Goal: Task Accomplishment & Management: Manage account settings

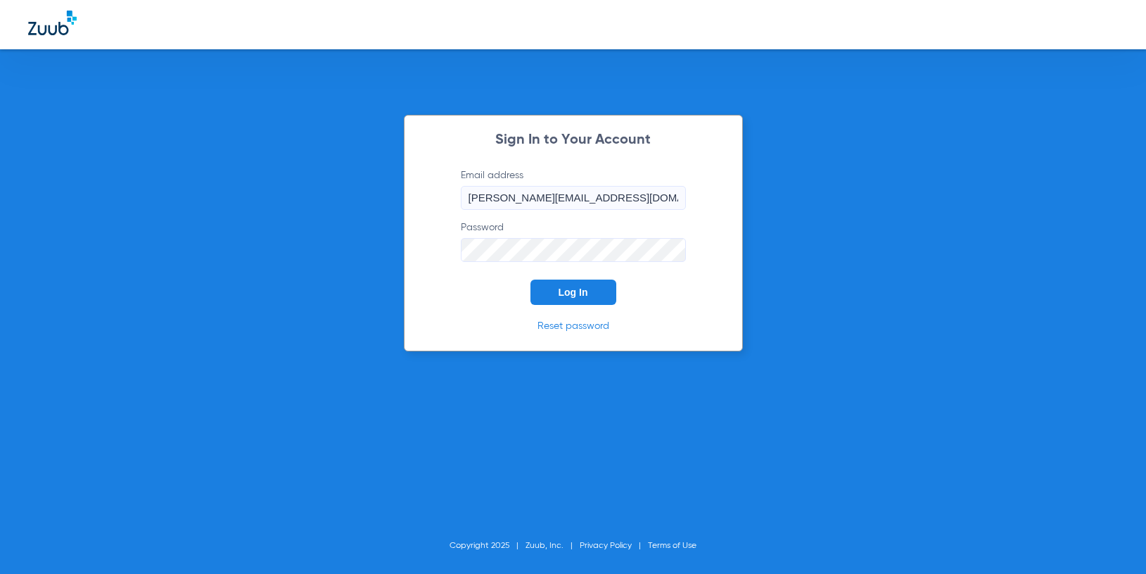
click at [556, 290] on button "Log In" at bounding box center [574, 291] width 86 height 25
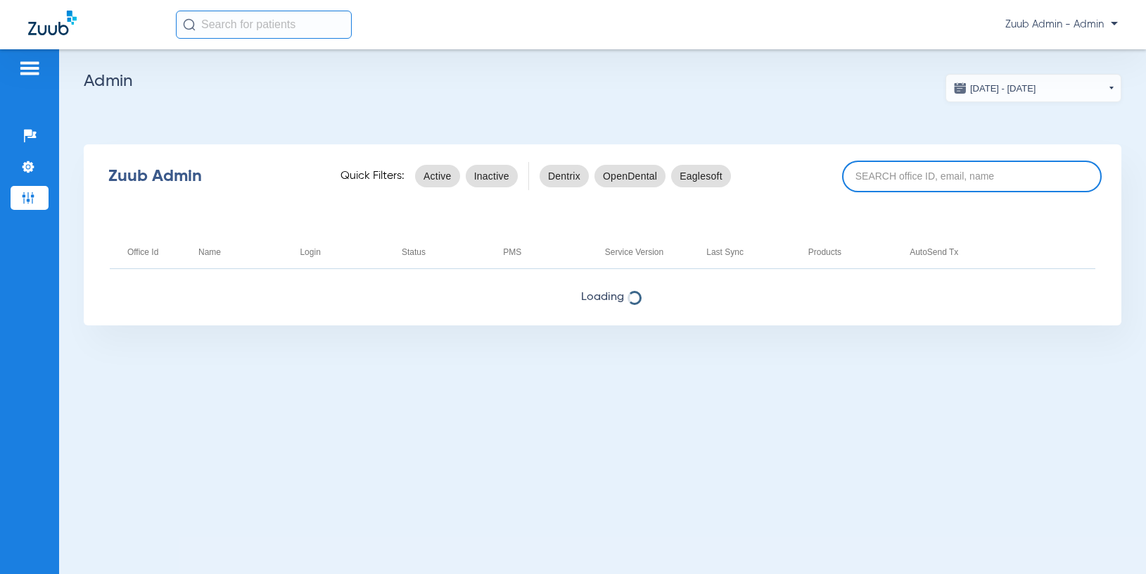
click at [876, 179] on input at bounding box center [972, 176] width 260 height 32
paste input "17006816"
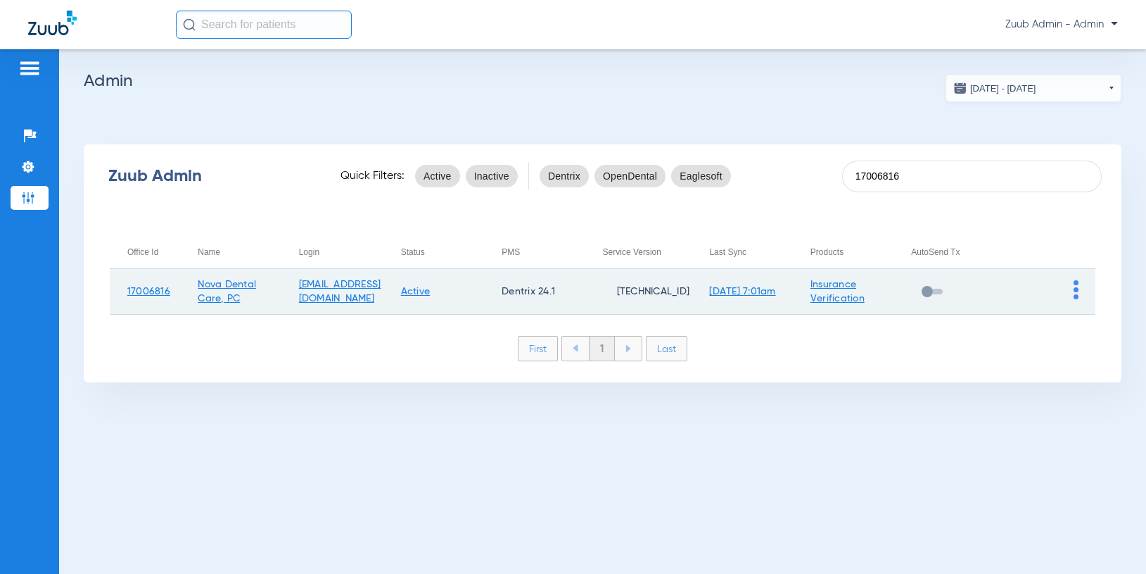
type input "17006816"
click at [1076, 286] on img at bounding box center [1076, 289] width 5 height 19
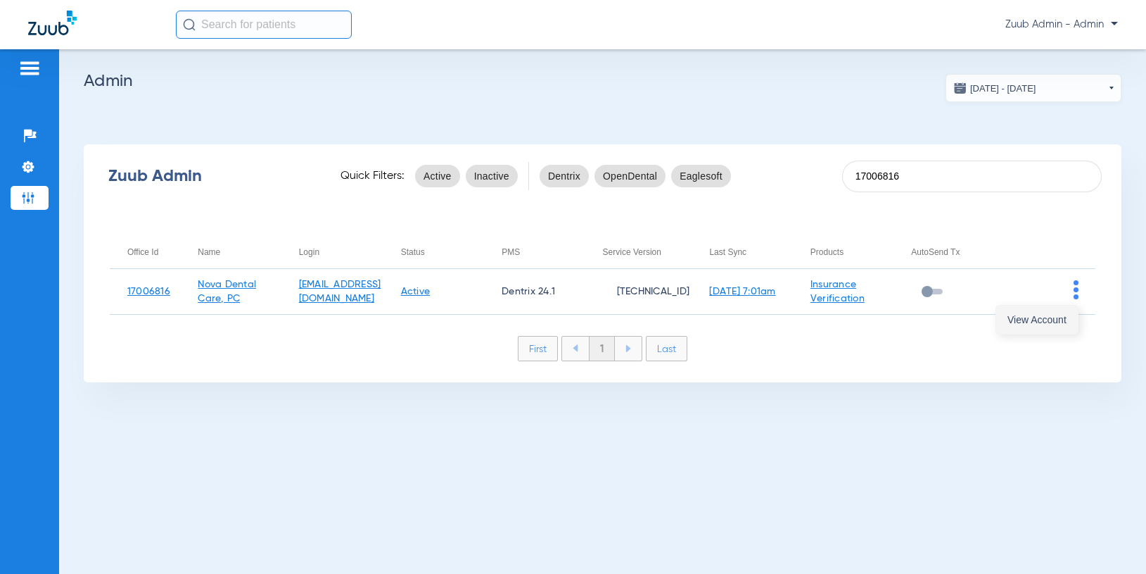
click at [1063, 317] on span "View Account" at bounding box center [1037, 320] width 59 height 10
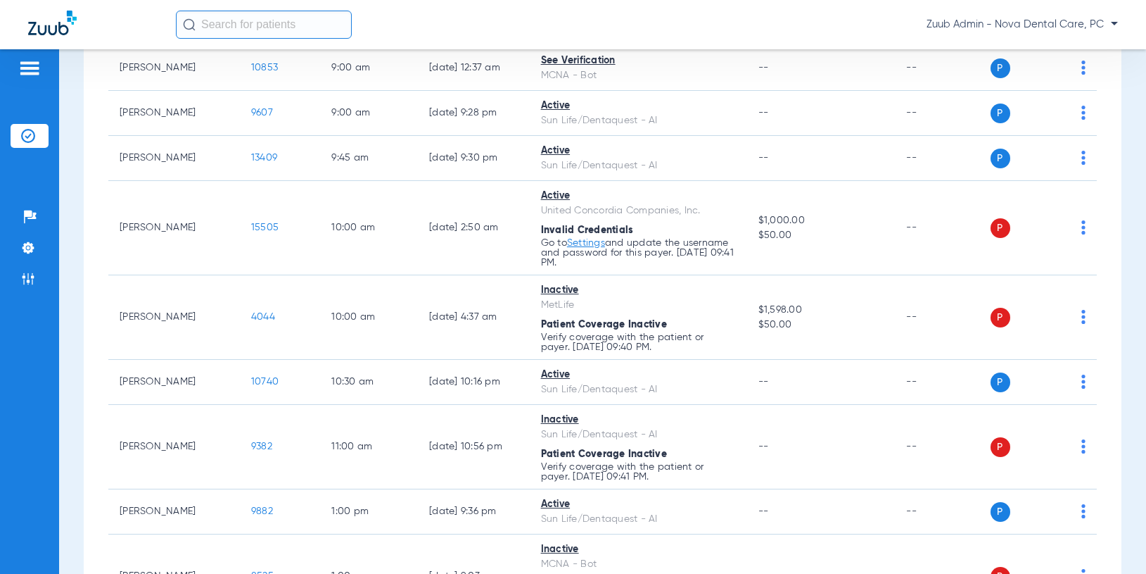
scroll to position [215, 0]
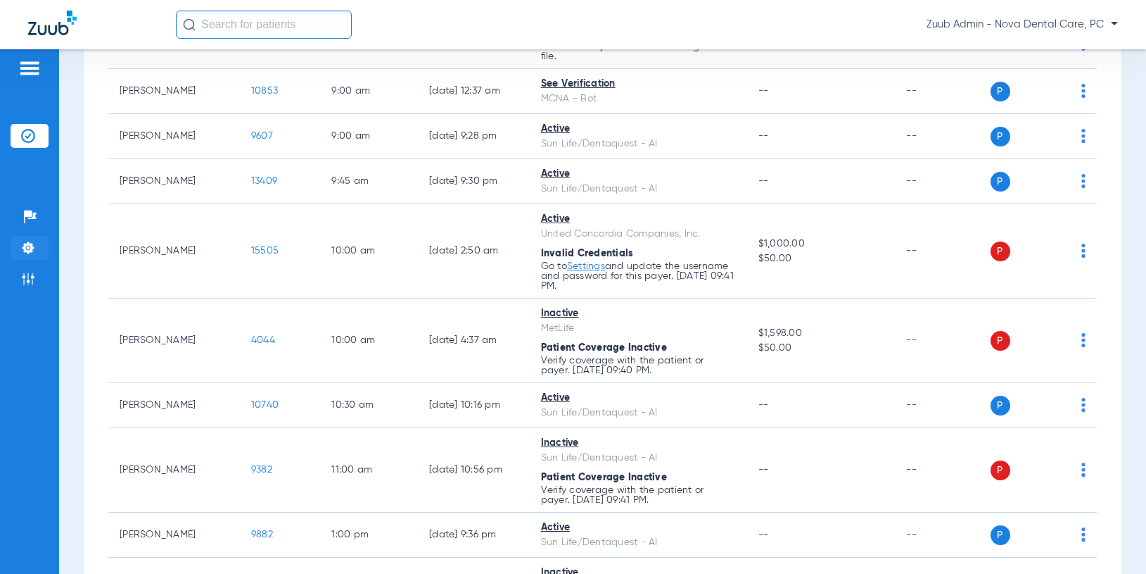
click at [31, 246] on img at bounding box center [28, 248] width 14 height 14
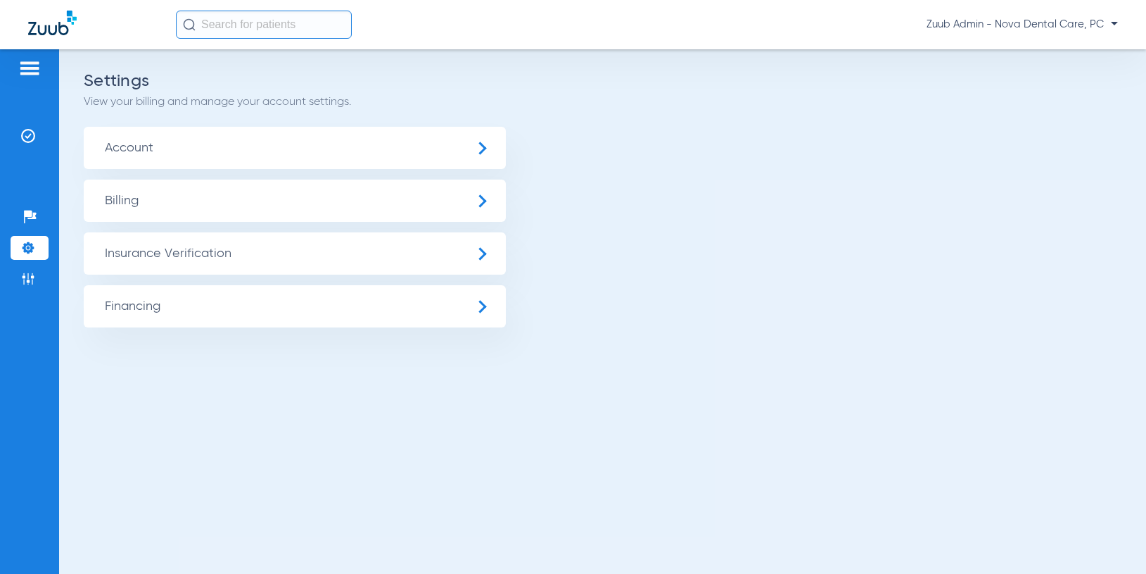
click at [113, 241] on span "Insurance Verification" at bounding box center [295, 253] width 422 height 42
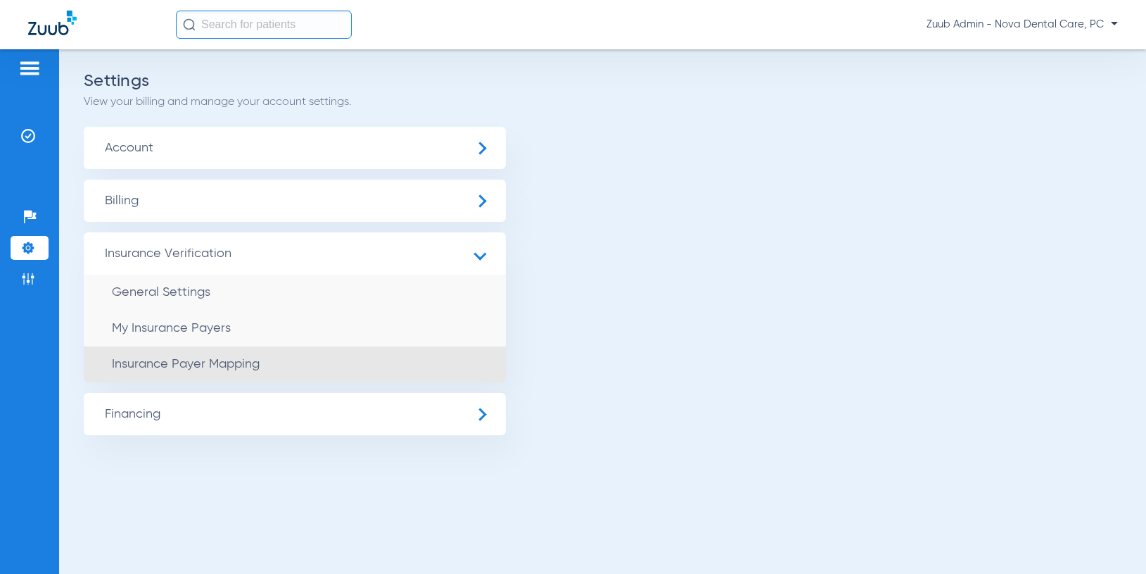
click at [220, 368] on span "Insurance Payer Mapping" at bounding box center [186, 363] width 148 height 13
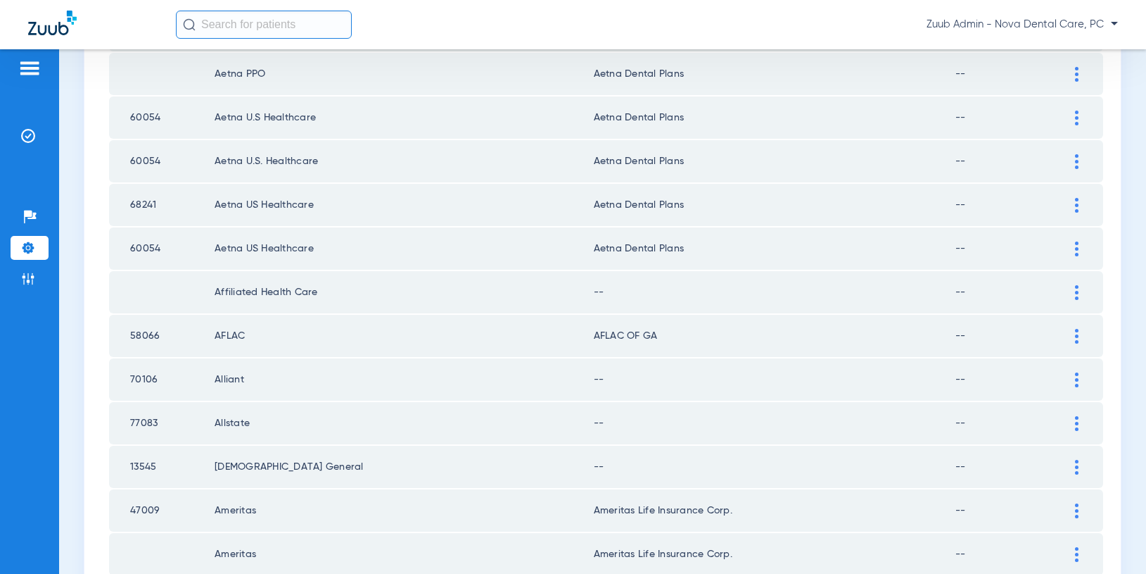
scroll to position [632, 0]
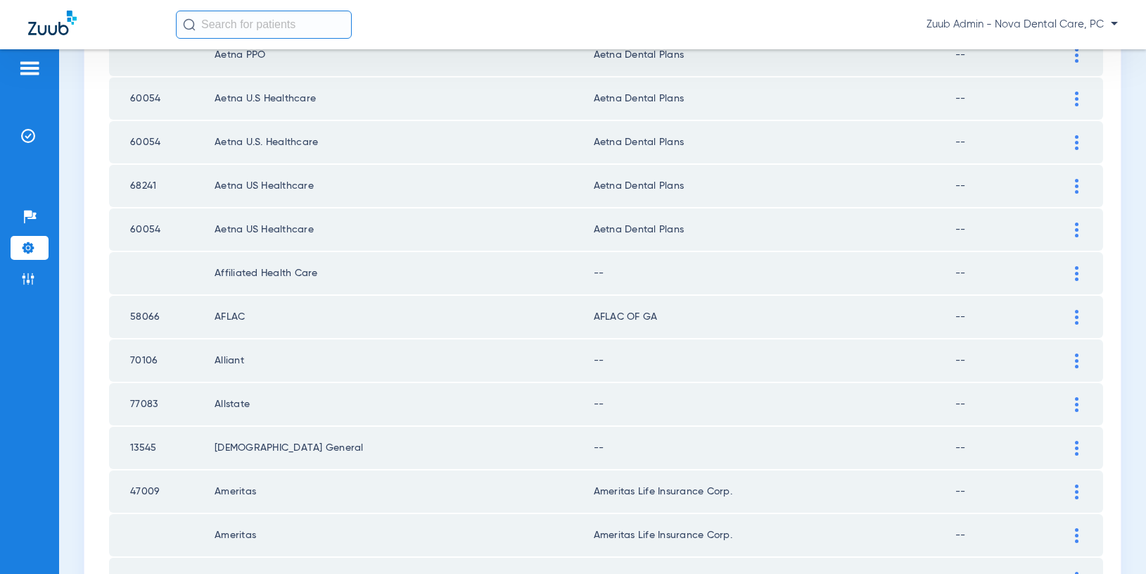
click at [1074, 273] on div at bounding box center [1077, 273] width 25 height 15
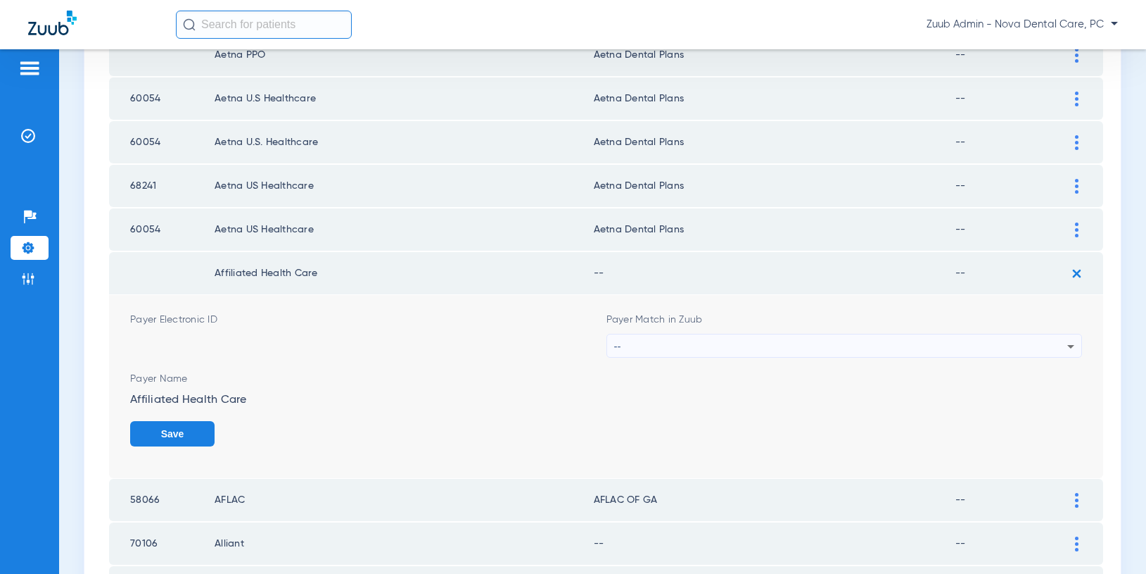
click at [826, 348] on div "--" at bounding box center [841, 346] width 454 height 24
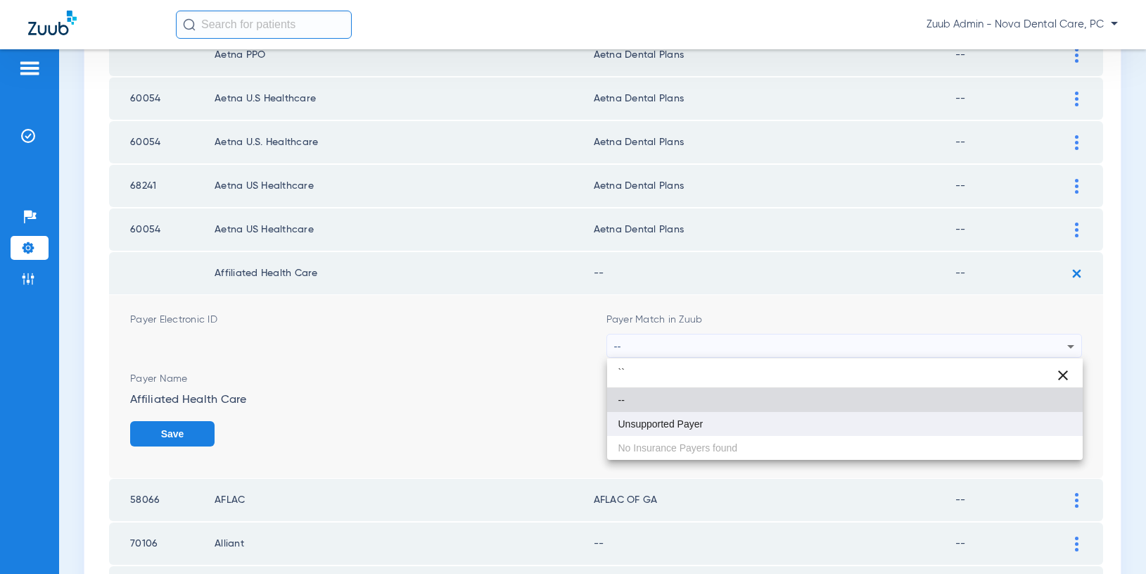
type input "``"
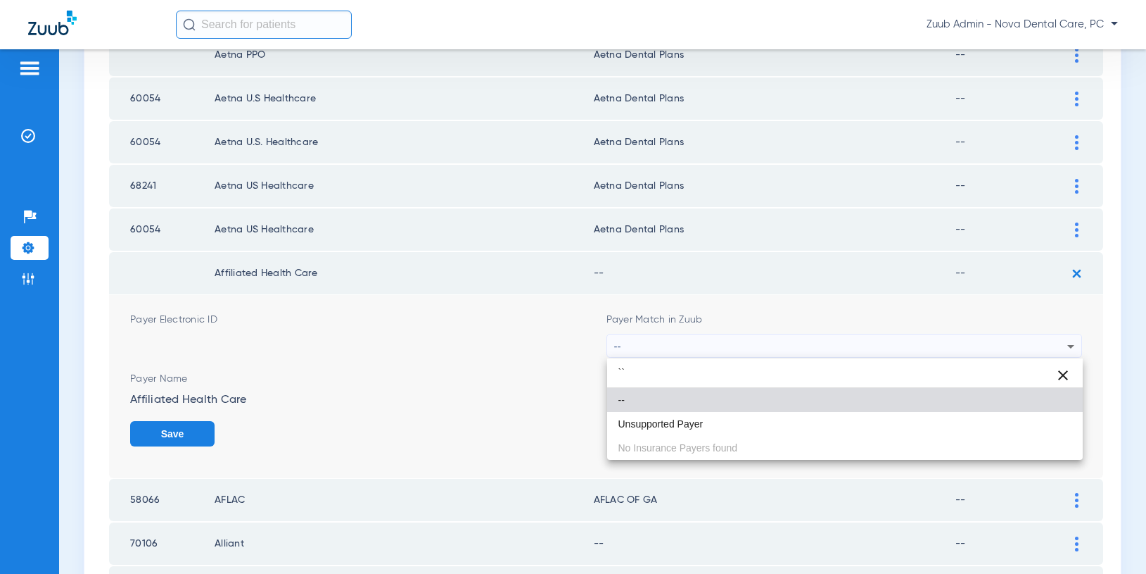
drag, startPoint x: 656, startPoint y: 424, endPoint x: 664, endPoint y: 422, distance: 8.0
click at [657, 424] on span "Unsupported Payer" at bounding box center [661, 424] width 85 height 10
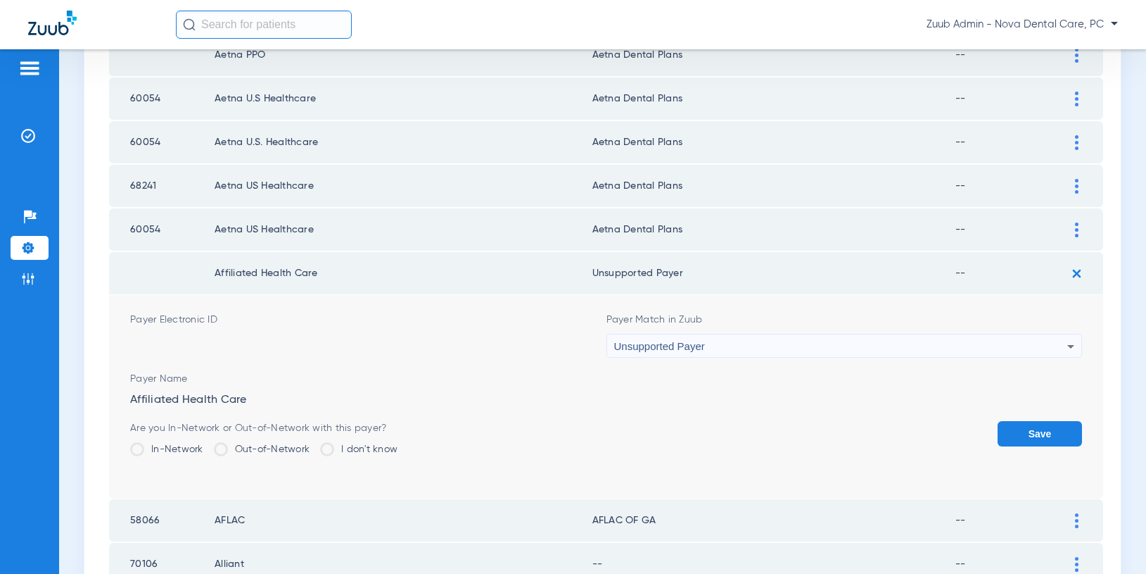
click at [1045, 434] on button "Save" at bounding box center [1040, 433] width 84 height 25
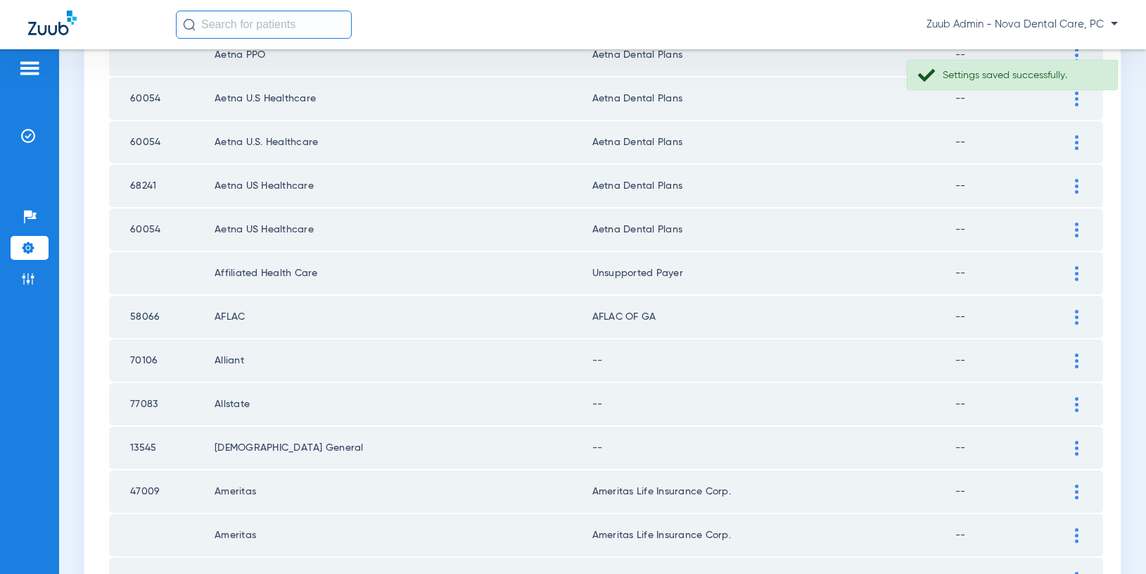
click at [1072, 357] on div at bounding box center [1077, 360] width 25 height 15
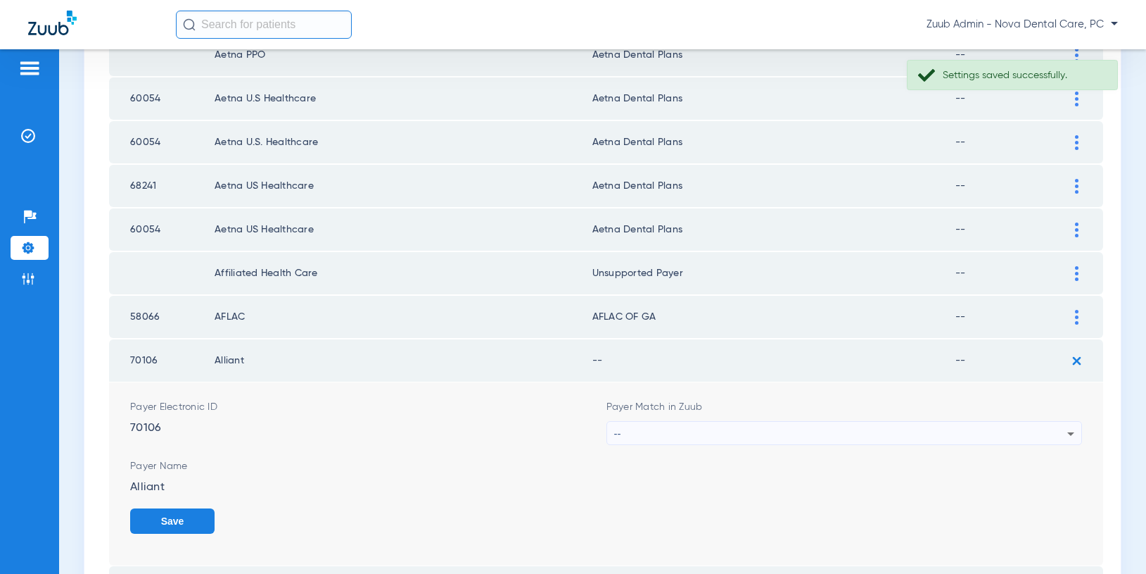
click at [1009, 433] on div "--" at bounding box center [841, 434] width 454 height 24
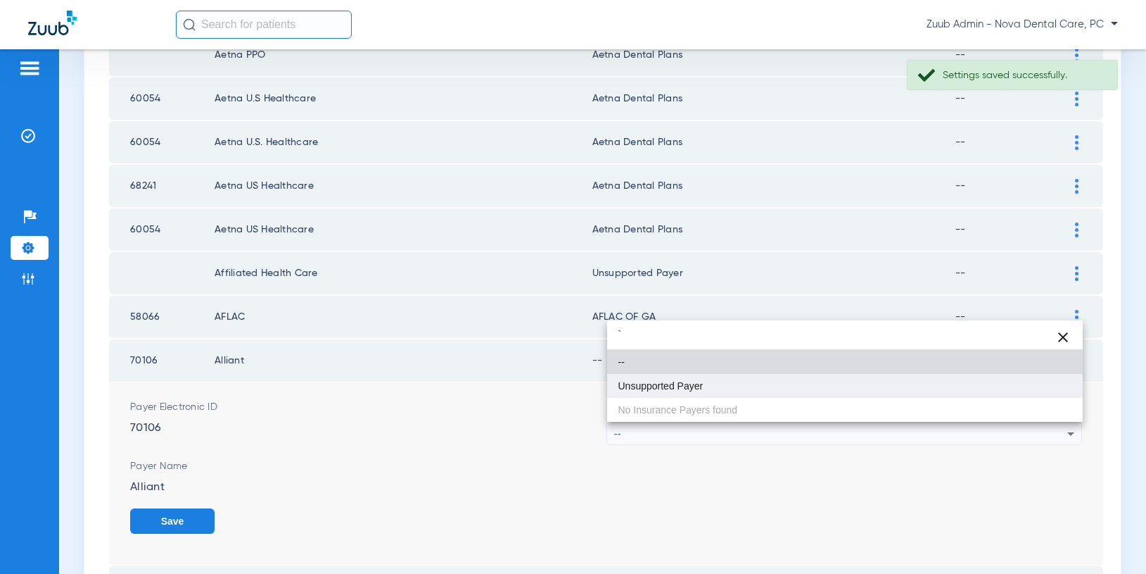
type input "`"
click at [692, 390] on span "Unsupported Payer" at bounding box center [661, 386] width 85 height 10
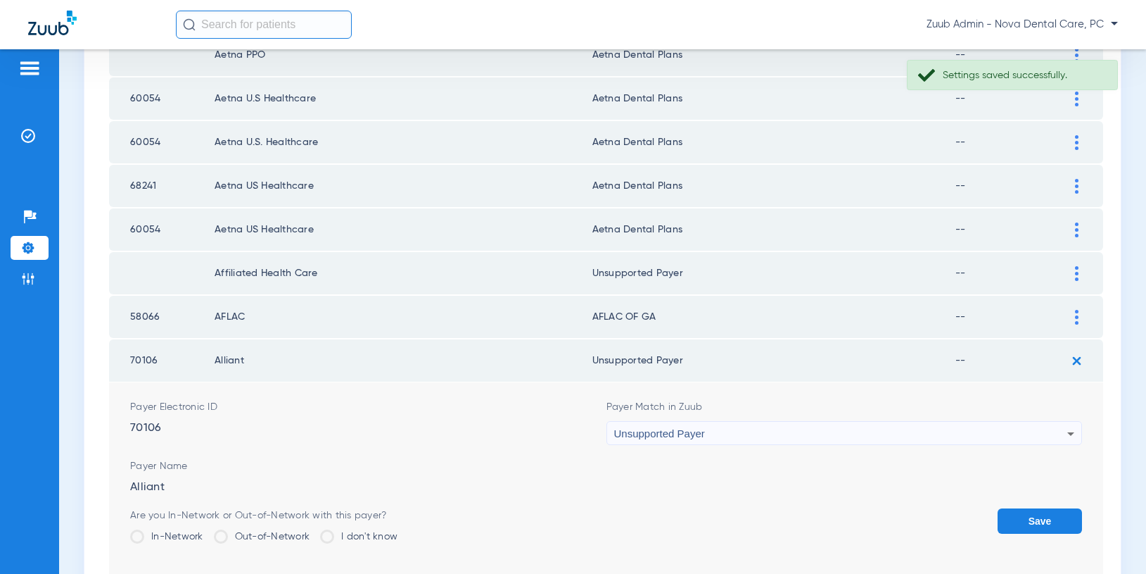
drag, startPoint x: 1037, startPoint y: 517, endPoint x: 935, endPoint y: 501, distance: 102.5
click at [1037, 517] on button "Save" at bounding box center [1040, 520] width 84 height 25
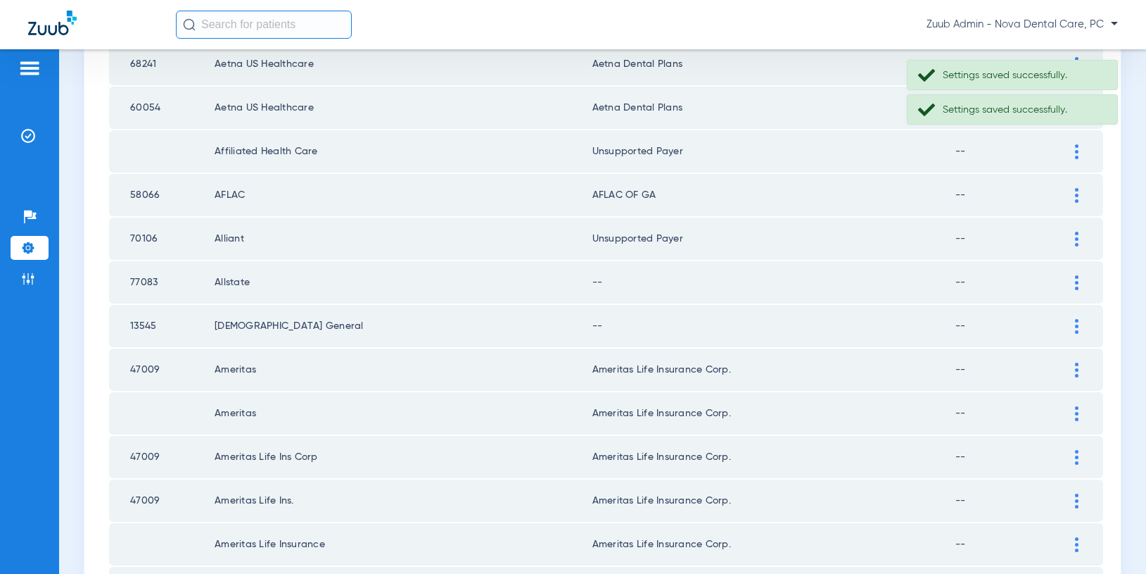
scroll to position [754, 0]
click at [1075, 278] on img at bounding box center [1077, 281] width 4 height 15
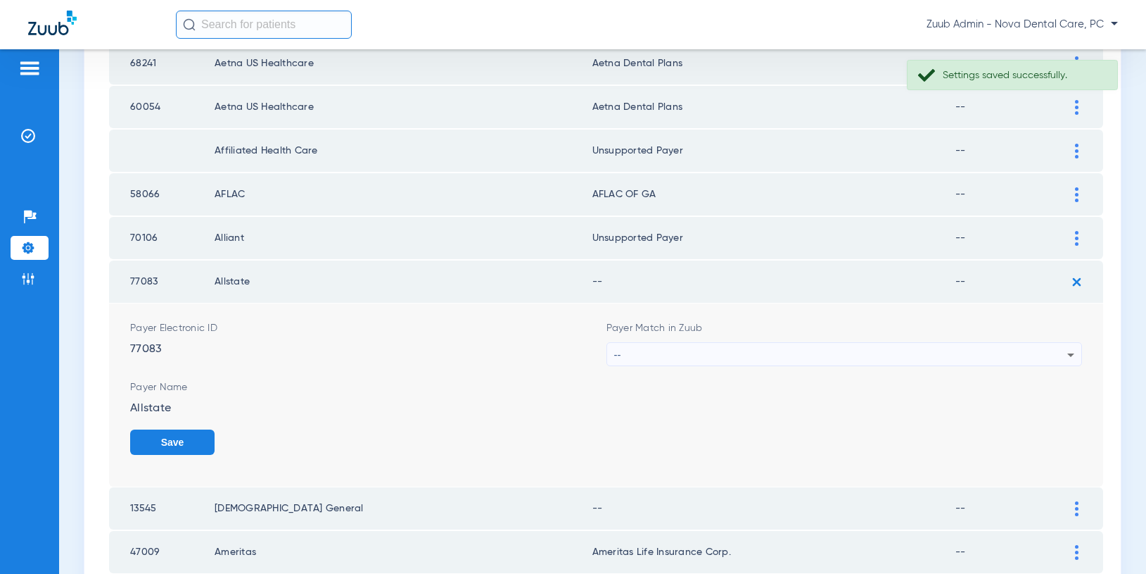
click at [947, 350] on div "--" at bounding box center [841, 355] width 454 height 24
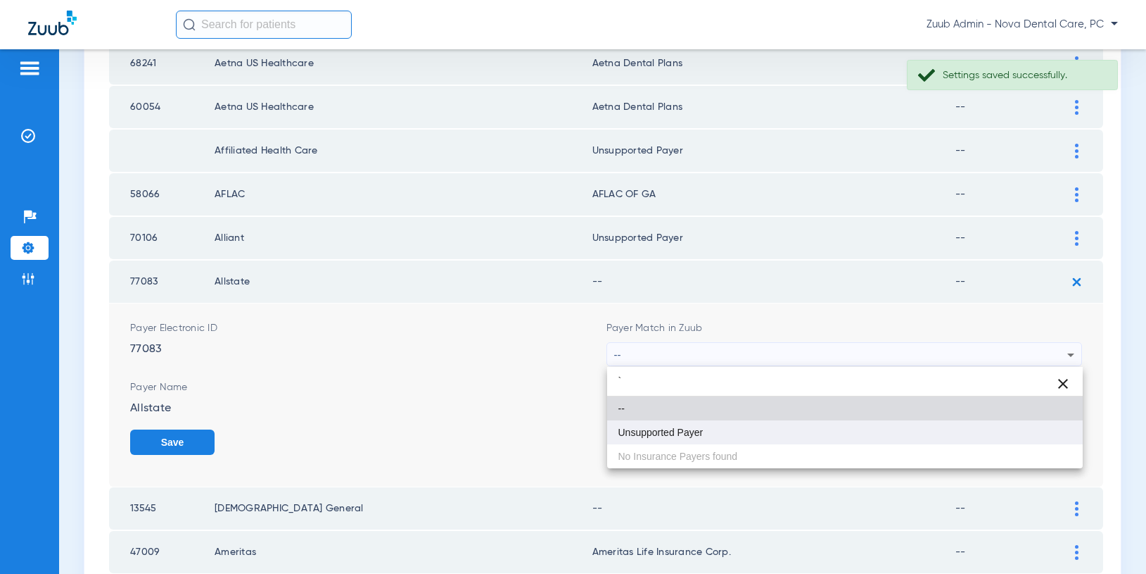
type input "`"
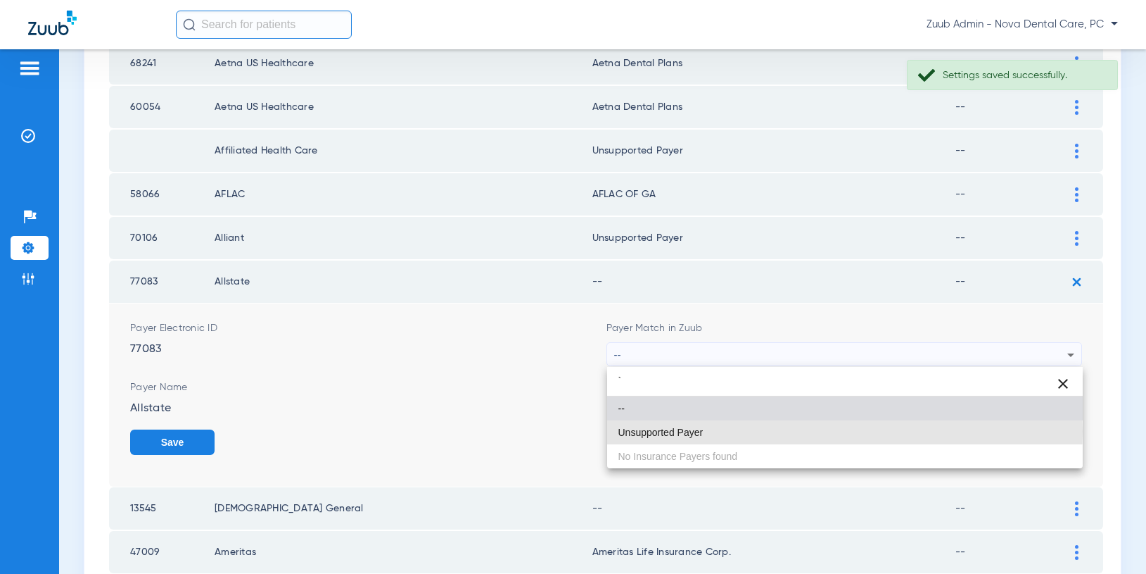
drag, startPoint x: 651, startPoint y: 431, endPoint x: 778, endPoint y: 433, distance: 126.7
click at [651, 431] on span "Unsupported Payer" at bounding box center [661, 432] width 85 height 10
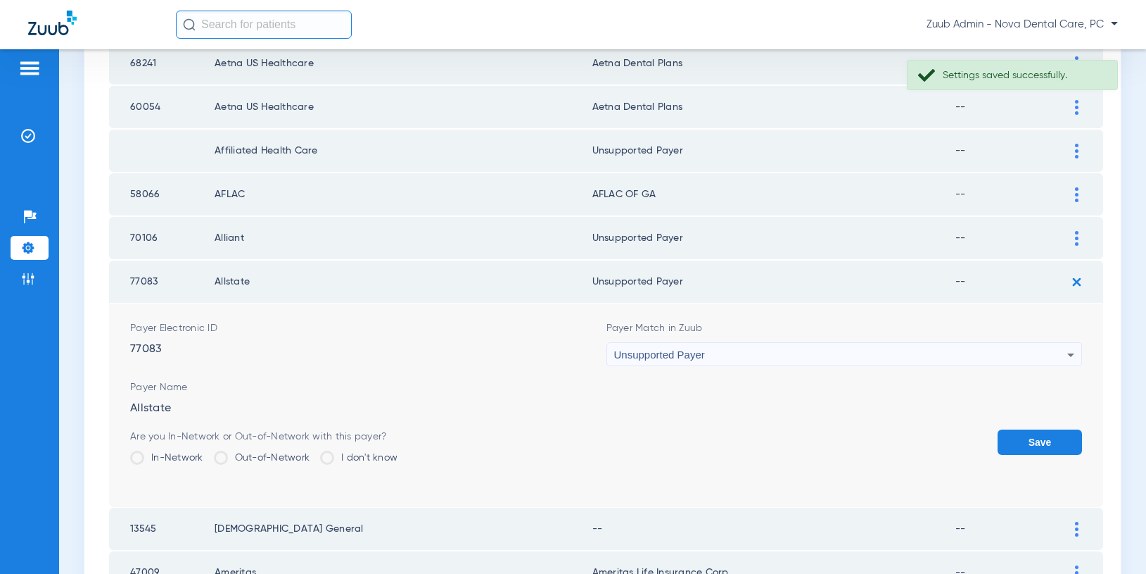
click at [1057, 431] on button "Save" at bounding box center [1040, 441] width 84 height 25
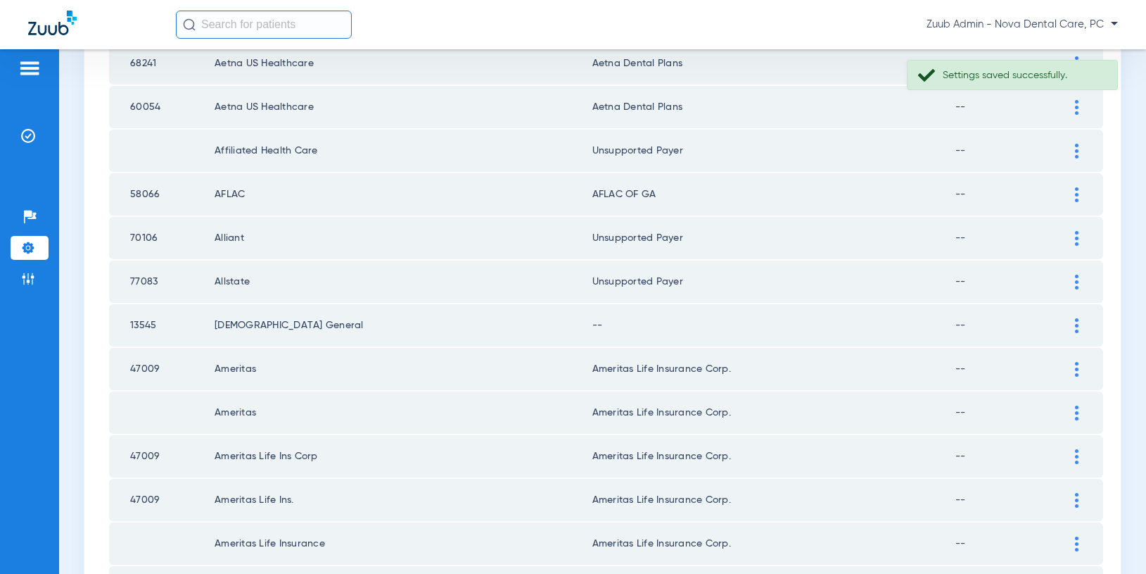
scroll to position [812, 0]
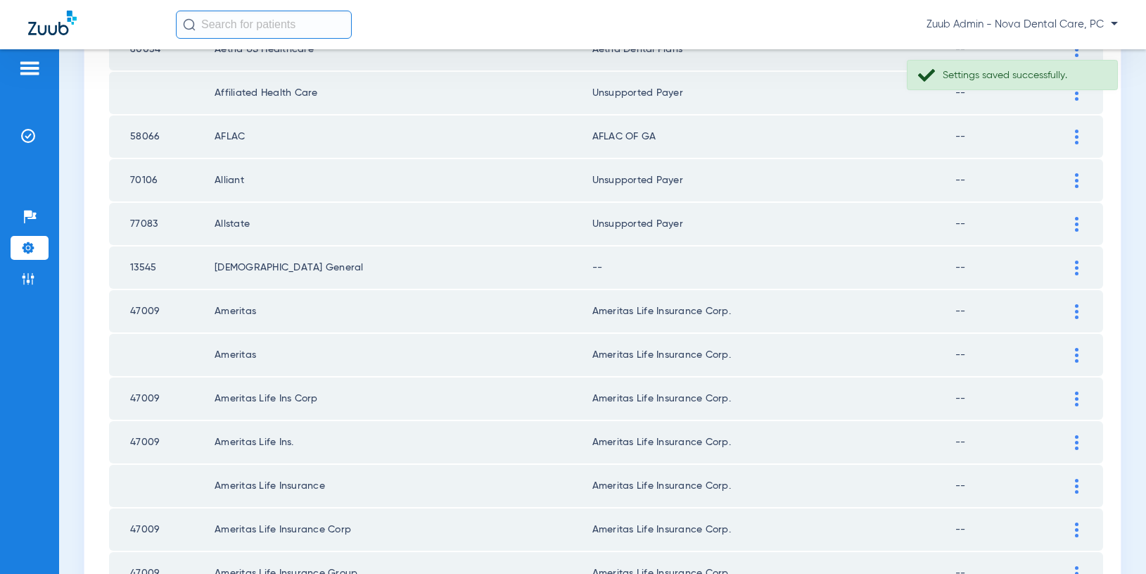
click at [1076, 268] on img at bounding box center [1077, 267] width 4 height 15
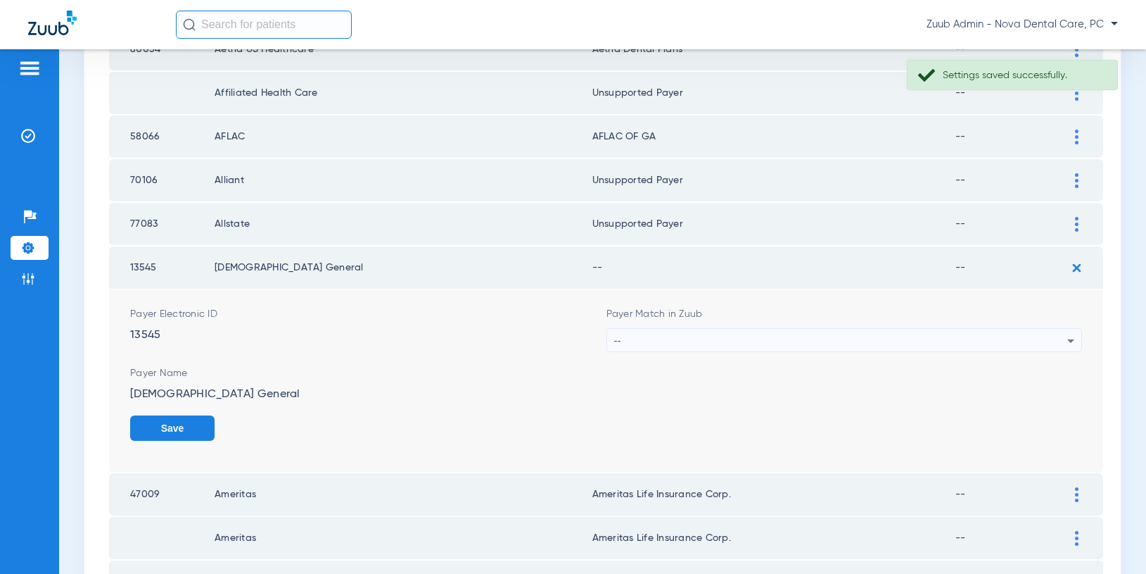
click at [1002, 337] on div "--" at bounding box center [841, 341] width 454 height 24
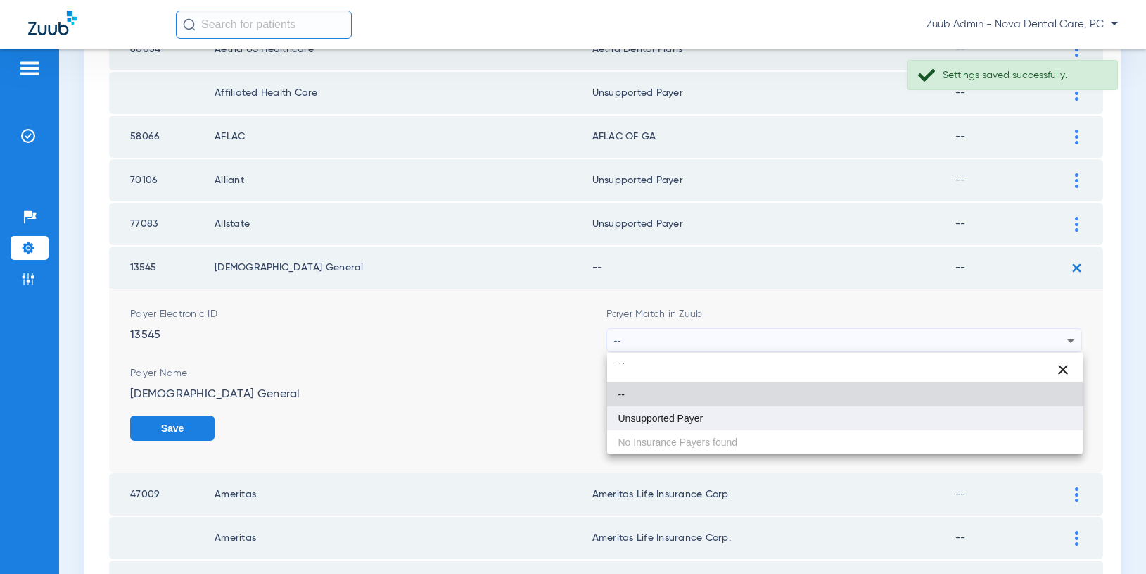
type input "``"
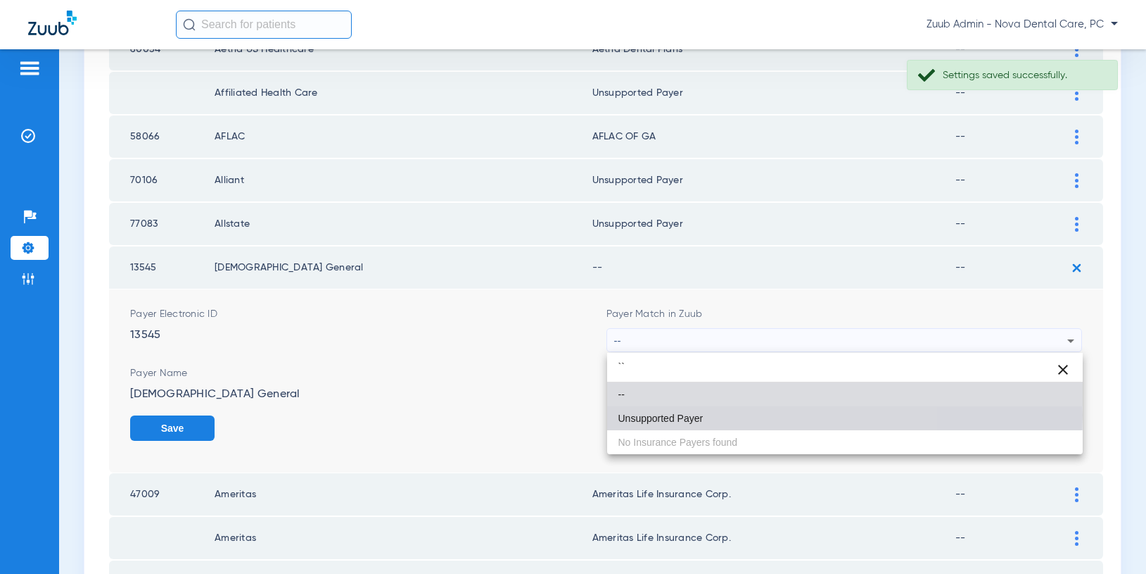
click at [652, 414] on span "Unsupported Payer" at bounding box center [661, 418] width 85 height 10
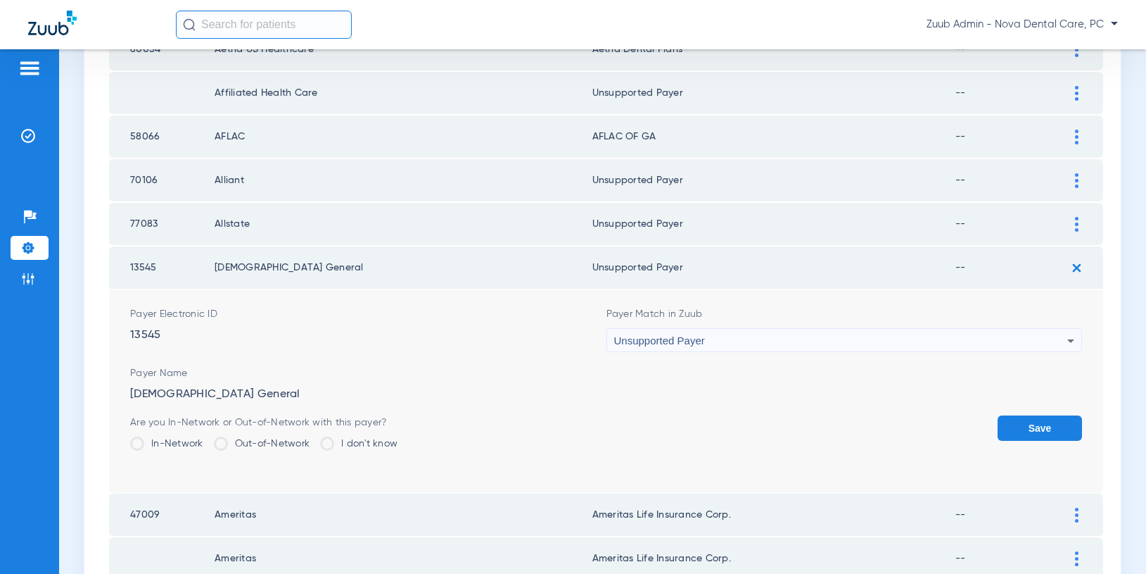
click at [1055, 423] on button "Save" at bounding box center [1040, 427] width 84 height 25
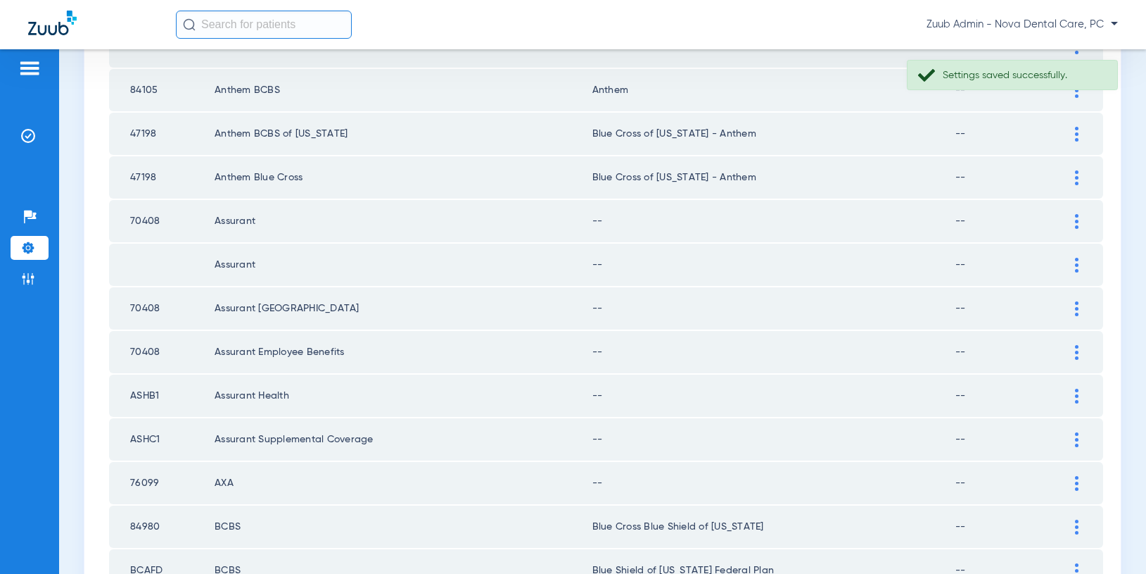
scroll to position [1505, 0]
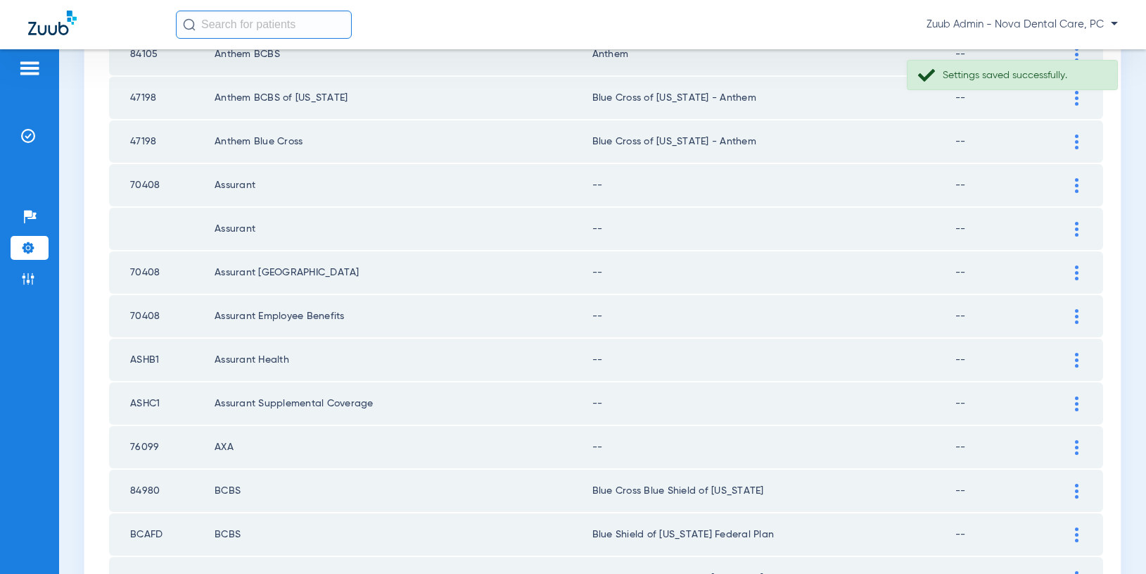
click at [1077, 186] on img at bounding box center [1077, 185] width 4 height 15
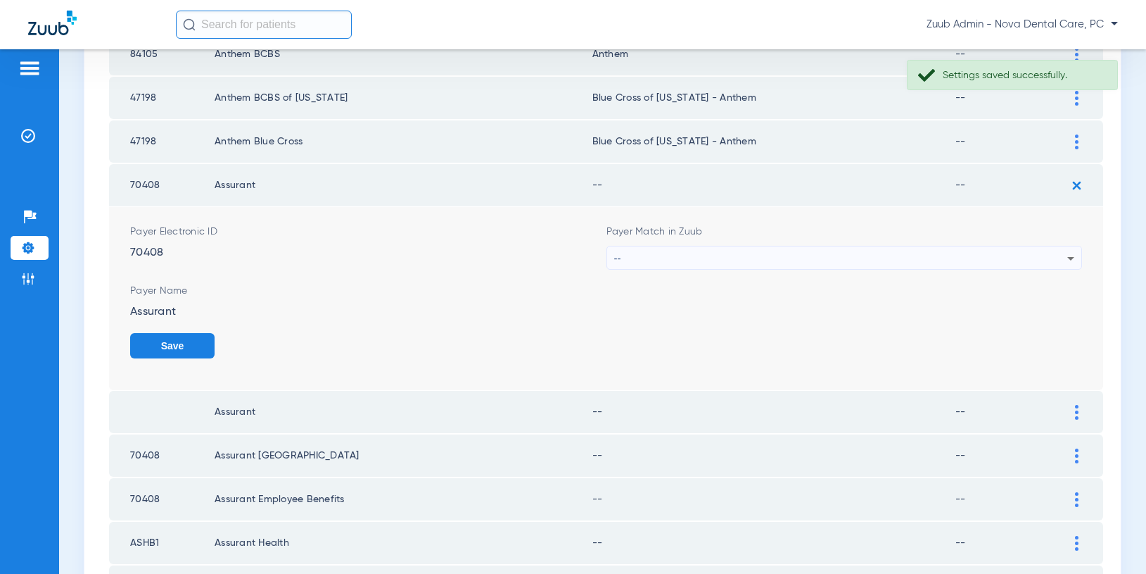
click at [1000, 258] on div "--" at bounding box center [841, 258] width 454 height 24
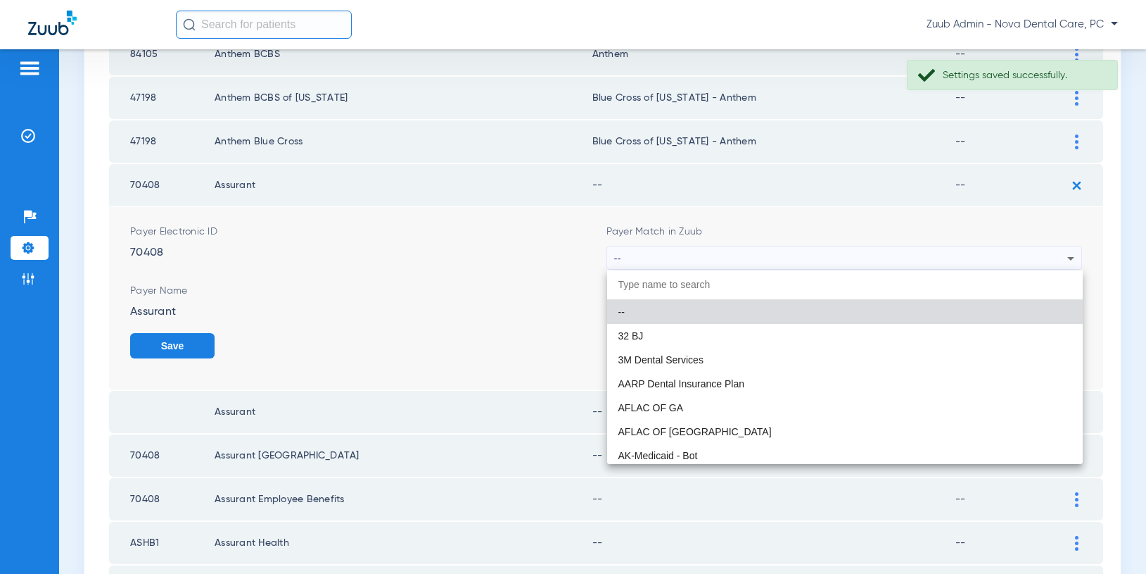
scroll to position [115, 0]
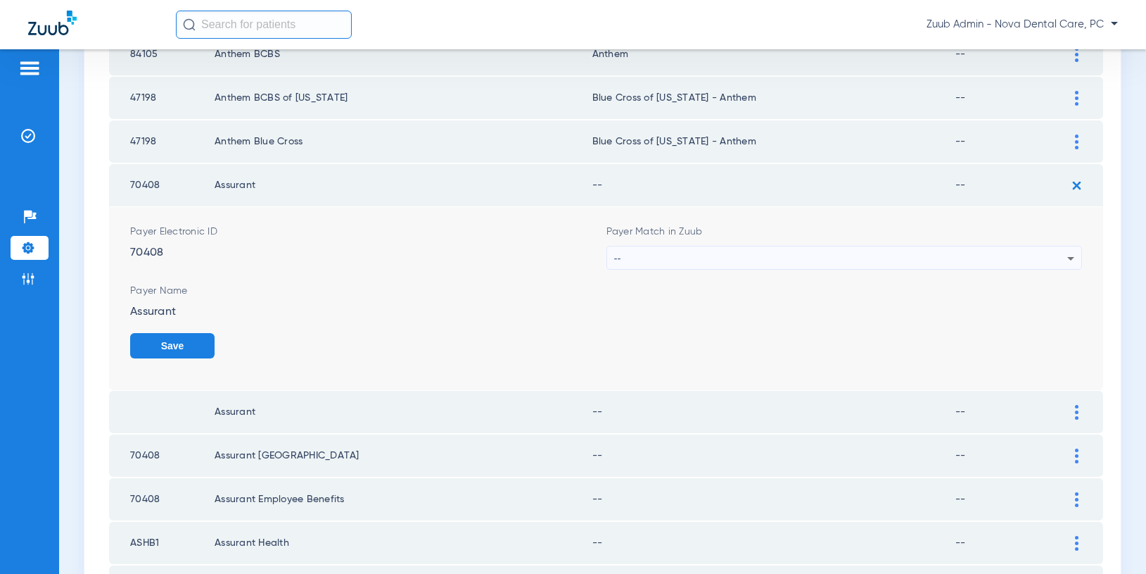
click at [886, 259] on div "--" at bounding box center [841, 258] width 454 height 24
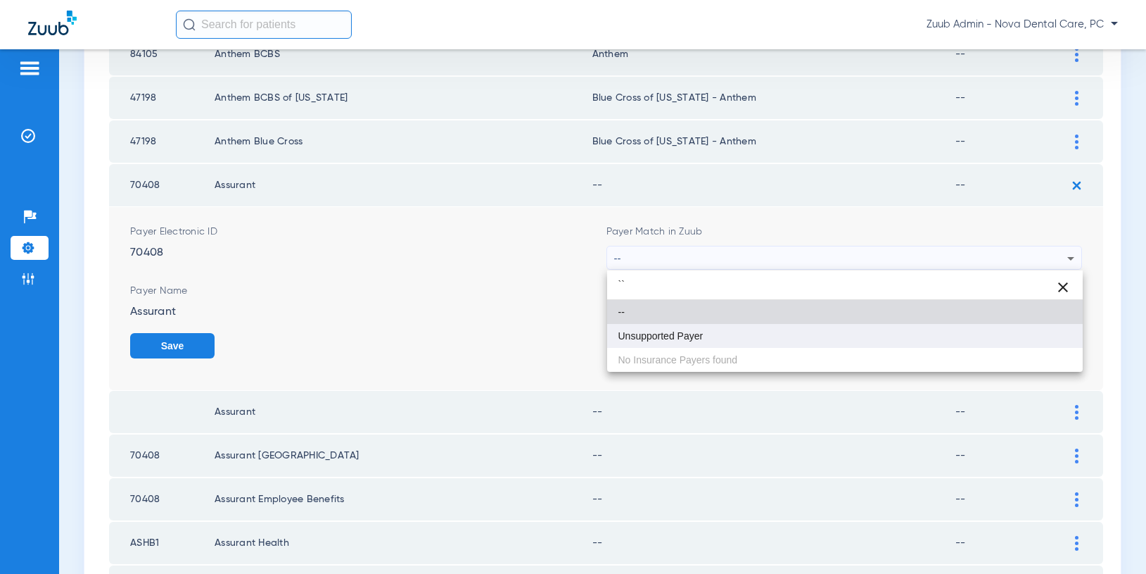
type input "``"
click at [727, 329] on mat-option "Unsupported Payer" at bounding box center [845, 336] width 476 height 24
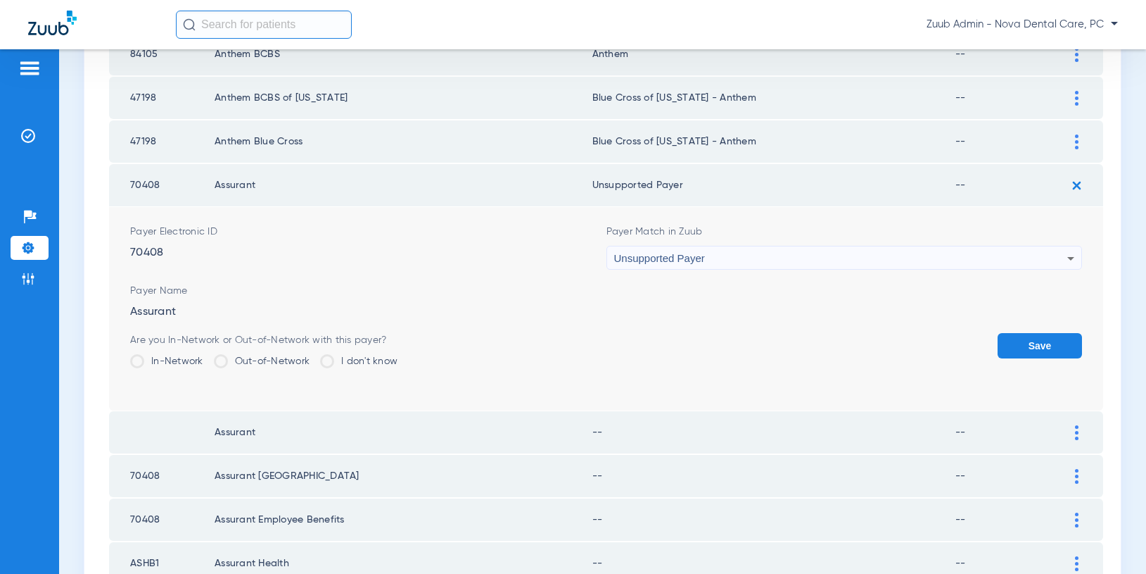
click at [1022, 348] on button "Save" at bounding box center [1040, 345] width 84 height 25
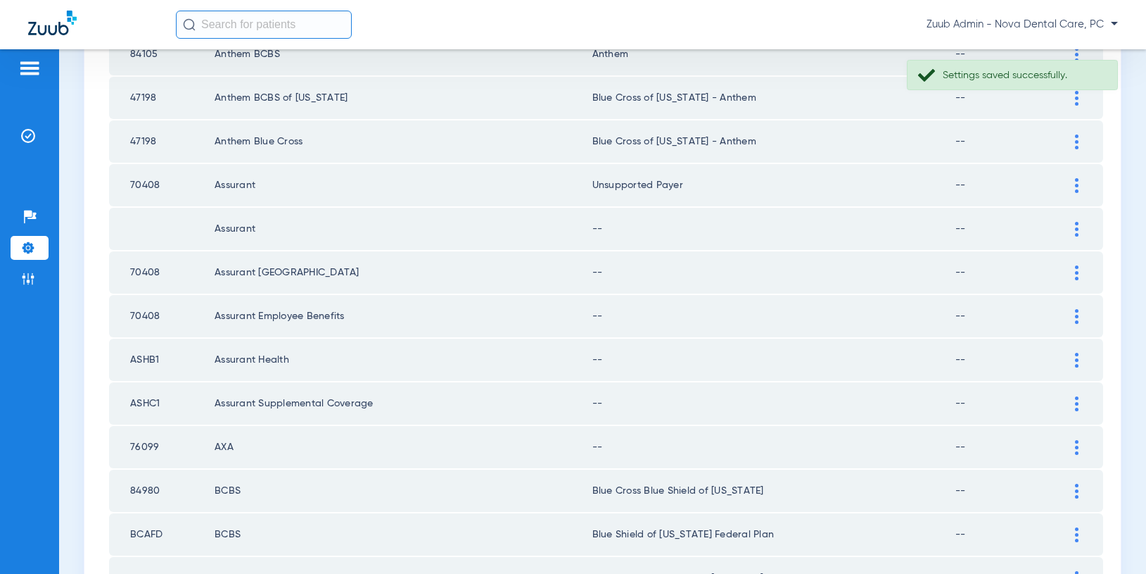
click at [1072, 228] on div at bounding box center [1077, 229] width 25 height 15
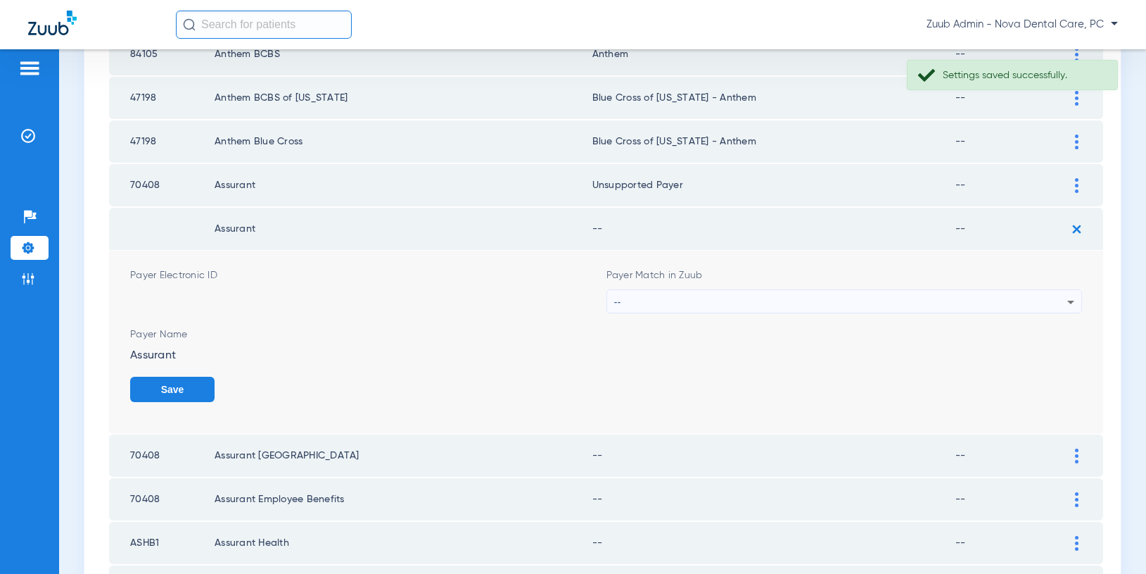
scroll to position [0, 0]
click at [997, 297] on div "--" at bounding box center [841, 302] width 454 height 24
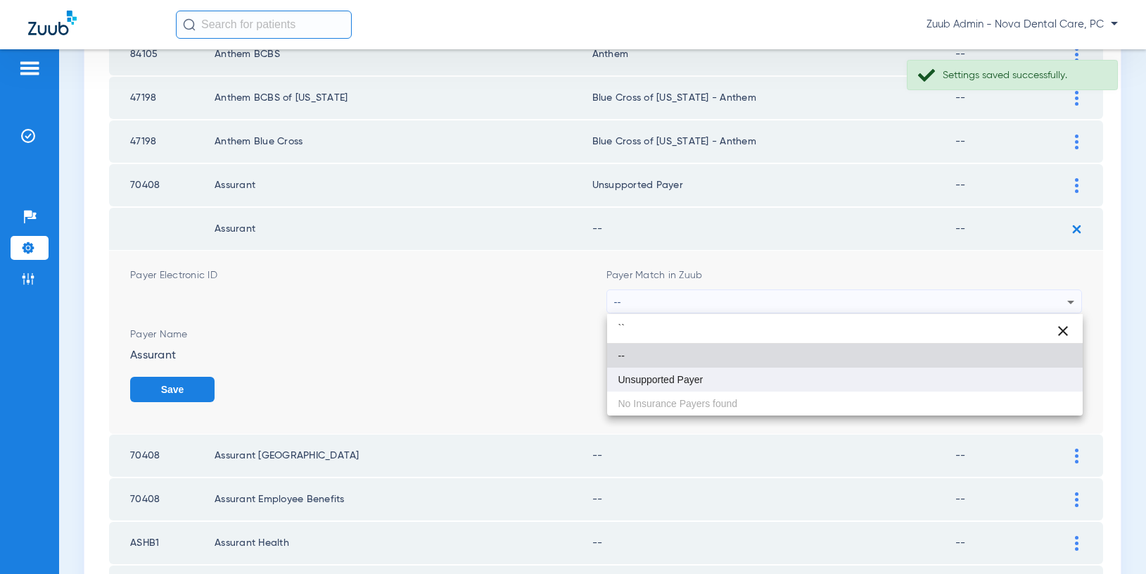
type input "``"
click at [758, 386] on mat-option "Unsupported Payer" at bounding box center [845, 379] width 476 height 24
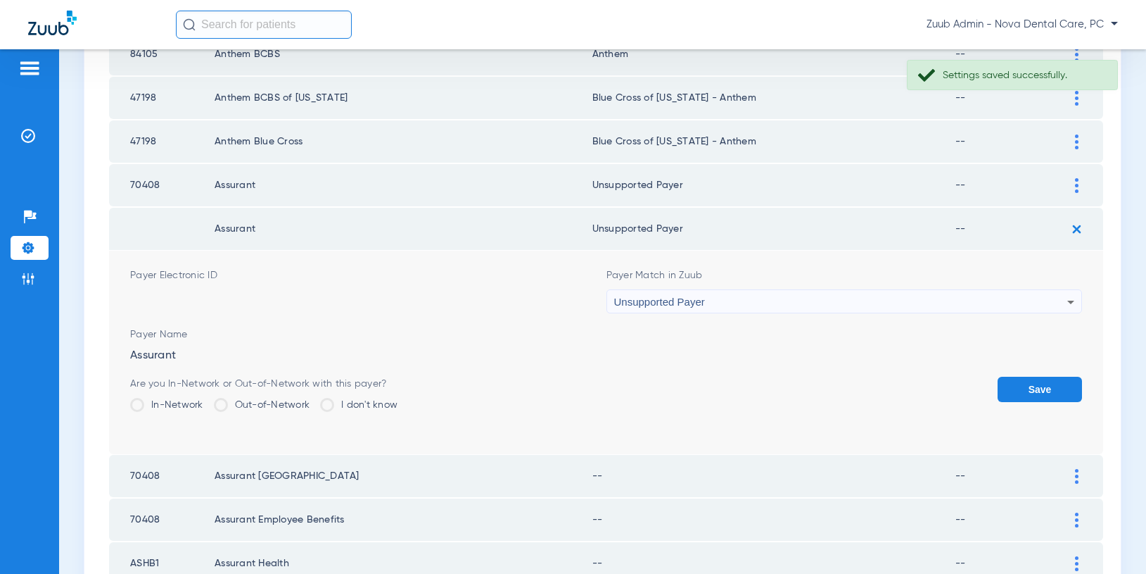
click at [1053, 387] on button "Save" at bounding box center [1040, 388] width 84 height 25
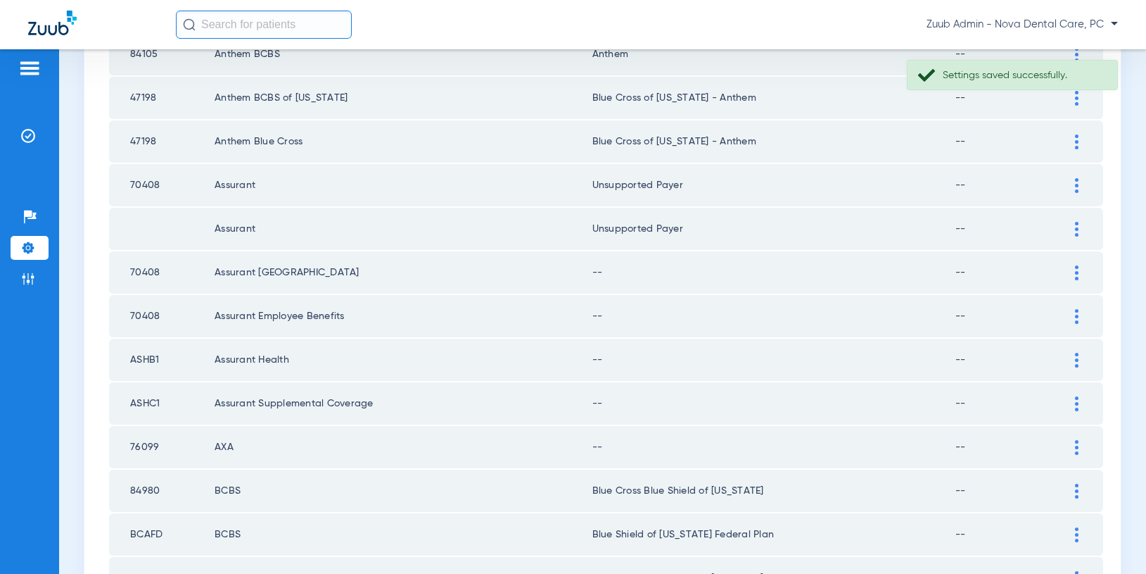
click at [1078, 272] on img at bounding box center [1077, 272] width 4 height 15
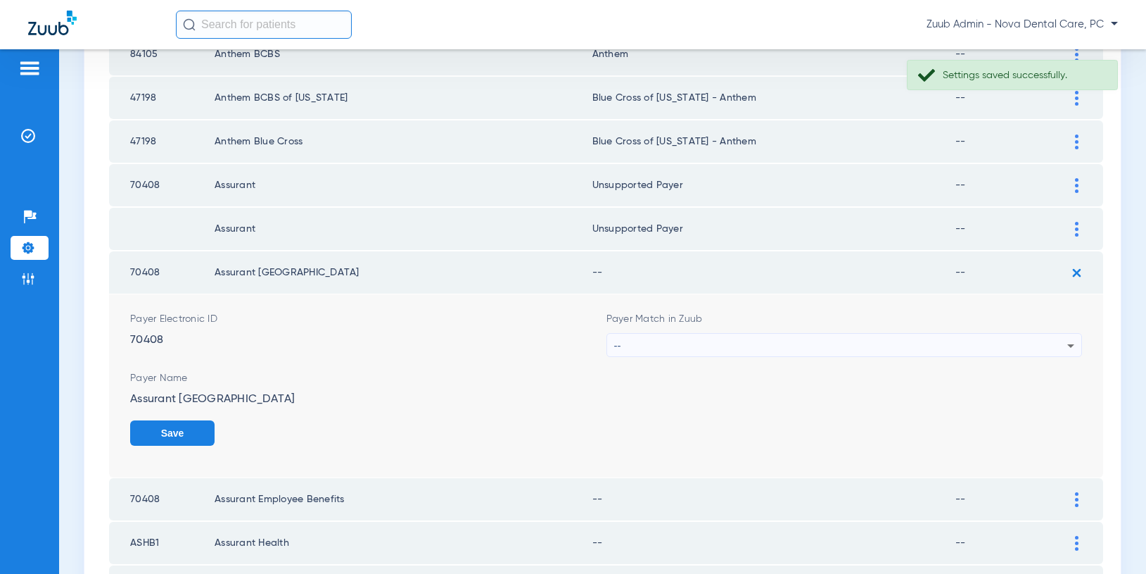
click at [1009, 341] on div "--" at bounding box center [841, 346] width 454 height 24
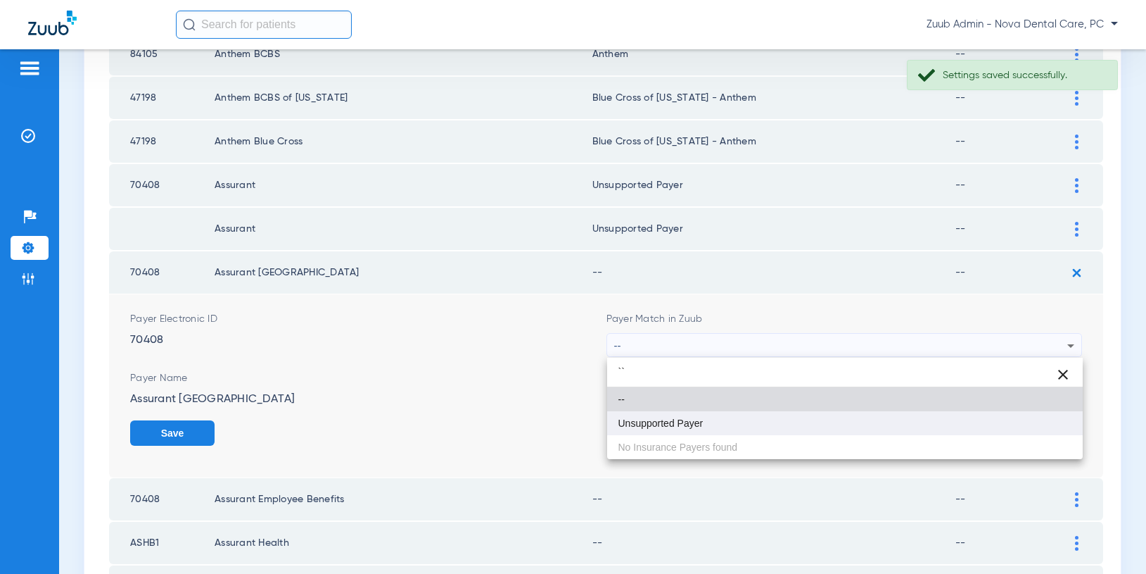
type input "``"
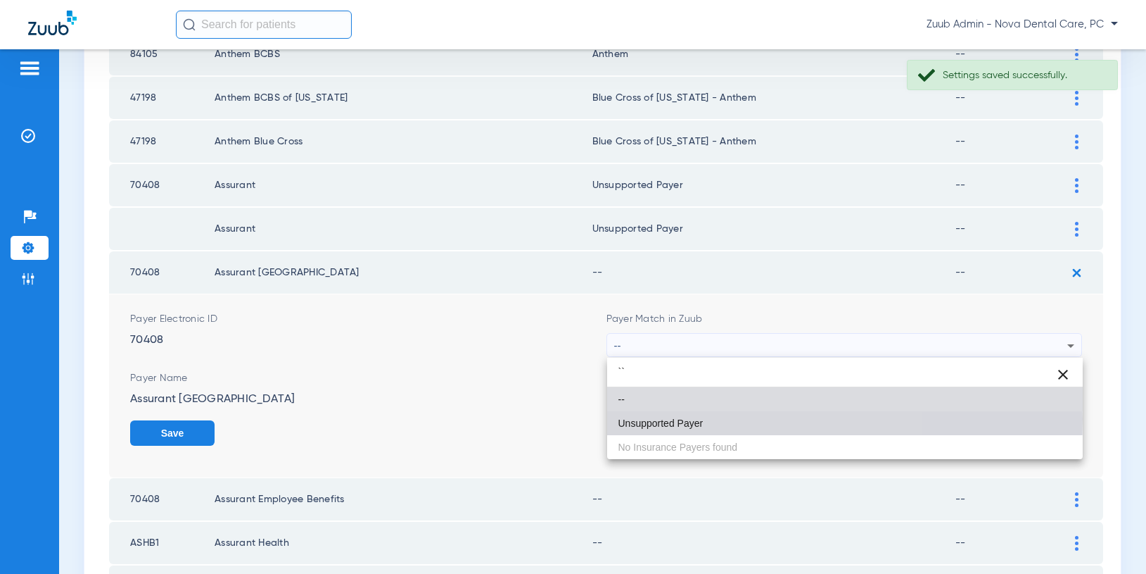
click at [645, 419] on span "Unsupported Payer" at bounding box center [661, 423] width 85 height 10
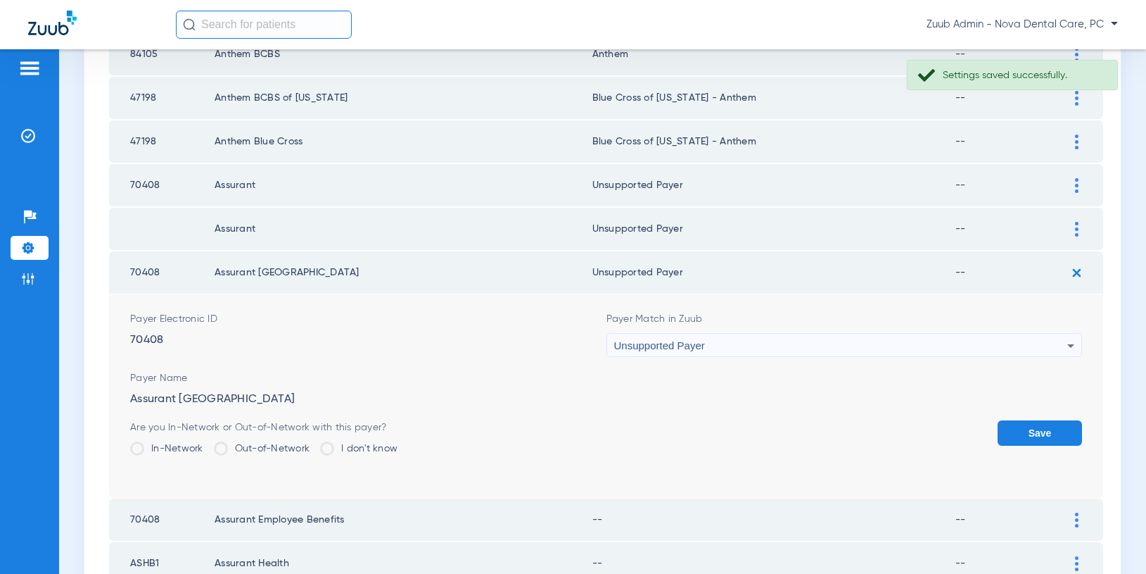
click at [1025, 429] on button "Save" at bounding box center [1040, 432] width 84 height 25
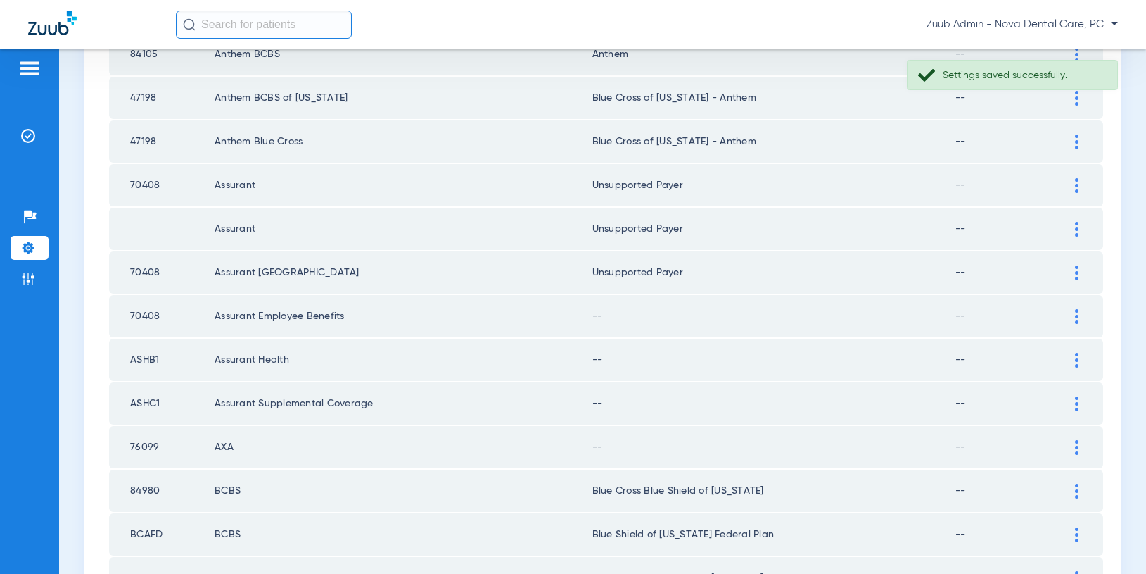
click at [1075, 313] on img at bounding box center [1077, 316] width 4 height 15
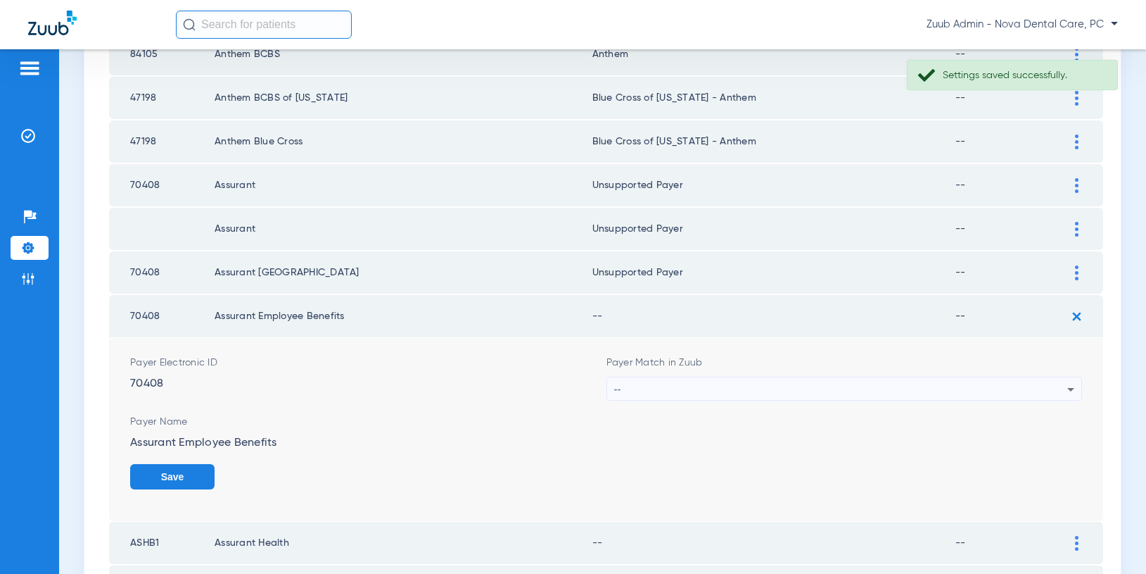
click at [997, 382] on div "--" at bounding box center [841, 389] width 454 height 24
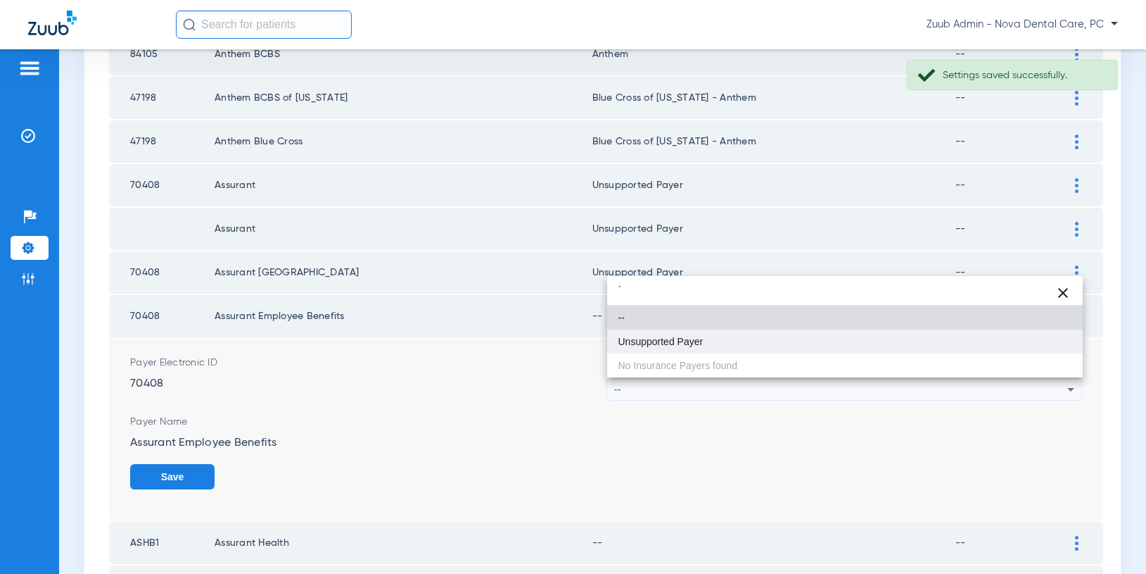
type input "`"
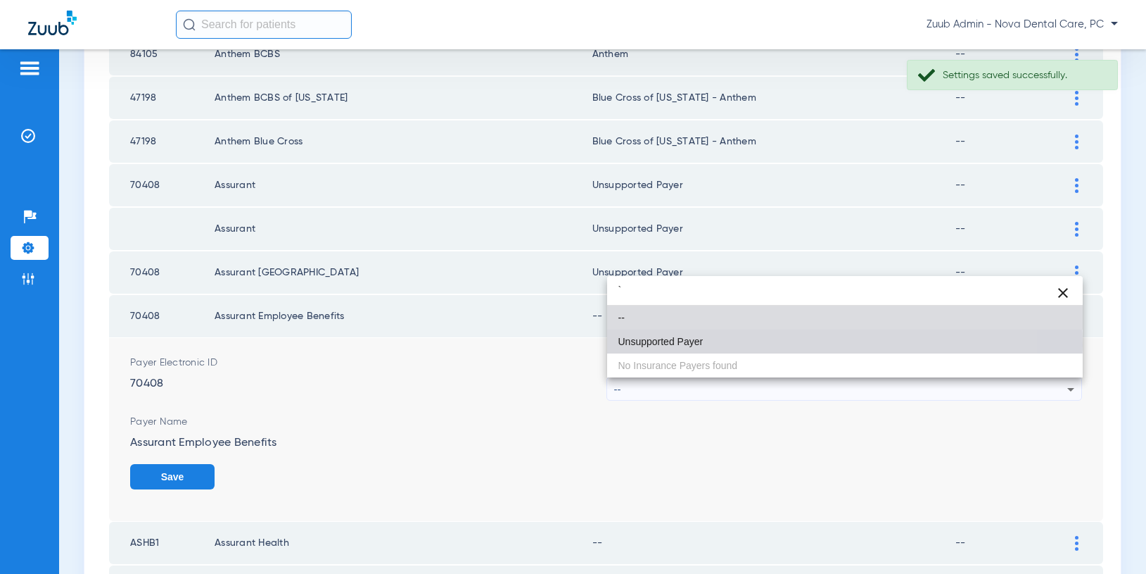
click at [702, 345] on span "Unsupported Payer" at bounding box center [661, 341] width 85 height 10
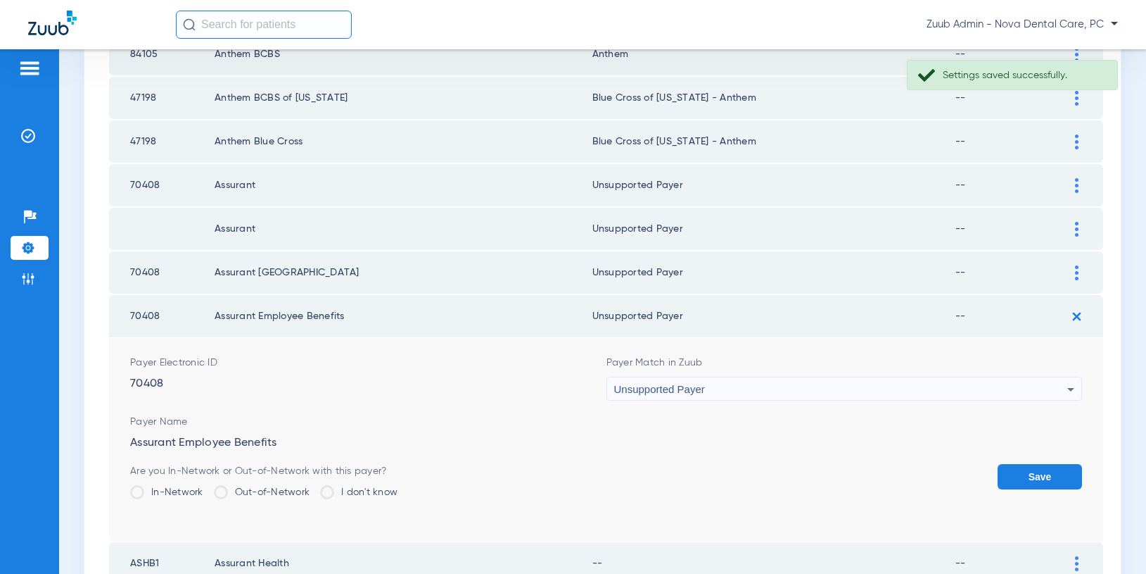
click at [1036, 467] on button "Save" at bounding box center [1040, 476] width 84 height 25
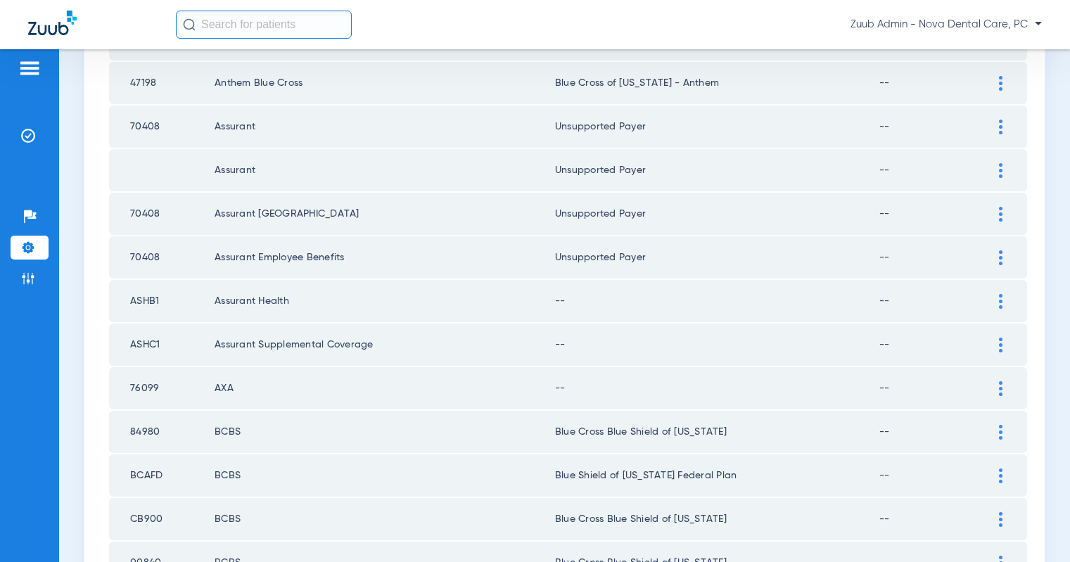
scroll to position [1564, 0]
click at [1001, 300] on img at bounding box center [1001, 301] width 4 height 15
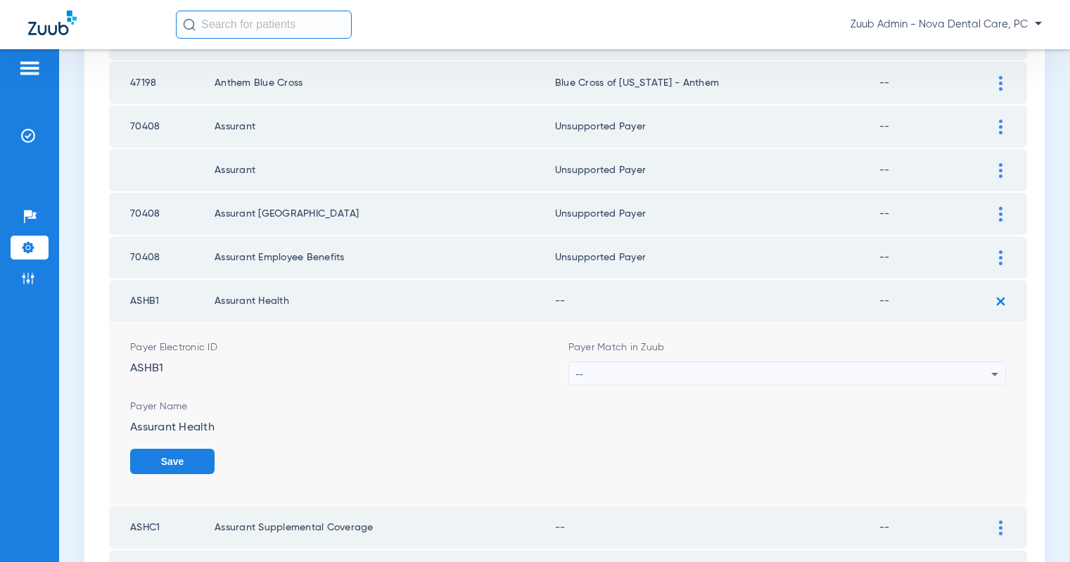
click at [939, 377] on div "--" at bounding box center [784, 374] width 416 height 24
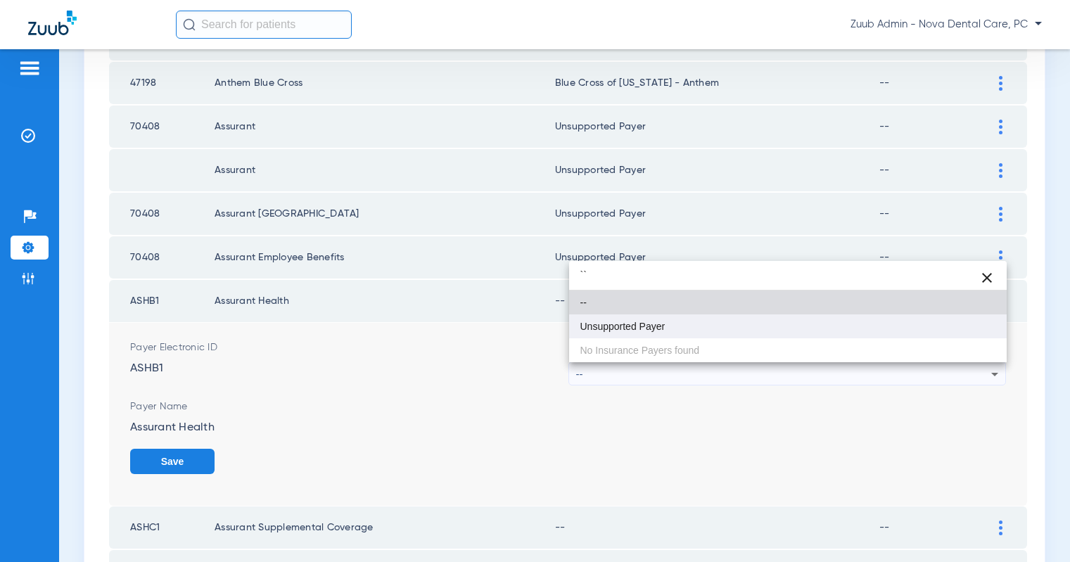
type input "``"
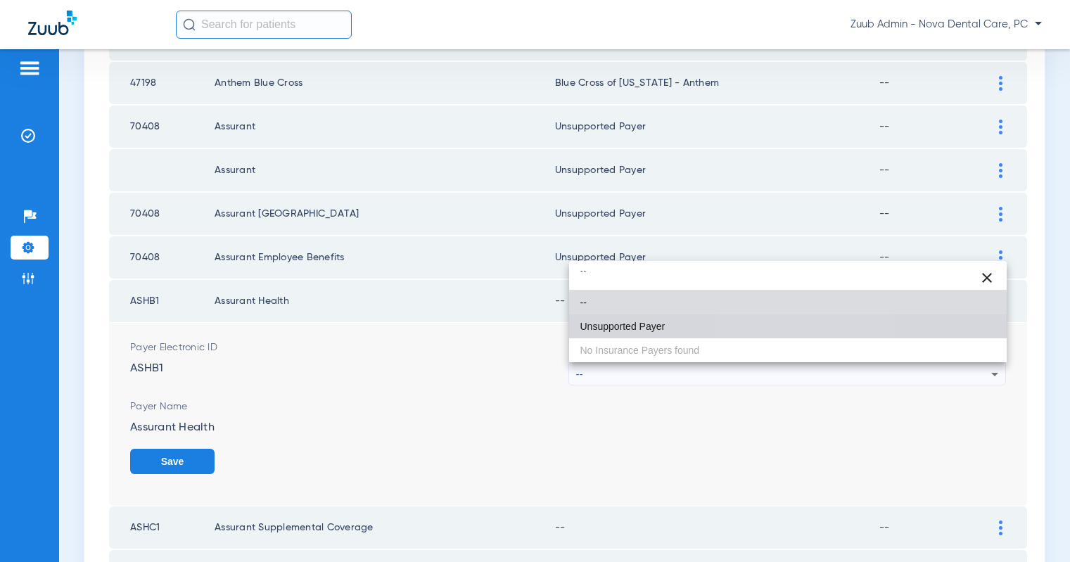
click at [772, 322] on mat-option "Unsupported Payer" at bounding box center [788, 327] width 438 height 24
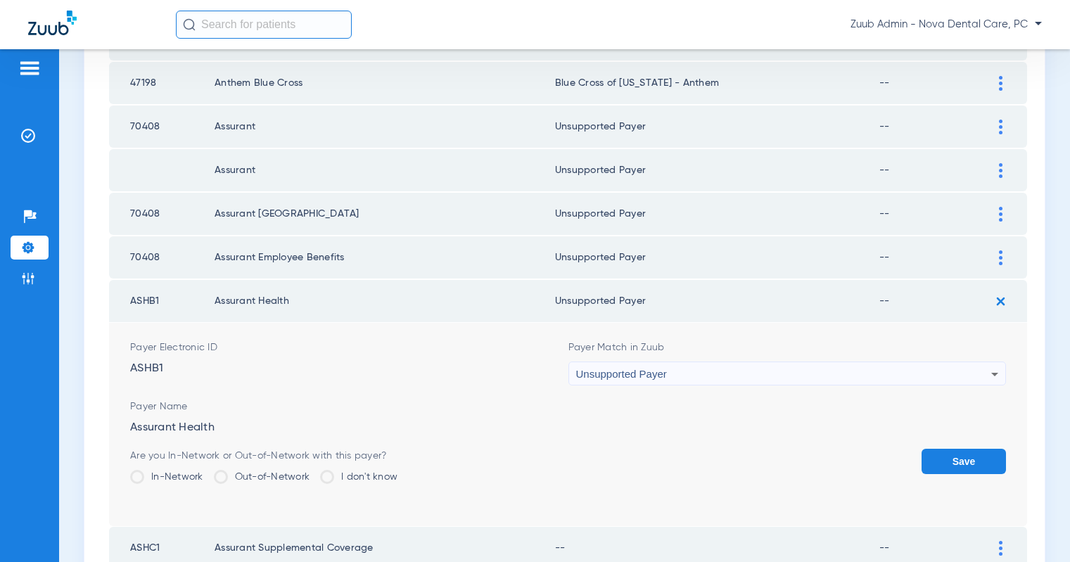
click at [948, 461] on button "Save" at bounding box center [964, 461] width 84 height 25
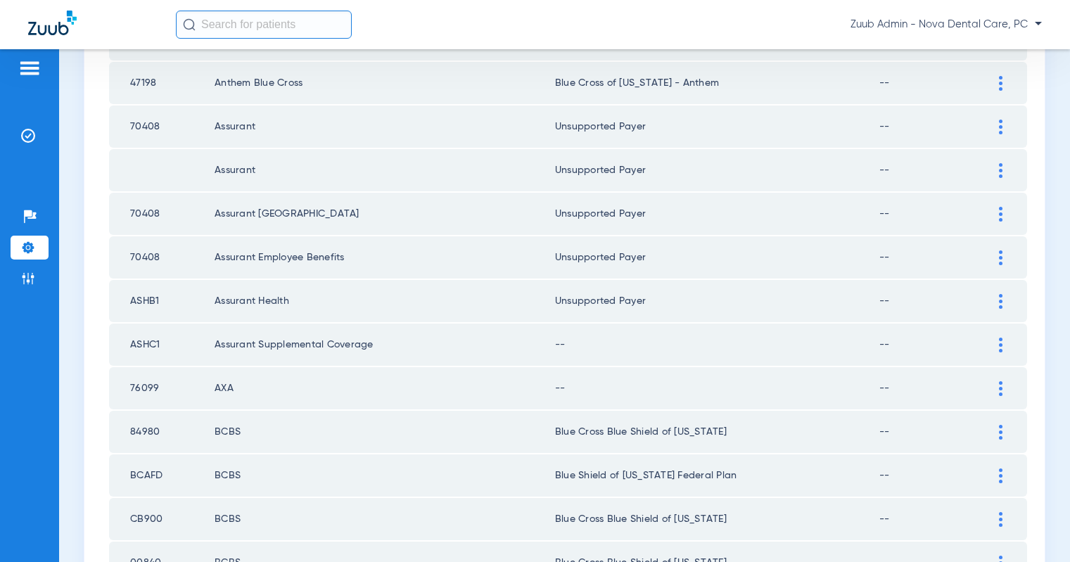
click at [1001, 342] on img at bounding box center [1001, 345] width 4 height 15
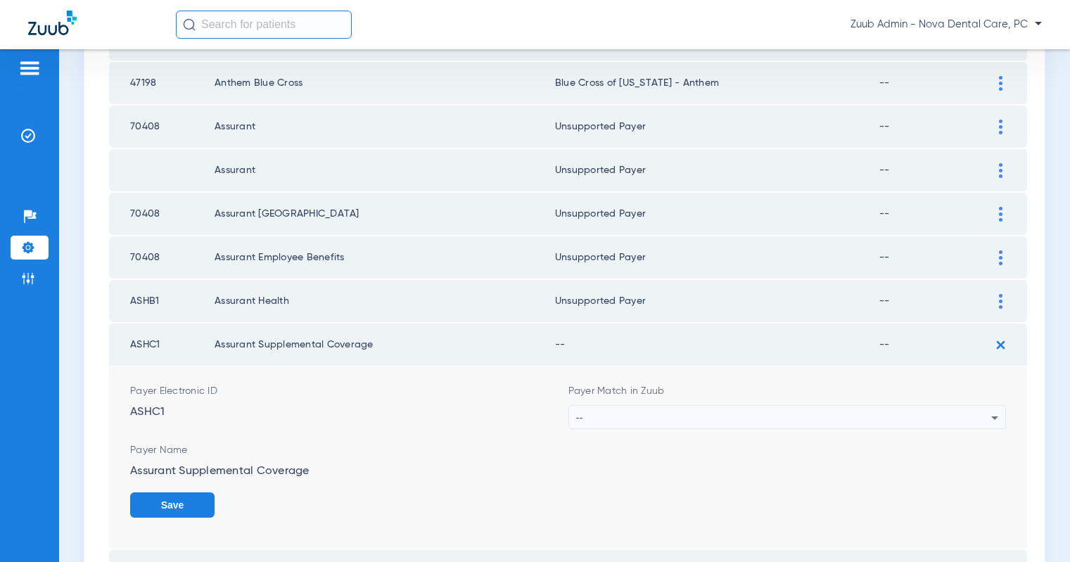
click at [916, 410] on div "--" at bounding box center [784, 418] width 416 height 24
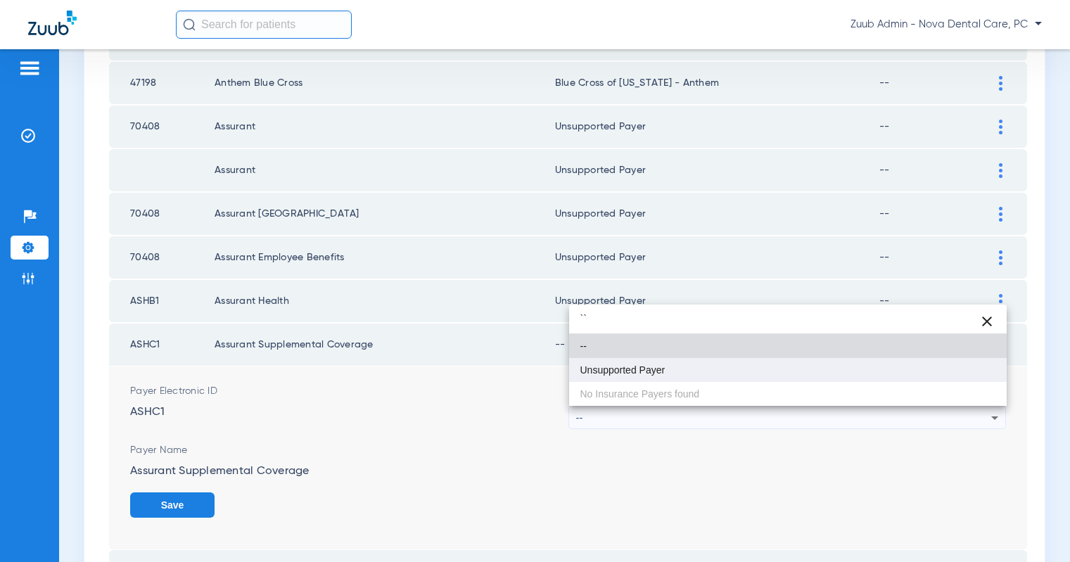
type input "``"
click at [780, 372] on mat-option "Unsupported Payer" at bounding box center [788, 370] width 438 height 24
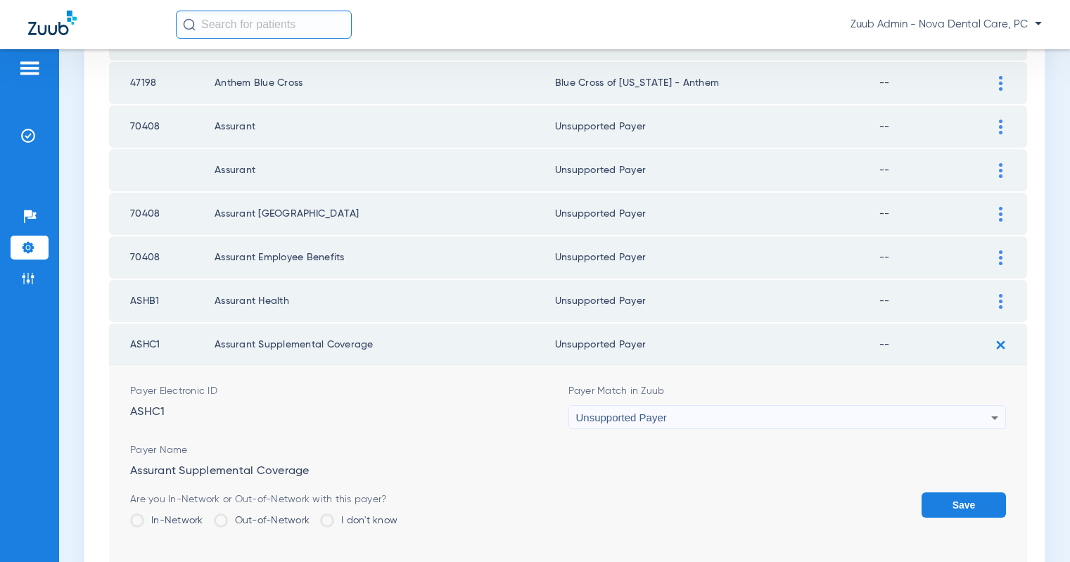
click at [965, 502] on button "Save" at bounding box center [964, 505] width 84 height 25
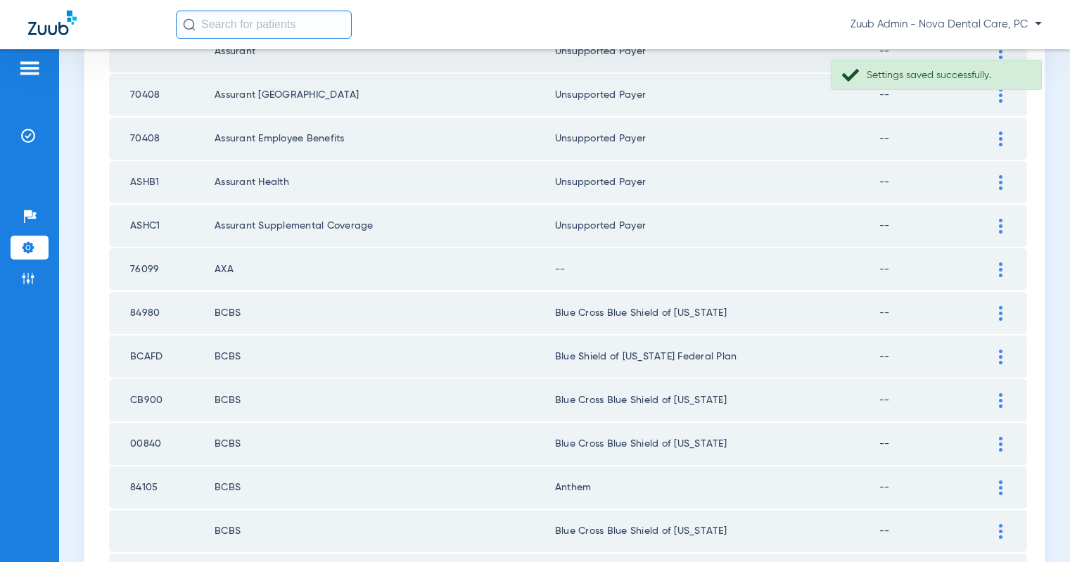
scroll to position [1693, 0]
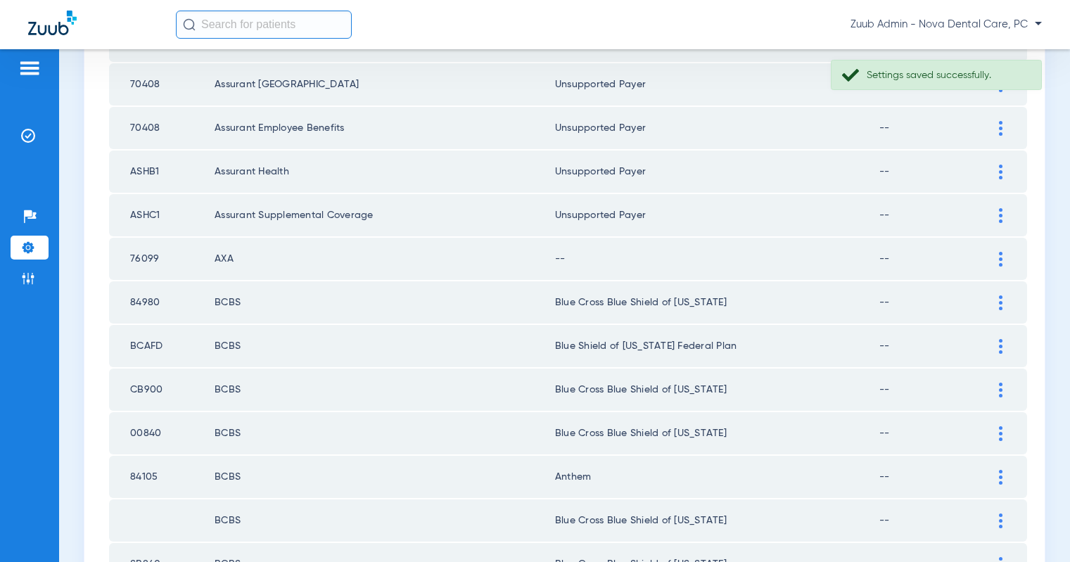
click at [1002, 260] on img at bounding box center [1001, 259] width 4 height 15
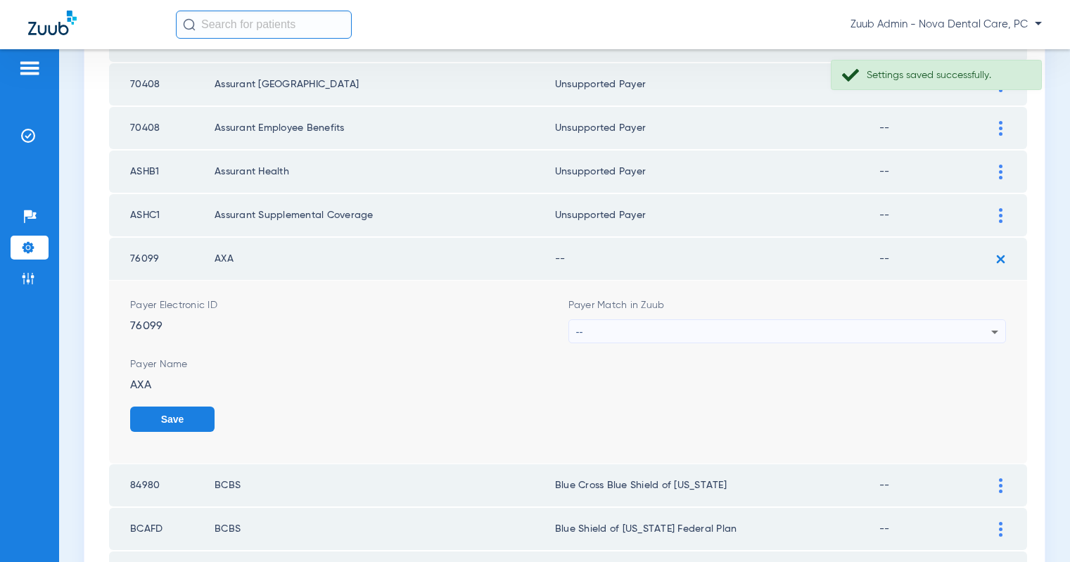
click at [935, 329] on div "--" at bounding box center [784, 332] width 416 height 24
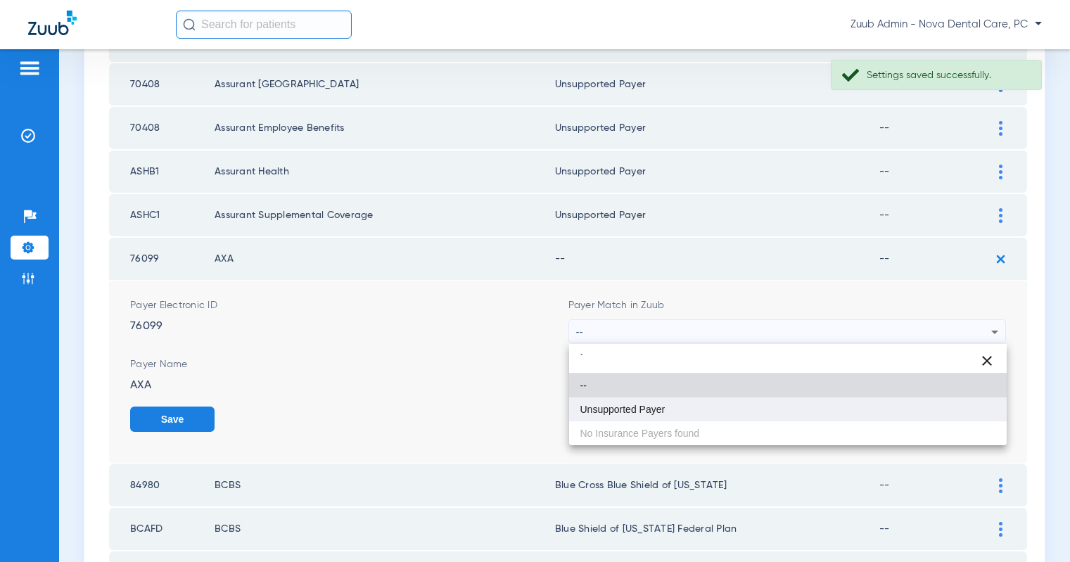
type input "`"
click at [788, 416] on mat-option "Unsupported Payer" at bounding box center [788, 410] width 438 height 24
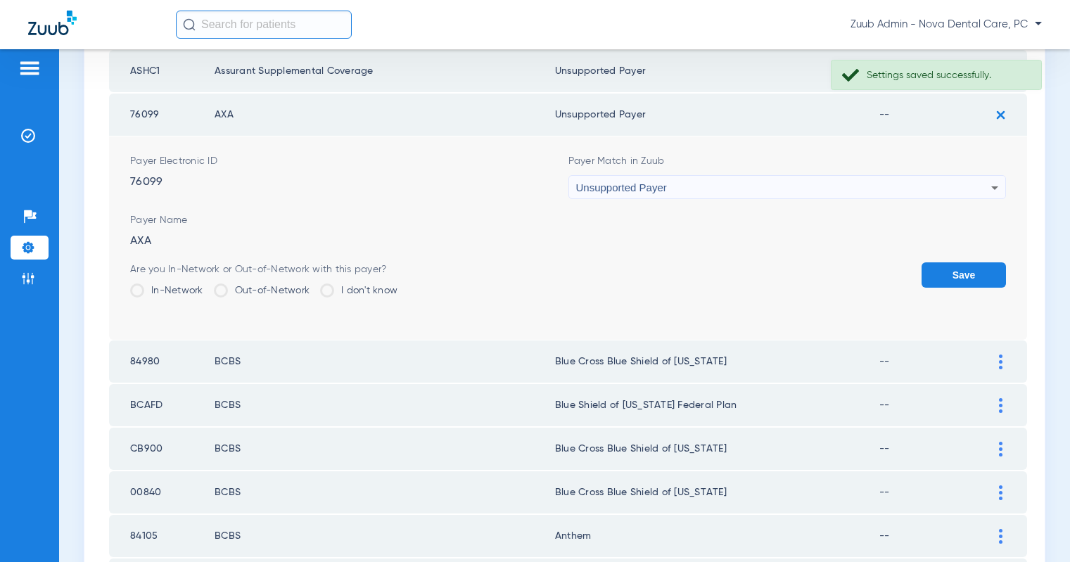
scroll to position [1837, 0]
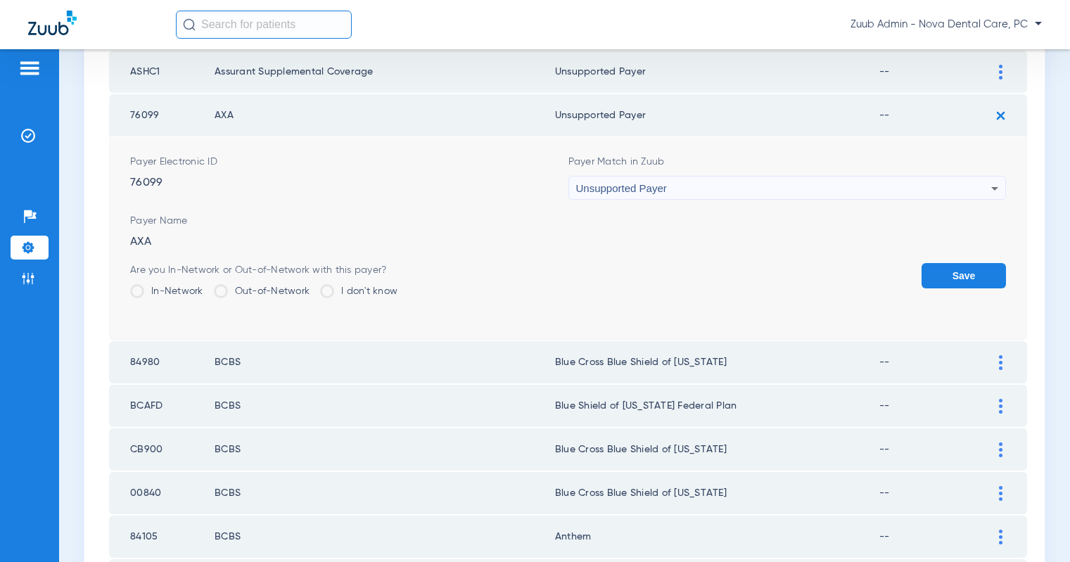
click at [954, 268] on button "Save" at bounding box center [964, 275] width 84 height 25
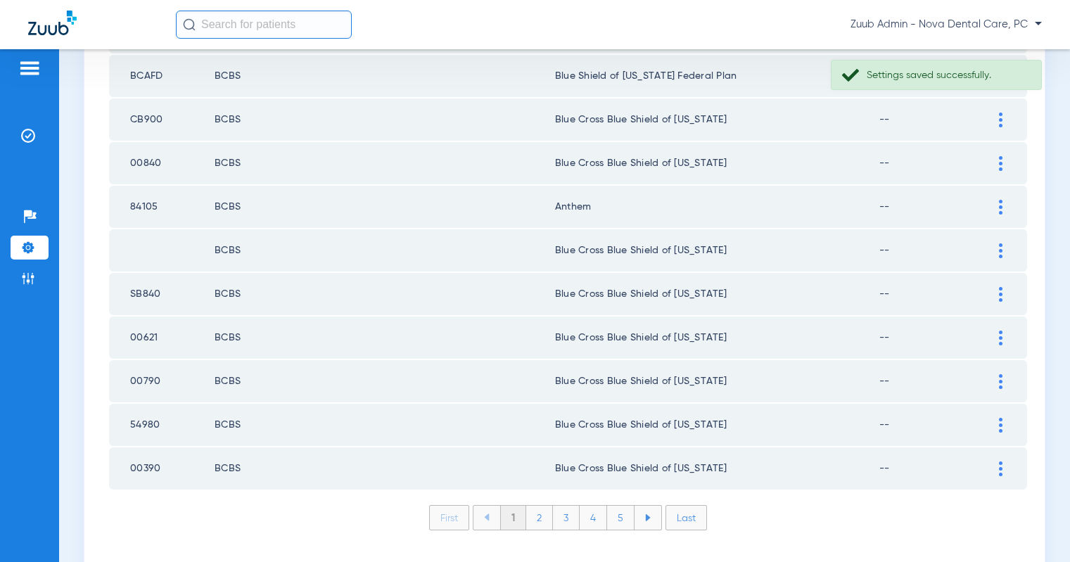
scroll to position [1996, 0]
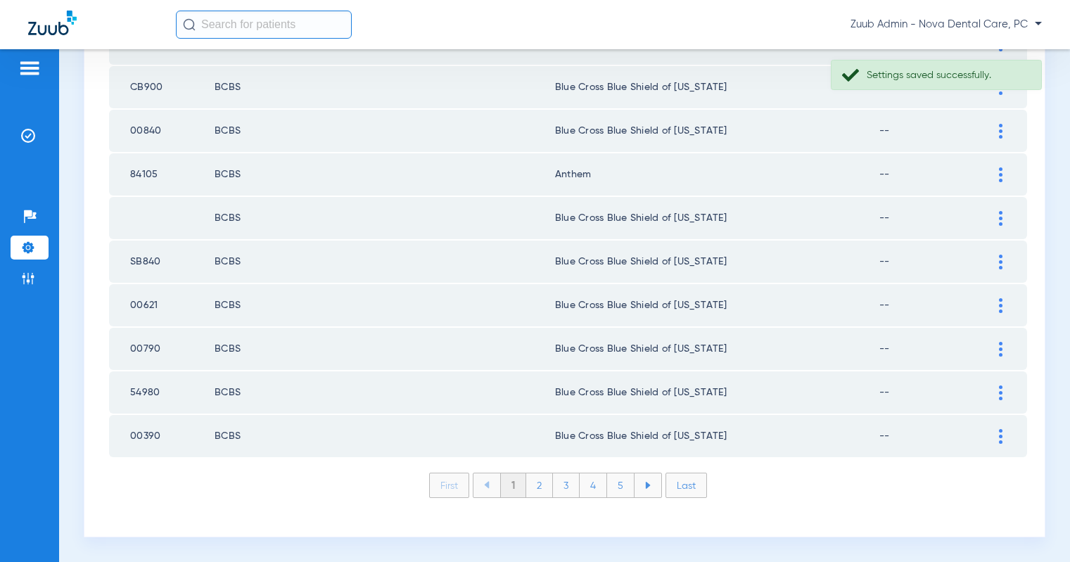
click at [681, 489] on li "Last" at bounding box center [687, 485] width 42 height 25
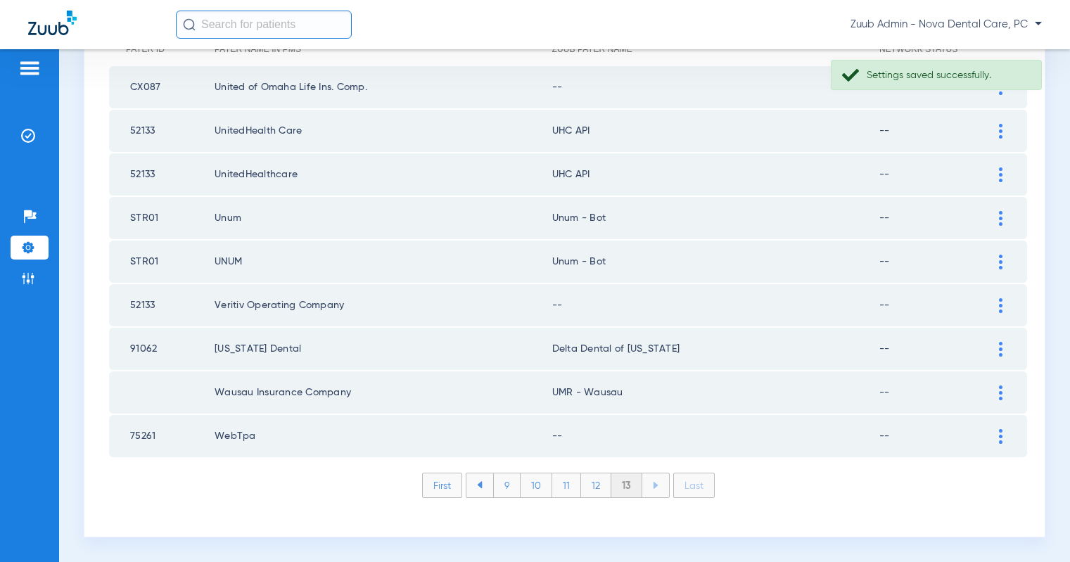
scroll to position [207, 0]
click at [1001, 435] on img at bounding box center [1001, 436] width 4 height 15
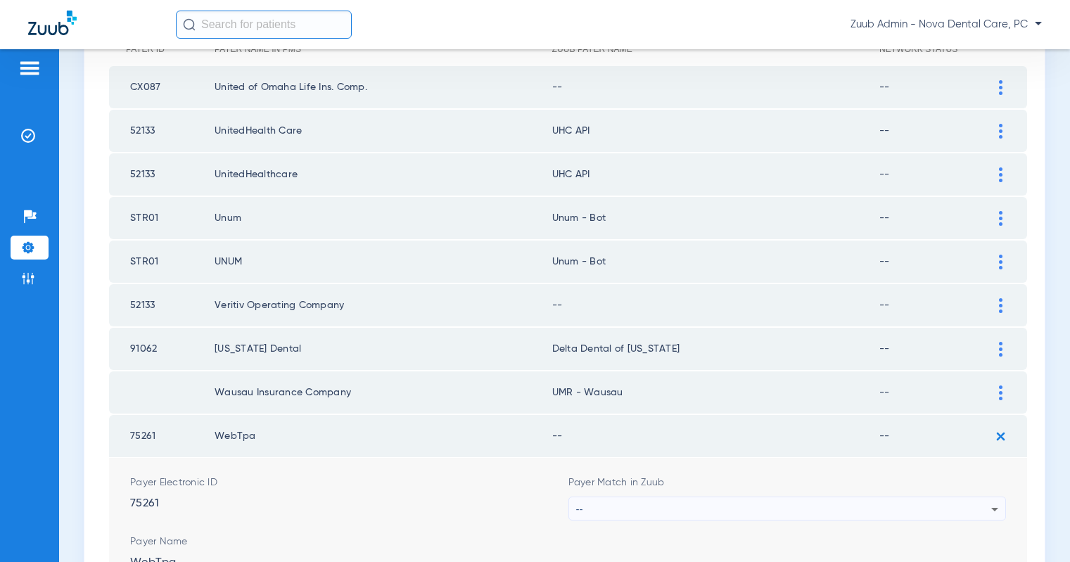
scroll to position [390, 0]
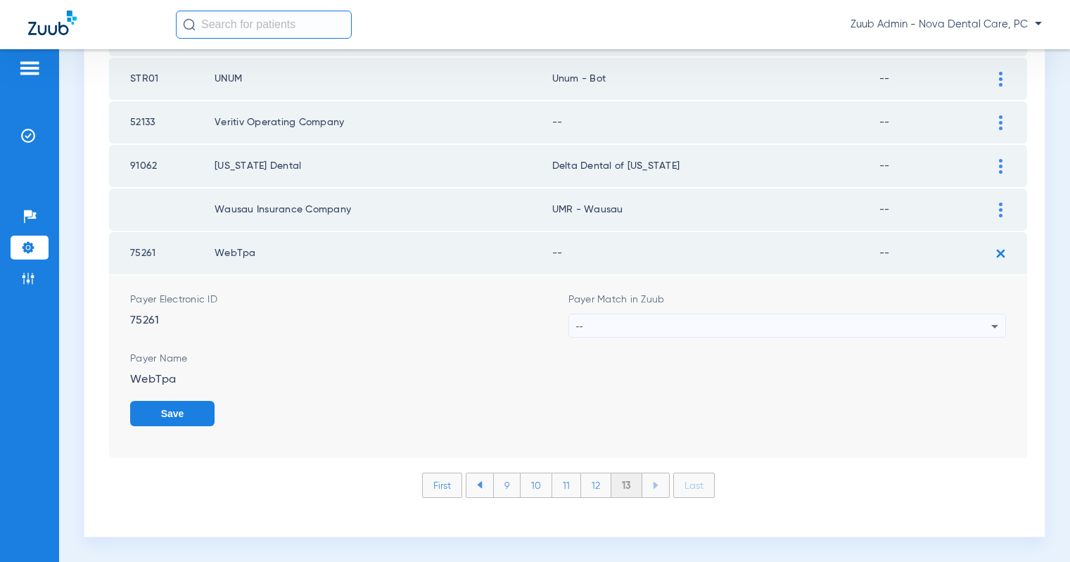
click at [816, 315] on div "--" at bounding box center [784, 327] width 416 height 24
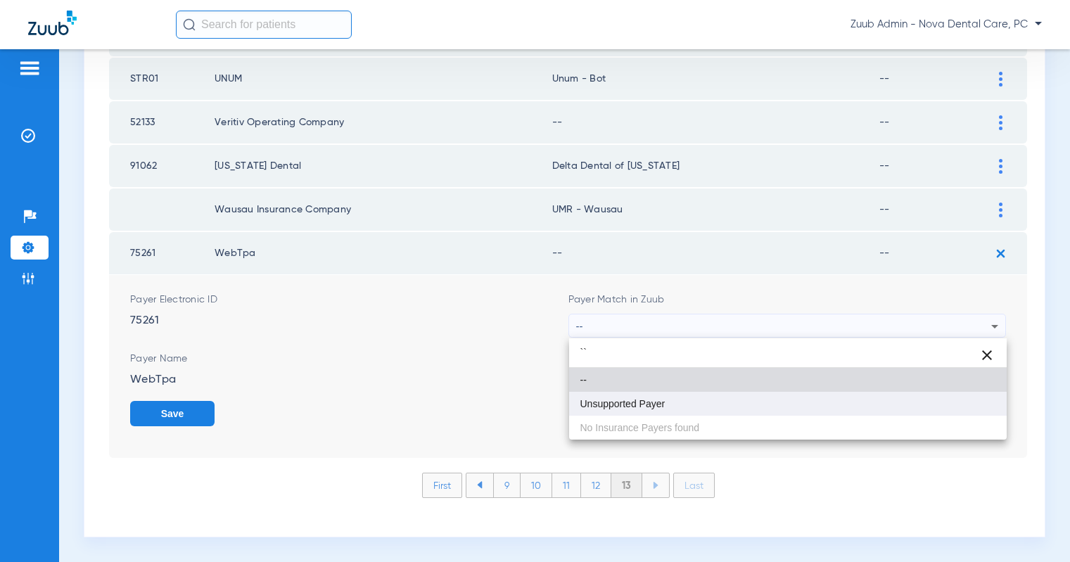
type input "``"
click at [640, 407] on span "Unsupported Payer" at bounding box center [623, 404] width 85 height 10
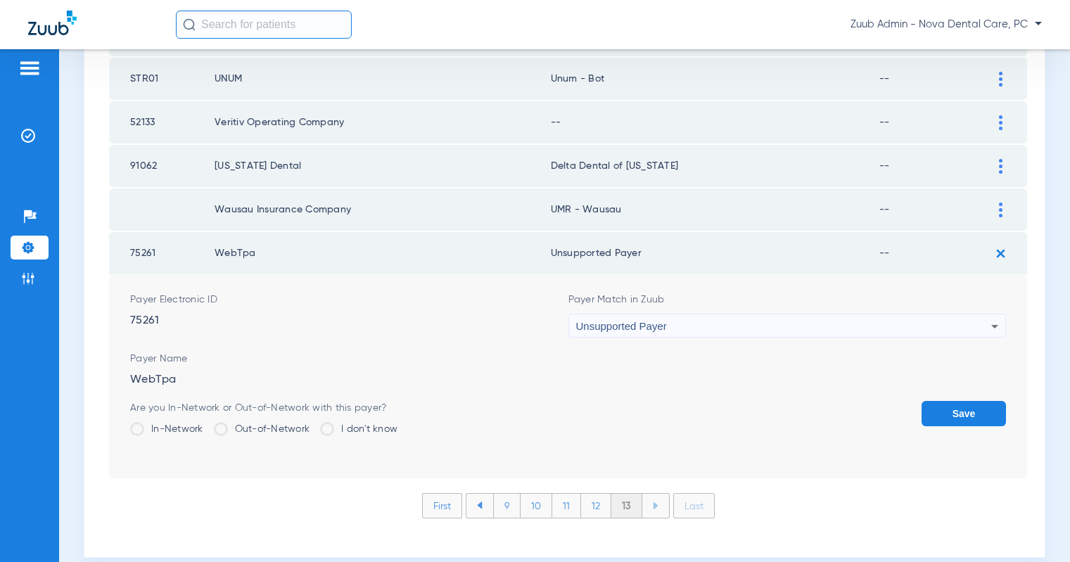
click at [945, 415] on button "Save" at bounding box center [964, 413] width 84 height 25
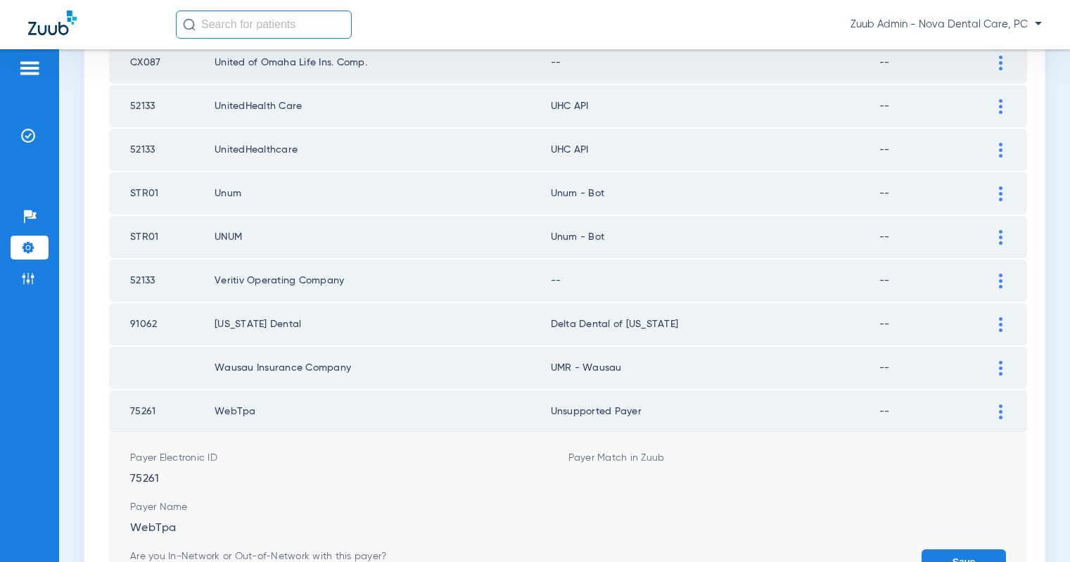
scroll to position [207, 0]
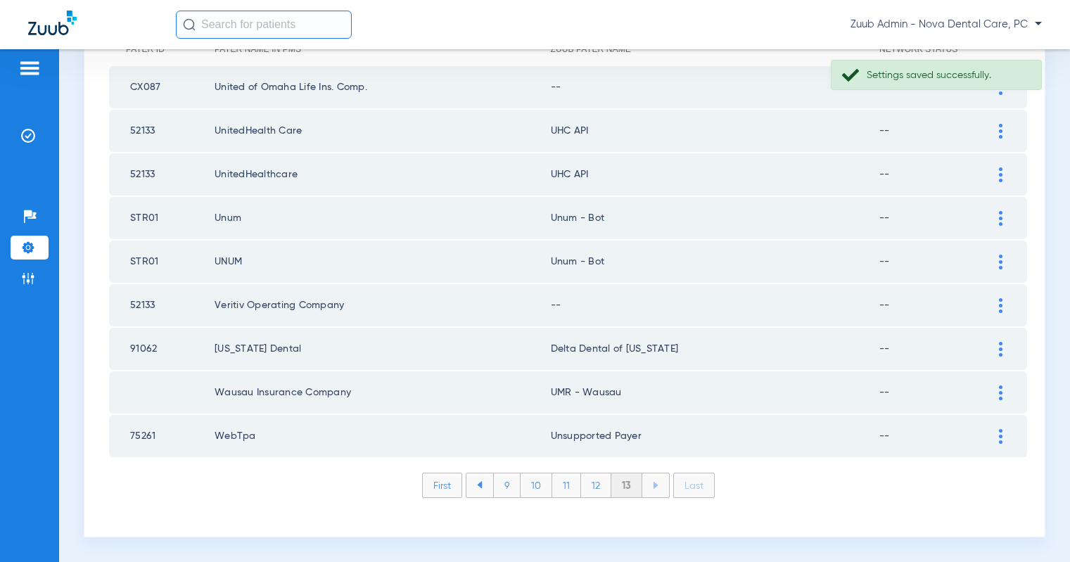
click at [999, 305] on img at bounding box center [1001, 305] width 4 height 15
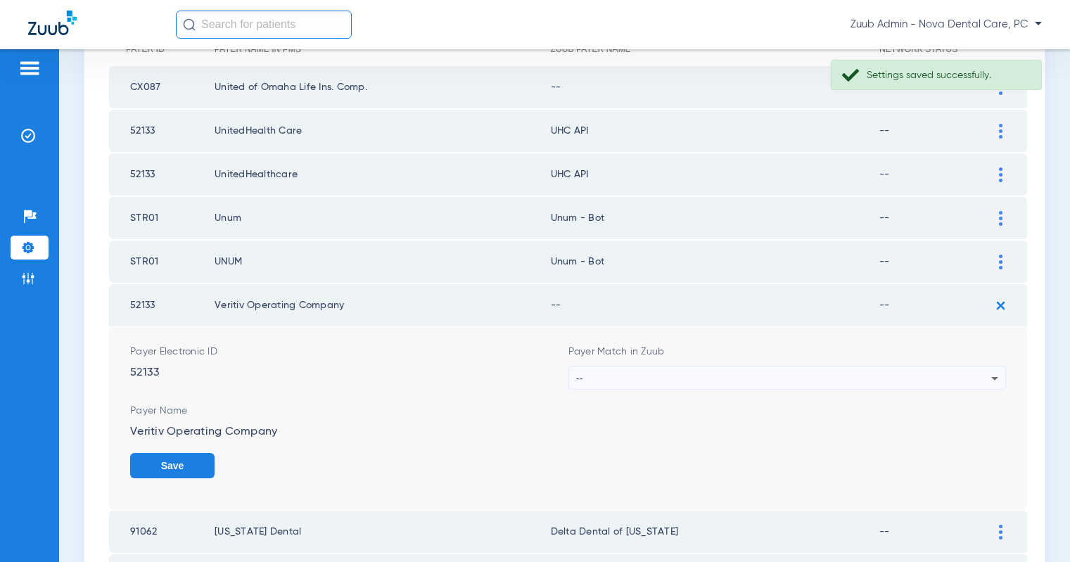
click at [950, 372] on div "--" at bounding box center [784, 379] width 416 height 24
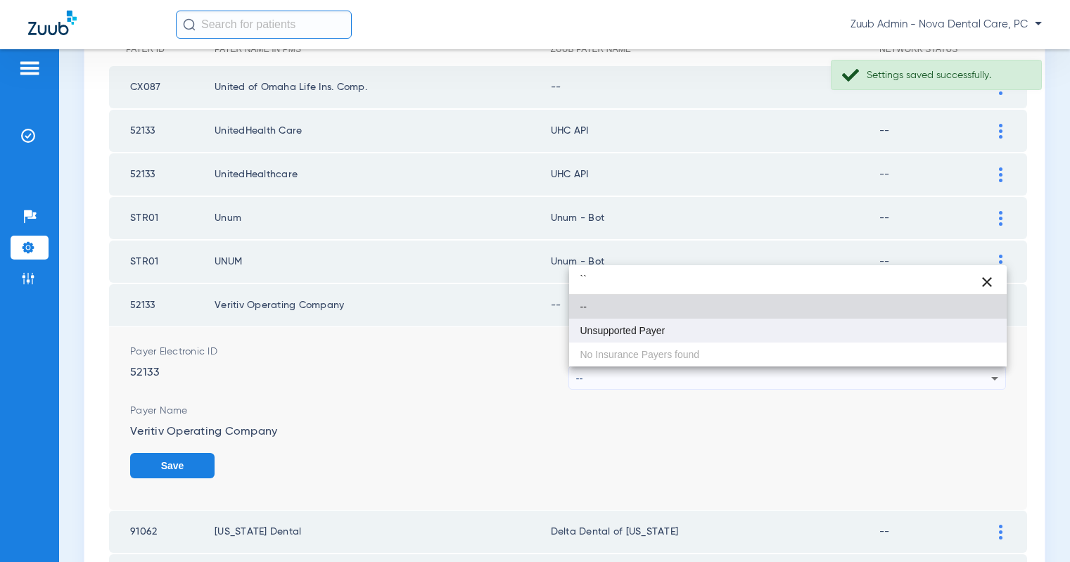
type input "``"
click at [796, 327] on mat-option "Unsupported Payer" at bounding box center [788, 331] width 438 height 24
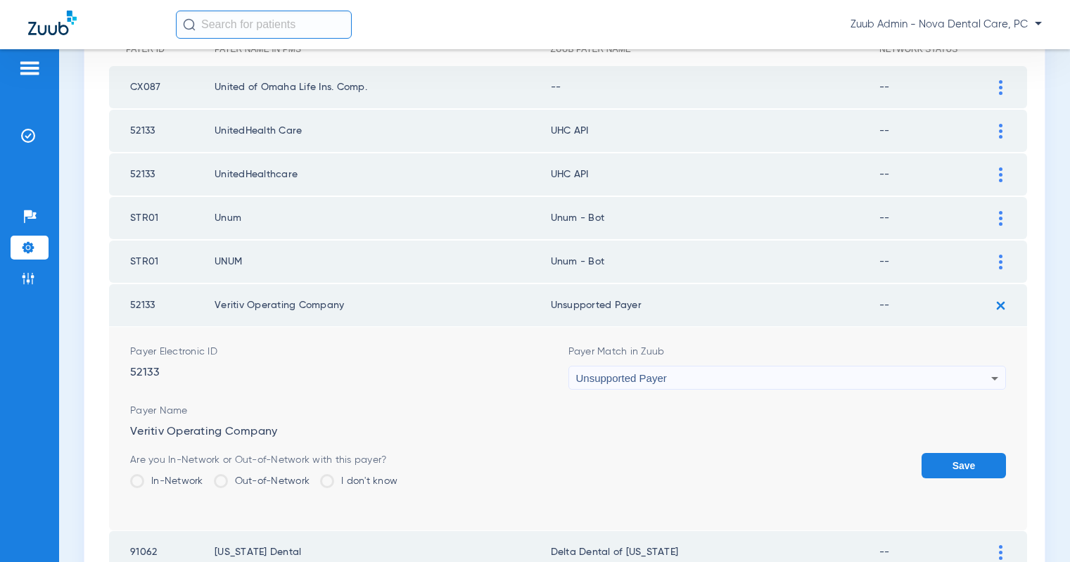
click at [965, 460] on button "Save" at bounding box center [964, 465] width 84 height 25
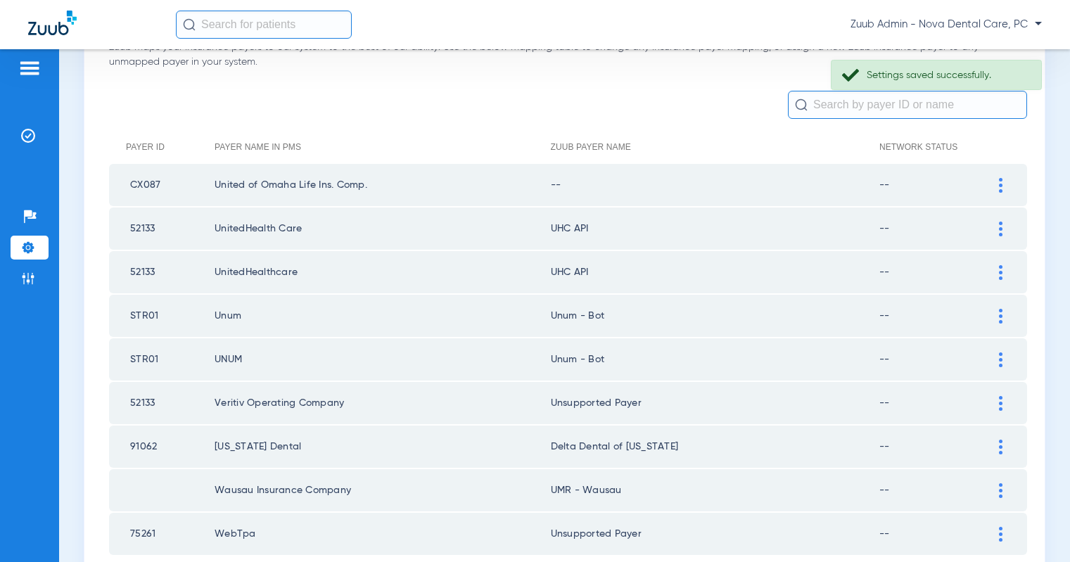
scroll to position [93, 0]
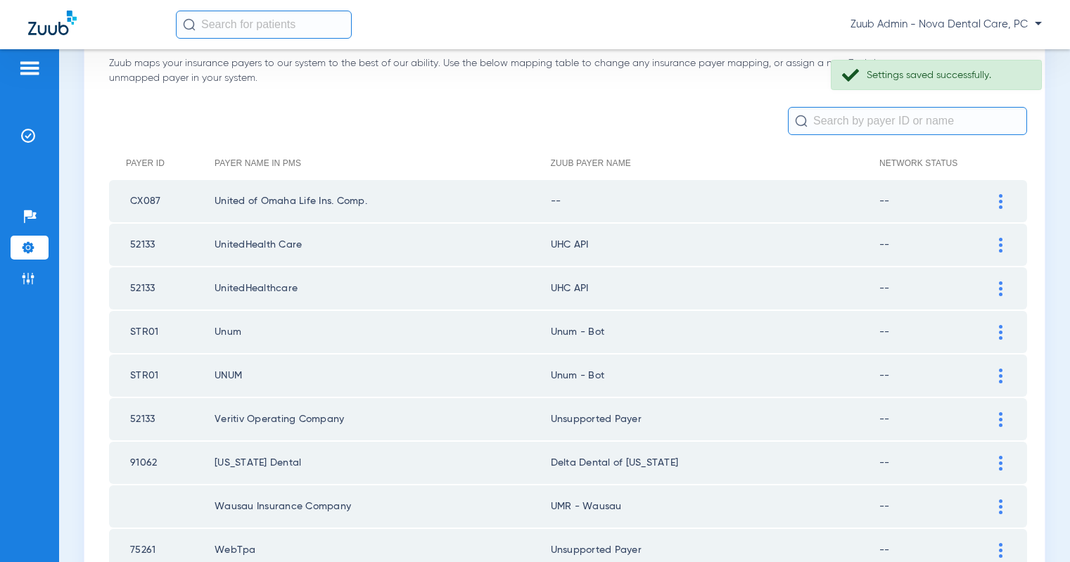
click at [1001, 203] on img at bounding box center [1001, 201] width 4 height 15
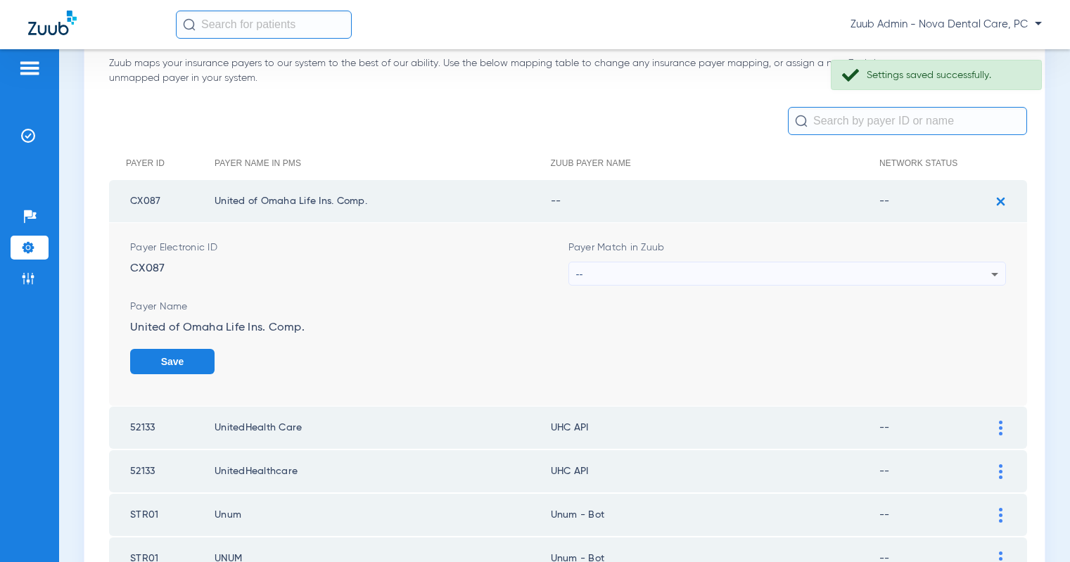
click at [963, 272] on div "--" at bounding box center [784, 274] width 416 height 24
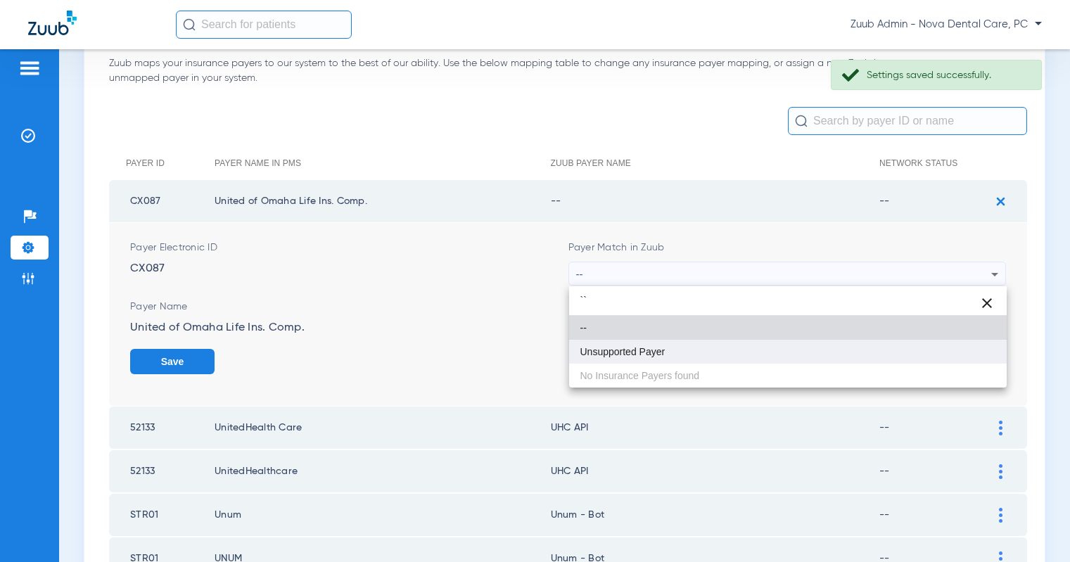
type input "``"
click at [710, 341] on mat-option "Unsupported Payer" at bounding box center [788, 352] width 438 height 24
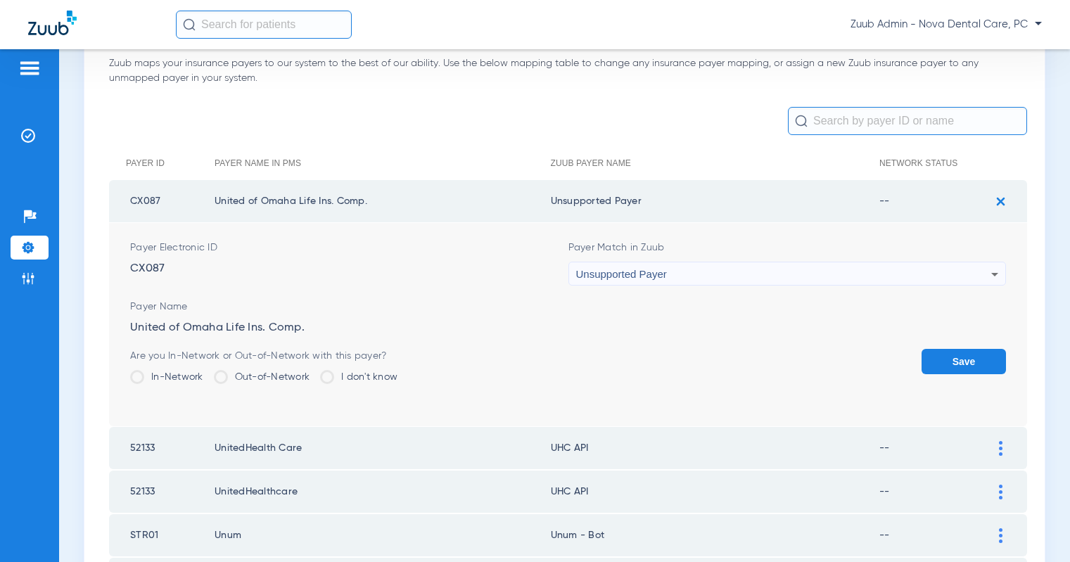
click at [907, 270] on div "Unsupported Payer" at bounding box center [784, 274] width 416 height 24
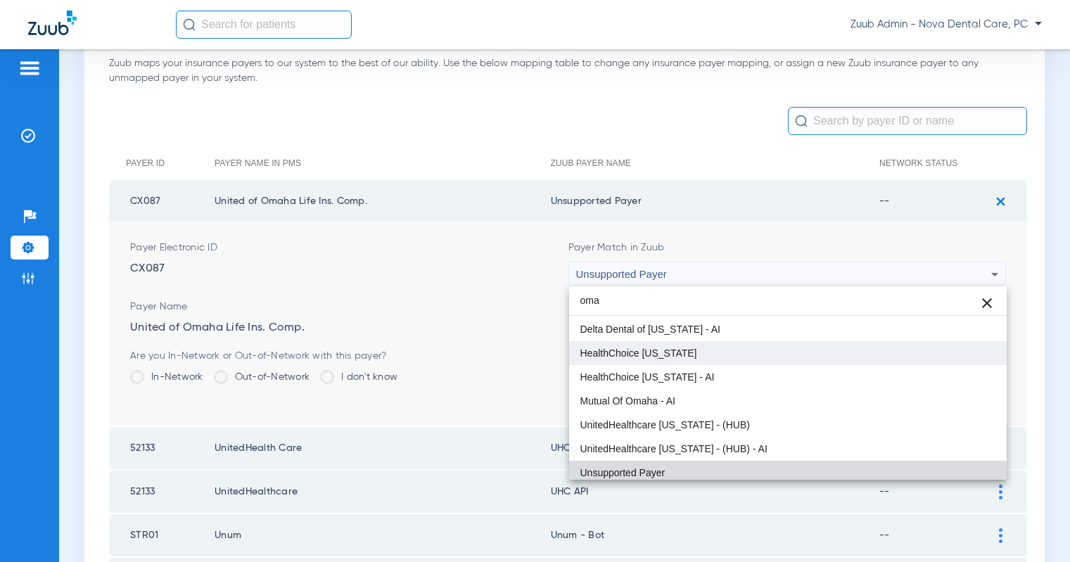
scroll to position [70, 0]
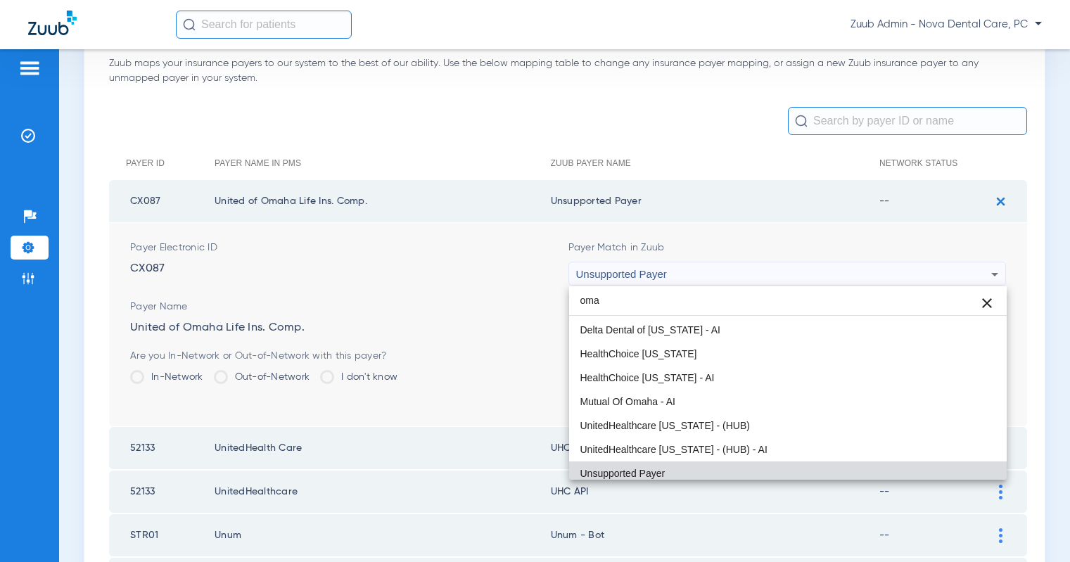
type input "oma"
click at [479, 319] on div at bounding box center [535, 281] width 1070 height 562
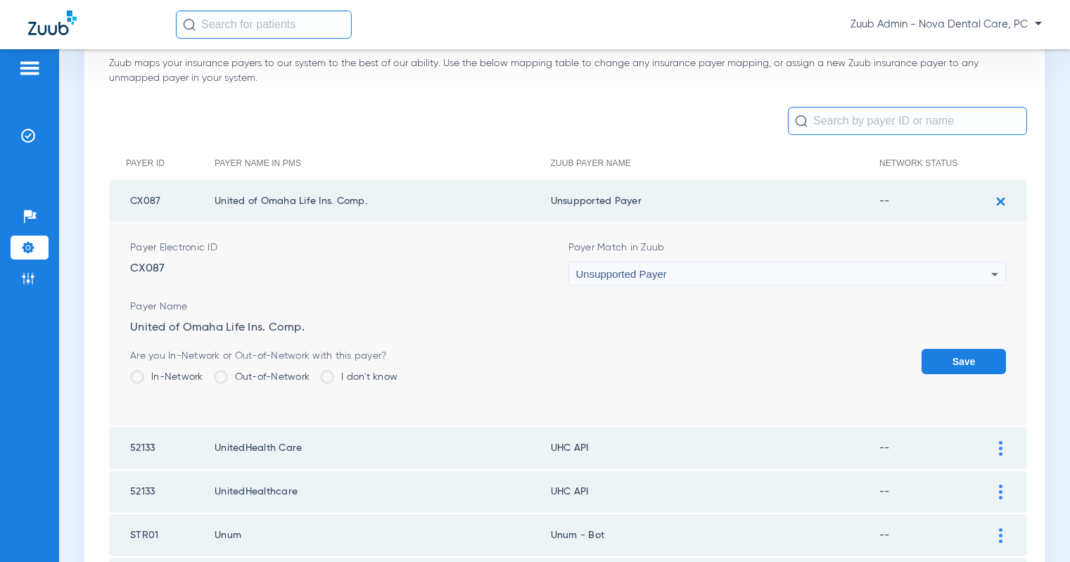
click at [940, 366] on button "Save" at bounding box center [964, 361] width 84 height 25
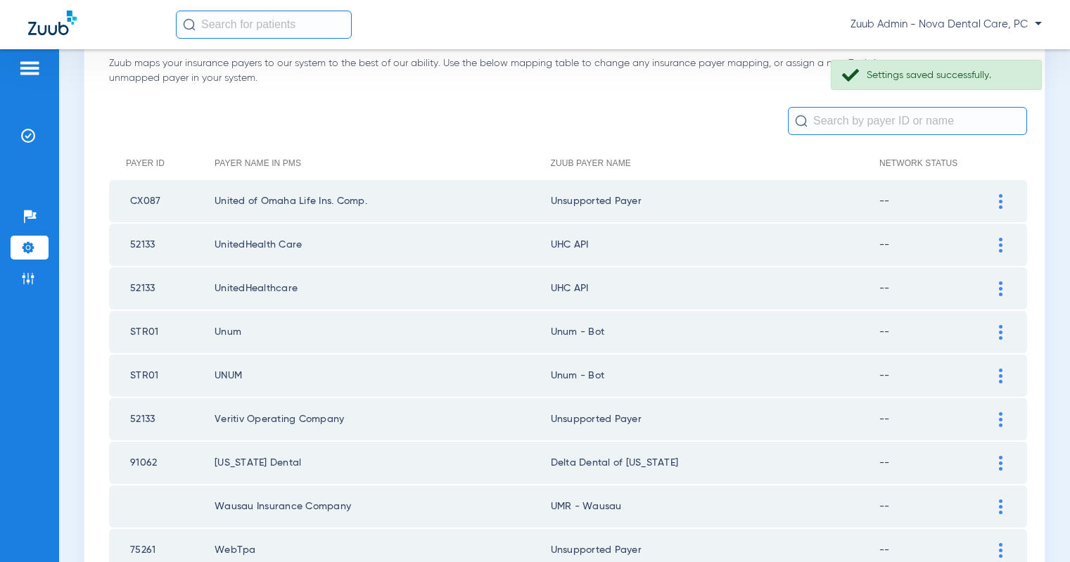
click at [1002, 292] on img at bounding box center [1001, 288] width 4 height 15
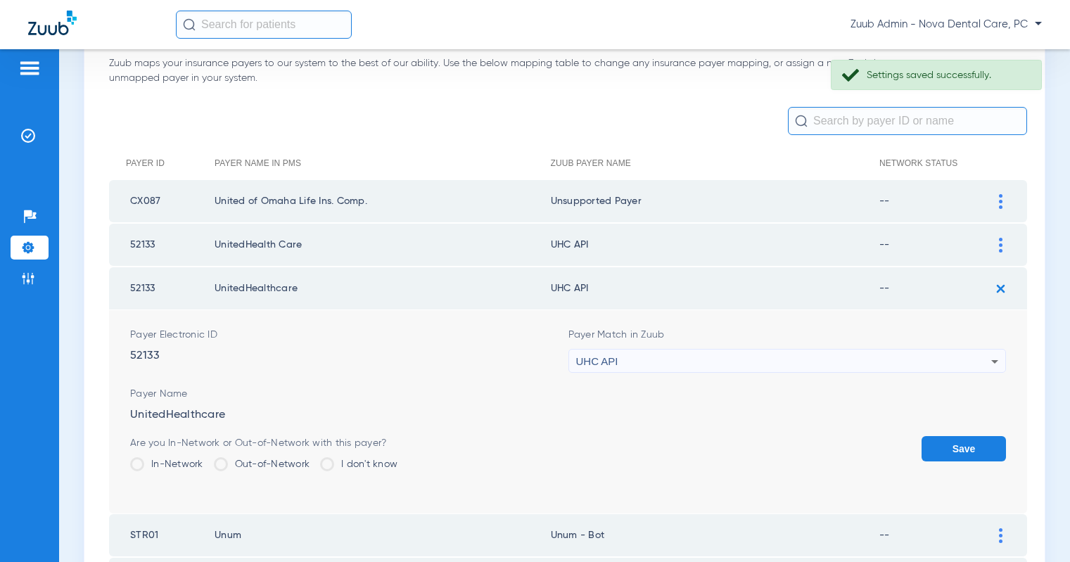
click at [933, 359] on div "UHC API" at bounding box center [784, 362] width 416 height 24
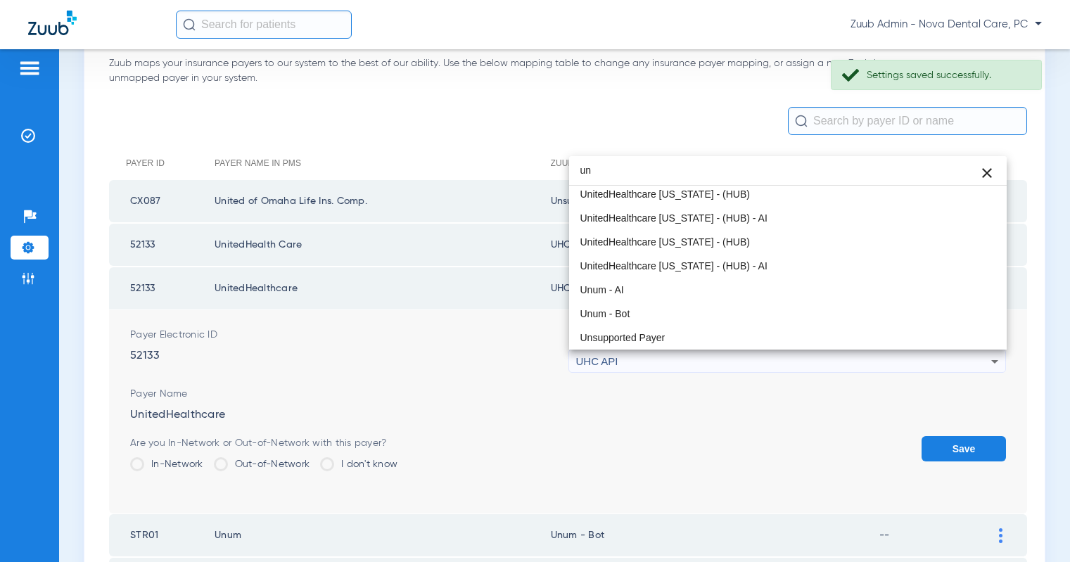
scroll to position [30, 0]
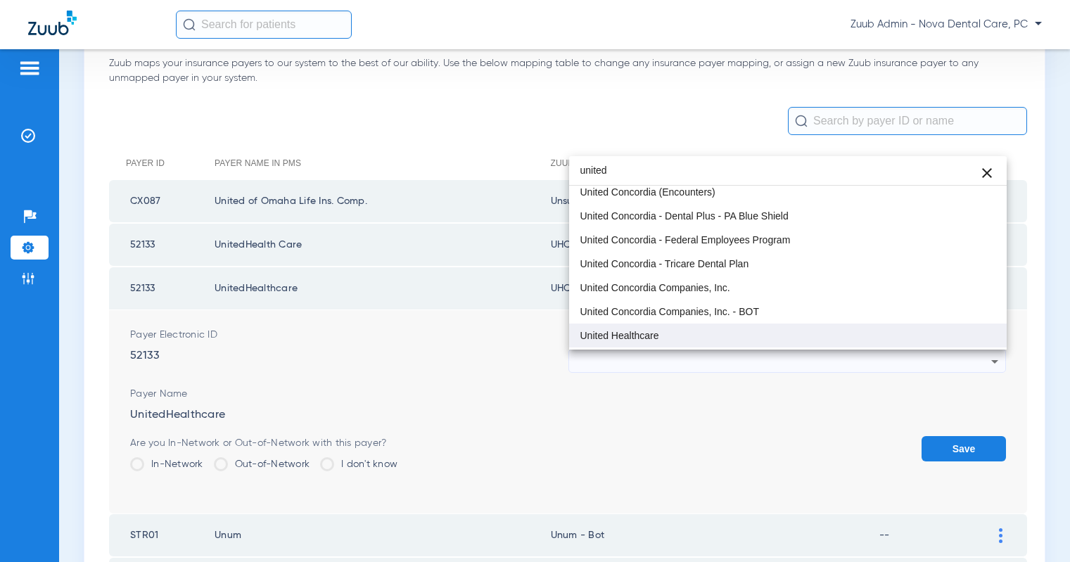
type input "united"
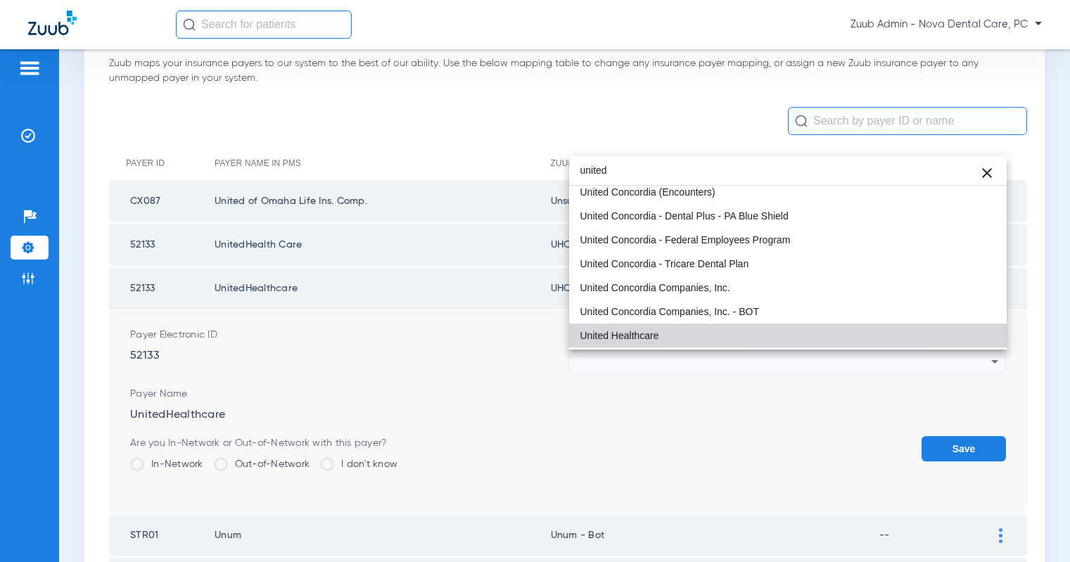
click at [792, 341] on mat-option "United Healthcare" at bounding box center [788, 336] width 438 height 24
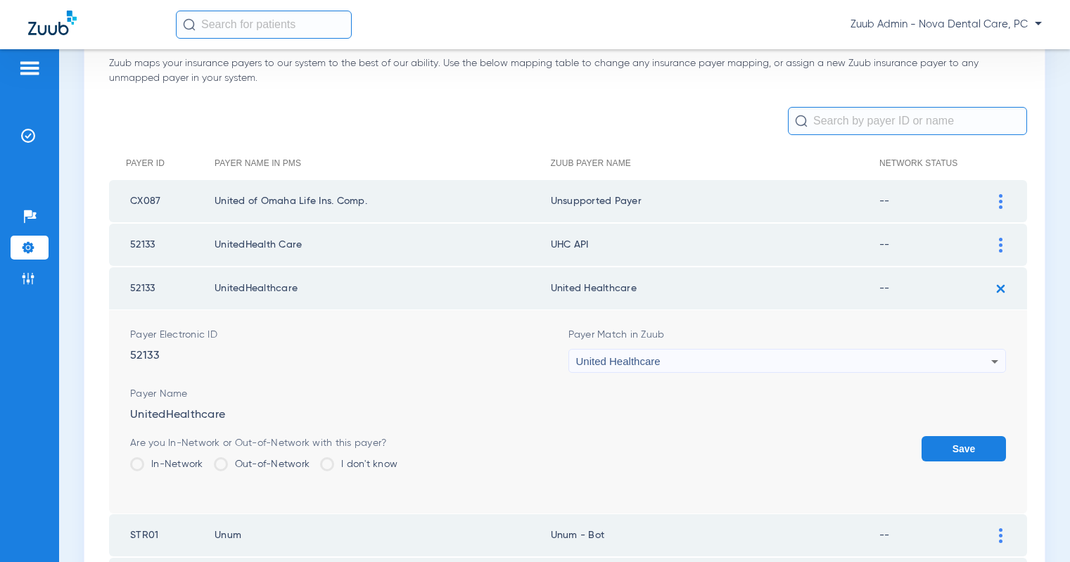
click at [954, 455] on button "Save" at bounding box center [964, 448] width 84 height 25
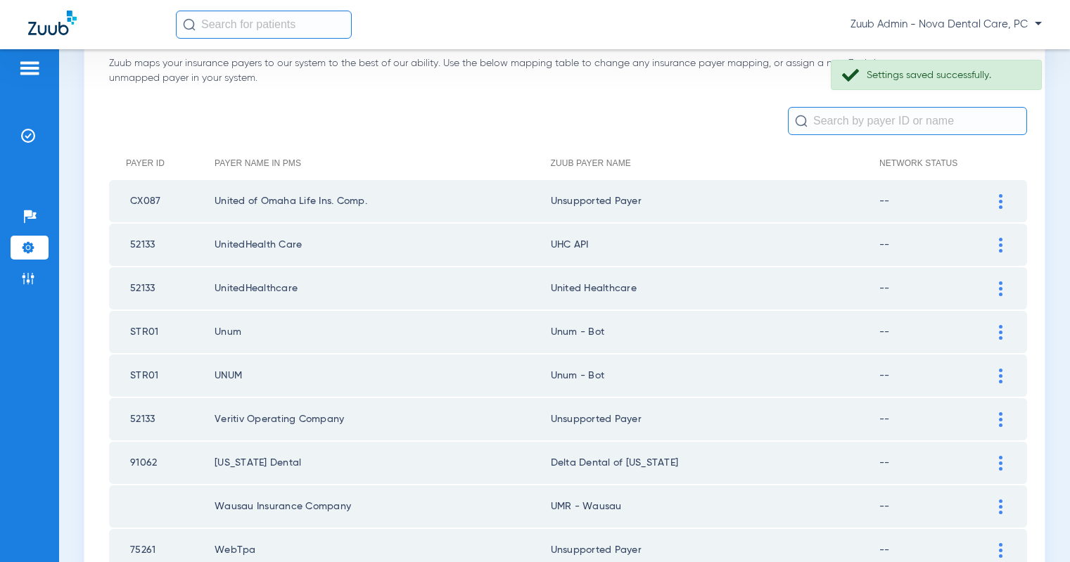
click at [999, 248] on img at bounding box center [1001, 245] width 4 height 15
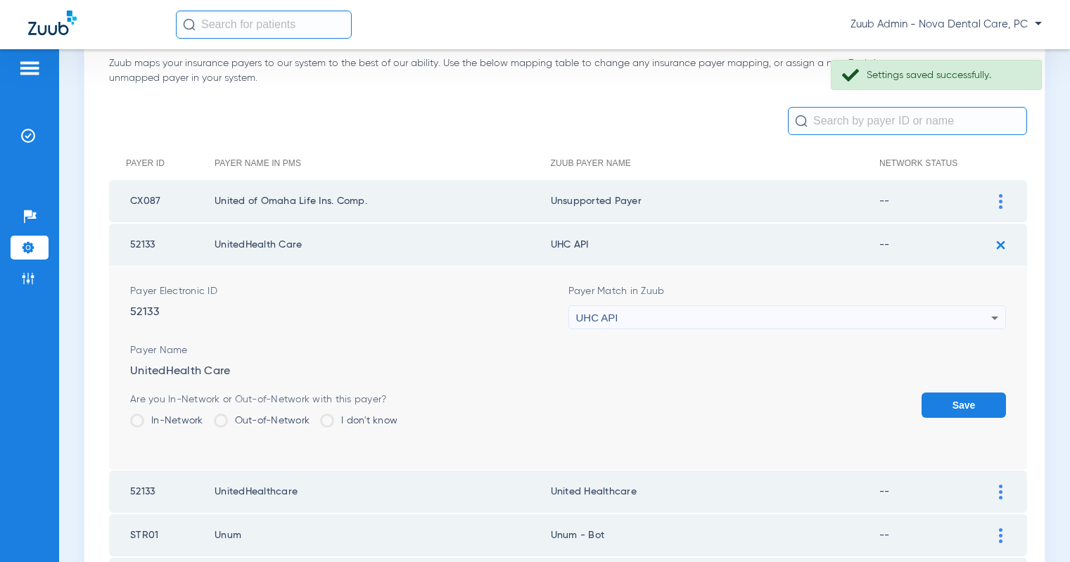
click at [917, 316] on div "UHC API" at bounding box center [784, 318] width 416 height 24
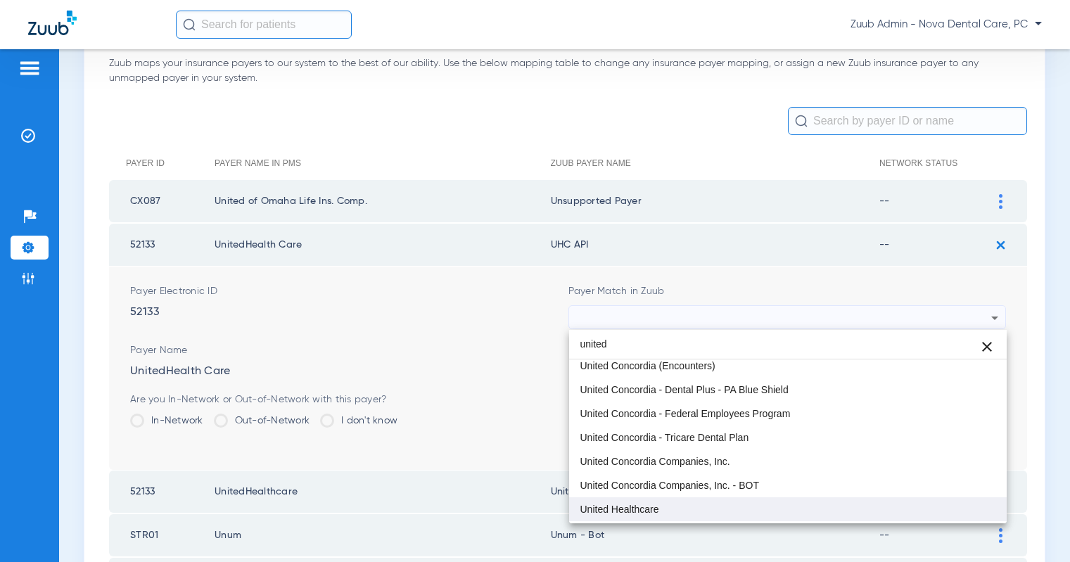
type input "united"
click at [605, 501] on mat-option "United Healthcare" at bounding box center [788, 510] width 438 height 24
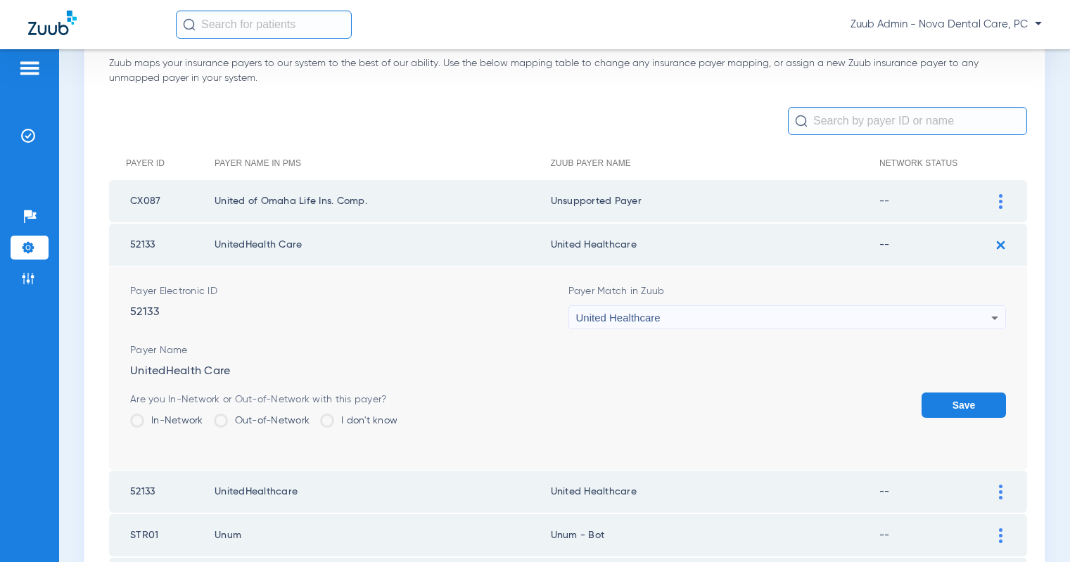
click at [965, 410] on button "Save" at bounding box center [964, 405] width 84 height 25
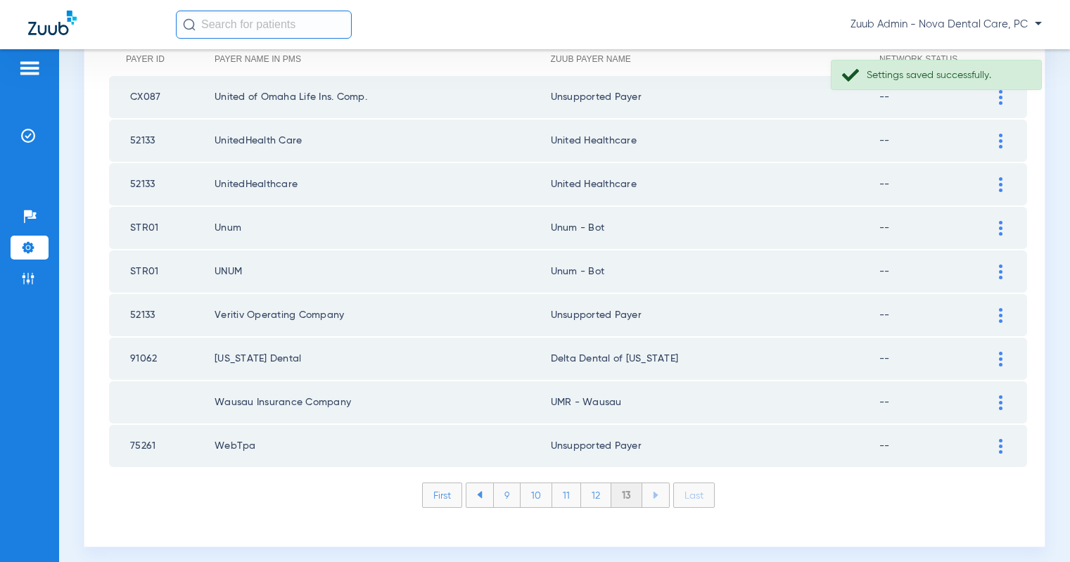
scroll to position [196, 0]
click at [593, 496] on li "12" at bounding box center [596, 497] width 30 height 24
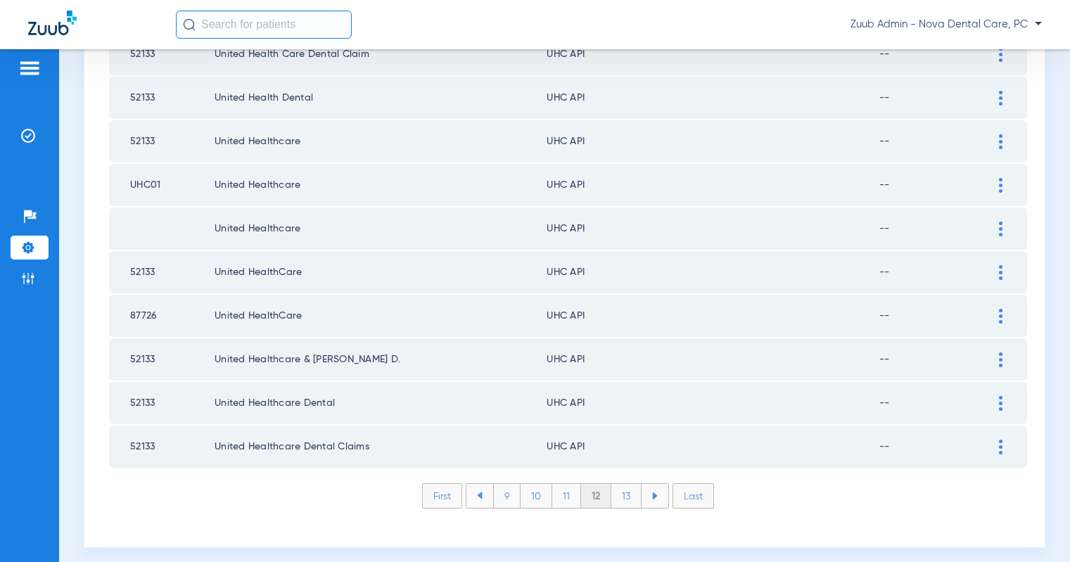
scroll to position [1996, 0]
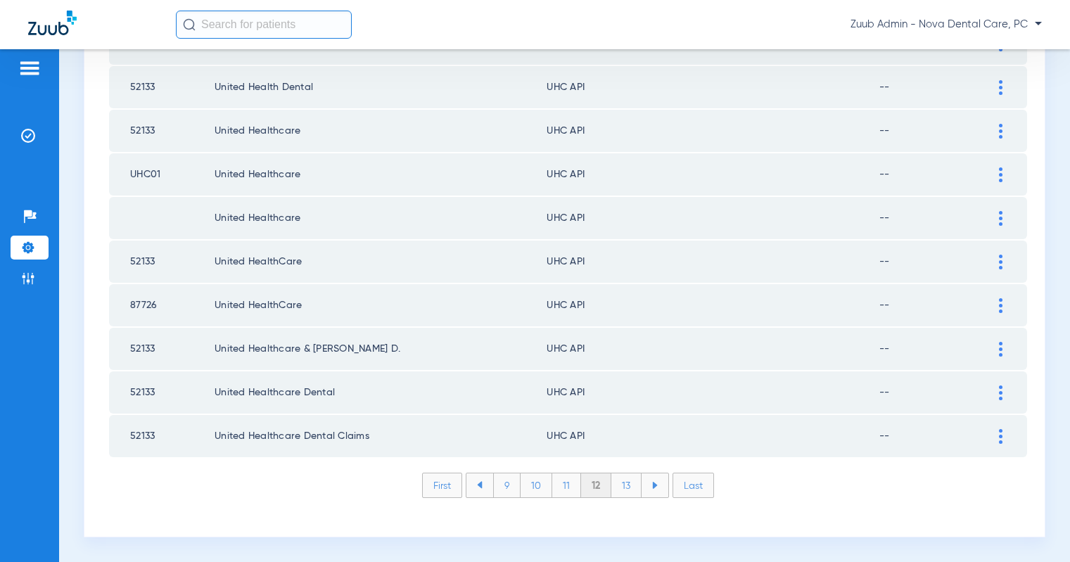
click at [1001, 436] on img at bounding box center [1001, 436] width 4 height 15
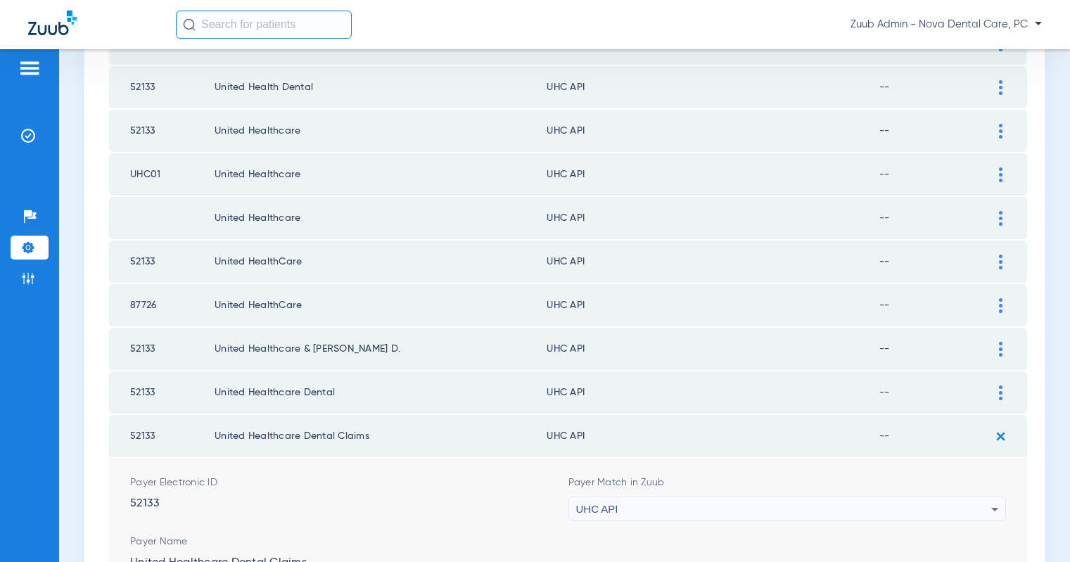
click at [877, 513] on div "UHC API" at bounding box center [784, 510] width 416 height 24
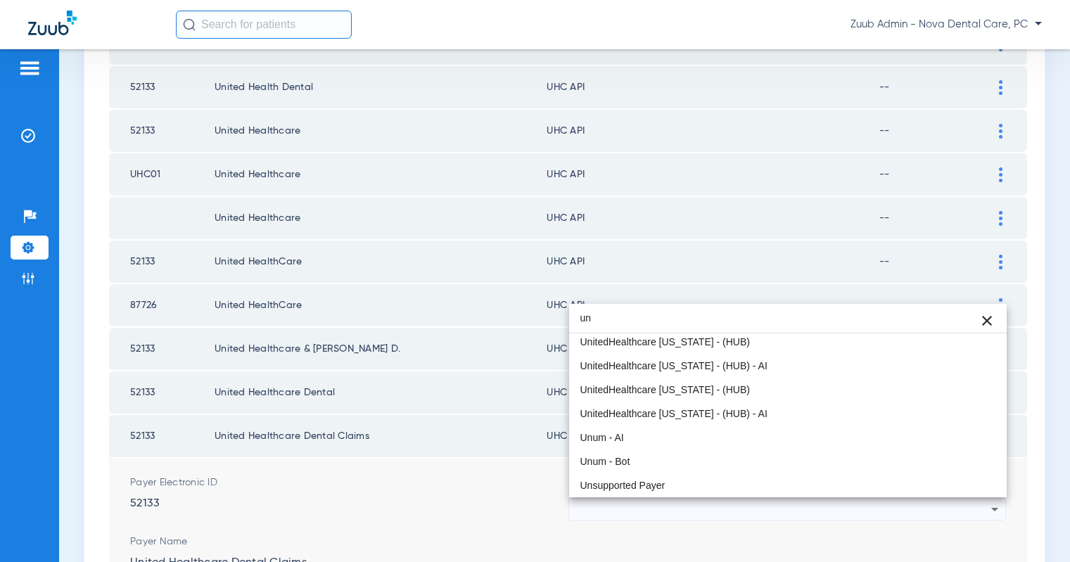
scroll to position [30, 0]
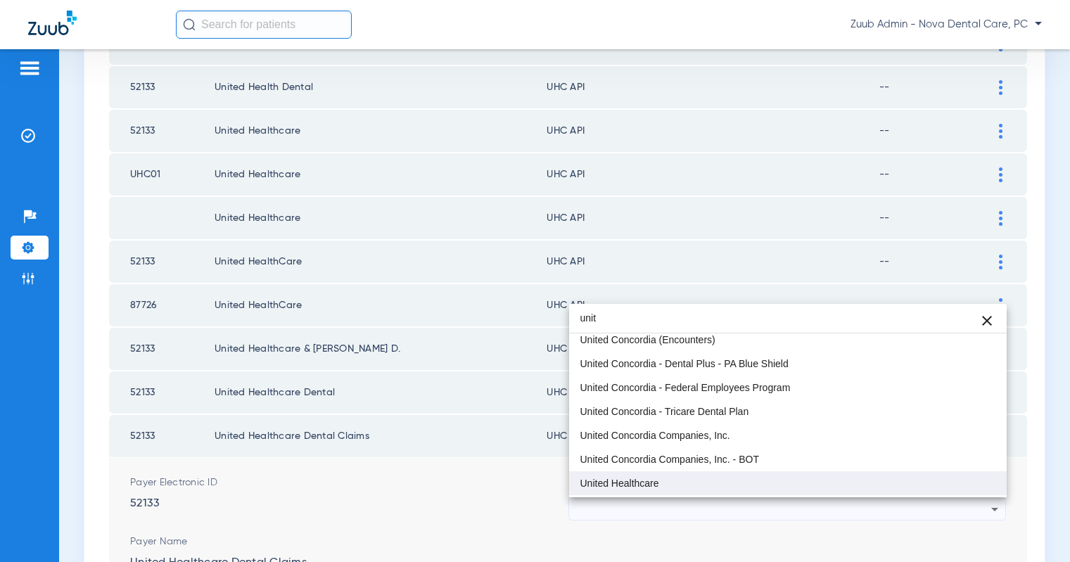
type input "unit"
click at [730, 490] on mat-option "United Healthcare" at bounding box center [788, 483] width 438 height 24
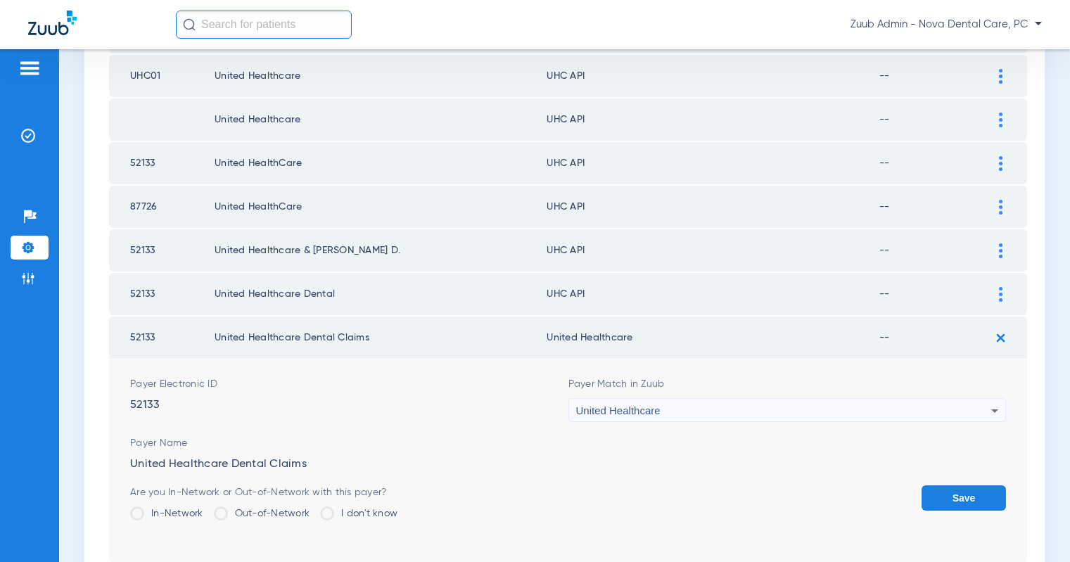
scroll to position [2199, 0]
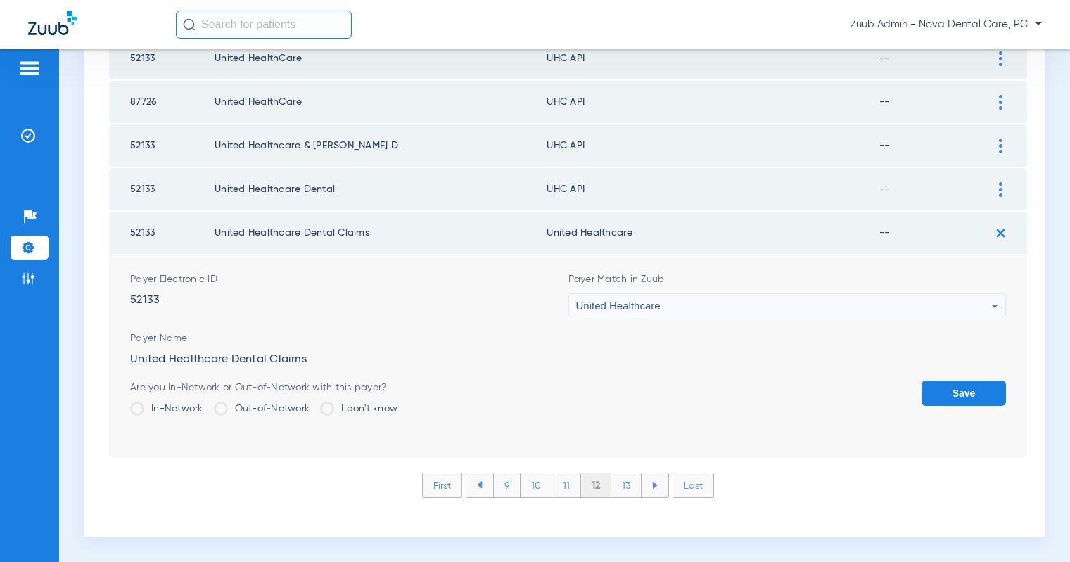
click at [960, 386] on button "Save" at bounding box center [964, 393] width 84 height 25
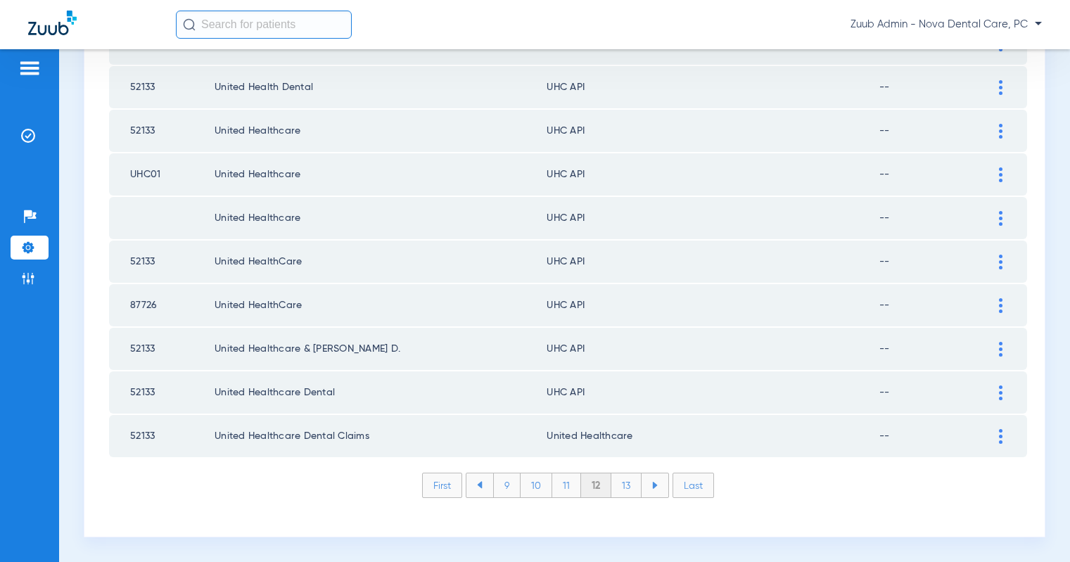
scroll to position [1996, 0]
click at [1001, 391] on img at bounding box center [1001, 393] width 4 height 15
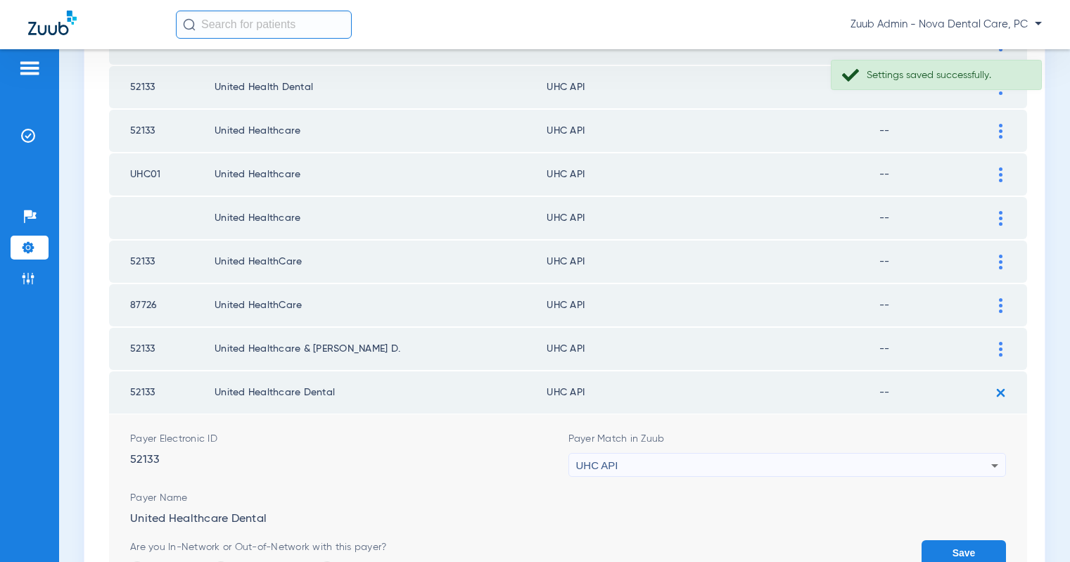
click at [896, 461] on div "UHC API" at bounding box center [784, 466] width 416 height 24
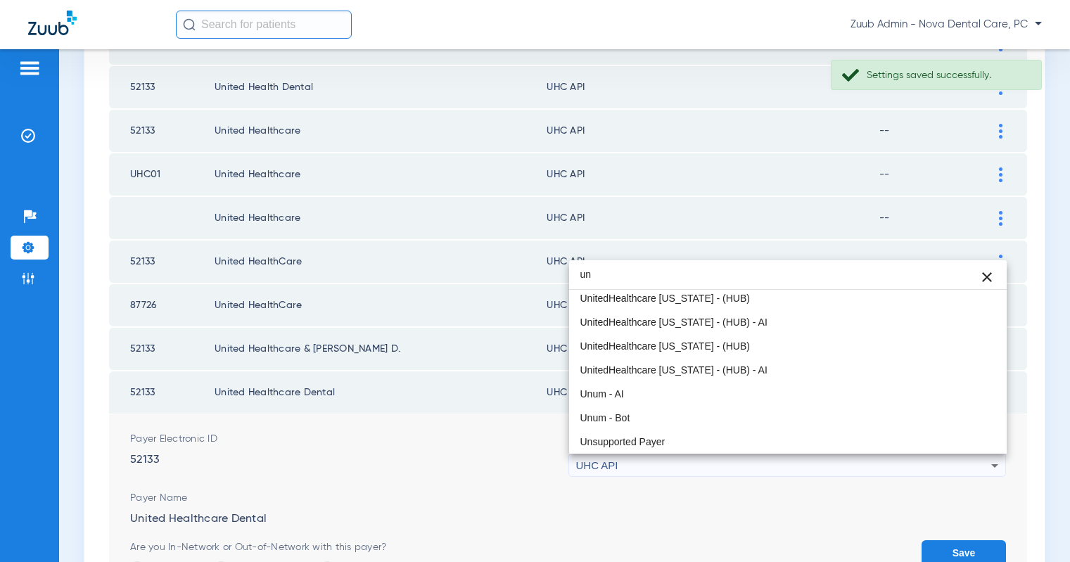
scroll to position [30, 0]
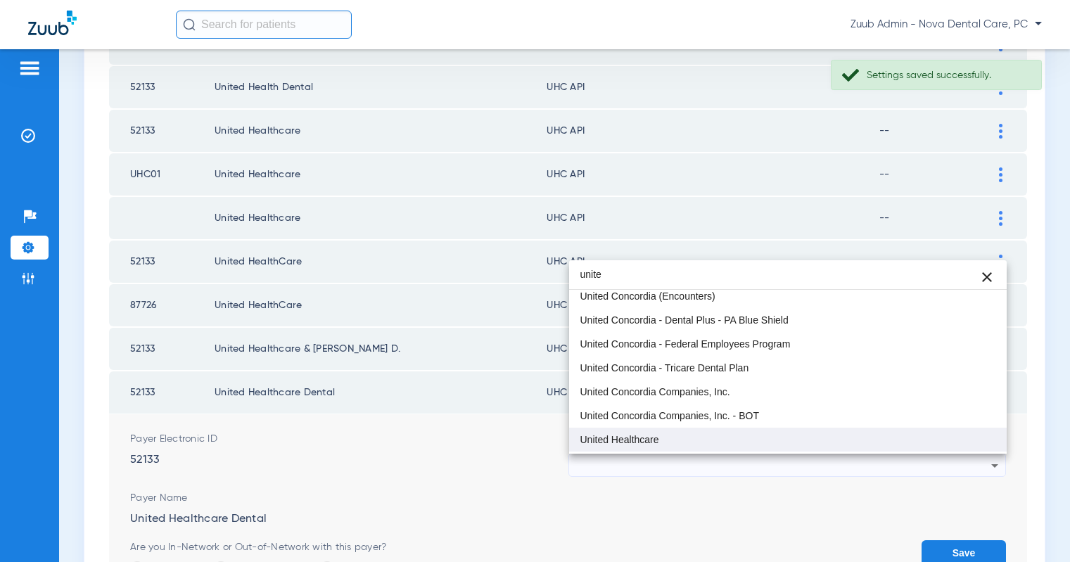
type input "unite"
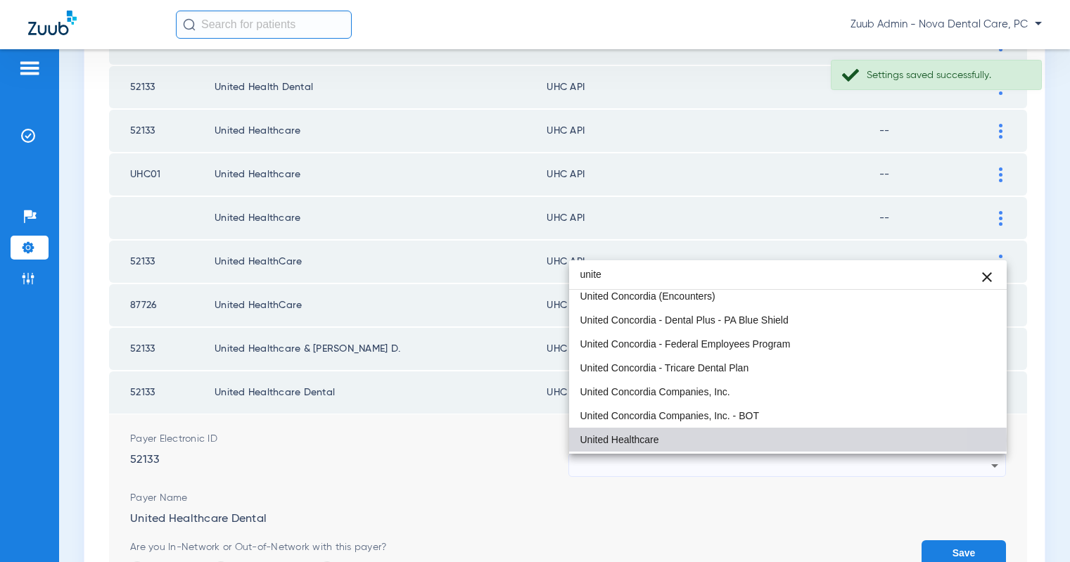
click at [718, 441] on mat-option "United Healthcare" at bounding box center [788, 440] width 438 height 24
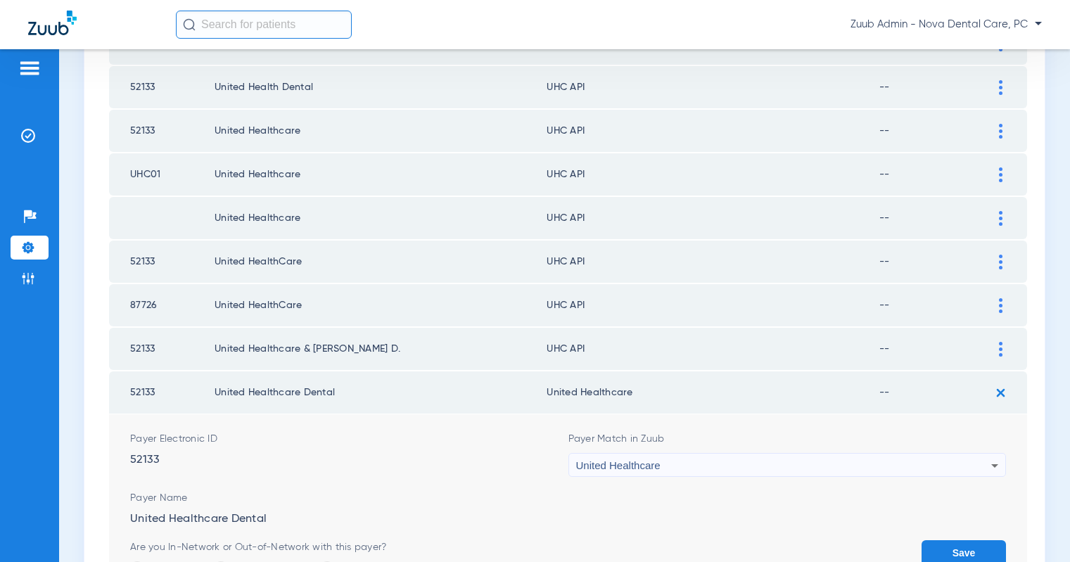
click at [940, 545] on button "Save" at bounding box center [964, 552] width 84 height 25
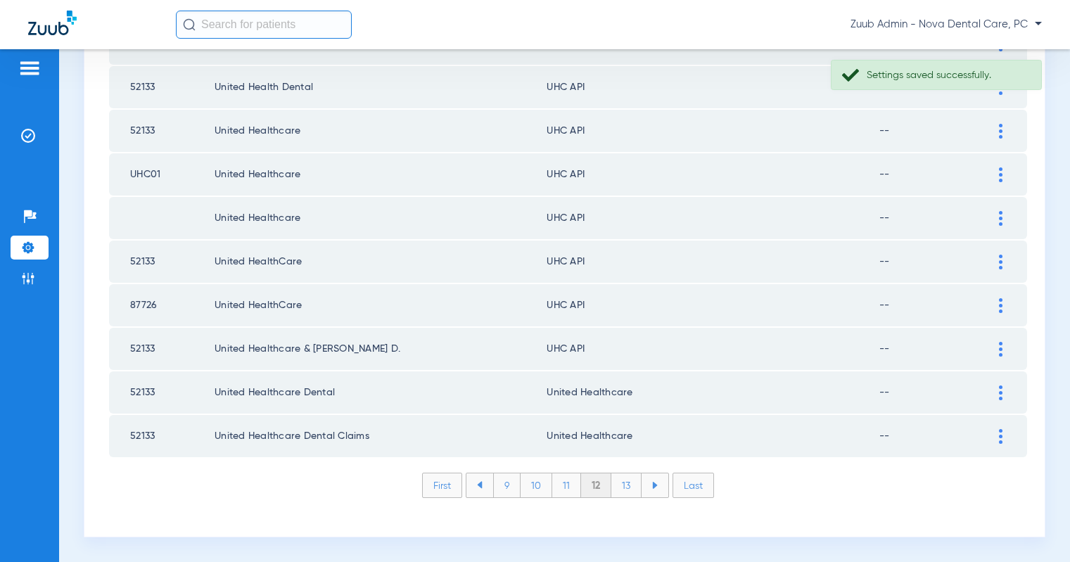
click at [999, 344] on img at bounding box center [1001, 349] width 4 height 15
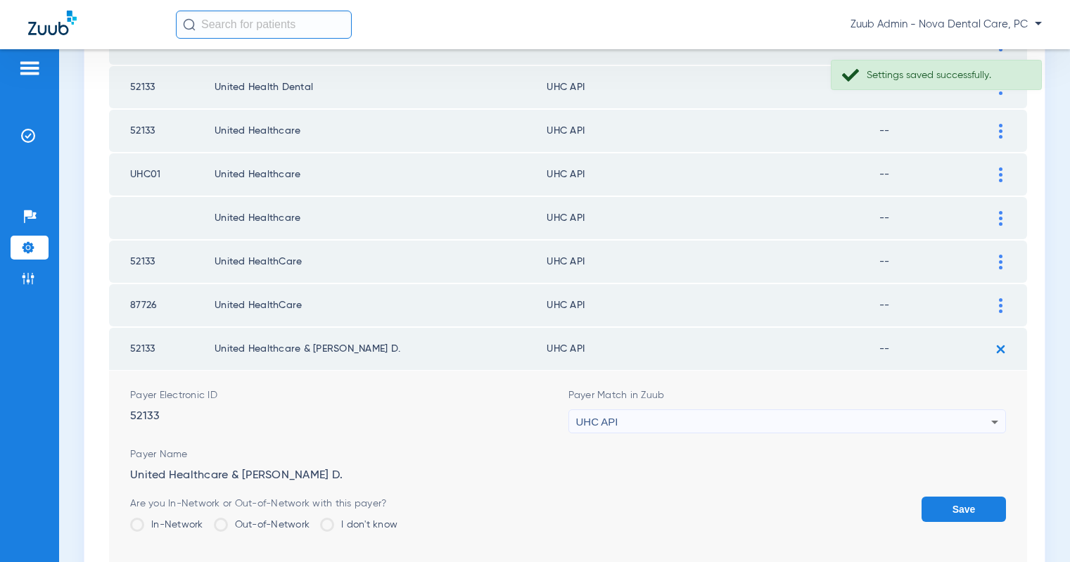
click at [883, 422] on div "UHC API" at bounding box center [784, 422] width 416 height 24
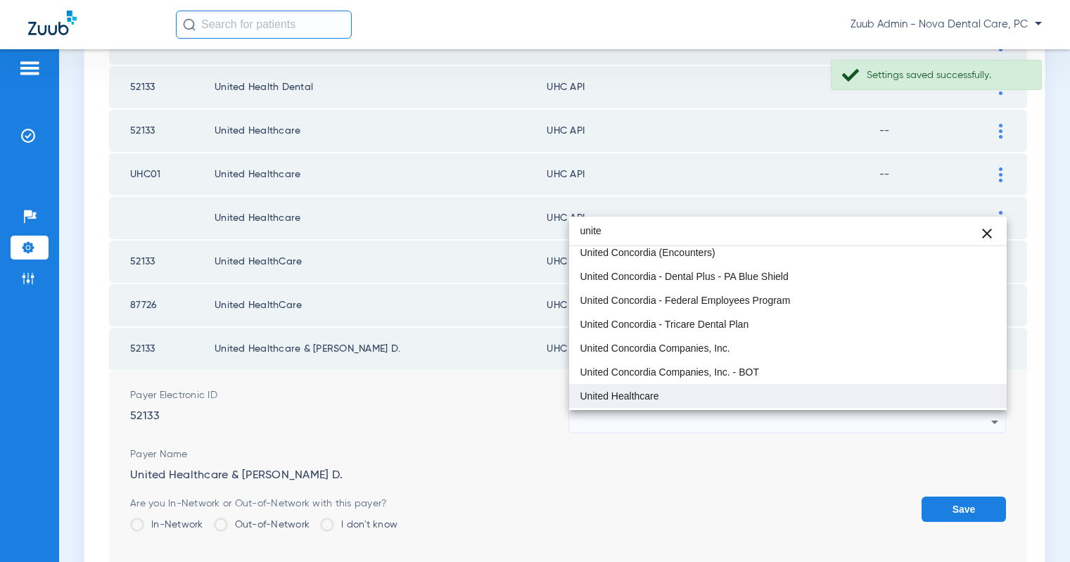
type input "unite"
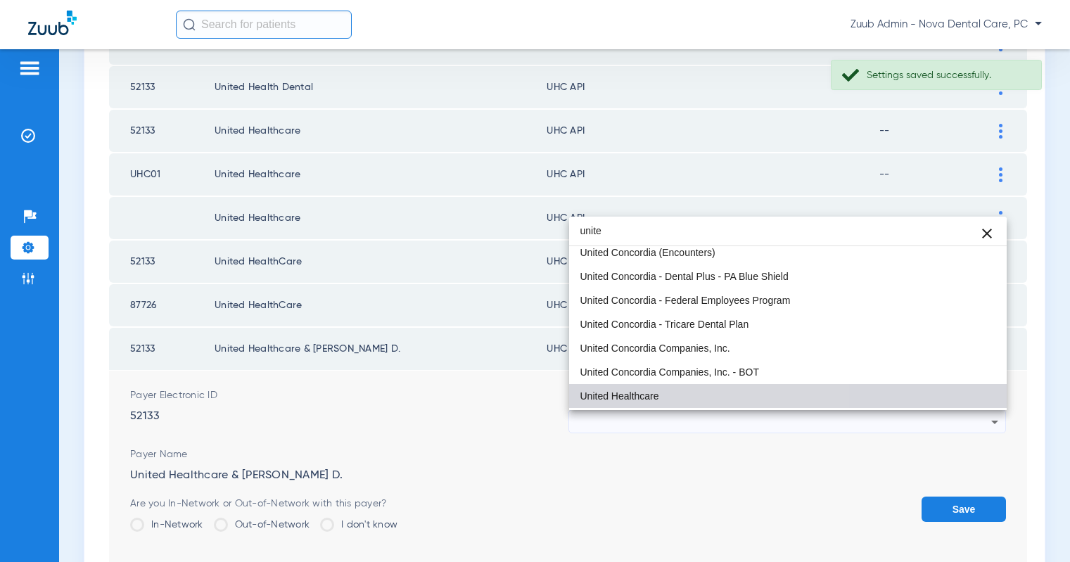
click at [750, 399] on mat-option "United Healthcare" at bounding box center [788, 396] width 438 height 24
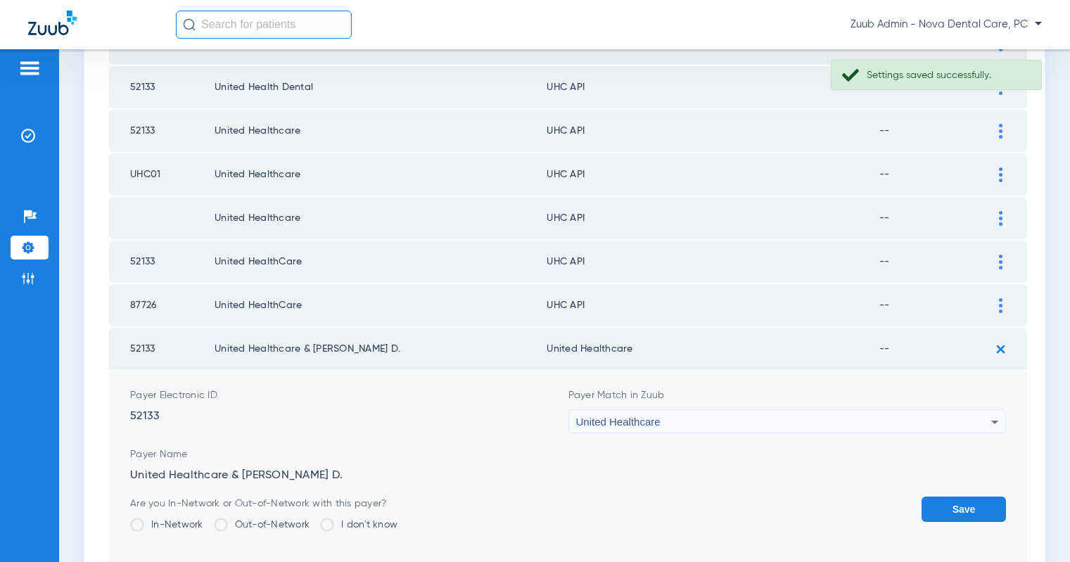
click at [982, 514] on button "Save" at bounding box center [964, 509] width 84 height 25
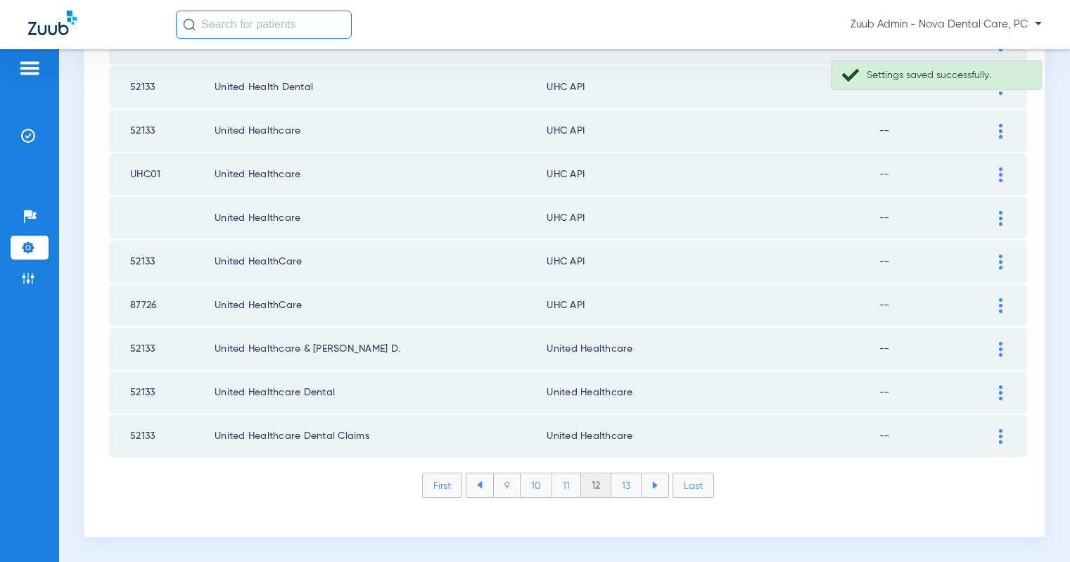
click at [1001, 305] on img at bounding box center [1001, 305] width 4 height 15
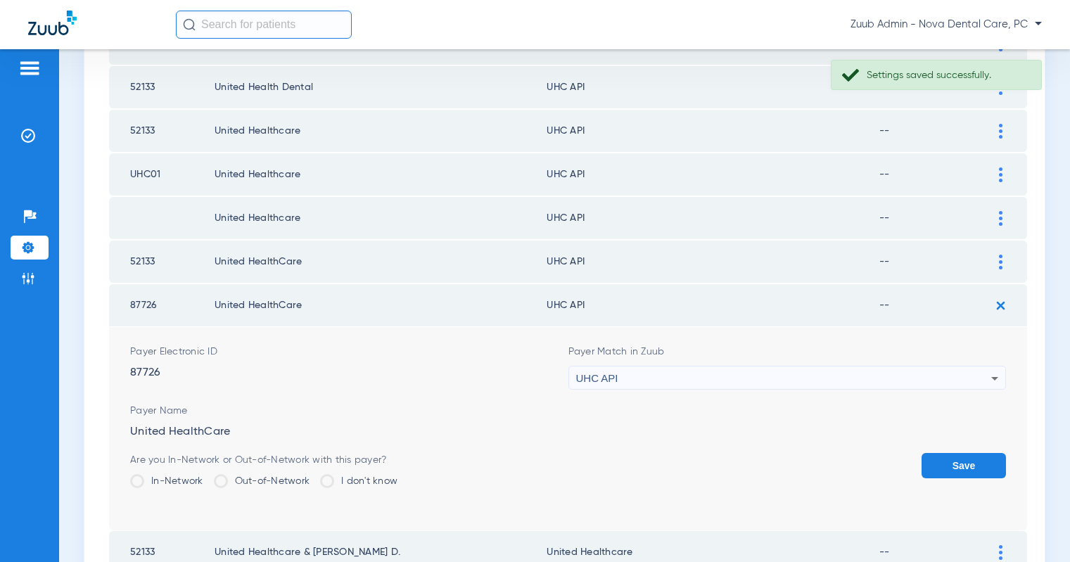
drag, startPoint x: 847, startPoint y: 379, endPoint x: 847, endPoint y: 369, distance: 10.6
click at [847, 379] on div "UHC API" at bounding box center [784, 379] width 416 height 24
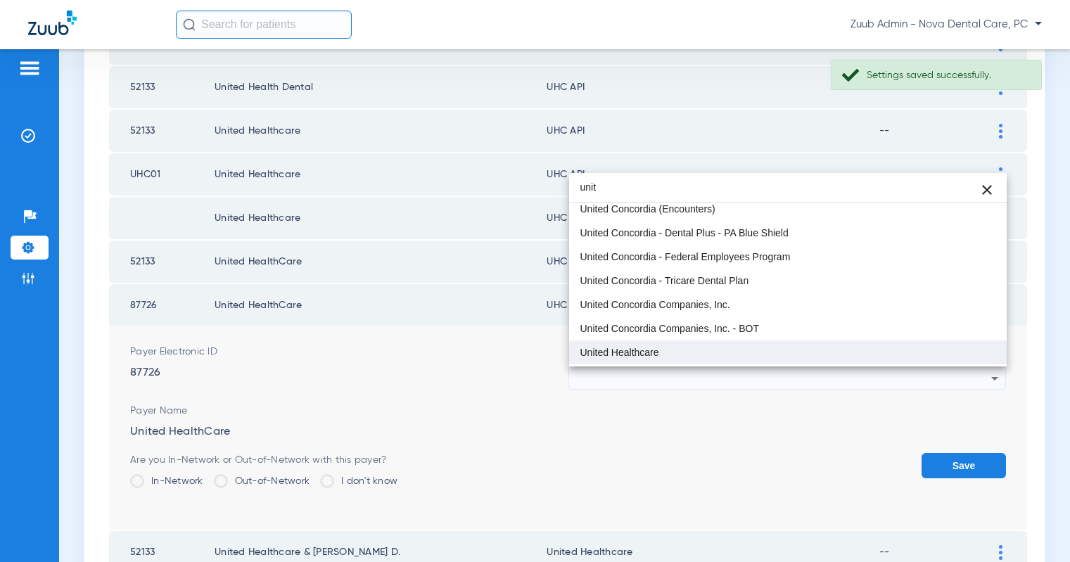
type input "unit"
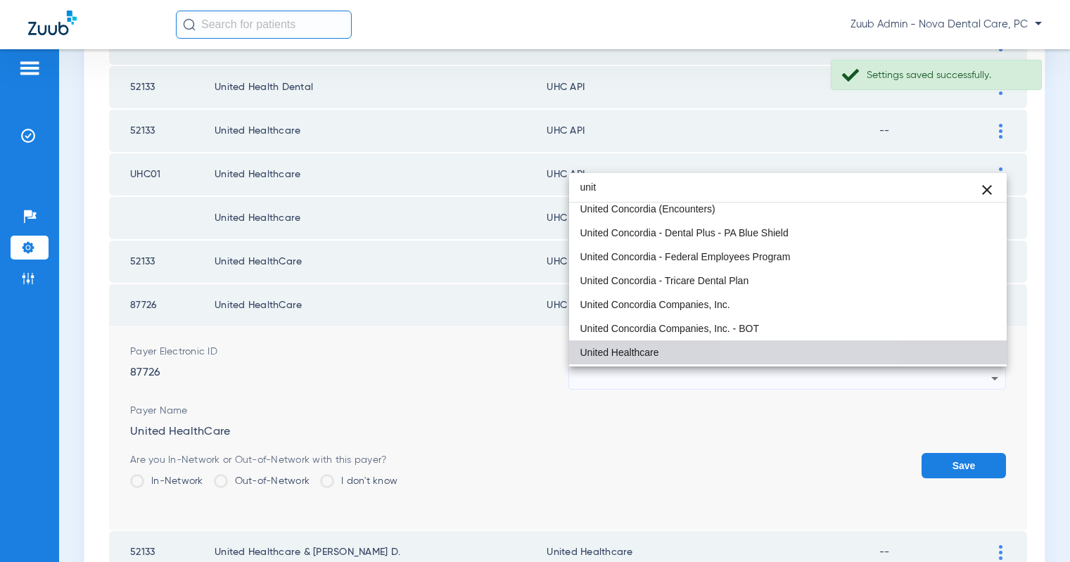
click at [774, 348] on mat-option "United Healthcare" at bounding box center [788, 353] width 438 height 24
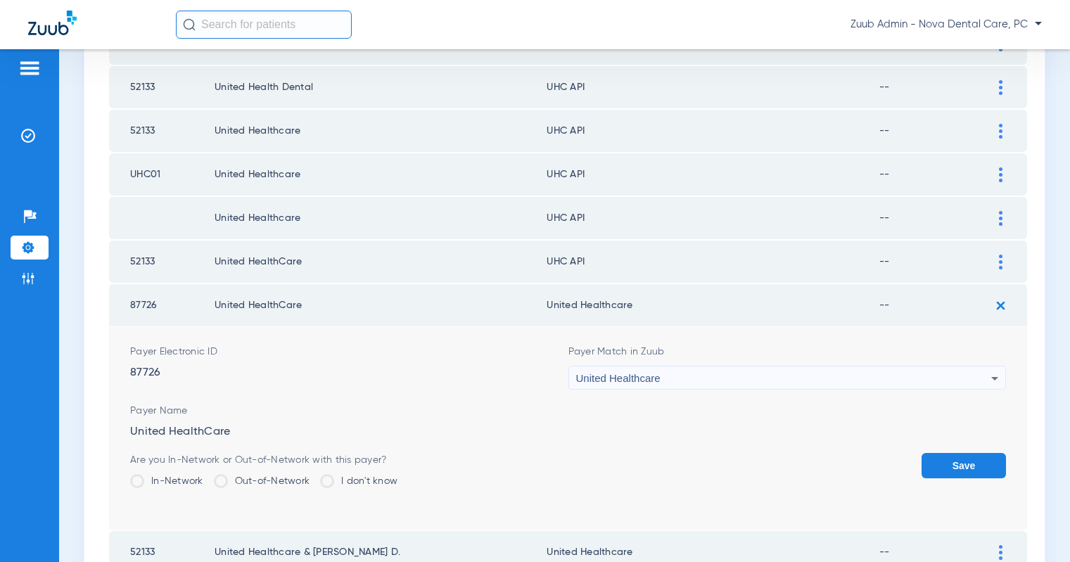
click at [946, 463] on button "Save" at bounding box center [964, 465] width 84 height 25
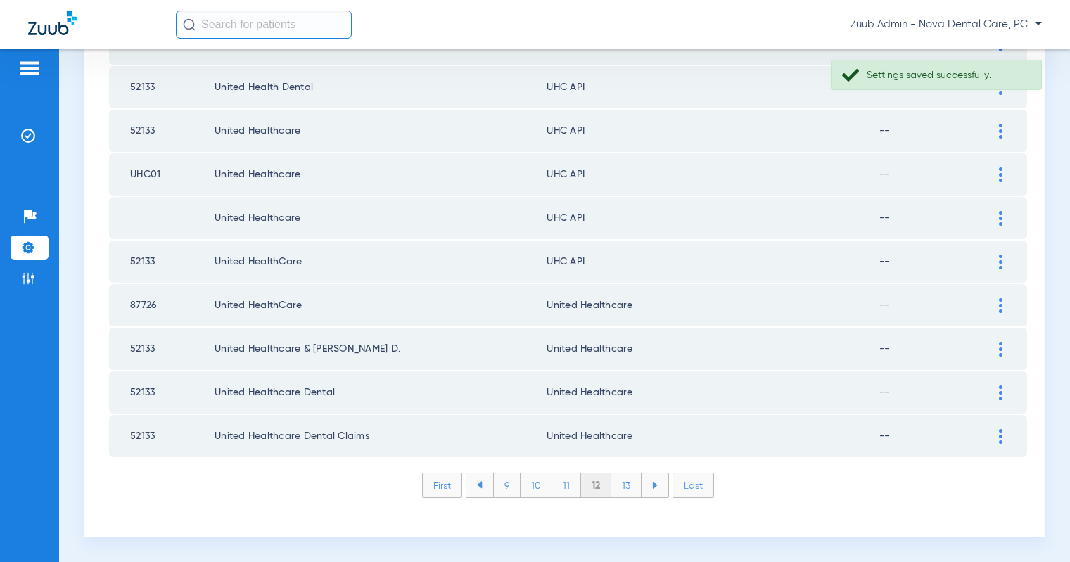
click at [1000, 262] on img at bounding box center [1001, 262] width 4 height 15
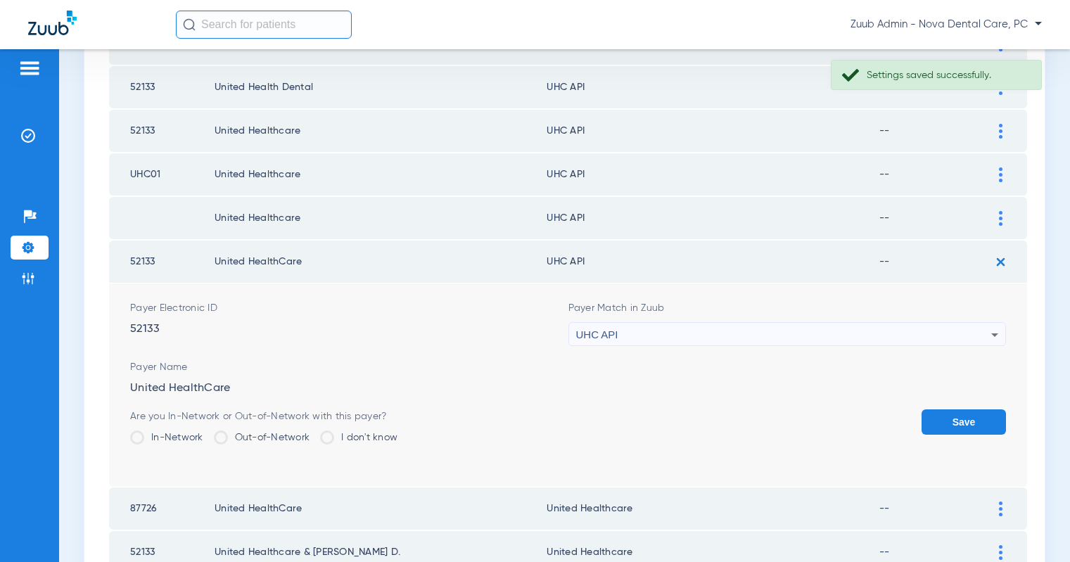
click at [817, 336] on div "UHC API" at bounding box center [784, 335] width 416 height 24
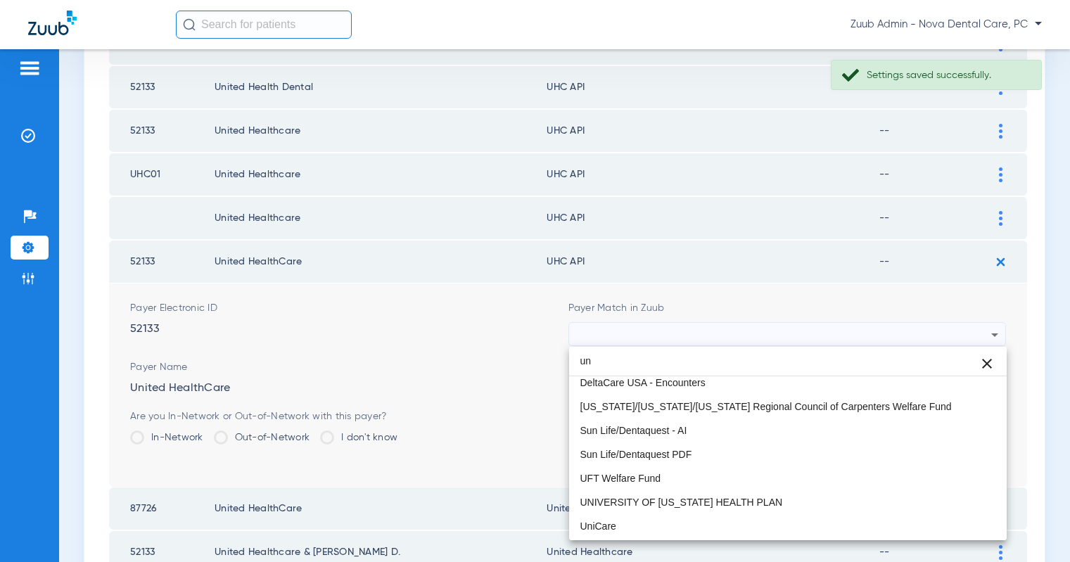
type input "un"
click at [505, 389] on div at bounding box center [535, 281] width 1070 height 562
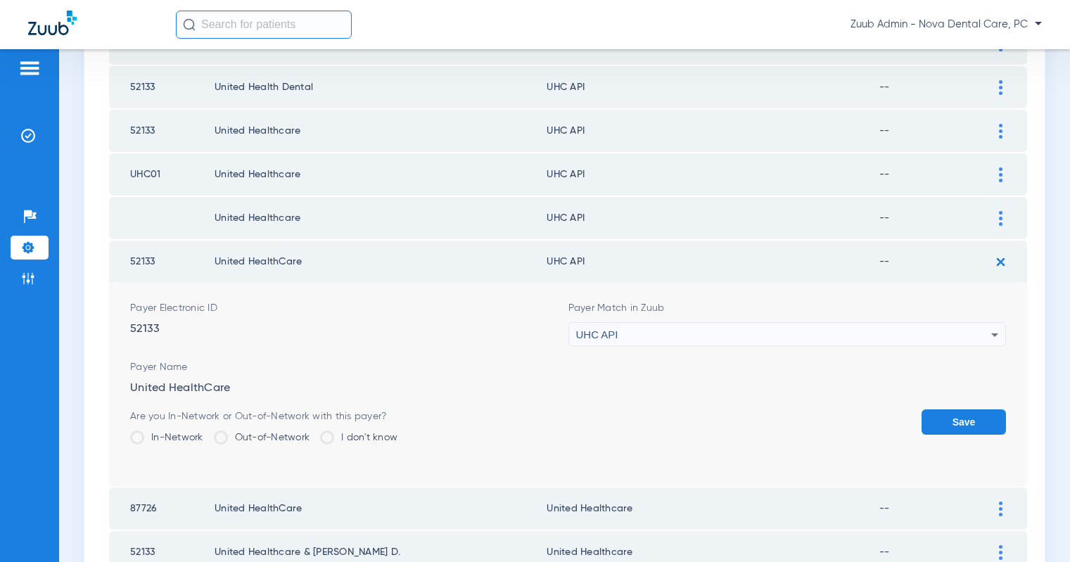
drag, startPoint x: 632, startPoint y: 507, endPoint x: 543, endPoint y: 509, distance: 88.7
click at [547, 509] on td "United Healthcare" at bounding box center [713, 509] width 333 height 42
copy td "United Healthcare"
click at [989, 333] on icon at bounding box center [995, 335] width 17 height 17
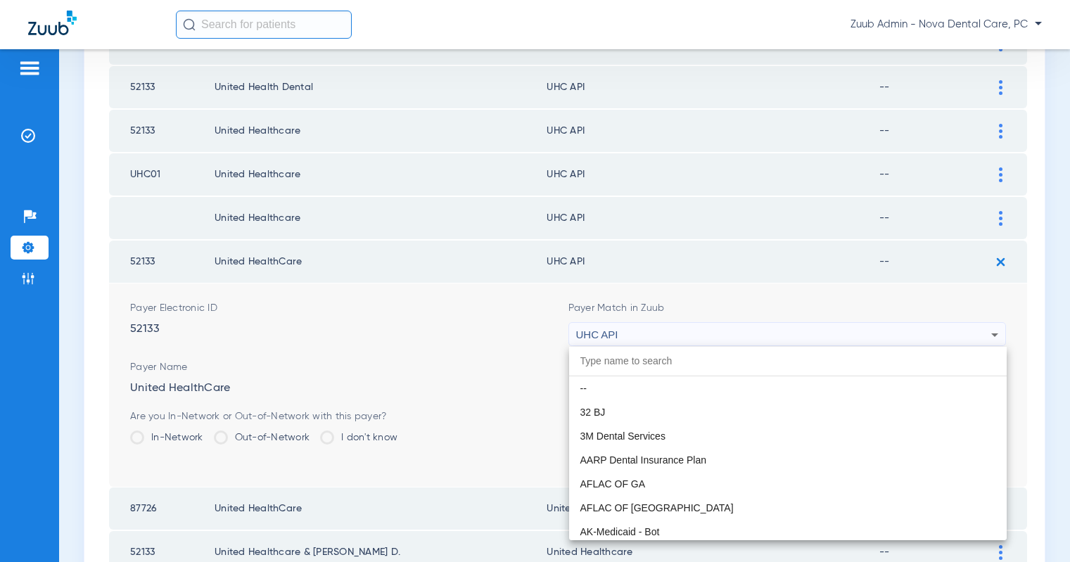
scroll to position [8641, 0]
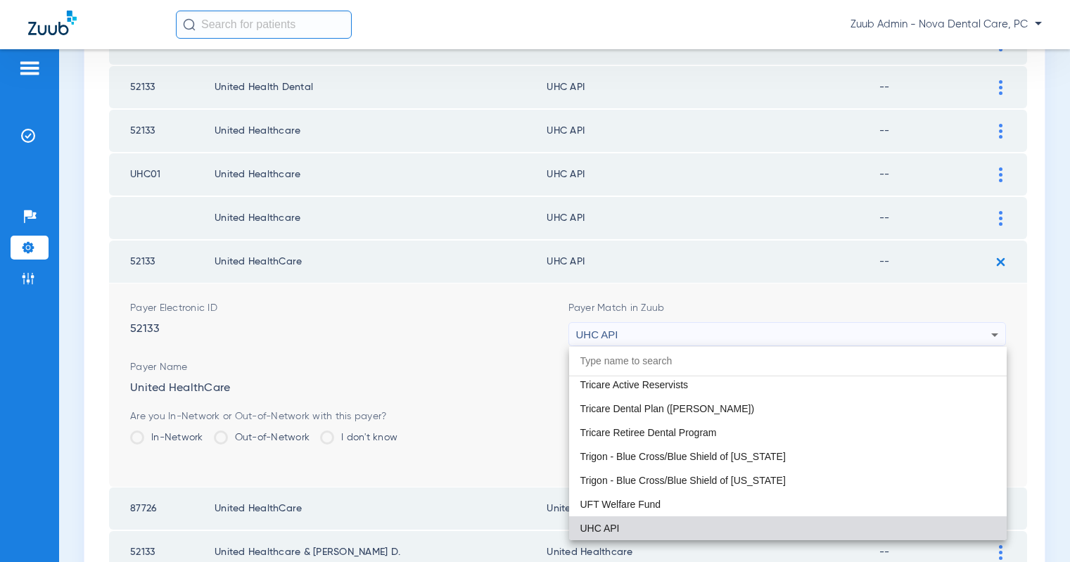
paste input "United Healthcare"
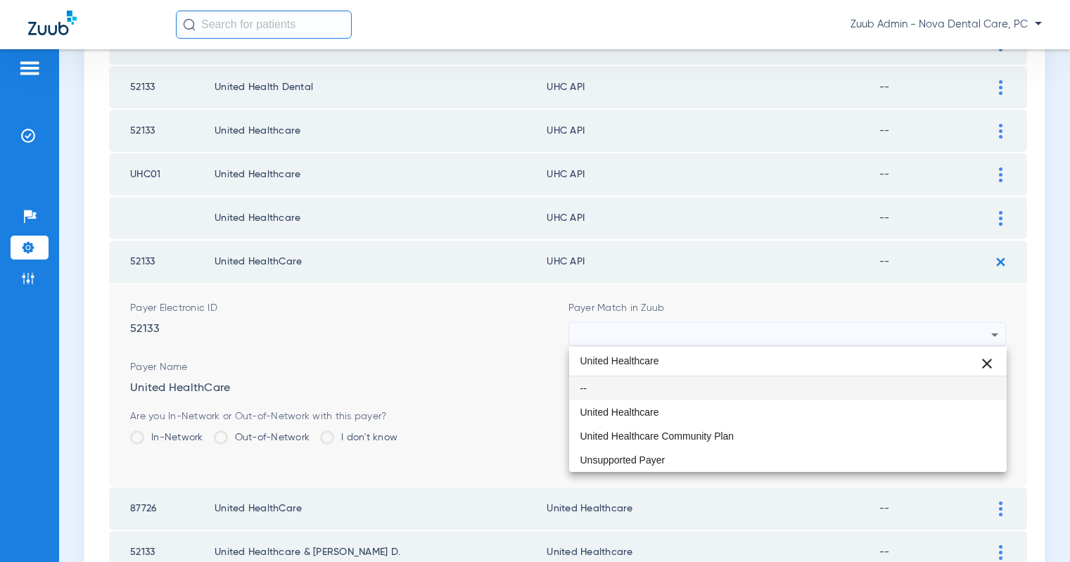
scroll to position [0, 0]
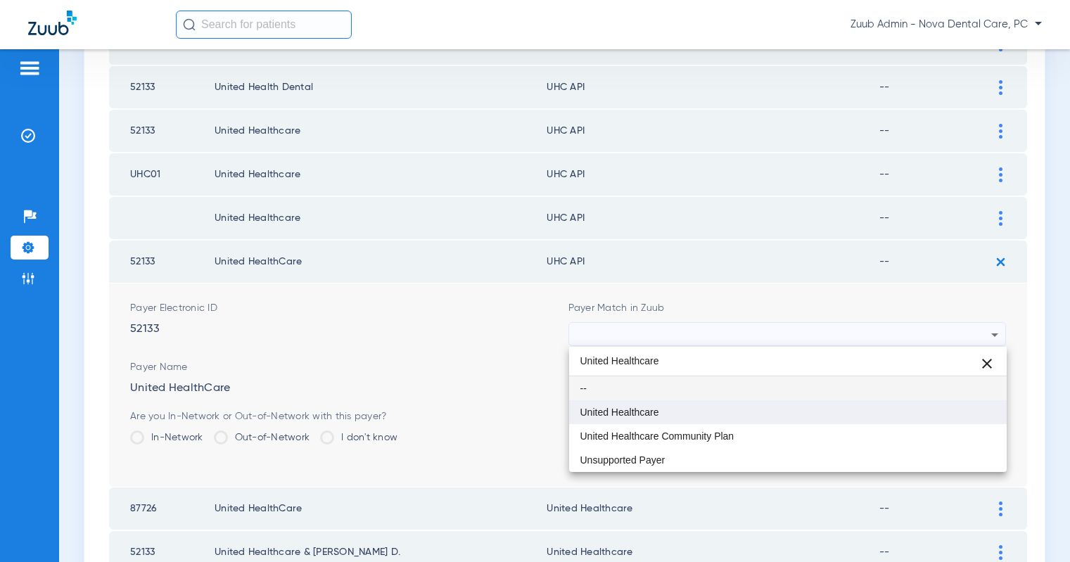
type input "United Healthcare"
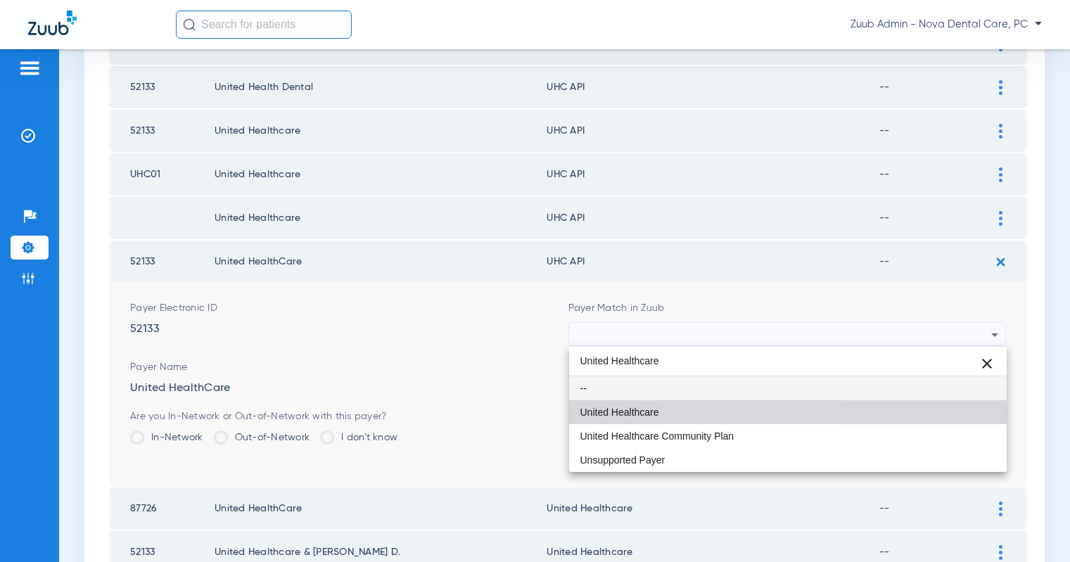
click at [745, 422] on mat-option "United Healthcare" at bounding box center [788, 412] width 438 height 24
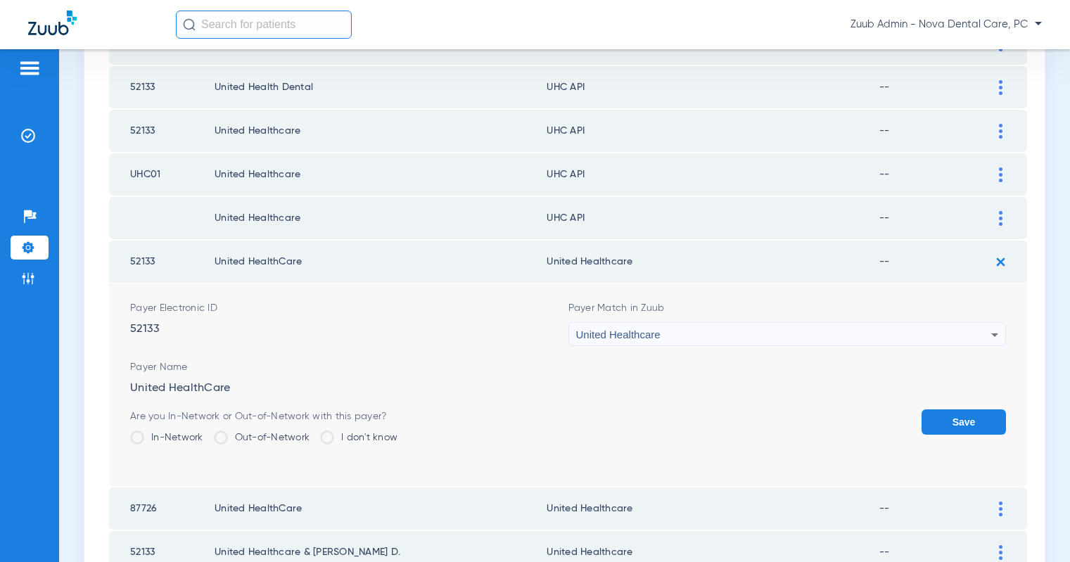
click at [946, 421] on button "Save" at bounding box center [964, 422] width 84 height 25
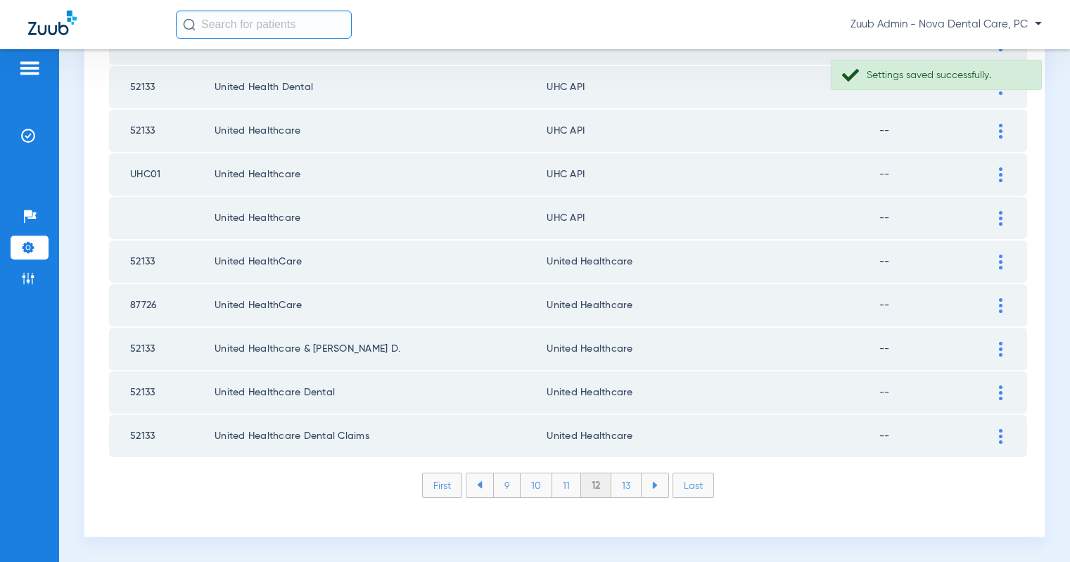
click at [1001, 217] on img at bounding box center [1001, 218] width 4 height 15
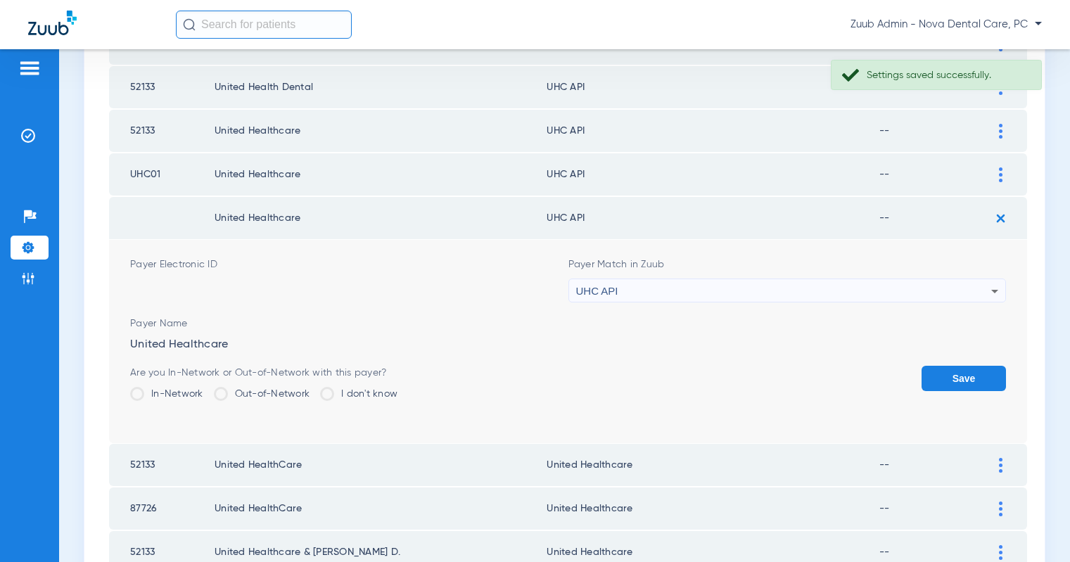
click at [892, 290] on div "UHC API" at bounding box center [784, 291] width 416 height 24
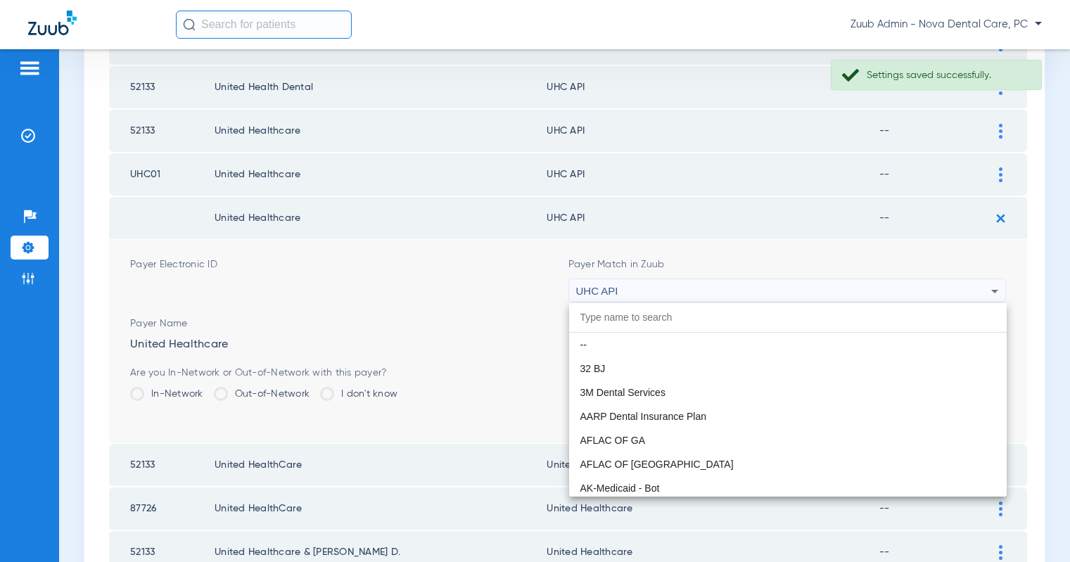
scroll to position [8641, 0]
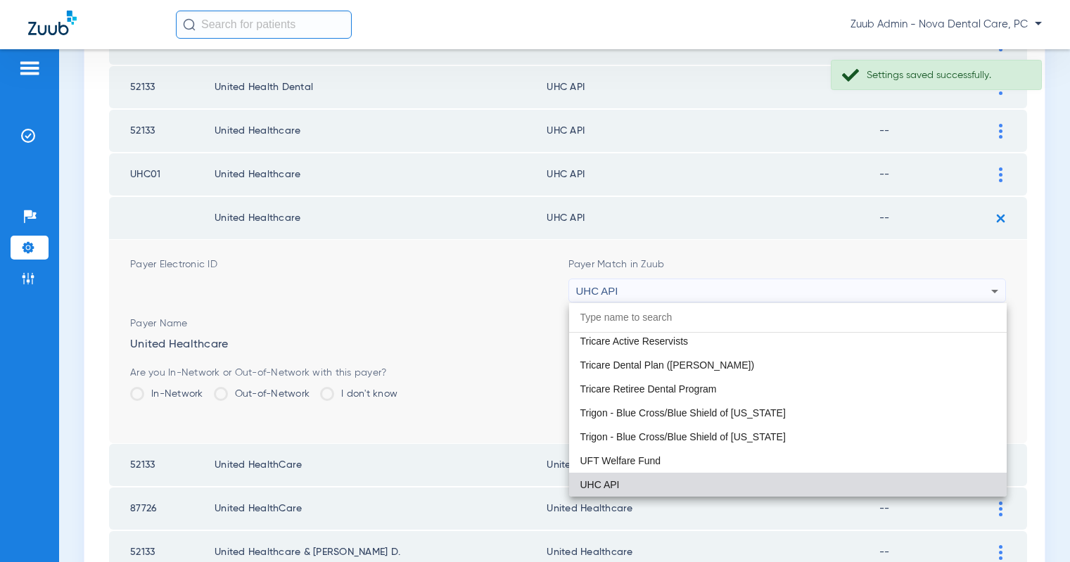
paste input "United Healthcare"
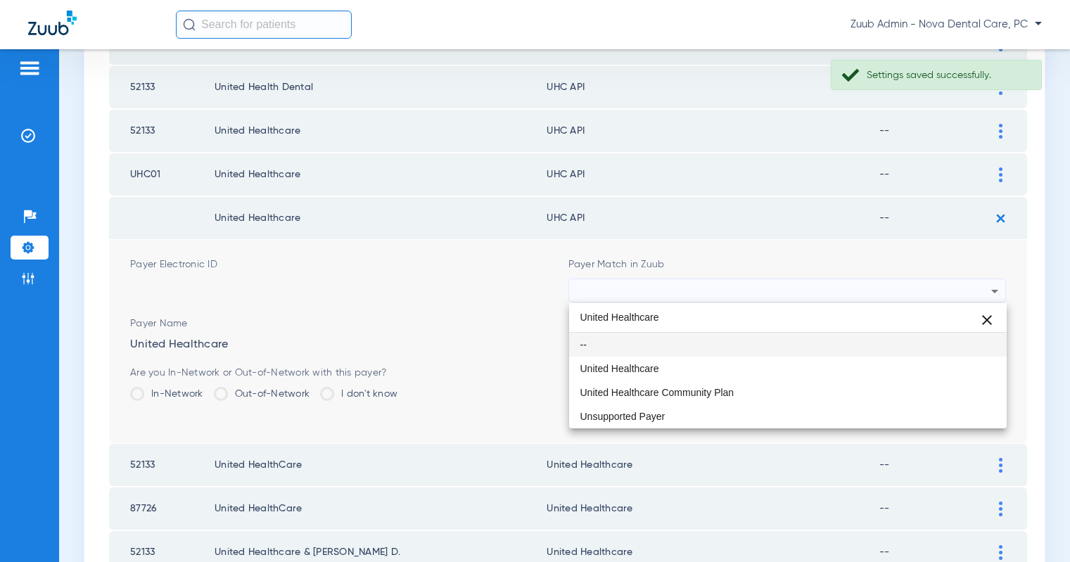
scroll to position [0, 0]
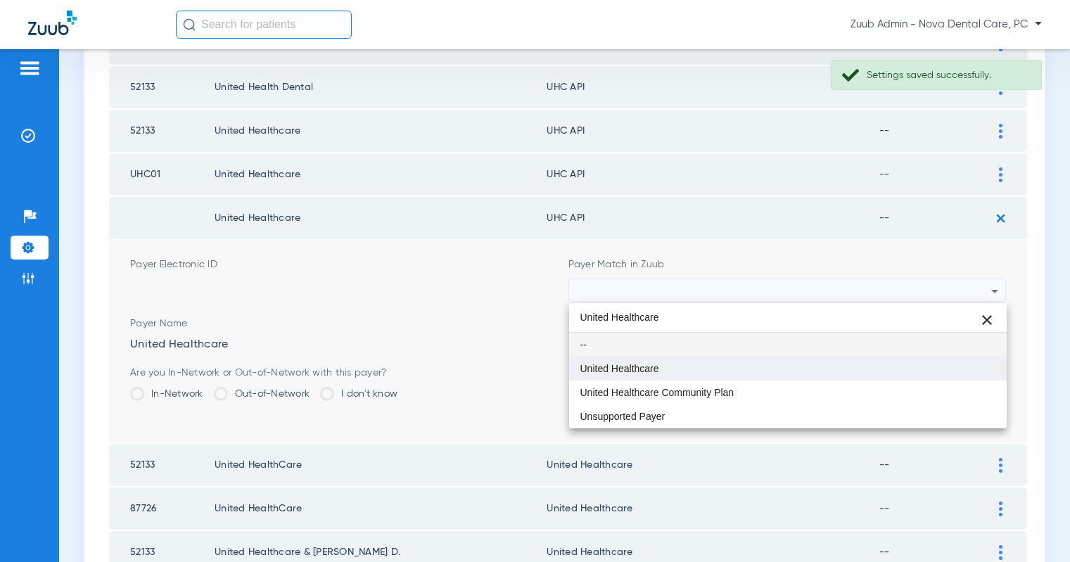
type input "United Healthcare"
click at [655, 377] on mat-option "United Healthcare" at bounding box center [788, 369] width 438 height 24
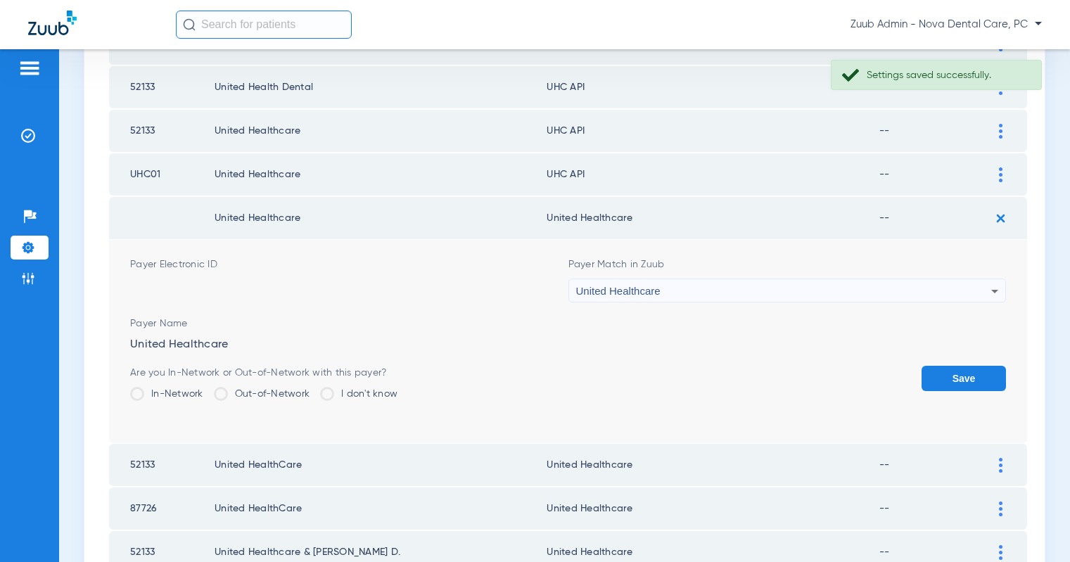
click at [944, 371] on button "Save" at bounding box center [964, 378] width 84 height 25
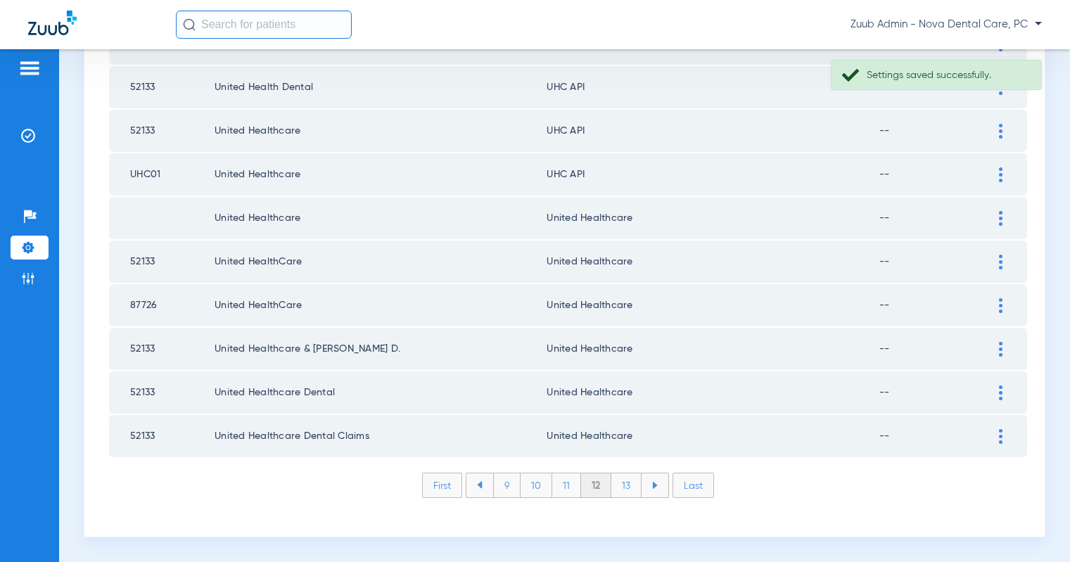
click at [997, 175] on div at bounding box center [1001, 174] width 25 height 15
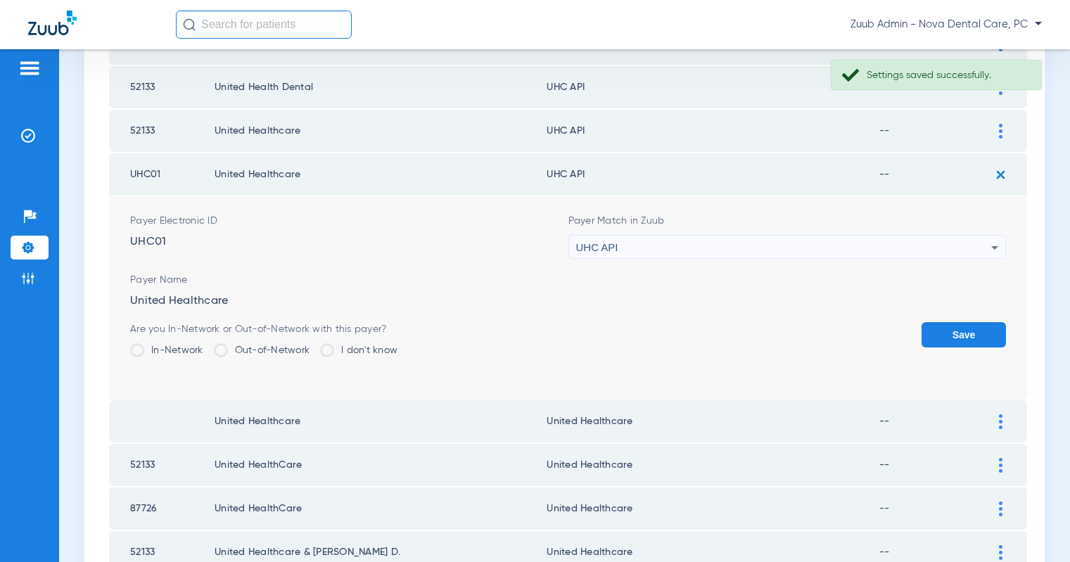
click at [888, 248] on div "UHC API" at bounding box center [784, 248] width 416 height 24
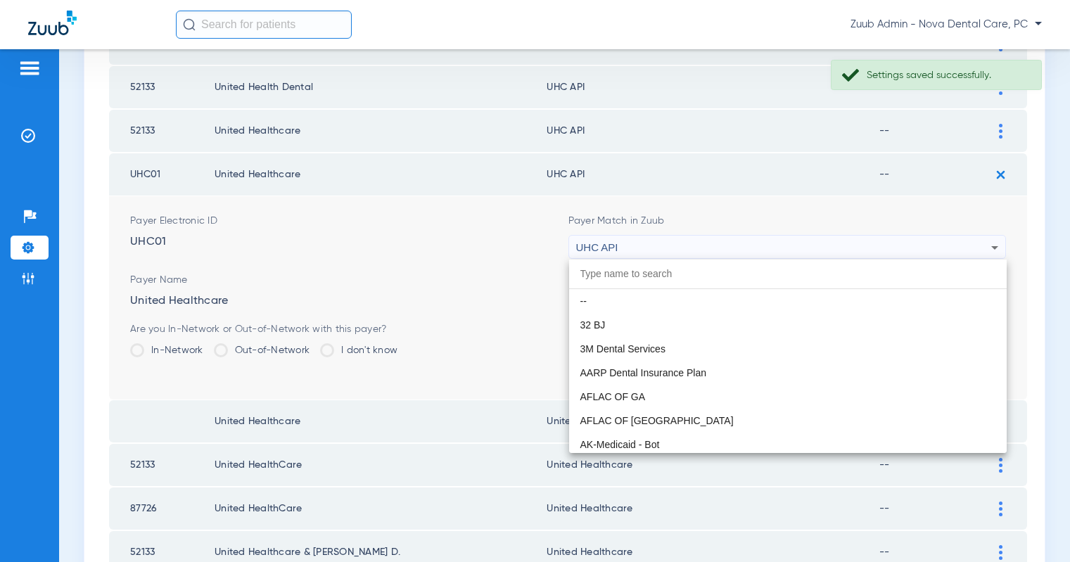
scroll to position [8641, 0]
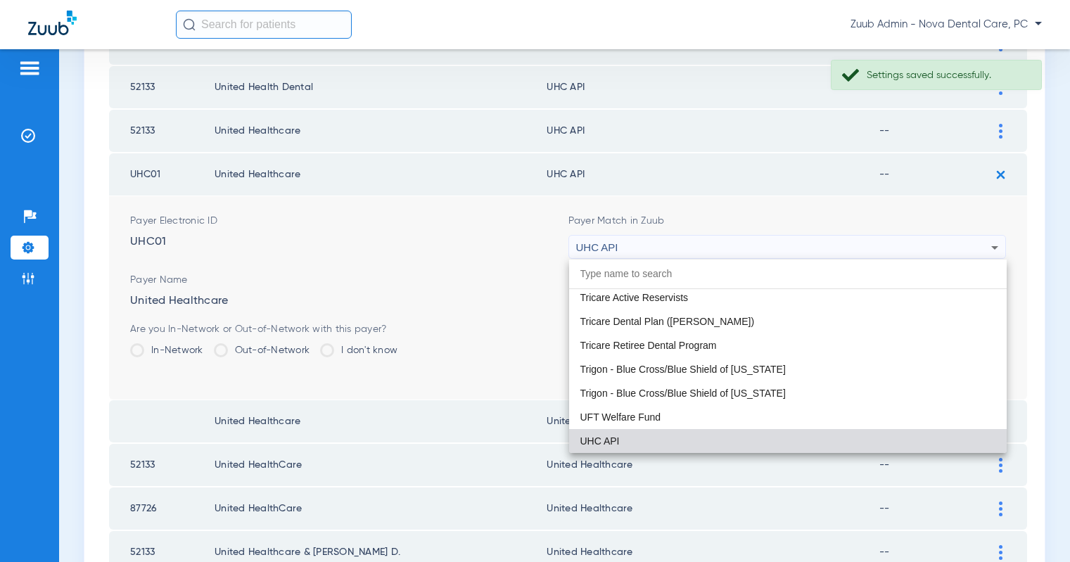
paste input "United Healthcare"
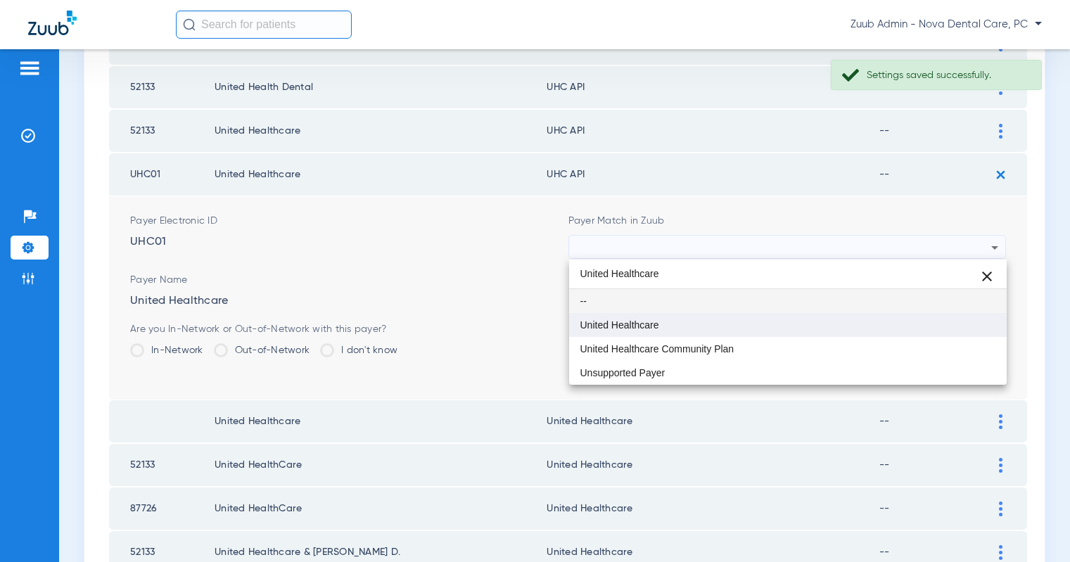
type input "United Healthcare"
click at [705, 317] on mat-option "United Healthcare" at bounding box center [788, 325] width 438 height 24
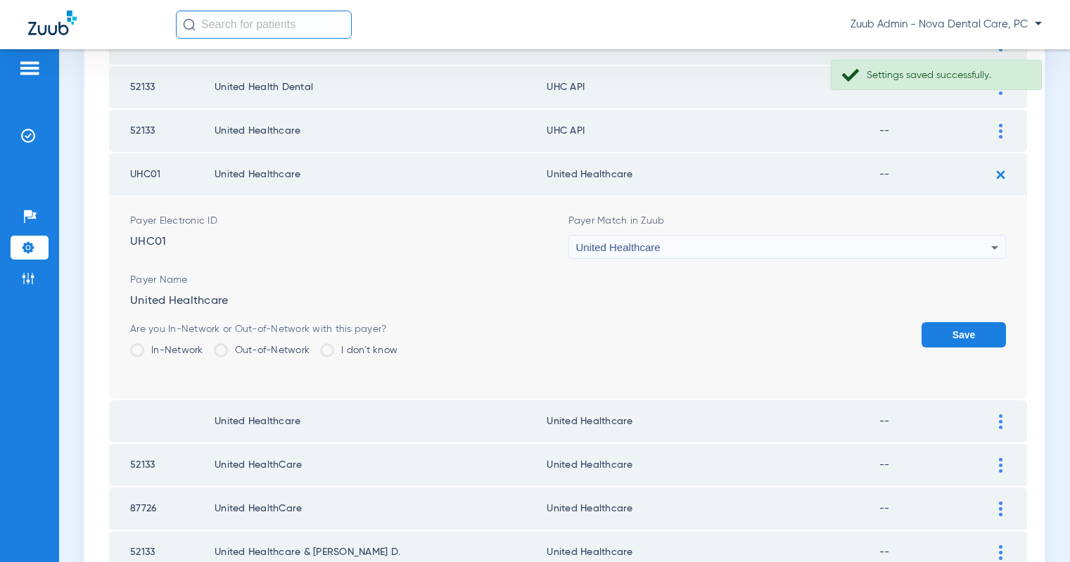
click at [939, 336] on button "Save" at bounding box center [964, 334] width 84 height 25
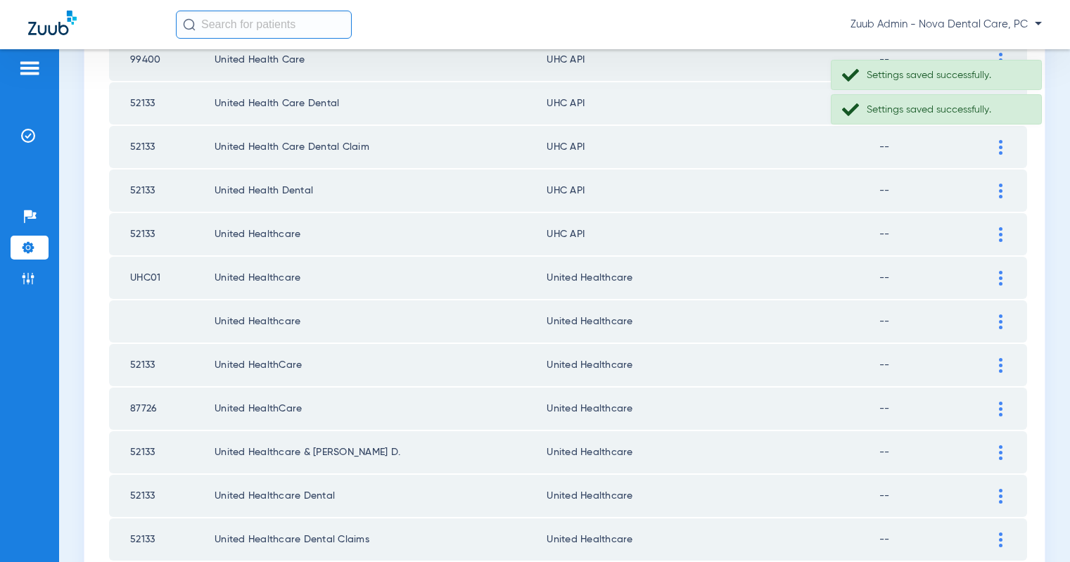
scroll to position [1862, 0]
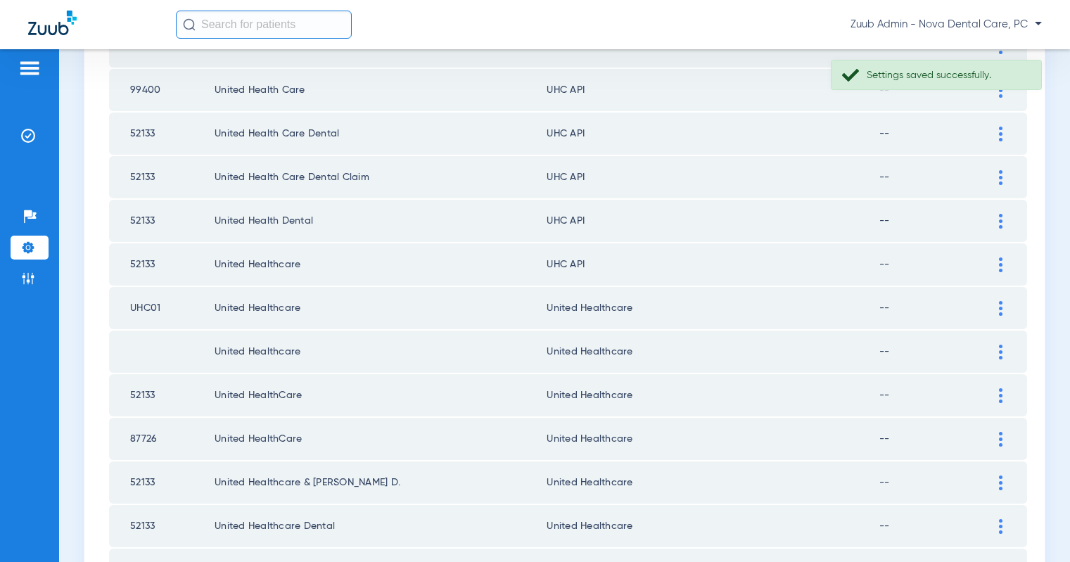
click at [1001, 259] on img at bounding box center [1001, 265] width 4 height 15
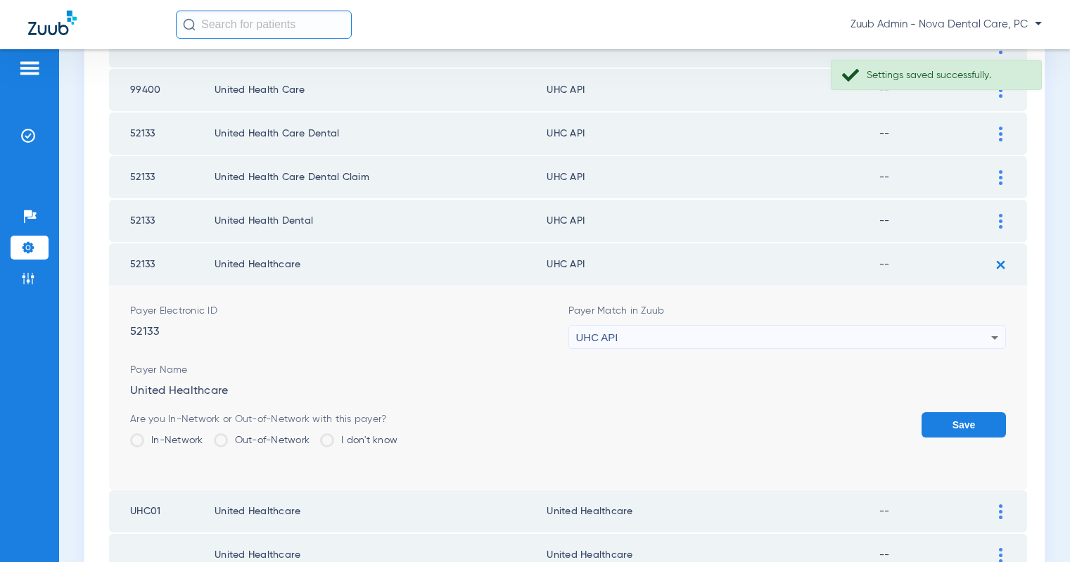
click at [888, 337] on div "UHC API" at bounding box center [784, 338] width 416 height 24
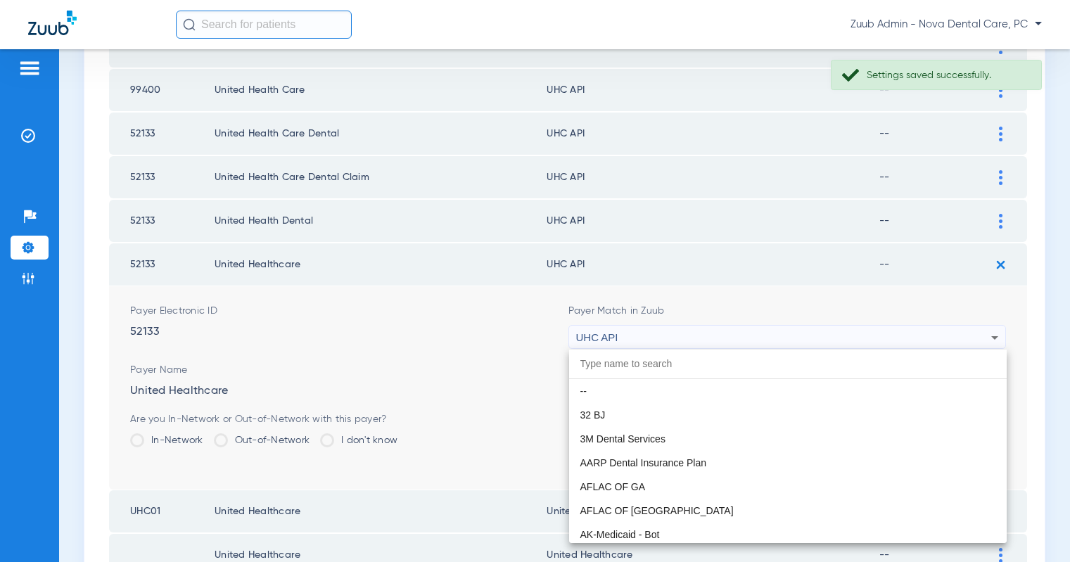
scroll to position [8641, 0]
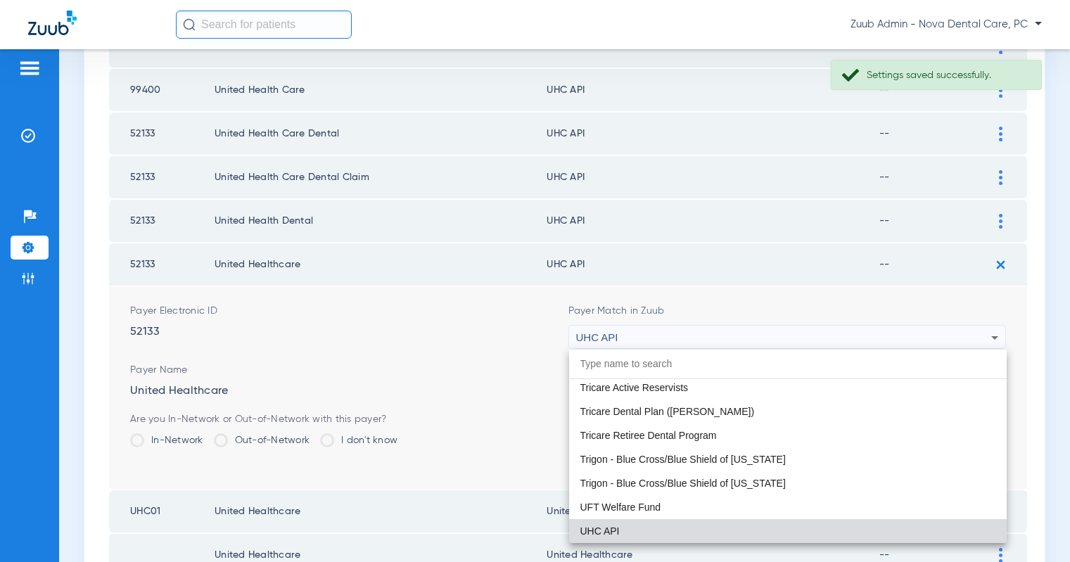
paste input "United Healthcare"
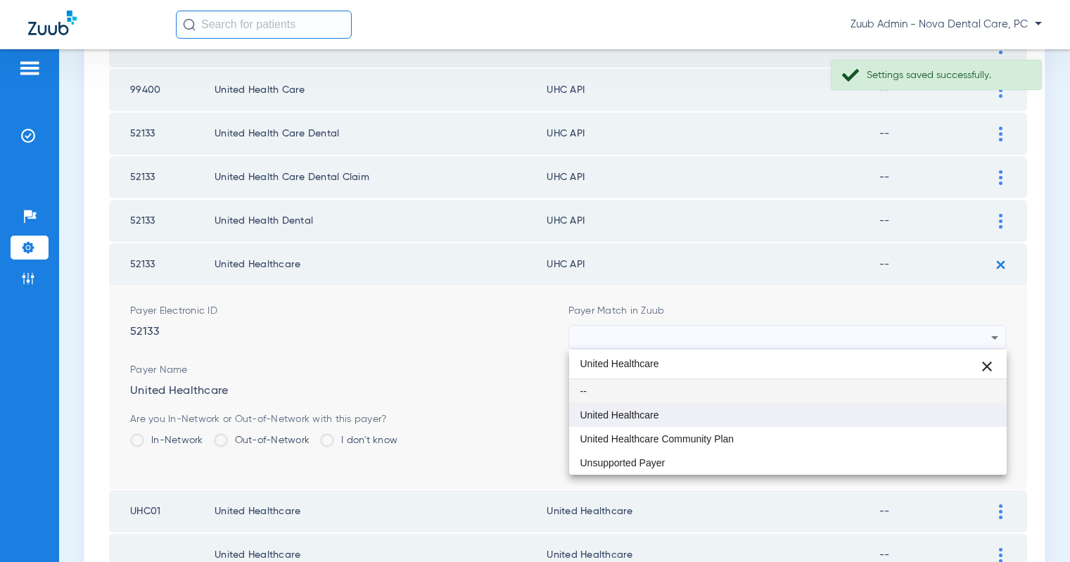
type input "United Healthcare"
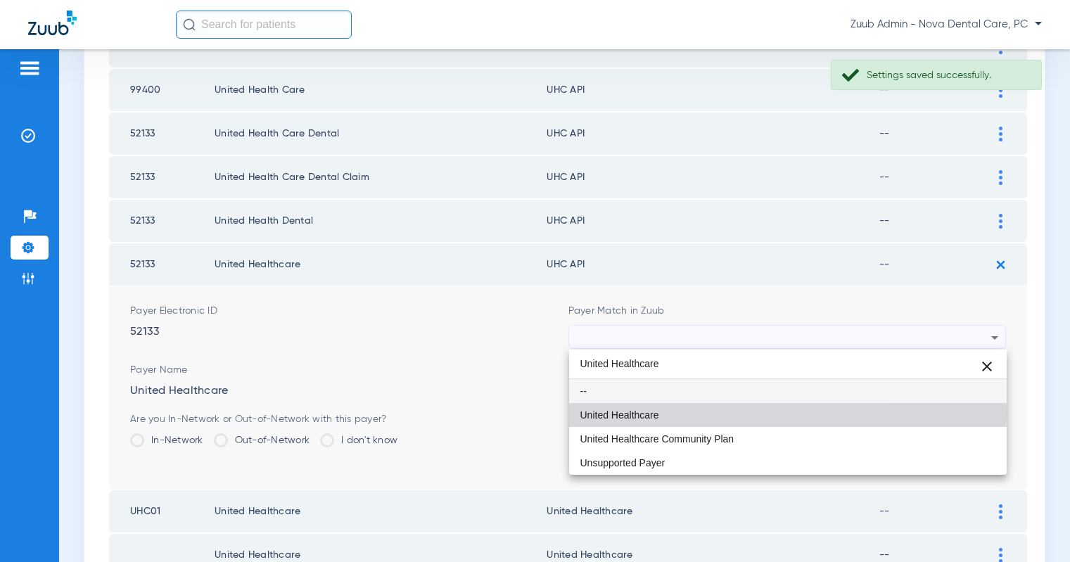
click at [679, 414] on mat-option "United Healthcare" at bounding box center [788, 415] width 438 height 24
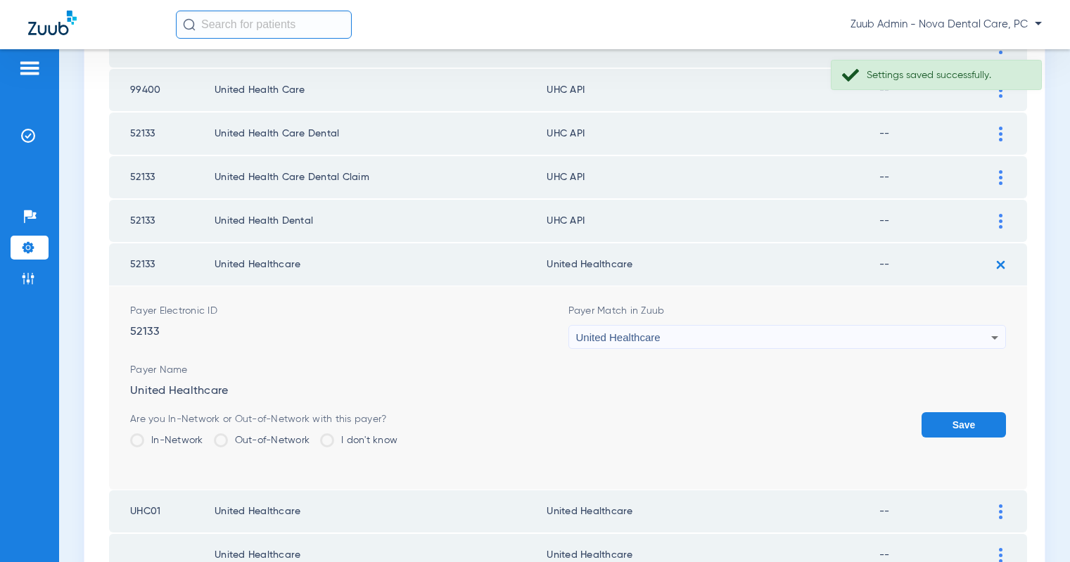
click at [994, 419] on button "Save" at bounding box center [964, 424] width 84 height 25
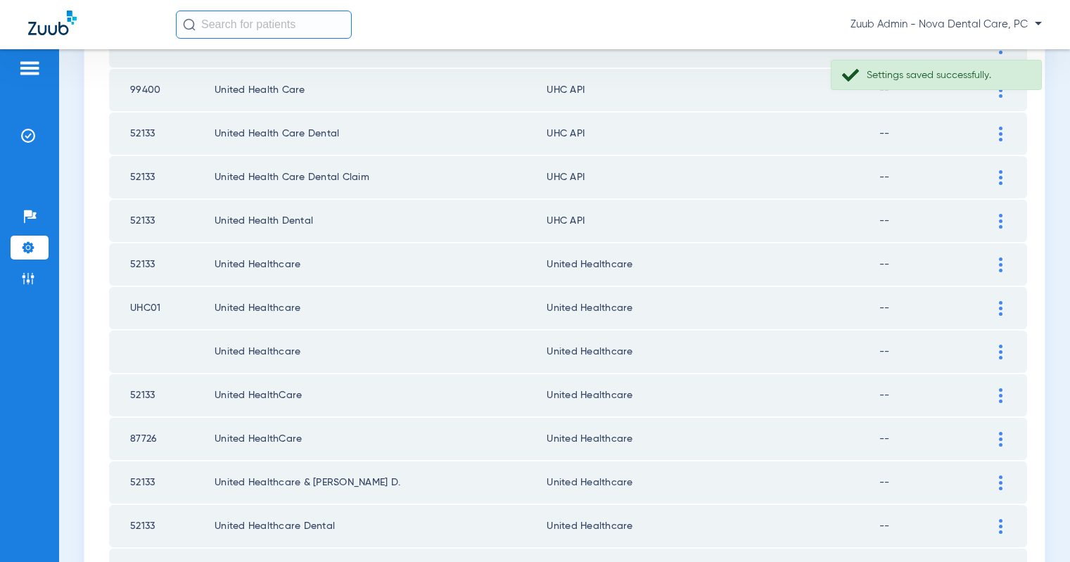
click at [999, 222] on img at bounding box center [1001, 221] width 4 height 15
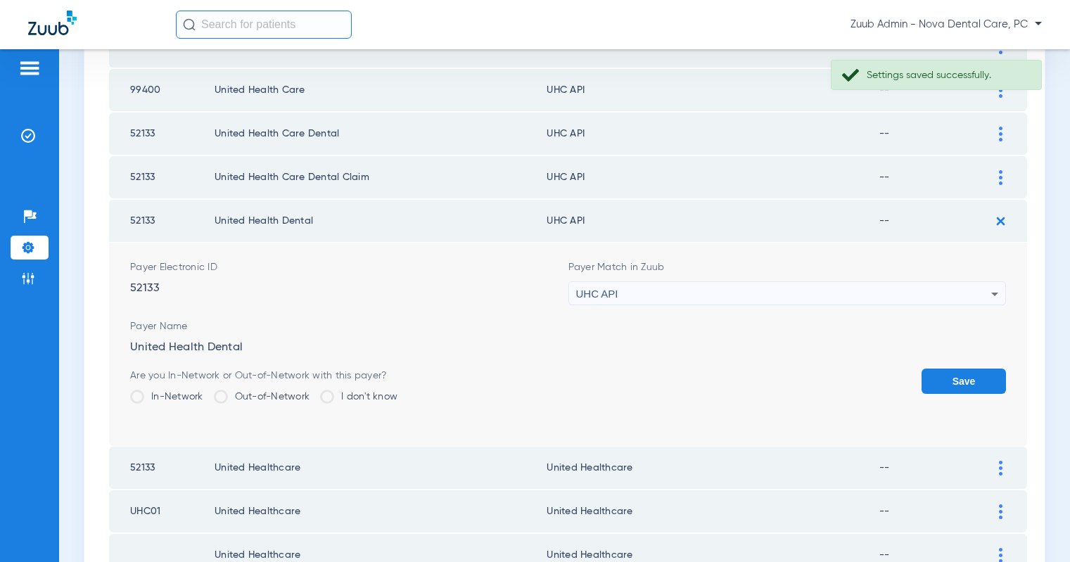
click at [828, 291] on div "UHC API" at bounding box center [784, 294] width 416 height 24
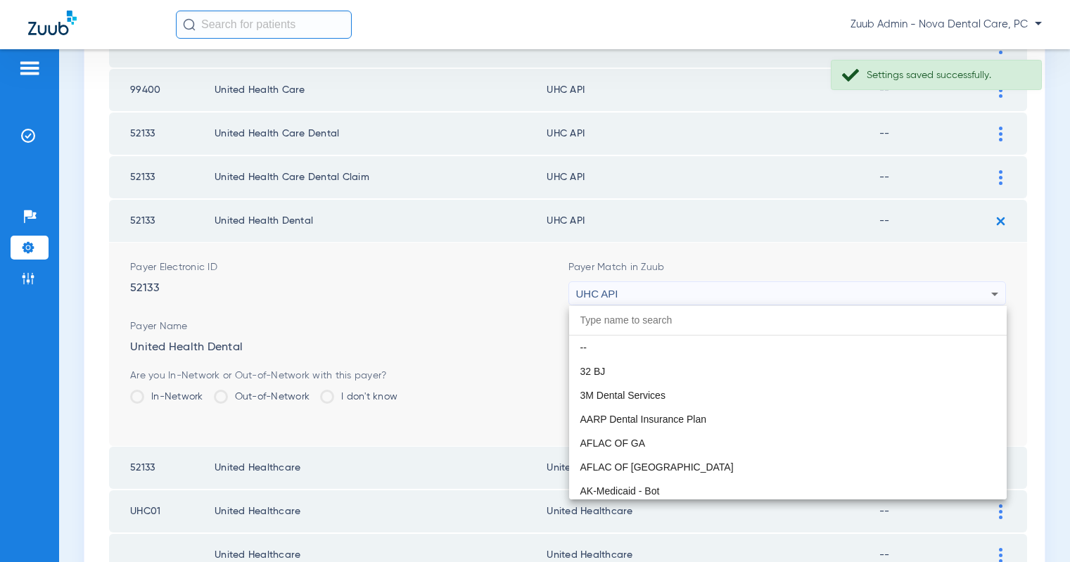
scroll to position [8641, 0]
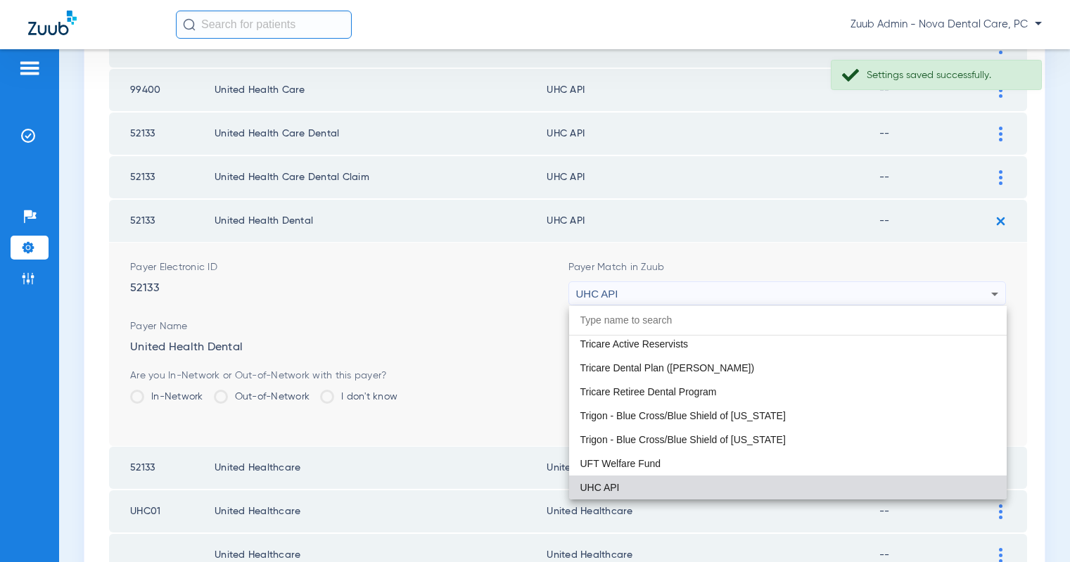
paste input "United Healthcare"
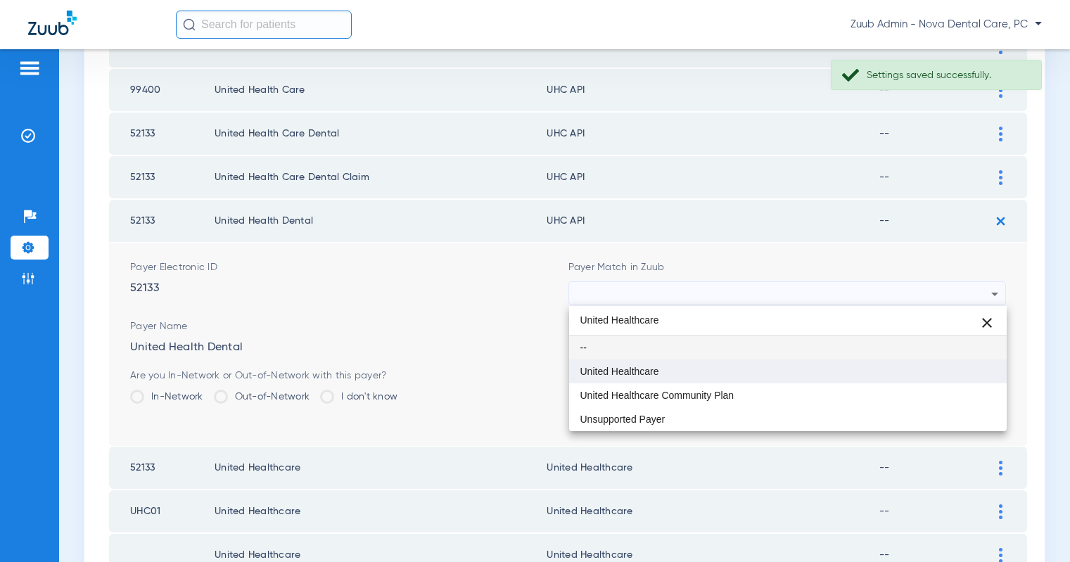
type input "United Healthcare"
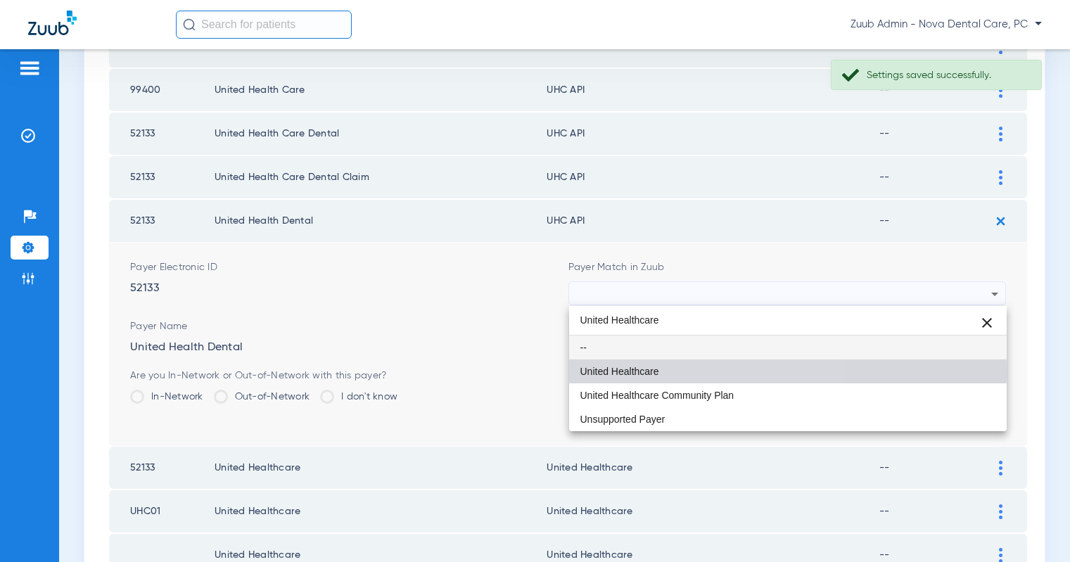
click at [658, 369] on span "United Healthcare" at bounding box center [620, 372] width 79 height 10
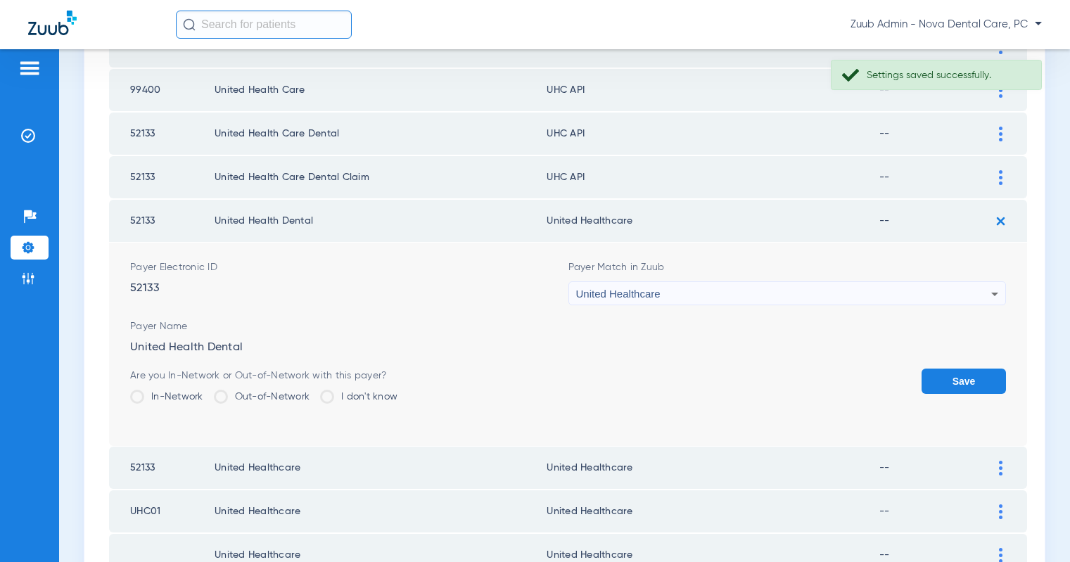
click at [956, 379] on button "Save" at bounding box center [964, 381] width 84 height 25
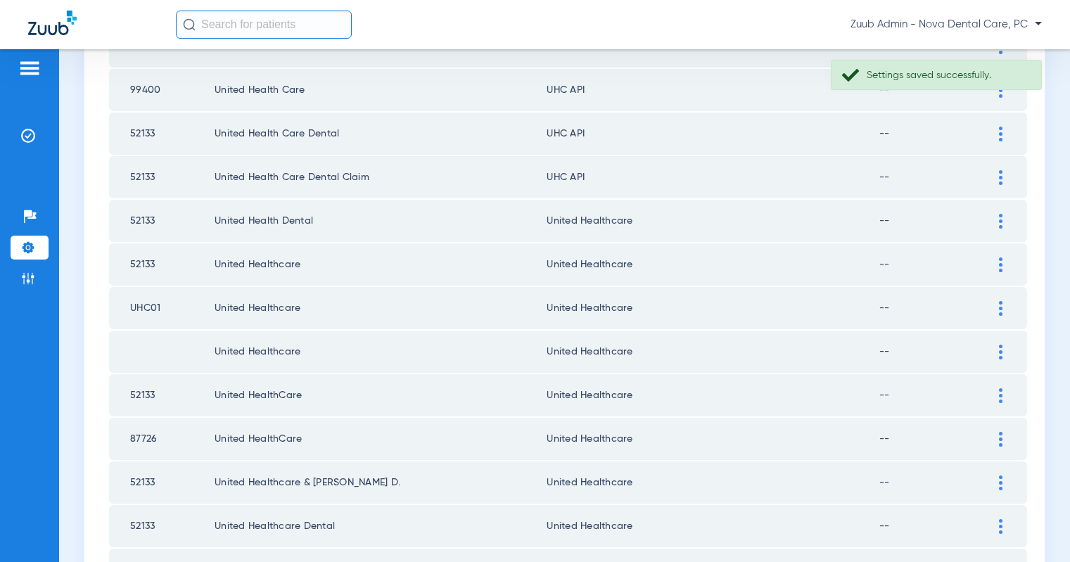
click at [999, 177] on img at bounding box center [1001, 177] width 4 height 15
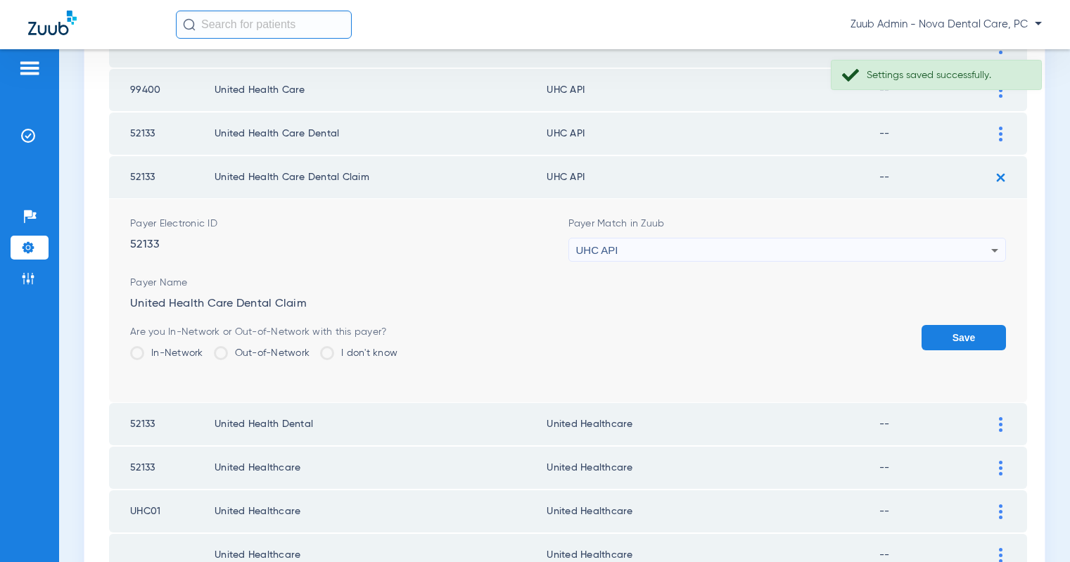
click at [837, 243] on div "UHC API" at bounding box center [784, 251] width 416 height 24
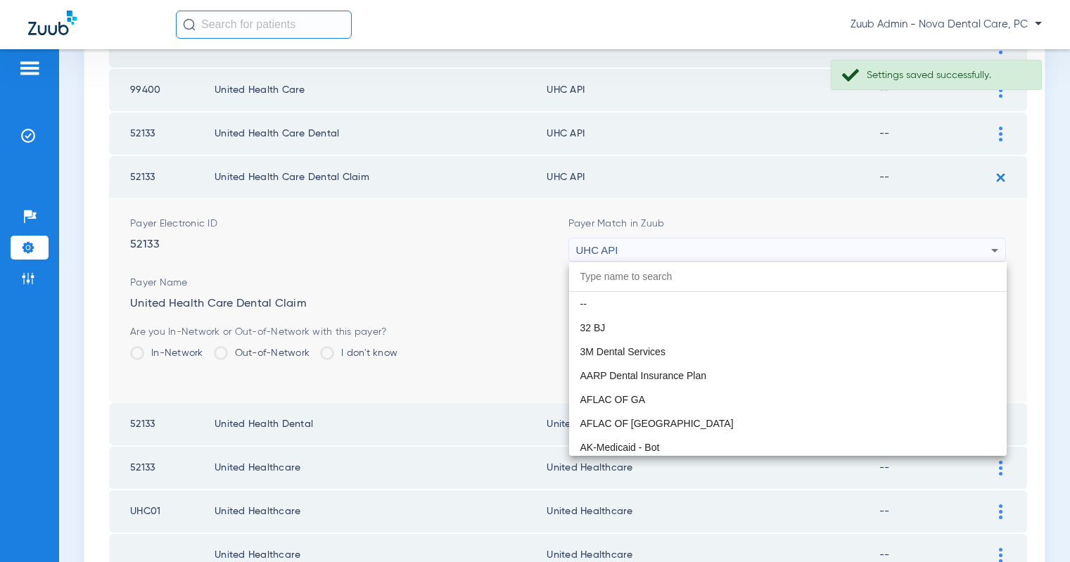
scroll to position [8641, 0]
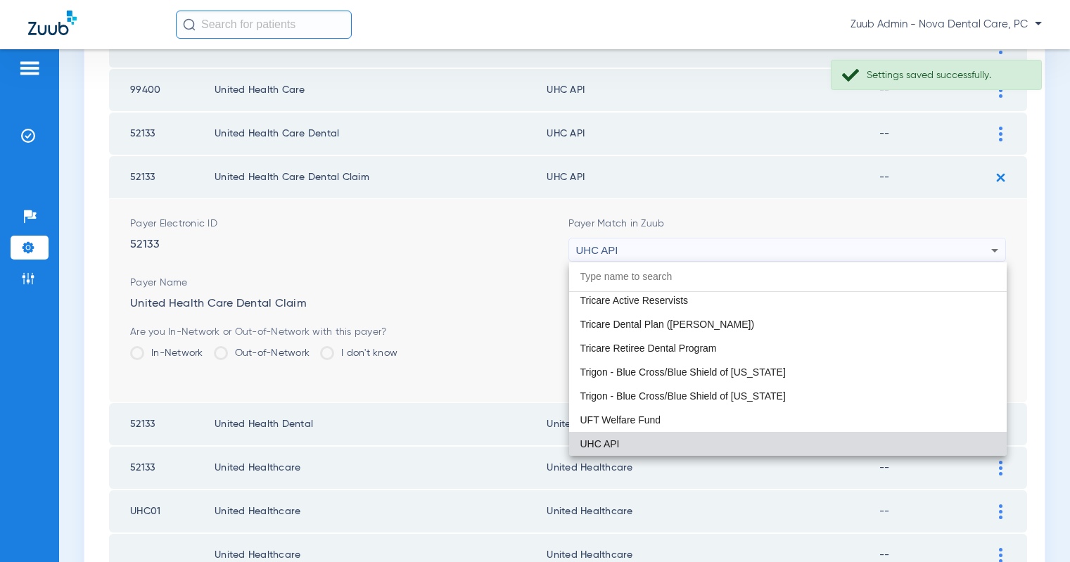
paste input "United Healthcare"
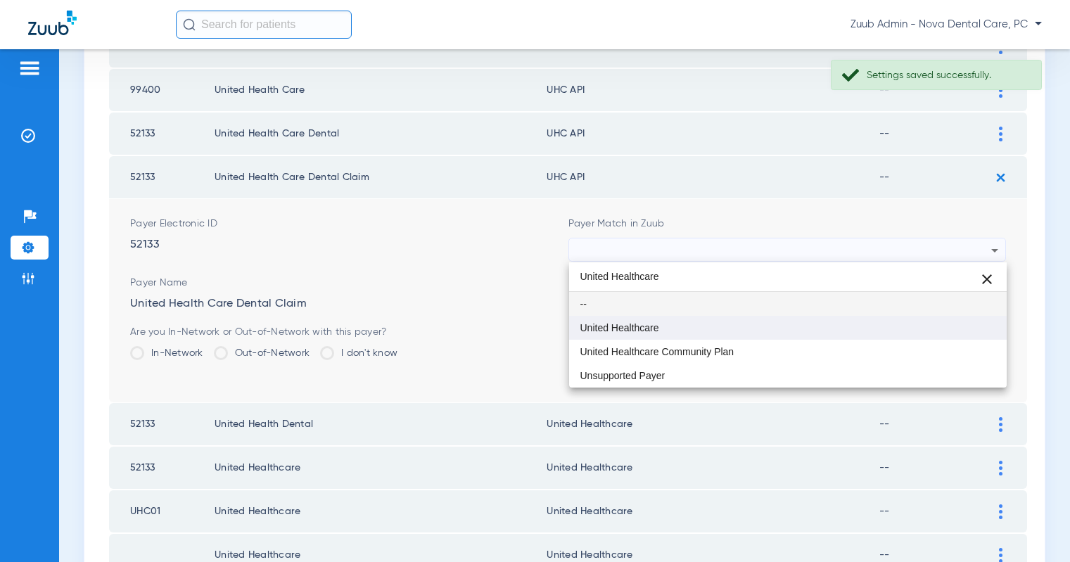
type input "United Healthcare"
click at [676, 319] on mat-option "United Healthcare" at bounding box center [788, 328] width 438 height 24
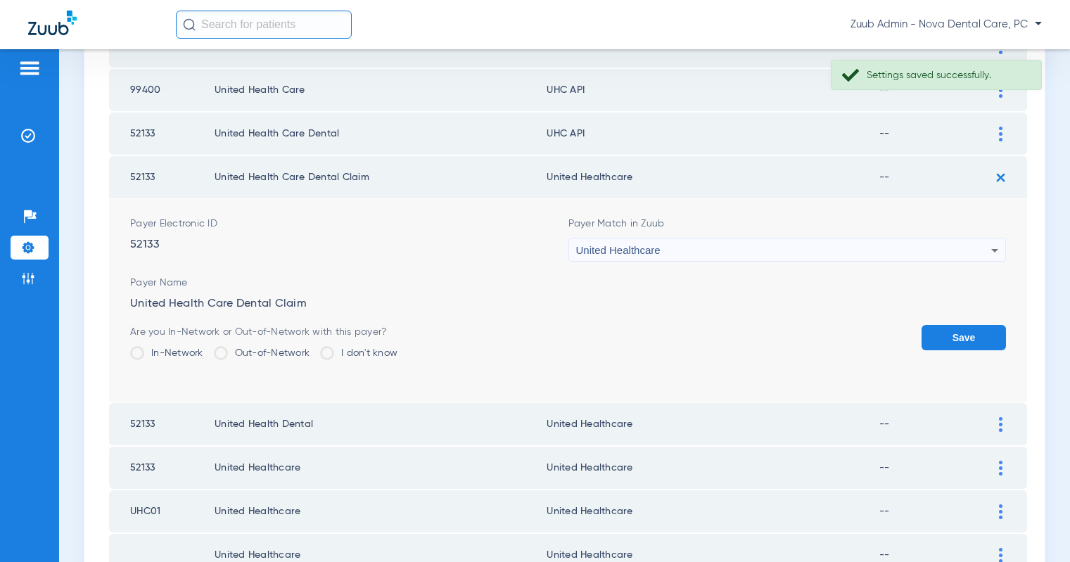
click at [949, 340] on button "Save" at bounding box center [964, 337] width 84 height 25
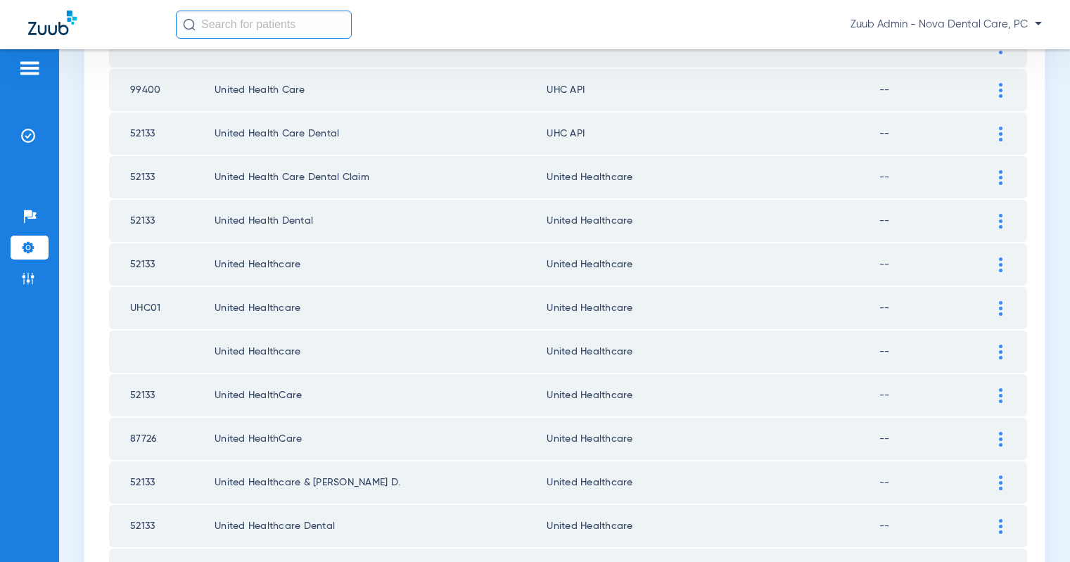
click at [999, 134] on img at bounding box center [1001, 134] width 4 height 15
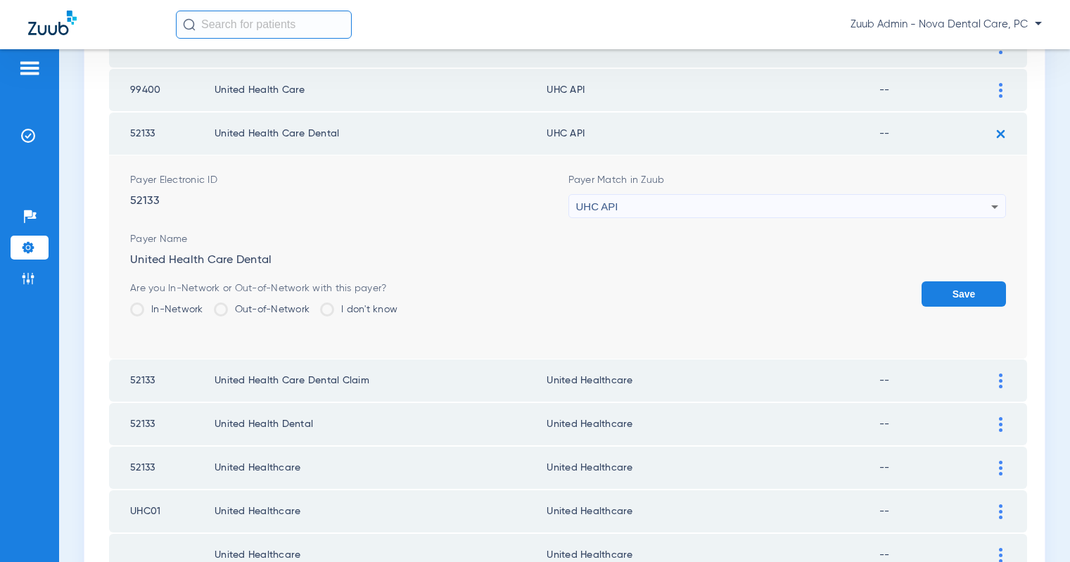
click at [832, 207] on div "UHC API" at bounding box center [784, 207] width 416 height 24
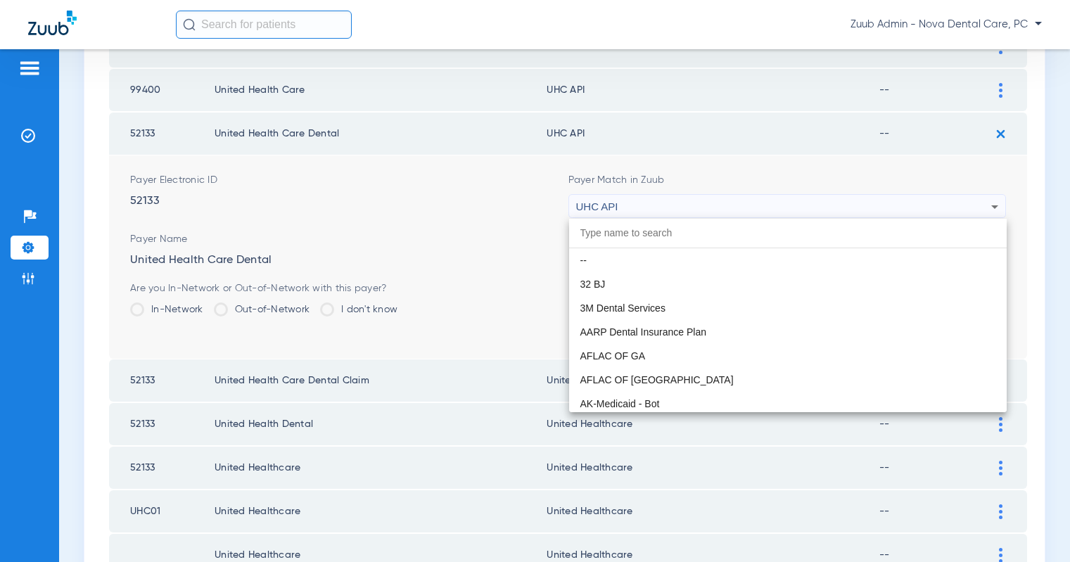
scroll to position [8641, 0]
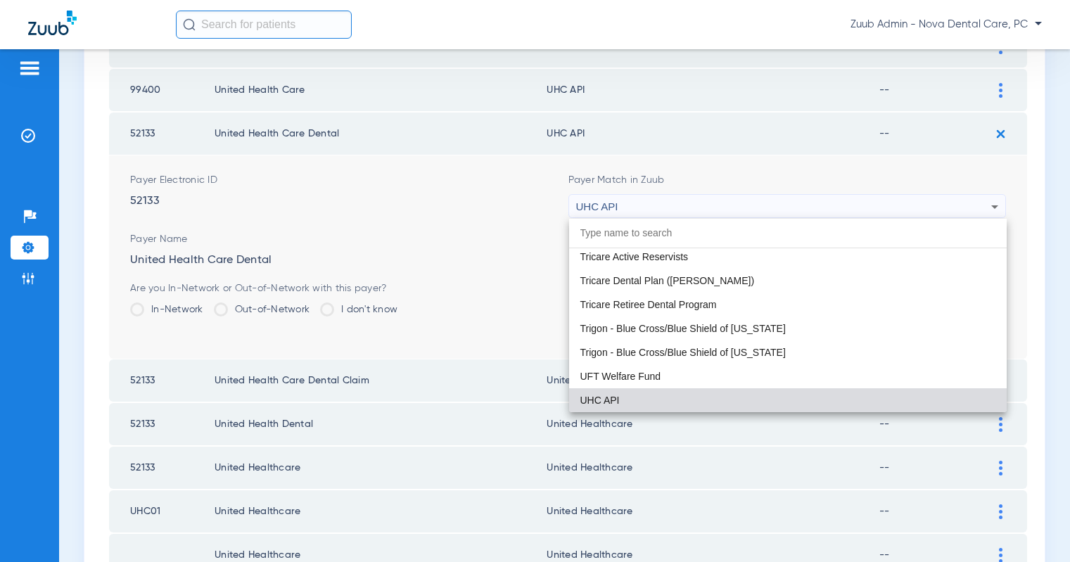
paste input "United Healthcare"
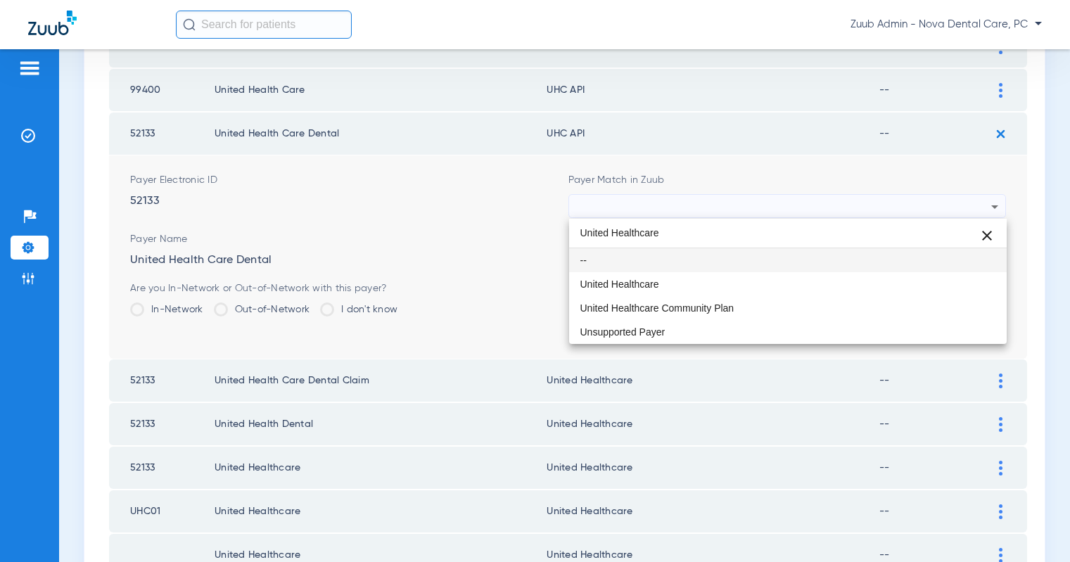
scroll to position [0, 0]
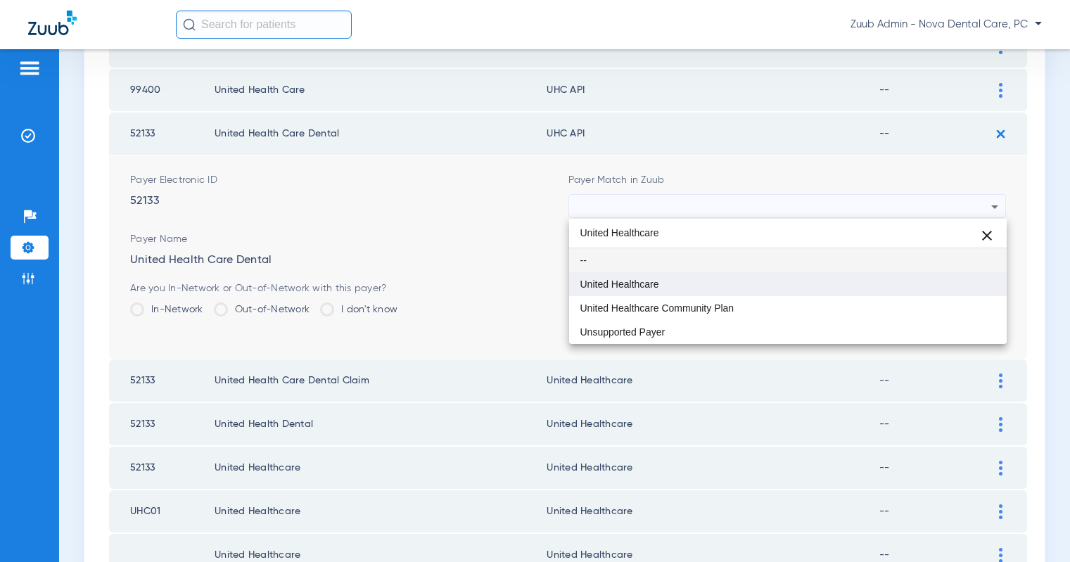
type input "United Healthcare"
click at [676, 279] on mat-option "United Healthcare" at bounding box center [788, 284] width 438 height 24
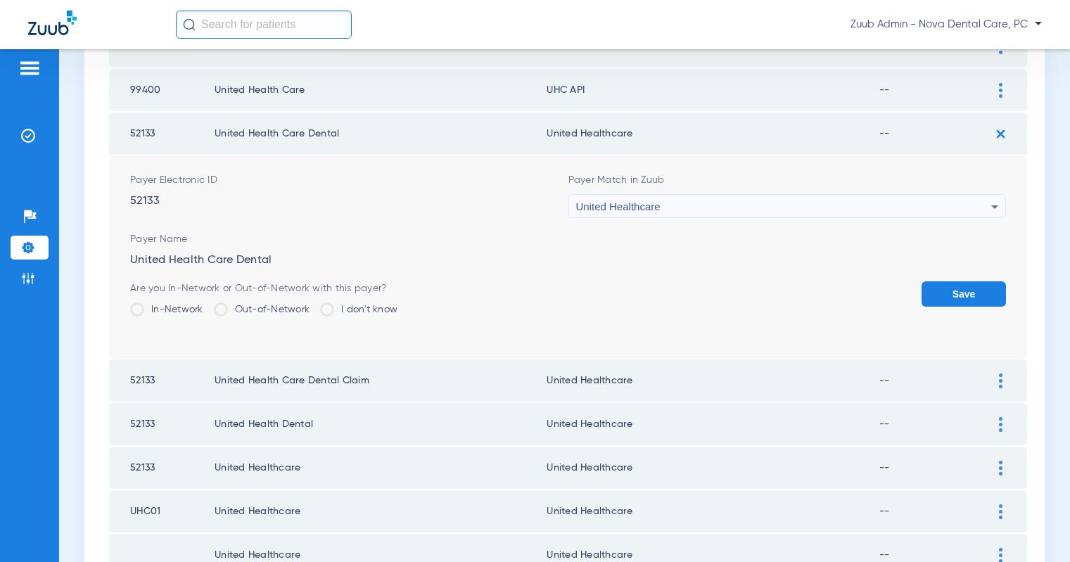
click at [947, 297] on button "Save" at bounding box center [964, 293] width 84 height 25
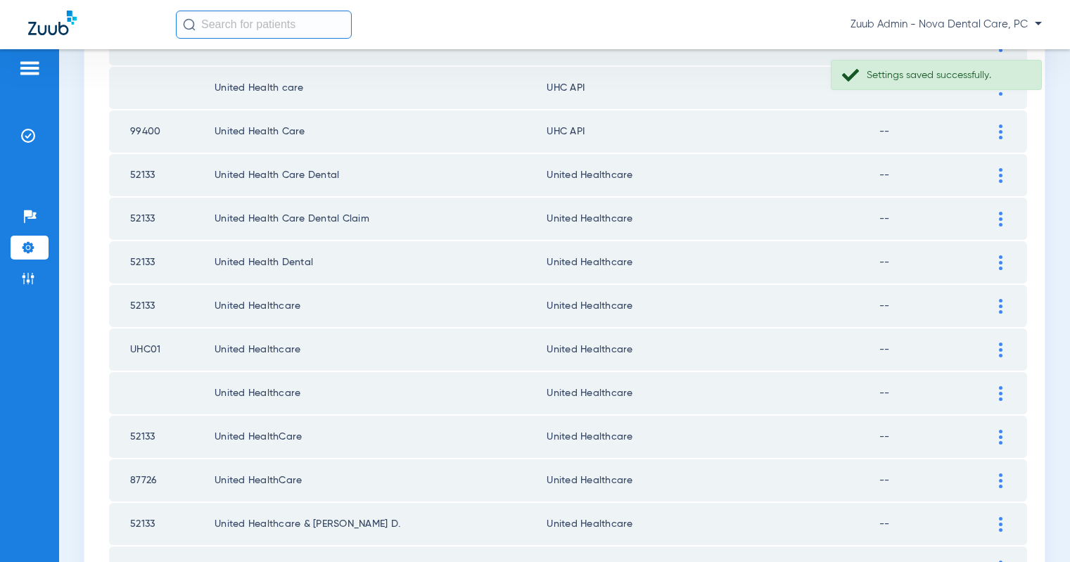
scroll to position [1767, 0]
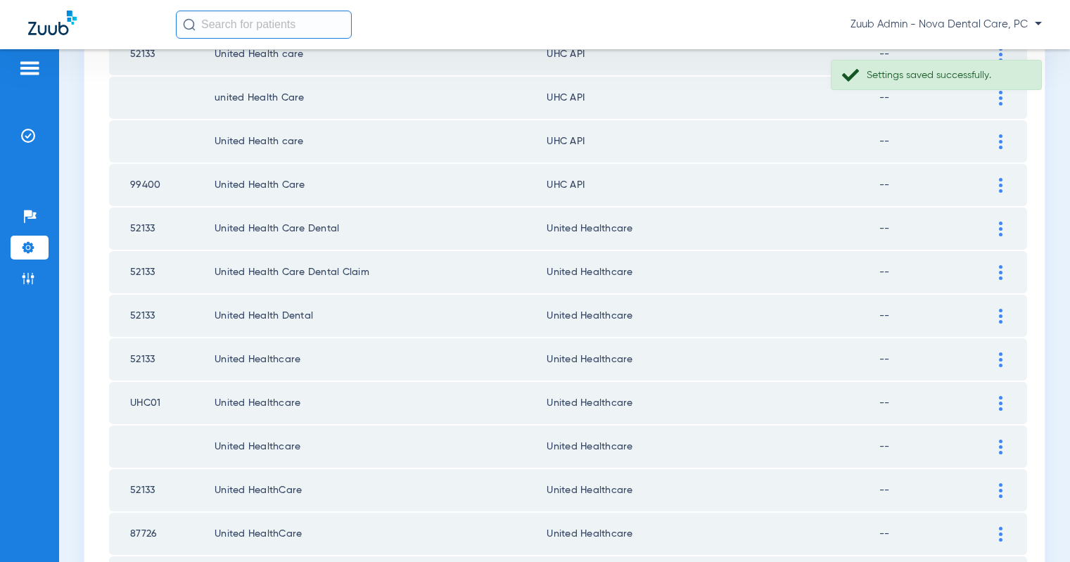
click at [1001, 185] on img at bounding box center [1001, 185] width 4 height 15
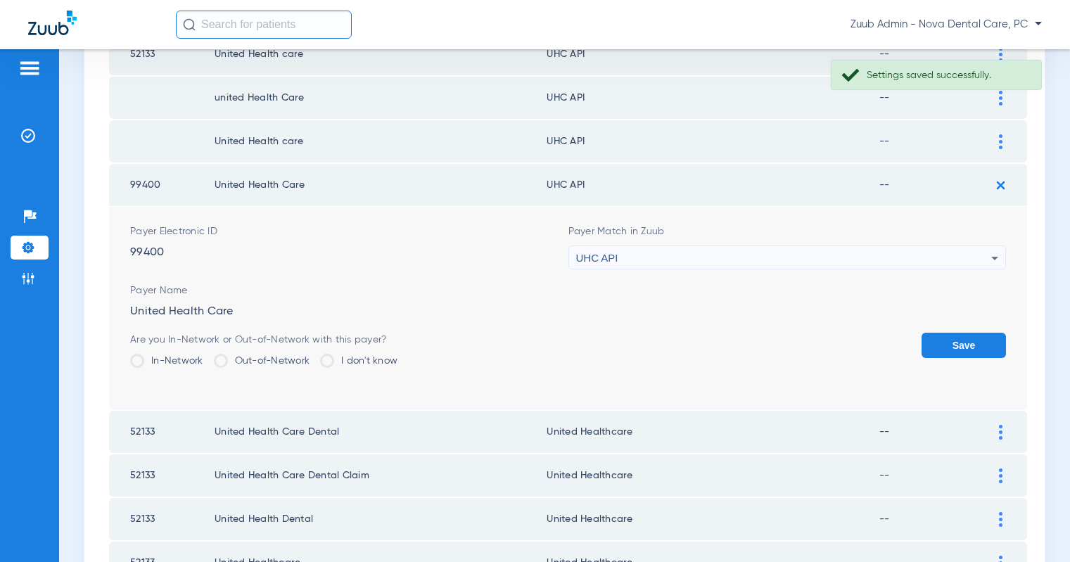
click at [912, 254] on div "UHC API" at bounding box center [784, 258] width 416 height 24
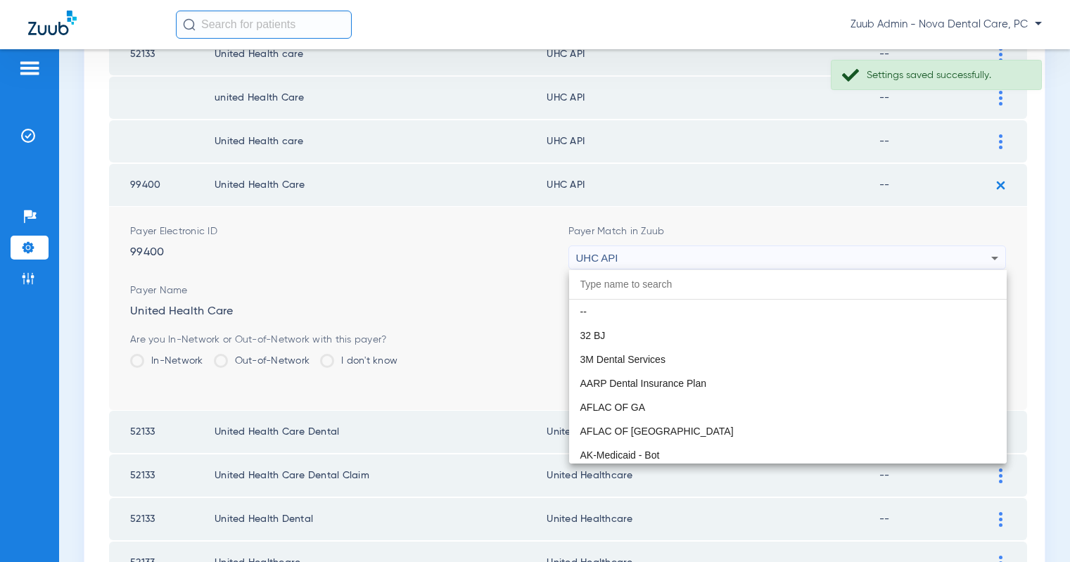
scroll to position [8641, 0]
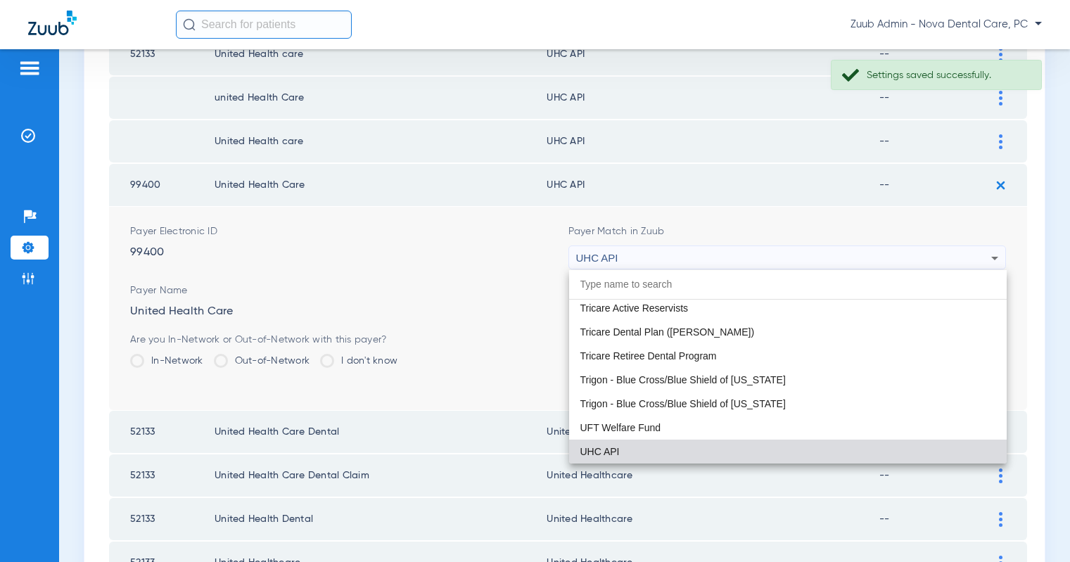
paste input "United Healthcare"
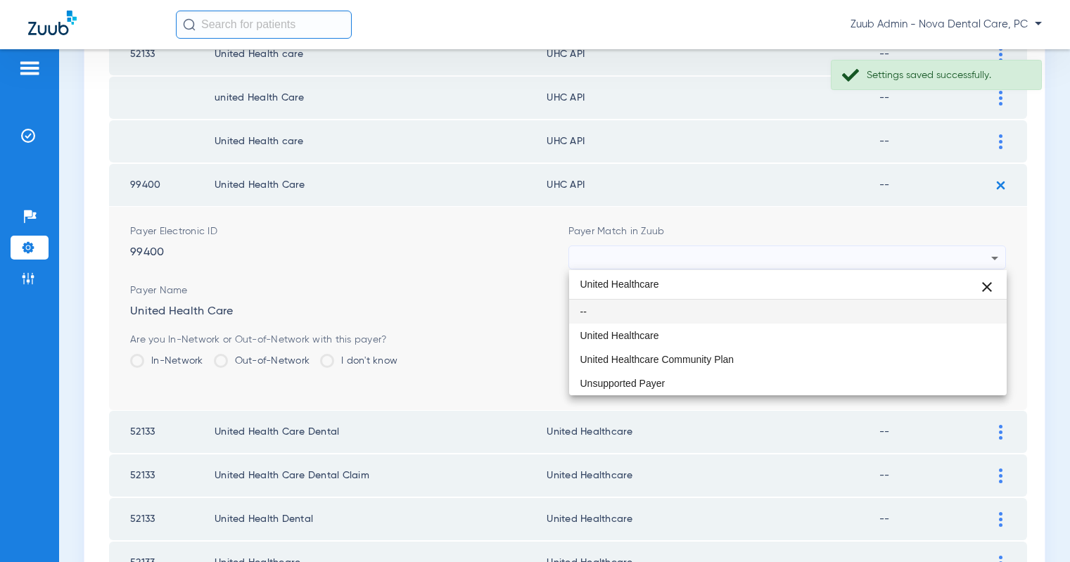
scroll to position [0, 0]
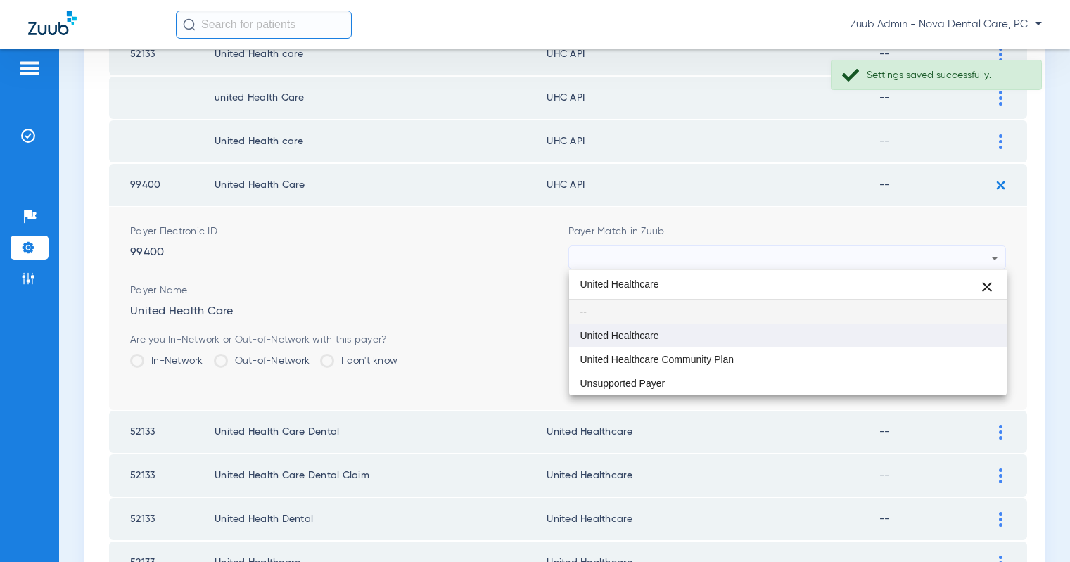
type input "United Healthcare"
click at [700, 336] on mat-option "United Healthcare" at bounding box center [788, 336] width 438 height 24
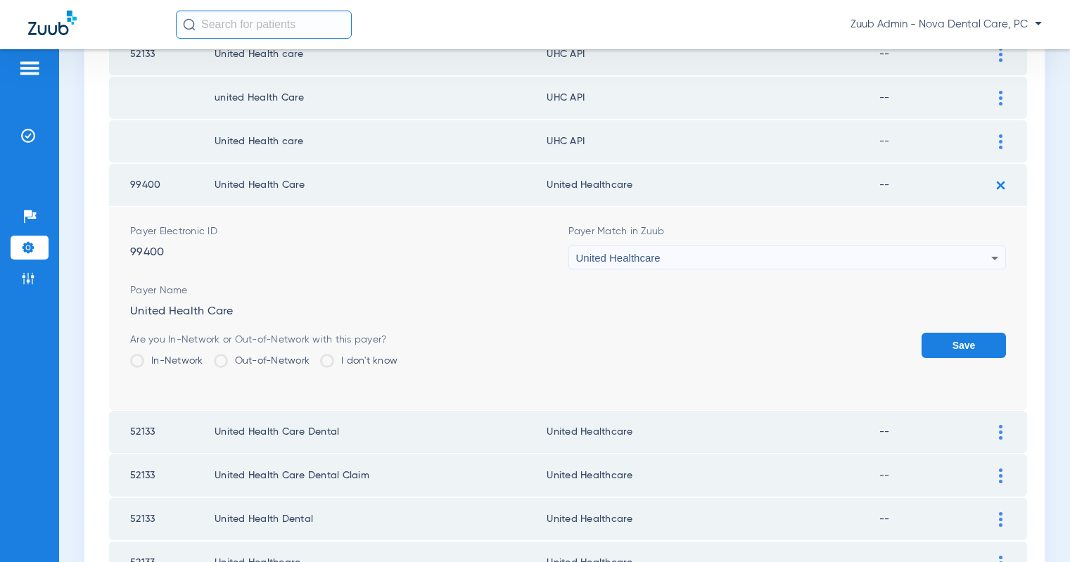
click at [984, 339] on button "Save" at bounding box center [964, 345] width 84 height 25
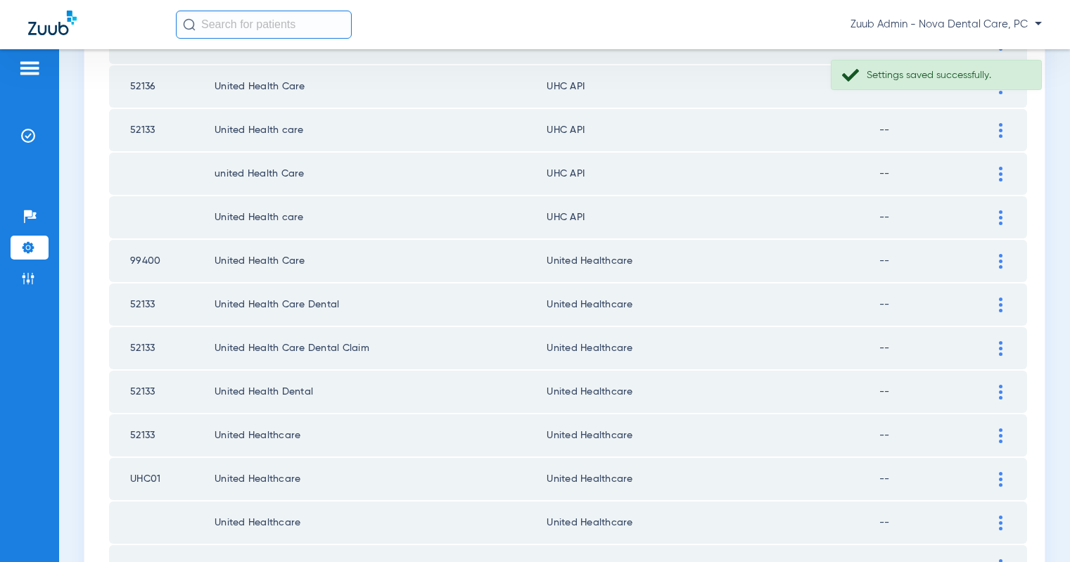
scroll to position [1679, 0]
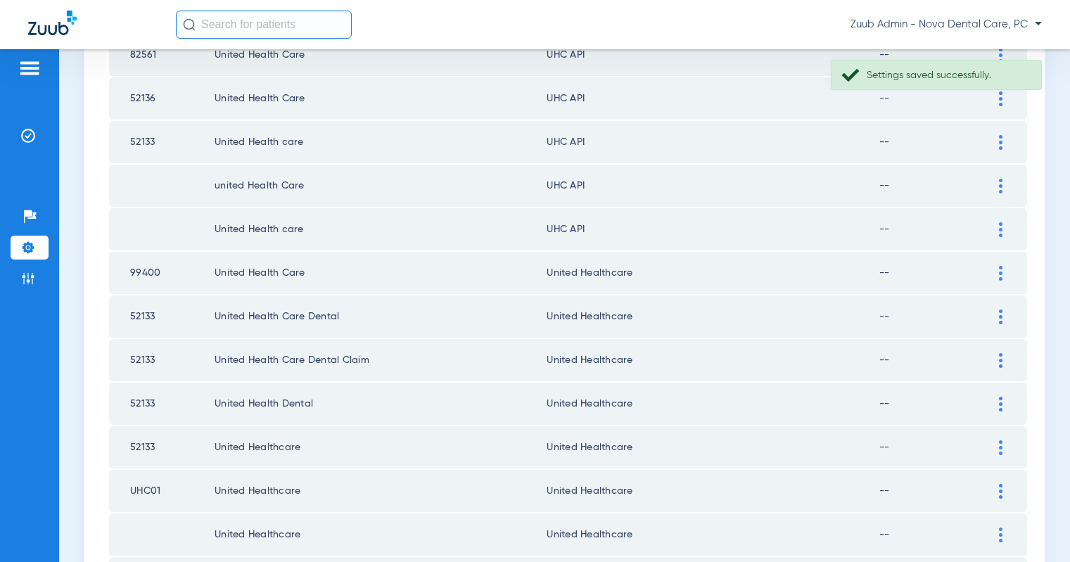
click at [999, 234] on div at bounding box center [1001, 229] width 25 height 15
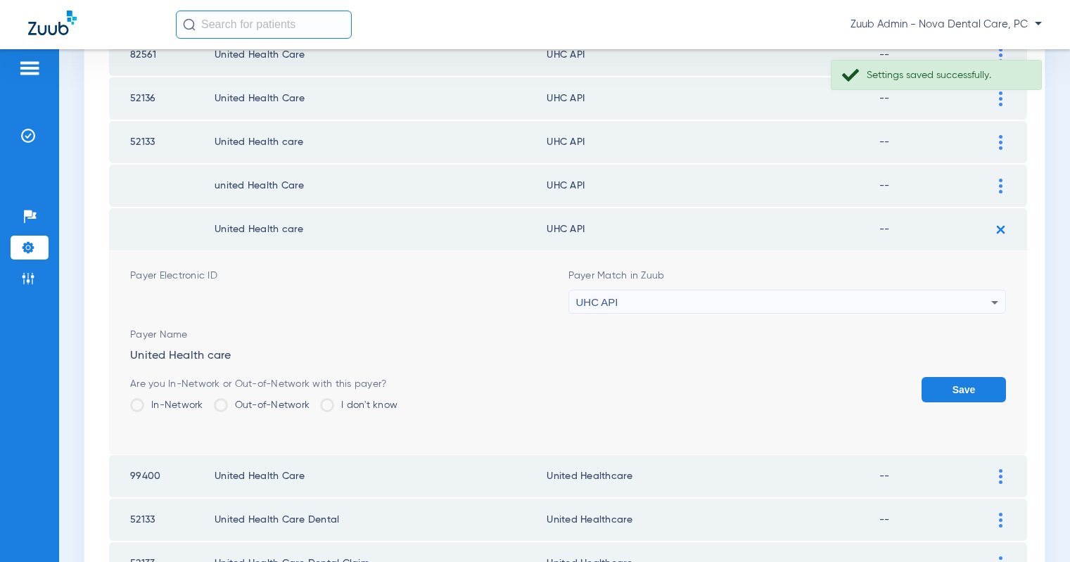
click at [908, 302] on div "UHC API" at bounding box center [784, 303] width 416 height 24
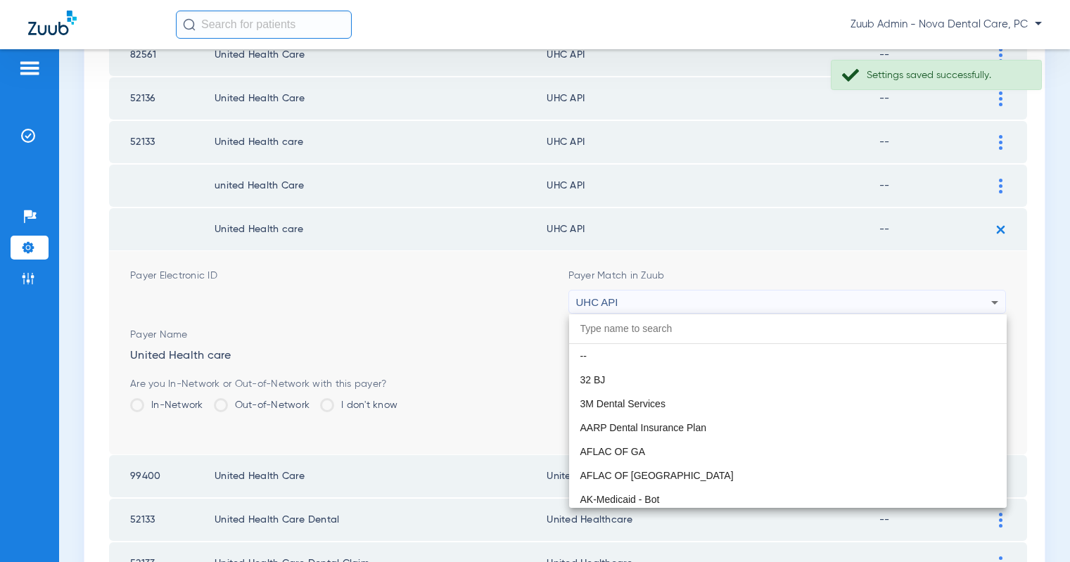
scroll to position [8641, 0]
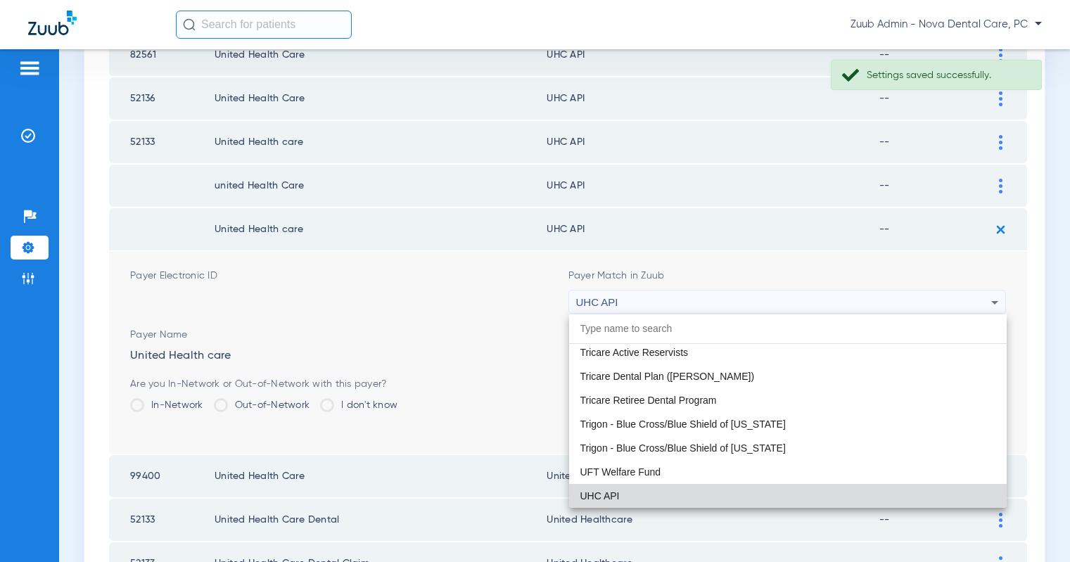
paste input "United Healthcare"
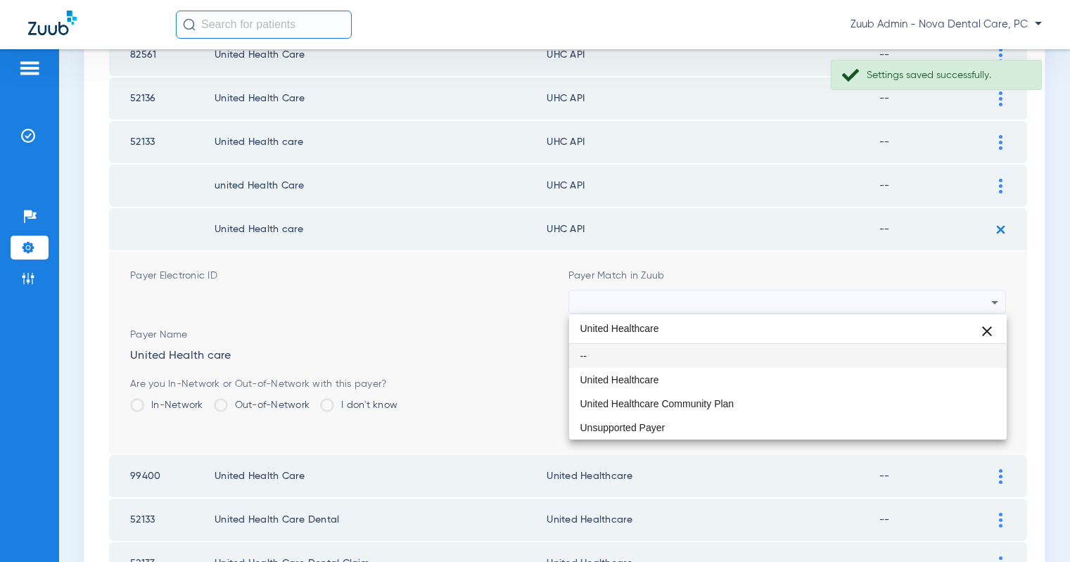
scroll to position [0, 0]
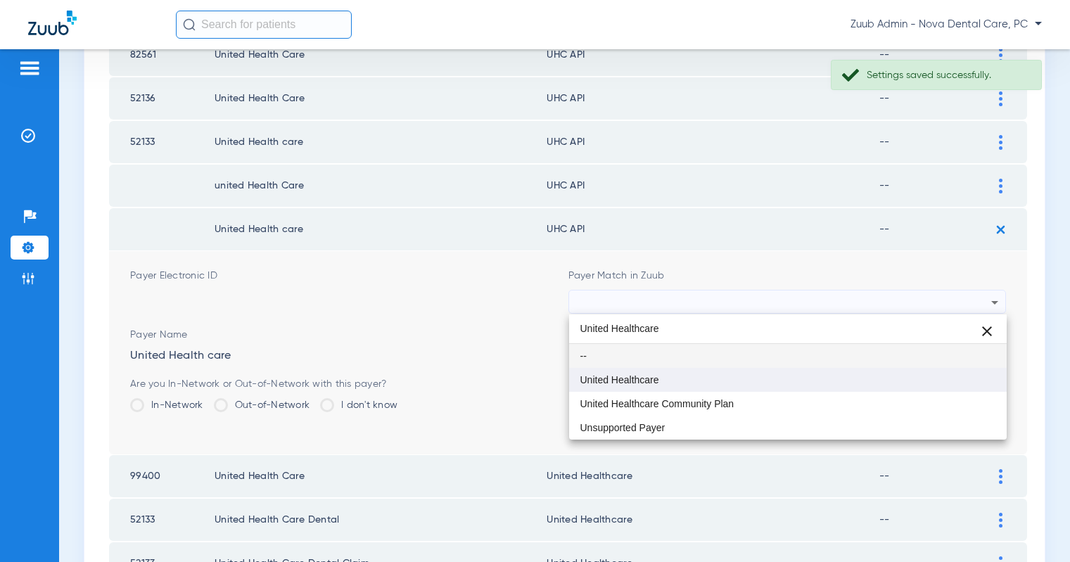
type input "United Healthcare"
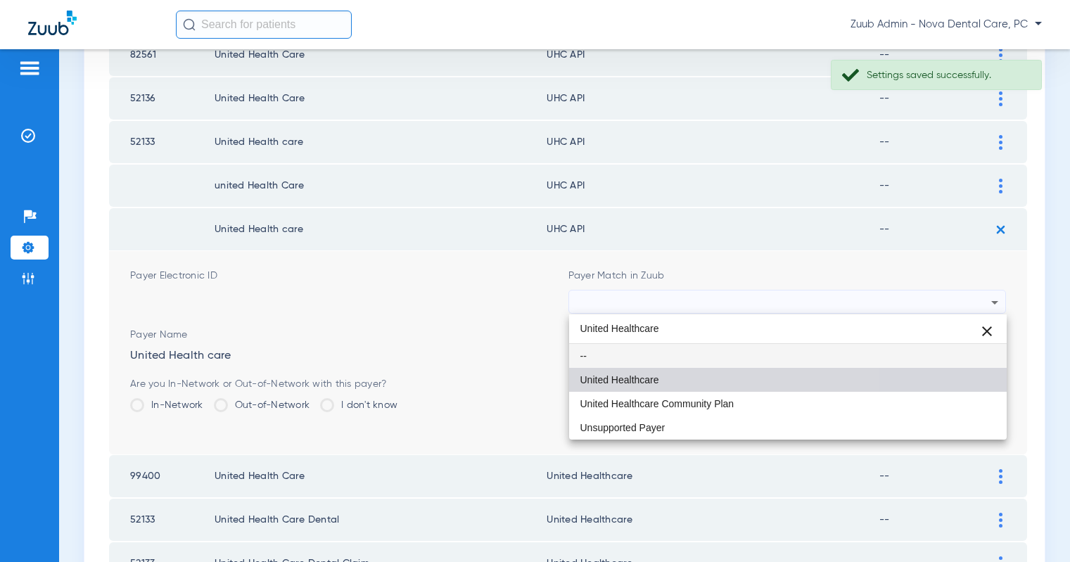
click at [675, 384] on mat-option "United Healthcare" at bounding box center [788, 380] width 438 height 24
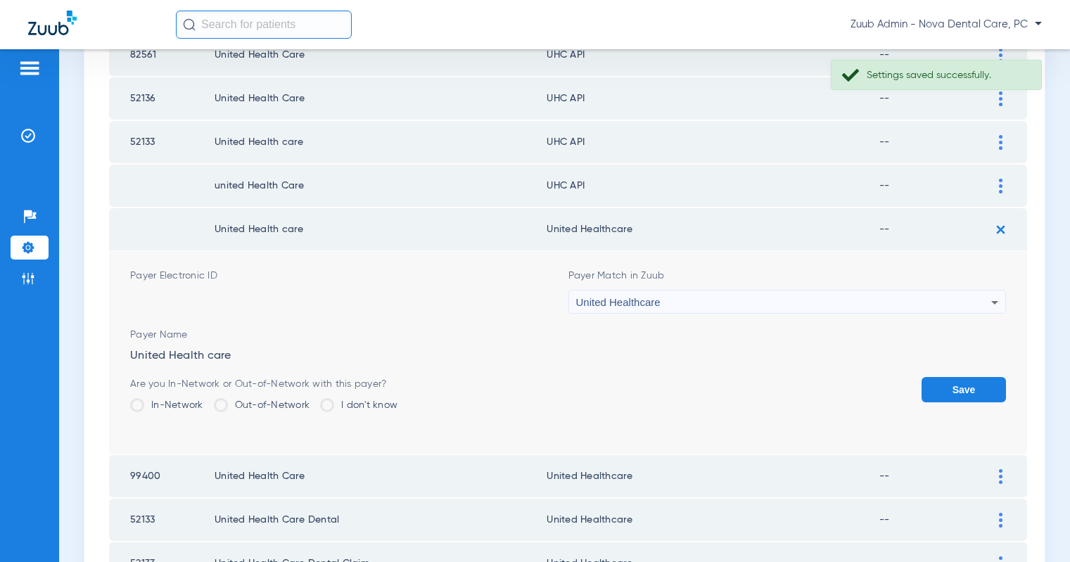
click at [944, 391] on button "Save" at bounding box center [964, 389] width 84 height 25
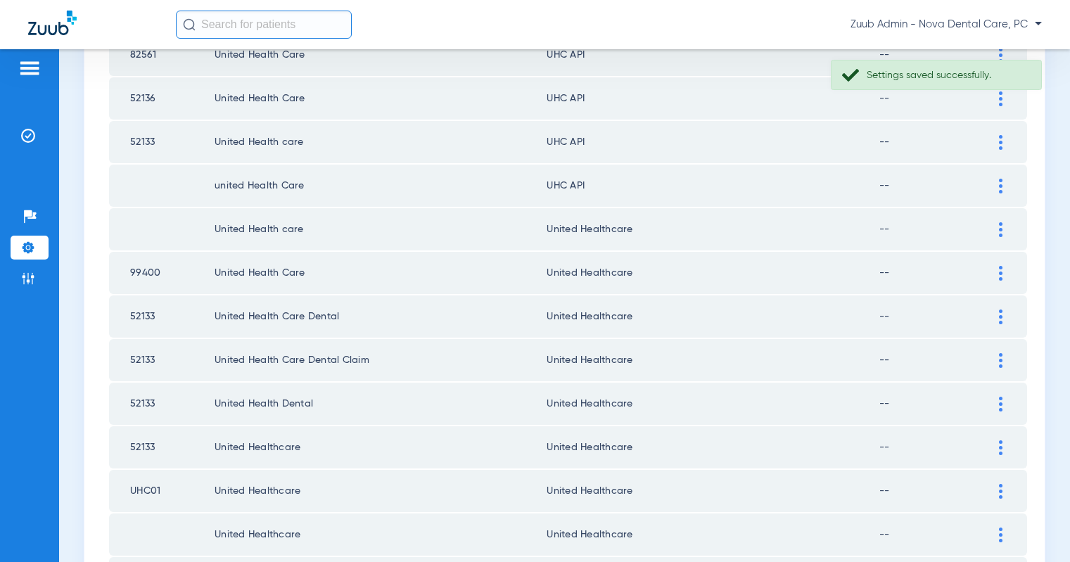
click at [1001, 189] on img at bounding box center [1001, 186] width 4 height 15
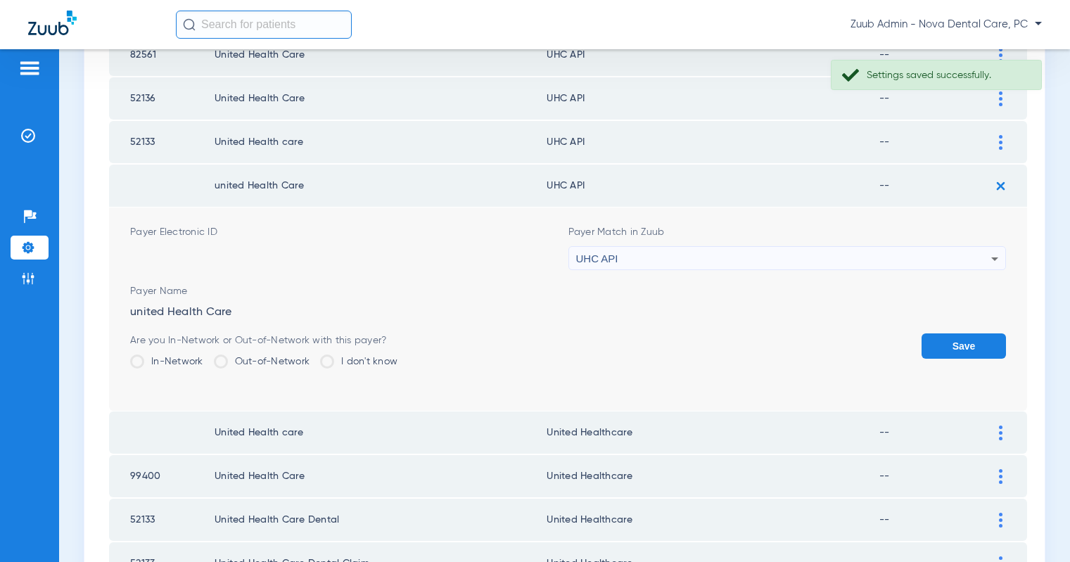
click at [933, 255] on div "UHC API" at bounding box center [784, 259] width 416 height 24
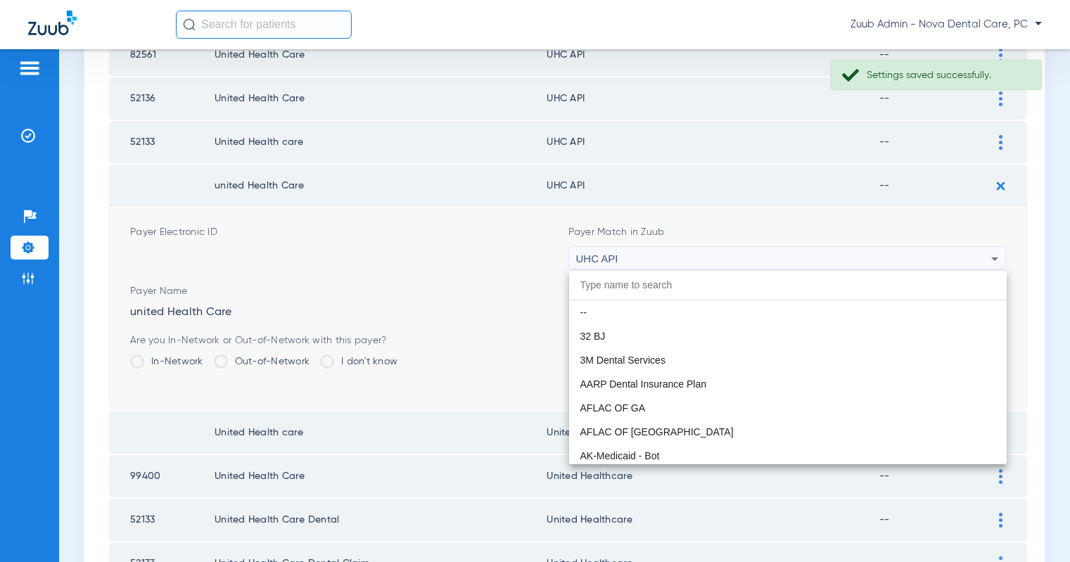
scroll to position [8641, 0]
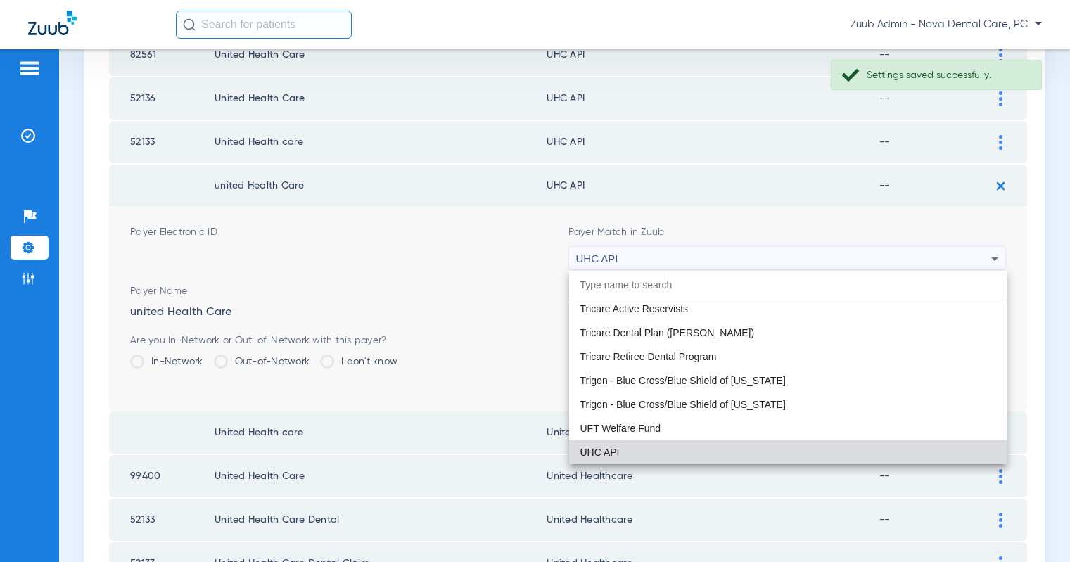
paste input "United Healthcare"
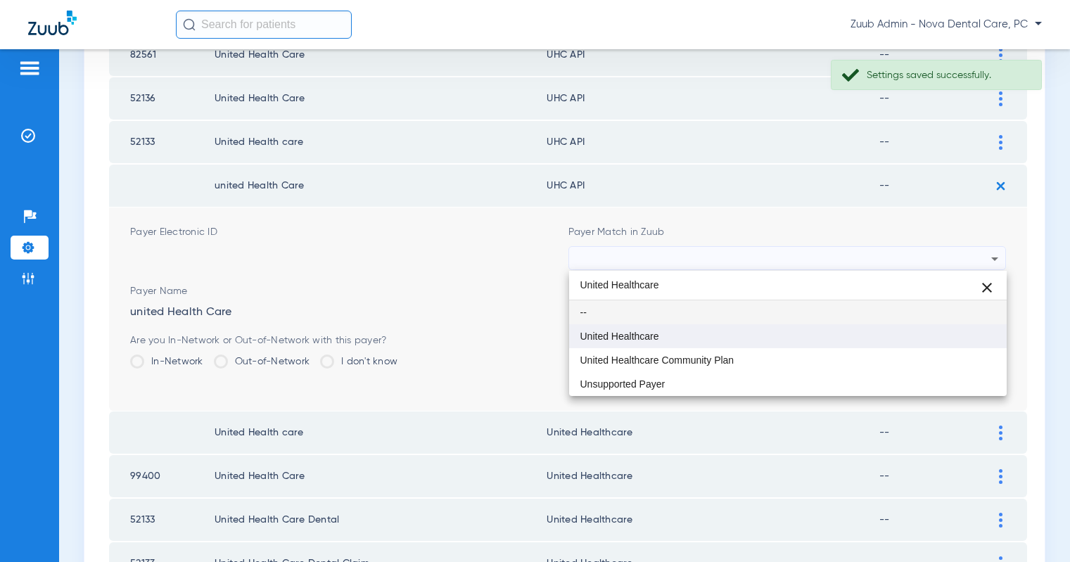
type input "United Healthcare"
click at [733, 325] on mat-option "United Healthcare" at bounding box center [788, 336] width 438 height 24
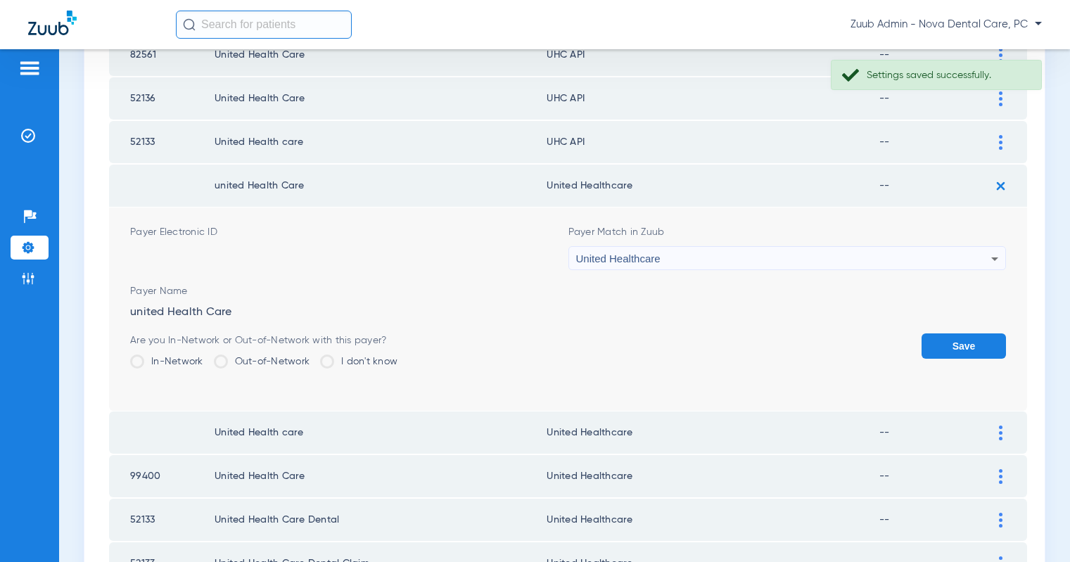
click at [951, 350] on button "Save" at bounding box center [964, 346] width 84 height 25
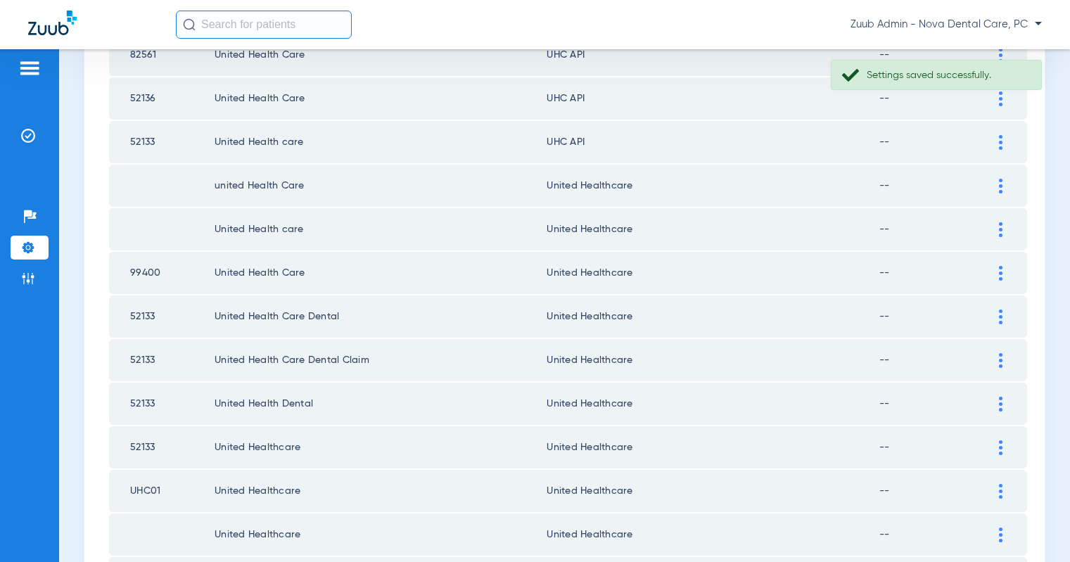
click at [999, 141] on img at bounding box center [1001, 142] width 4 height 15
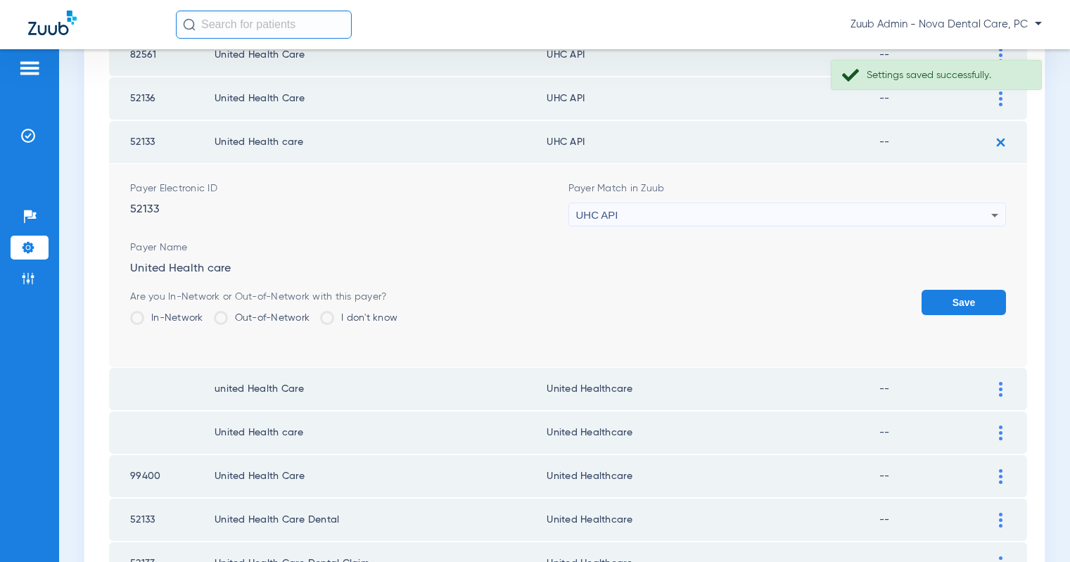
click at [858, 211] on div "UHC API" at bounding box center [784, 215] width 416 height 24
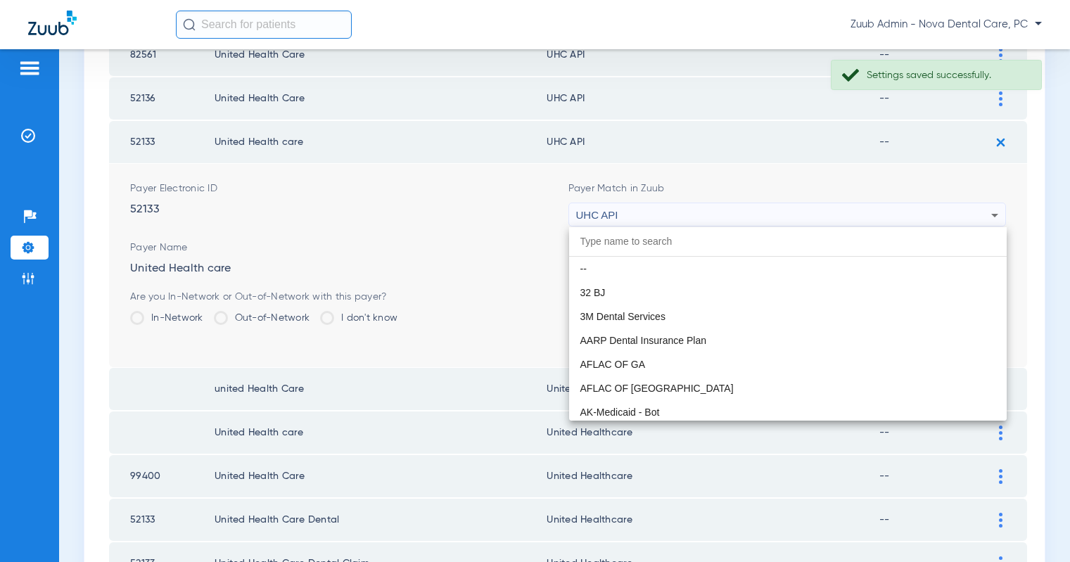
scroll to position [8641, 0]
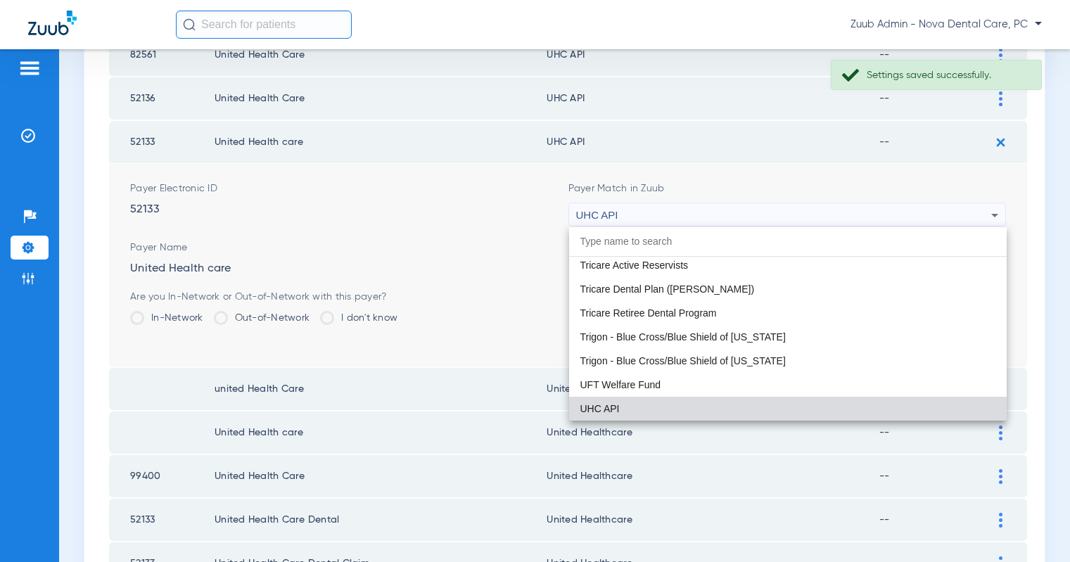
paste input "United Healthcare"
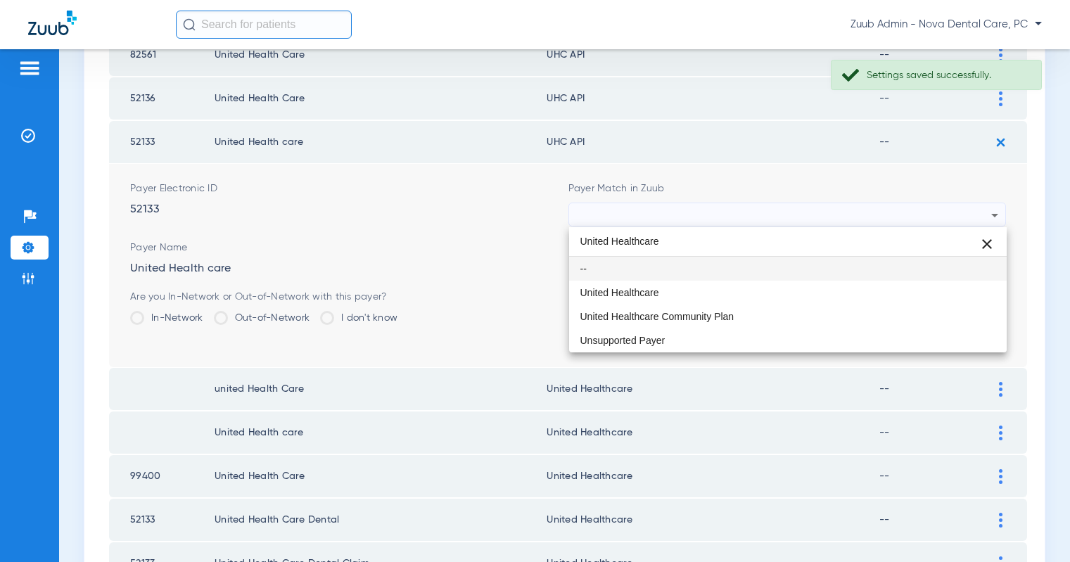
scroll to position [0, 0]
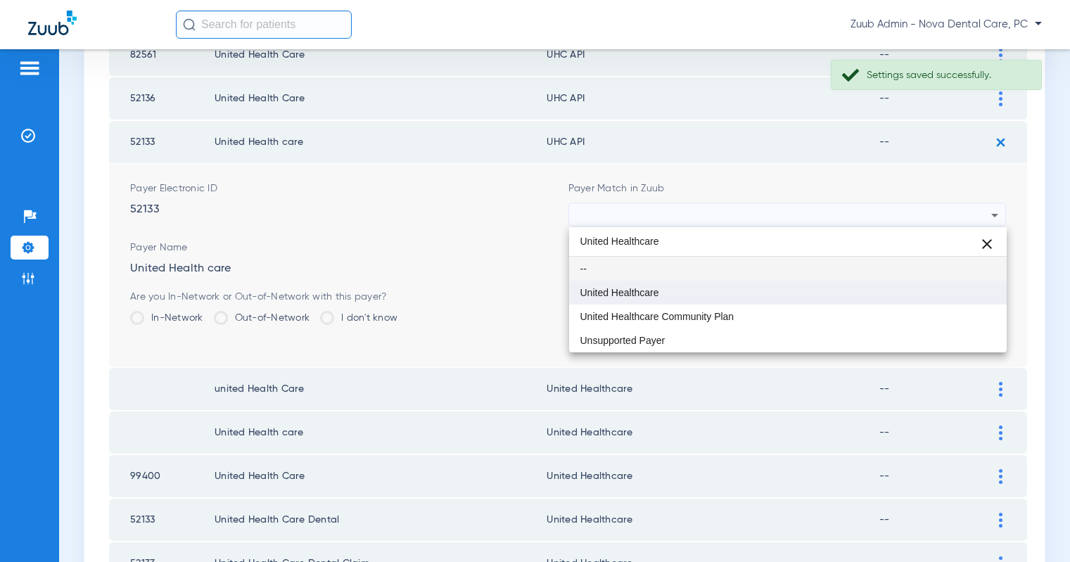
type input "United Healthcare"
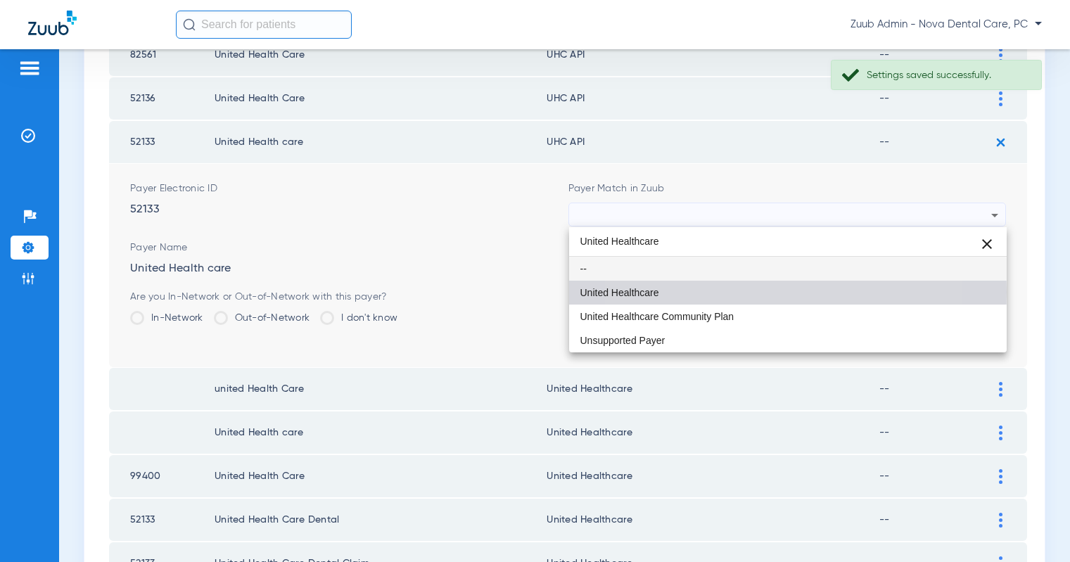
click at [716, 292] on mat-option "United Healthcare" at bounding box center [788, 293] width 438 height 24
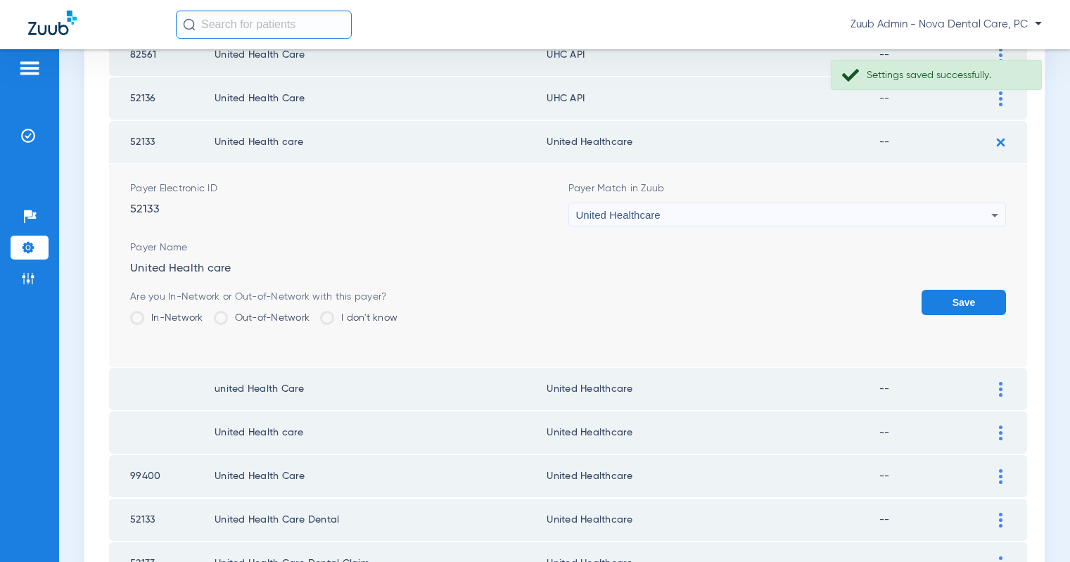
click at [967, 300] on button "Save" at bounding box center [964, 302] width 84 height 25
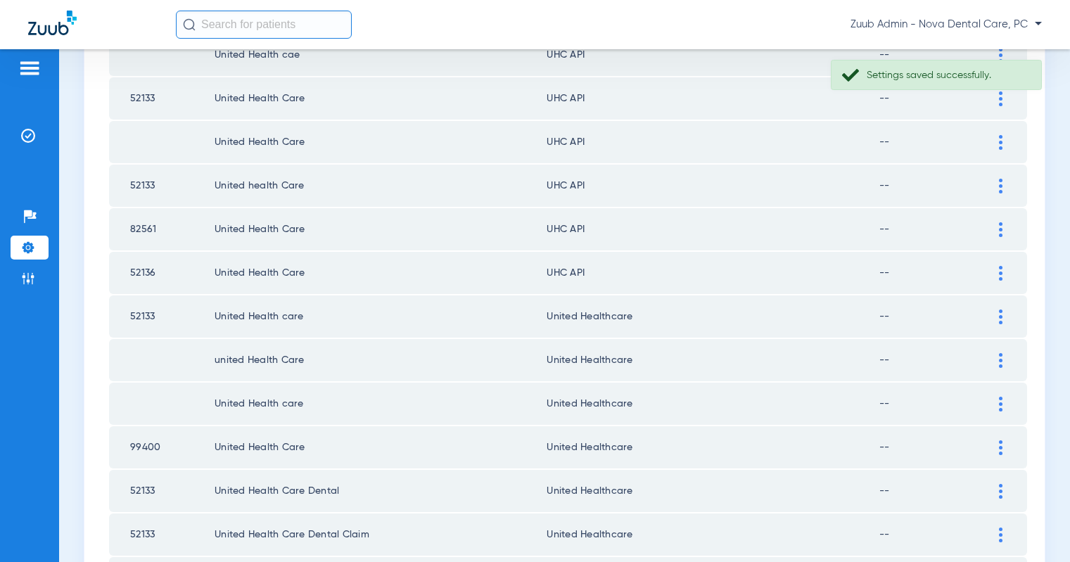
scroll to position [1503, 0]
click at [1001, 274] on img at bounding box center [1001, 274] width 4 height 15
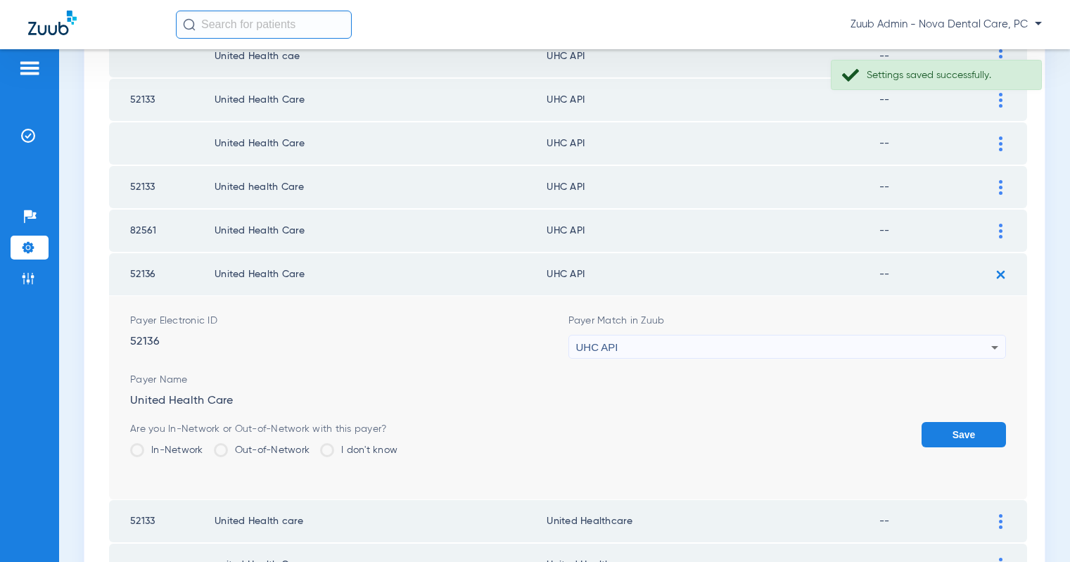
click at [877, 343] on div "UHC API" at bounding box center [784, 348] width 416 height 24
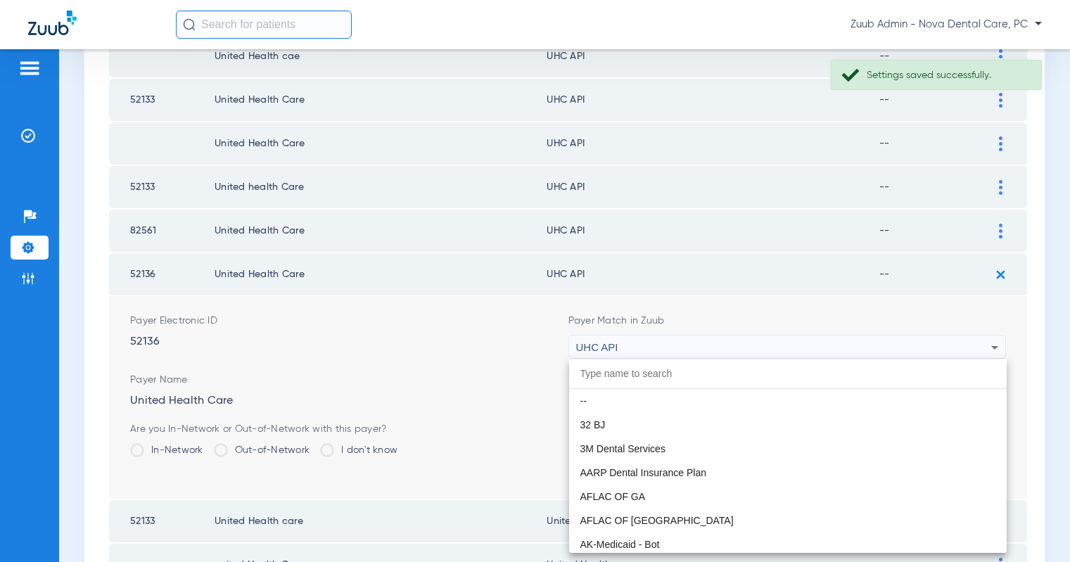
scroll to position [8641, 0]
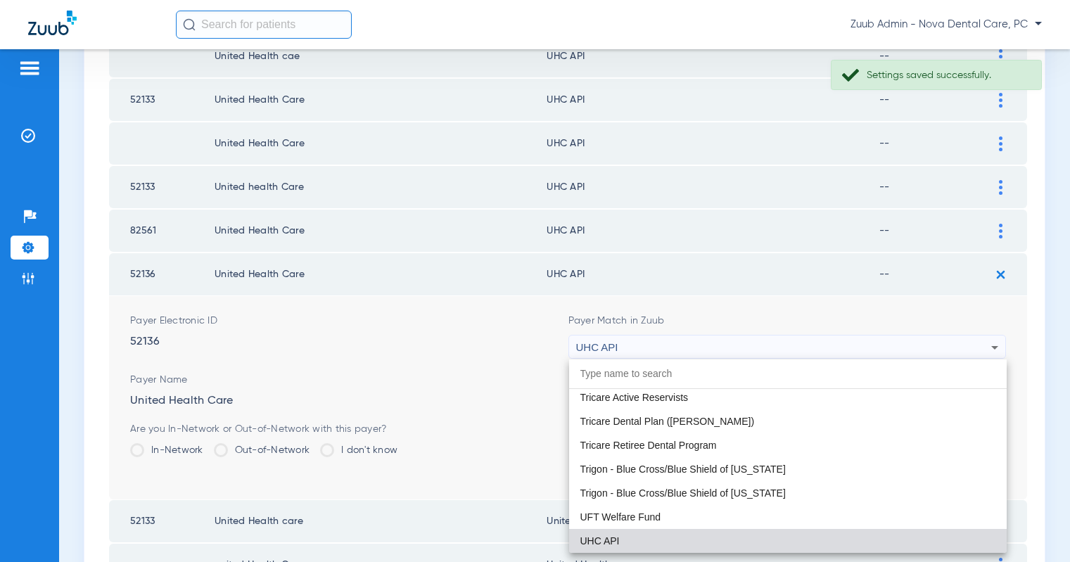
paste input "United Healthcare"
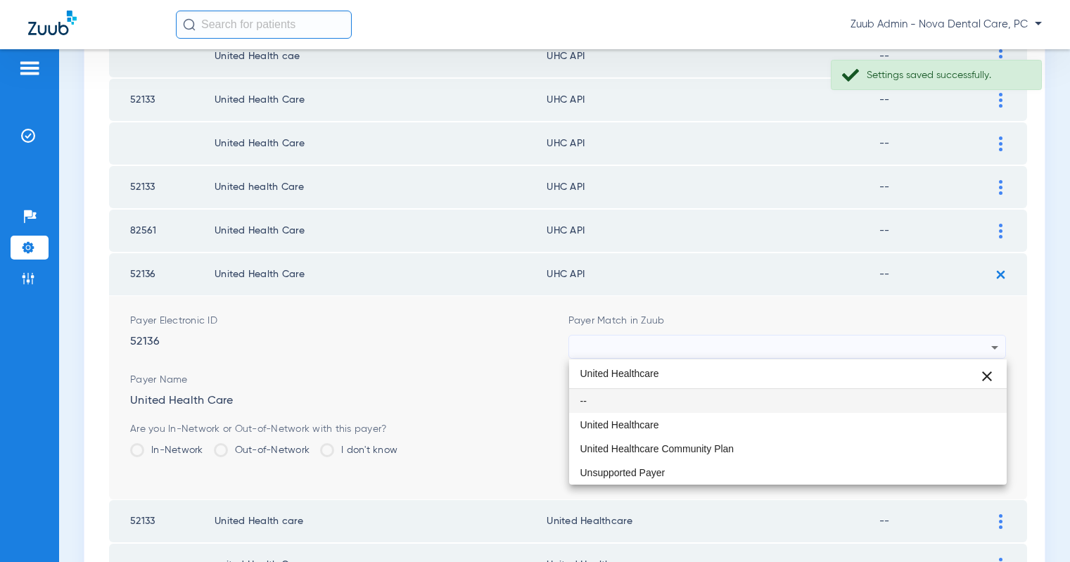
scroll to position [0, 0]
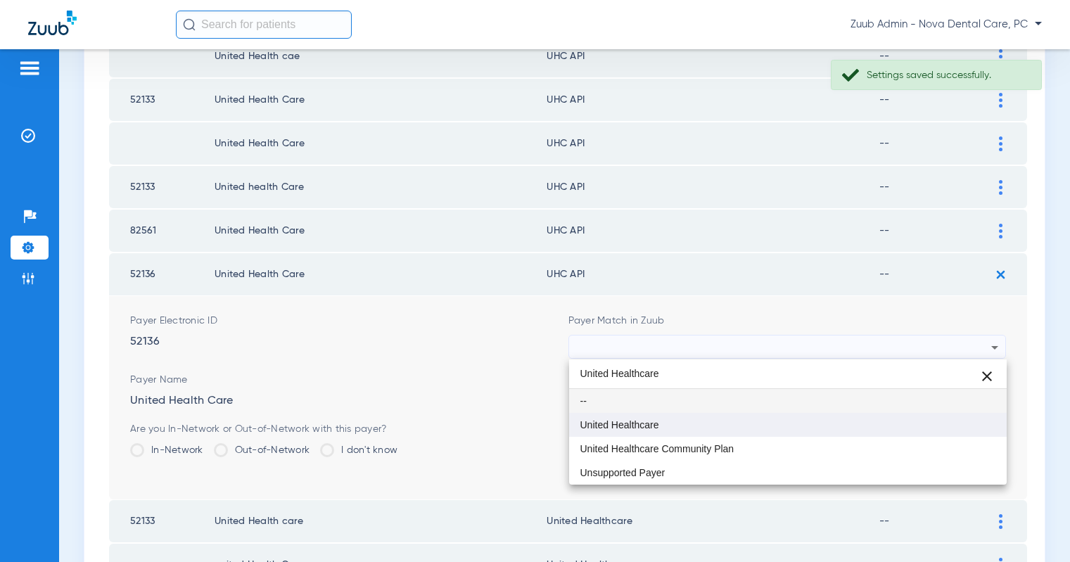
type input "United Healthcare"
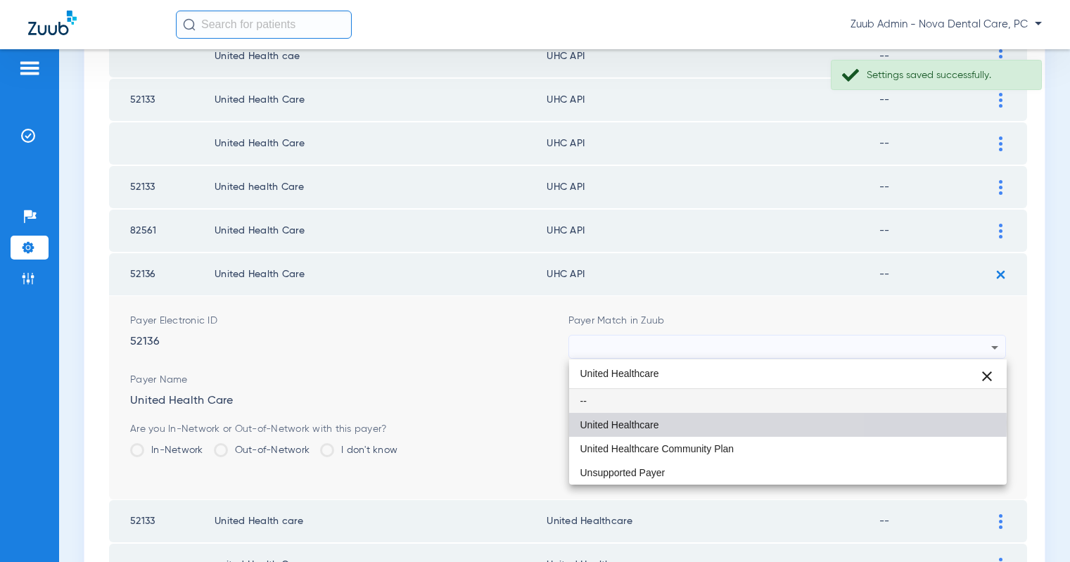
click at [667, 422] on mat-option "United Healthcare" at bounding box center [788, 425] width 438 height 24
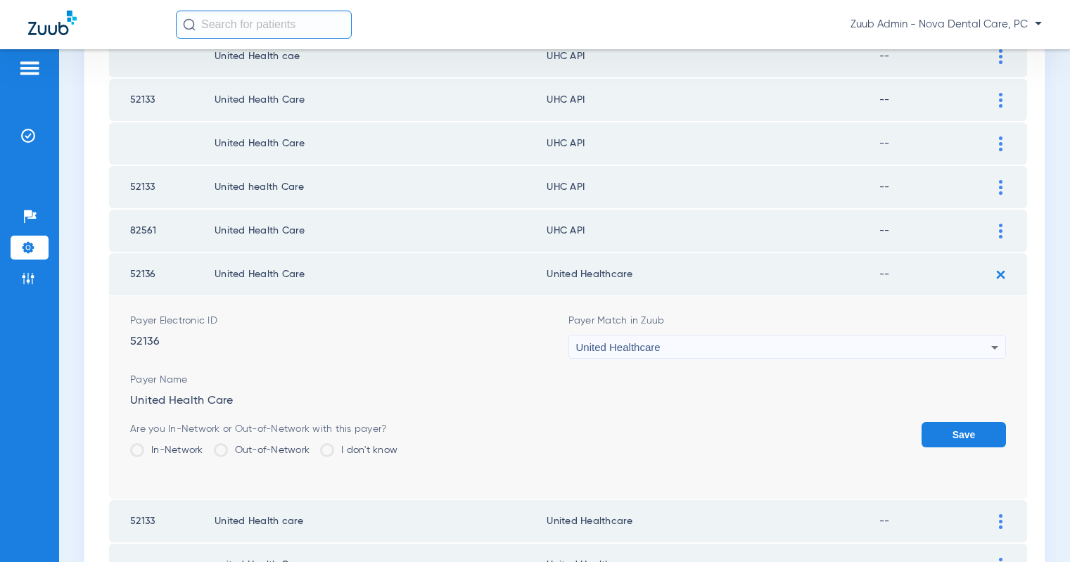
click at [943, 437] on button "Save" at bounding box center [964, 434] width 84 height 25
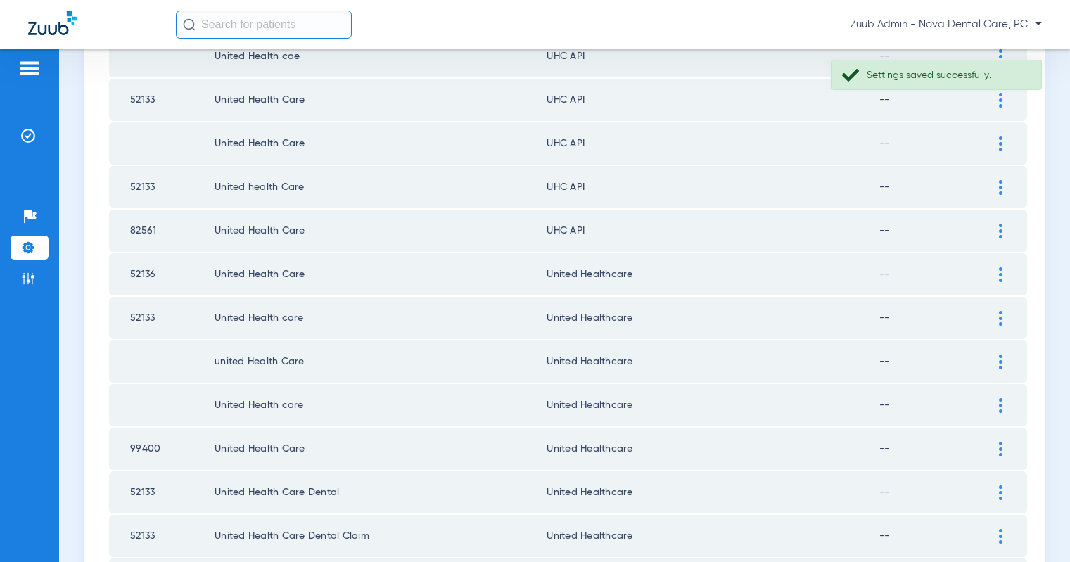
click at [1000, 228] on img at bounding box center [1001, 231] width 4 height 15
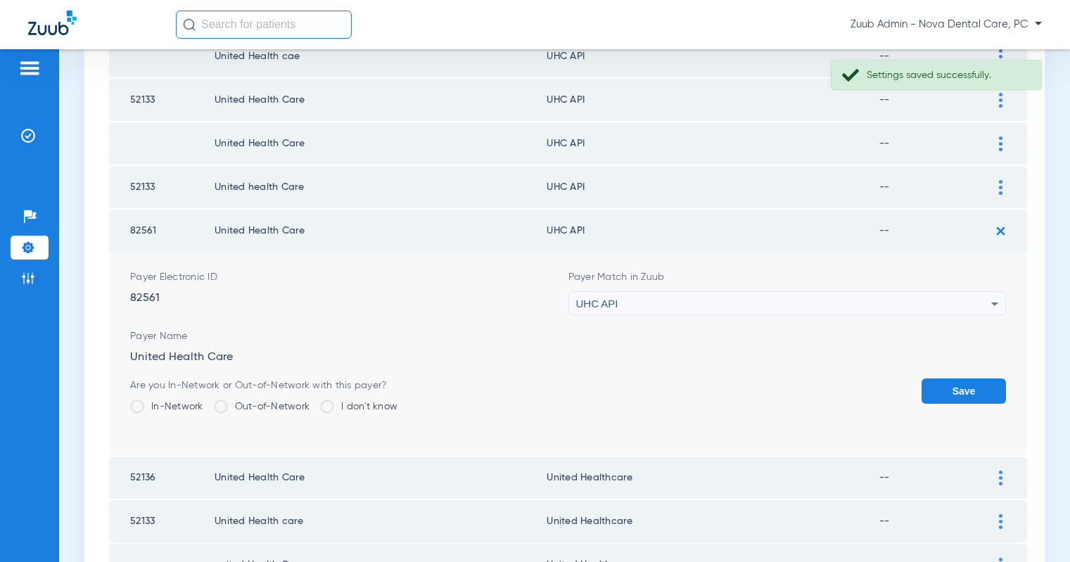
click at [821, 300] on div "UHC API" at bounding box center [784, 304] width 416 height 24
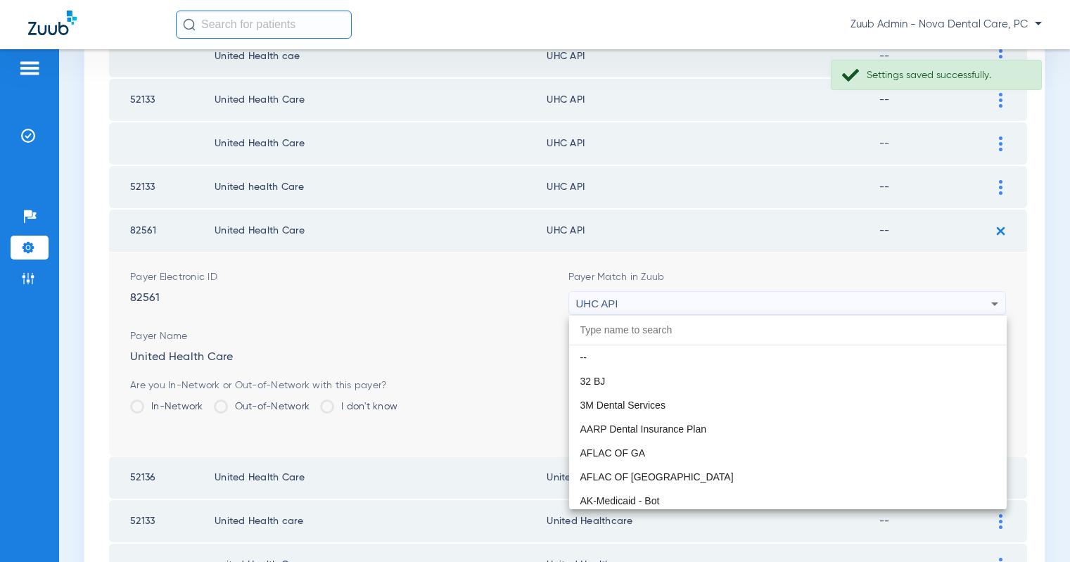
scroll to position [8641, 0]
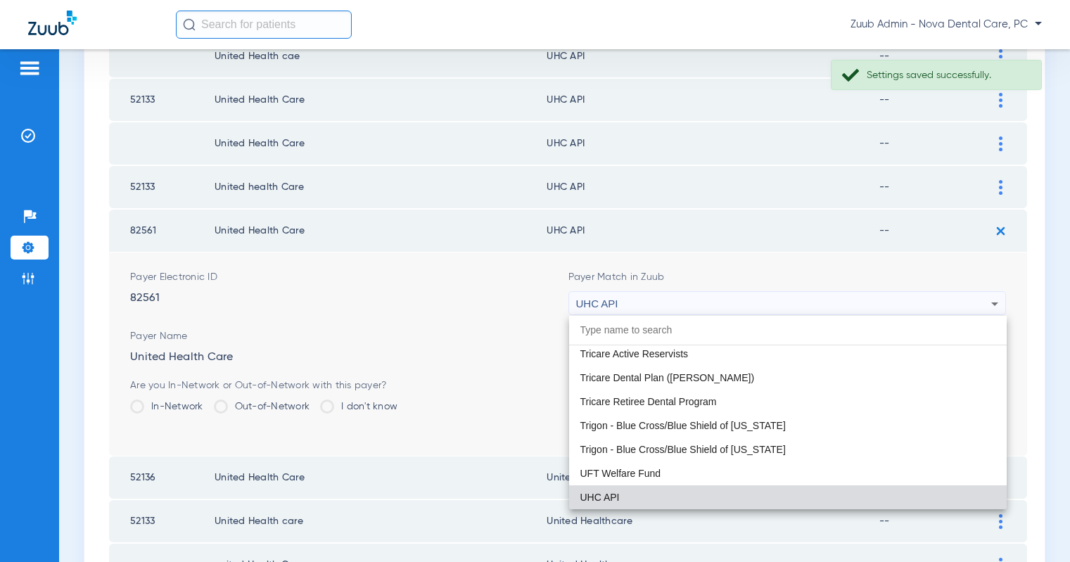
paste input "United Healthcare"
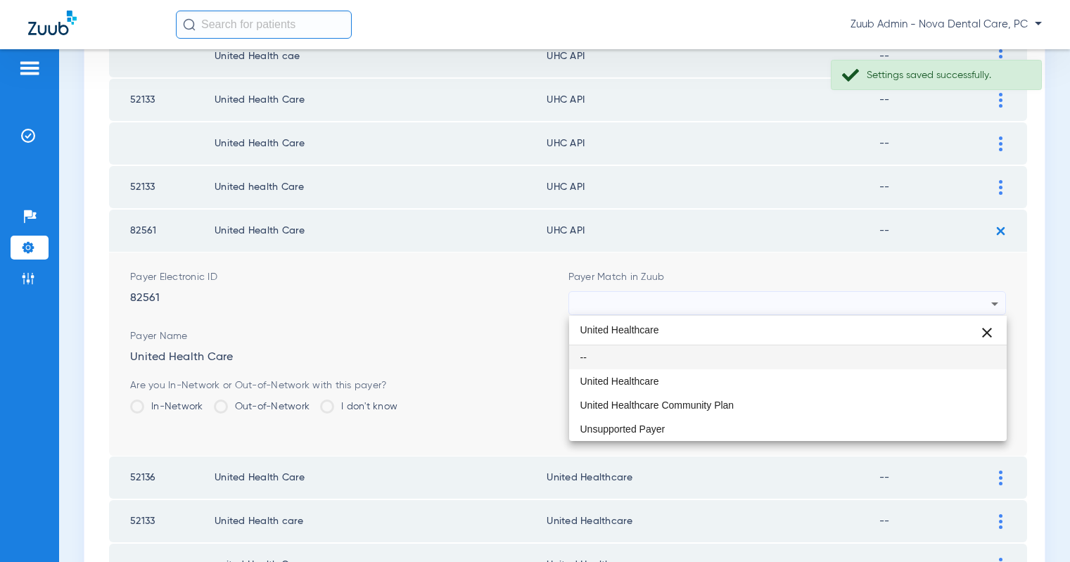
scroll to position [0, 0]
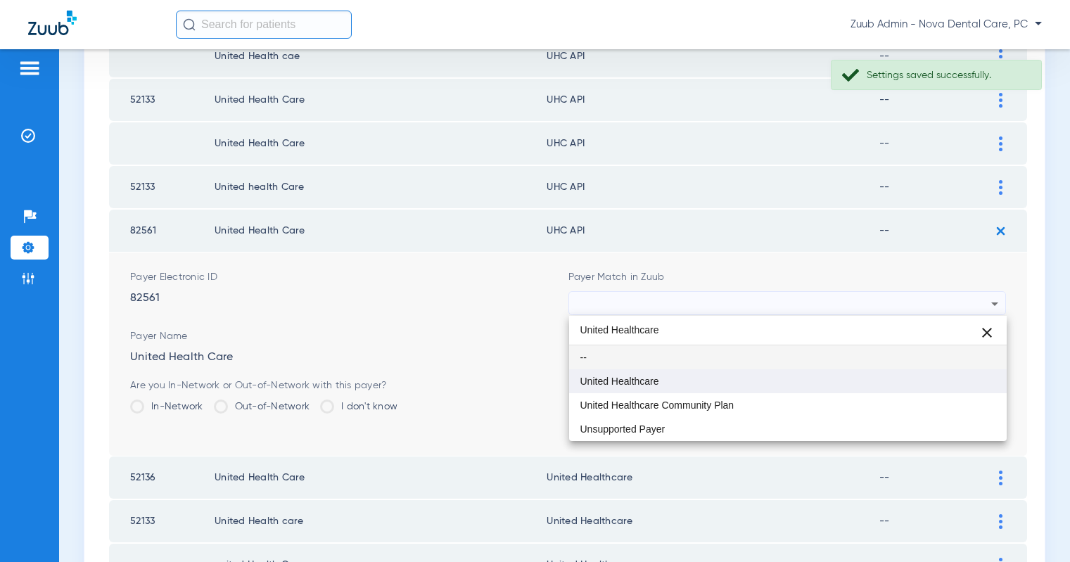
type input "United Healthcare"
click at [664, 372] on mat-option "United Healthcare" at bounding box center [788, 381] width 438 height 24
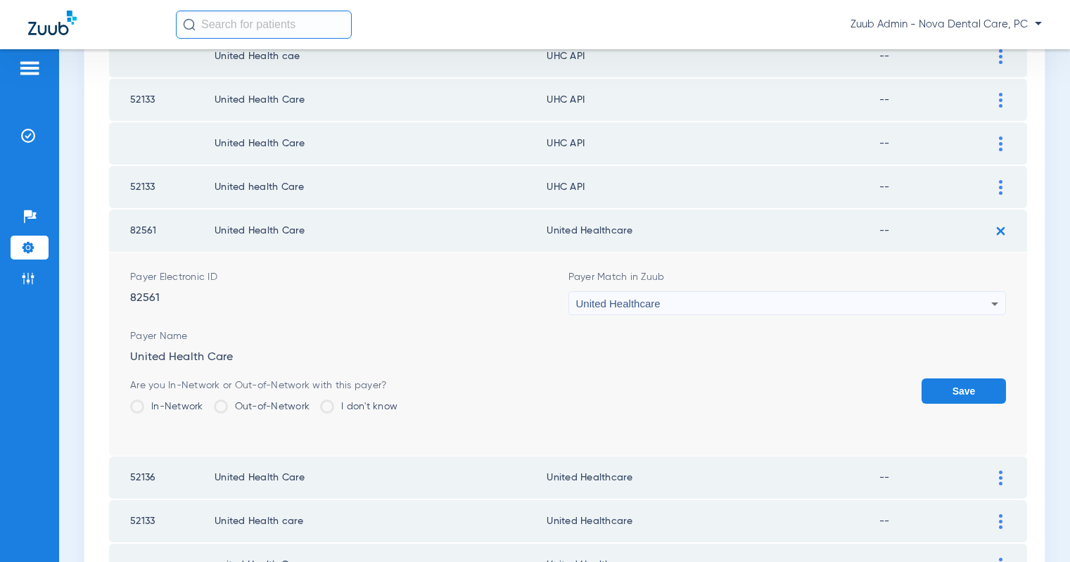
click at [952, 394] on button "Save" at bounding box center [964, 391] width 84 height 25
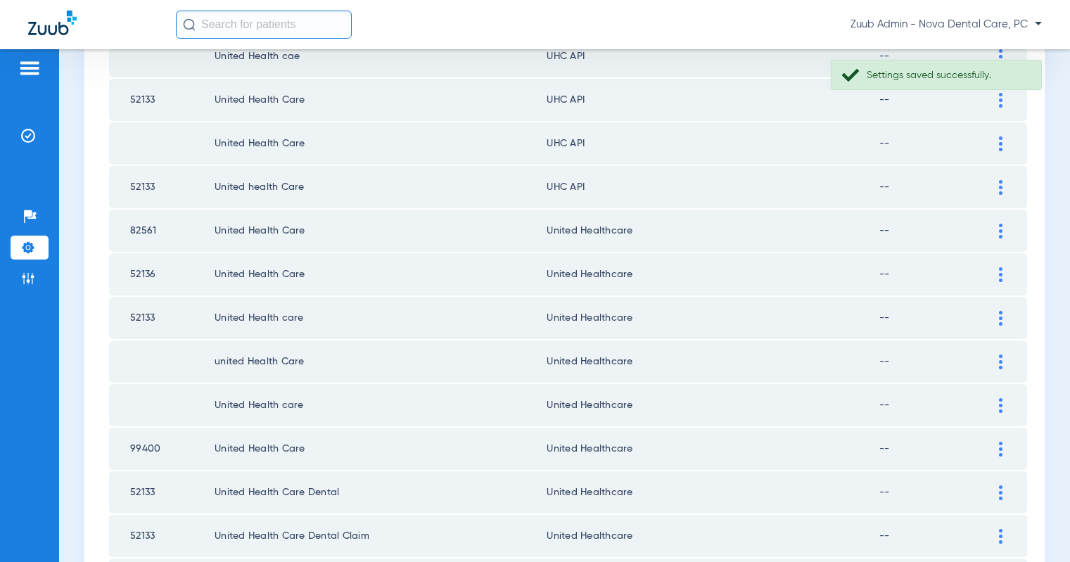
click at [998, 189] on div at bounding box center [1001, 187] width 25 height 15
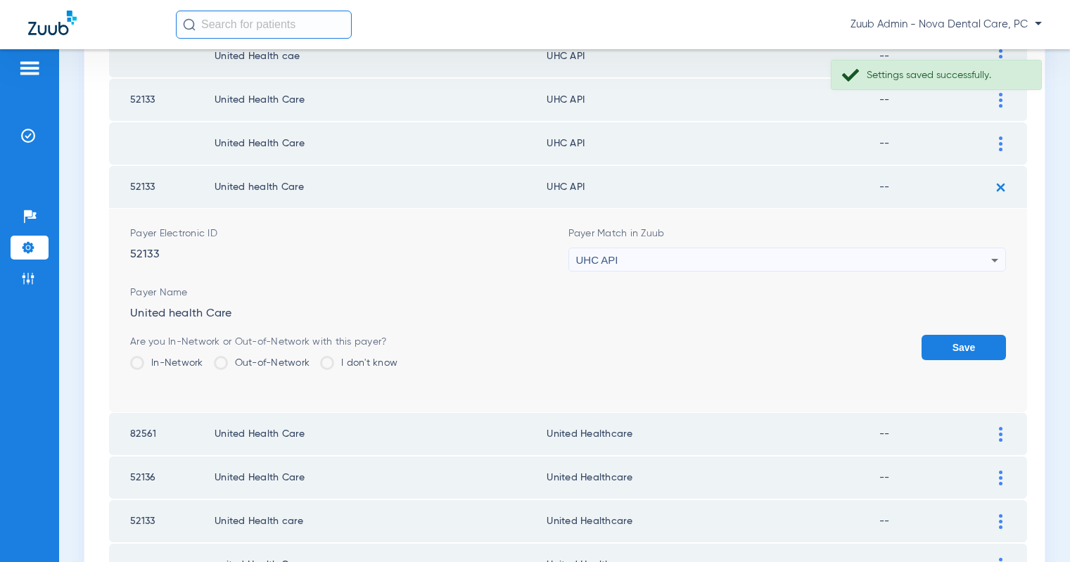
click at [763, 261] on div "UHC API" at bounding box center [784, 260] width 416 height 24
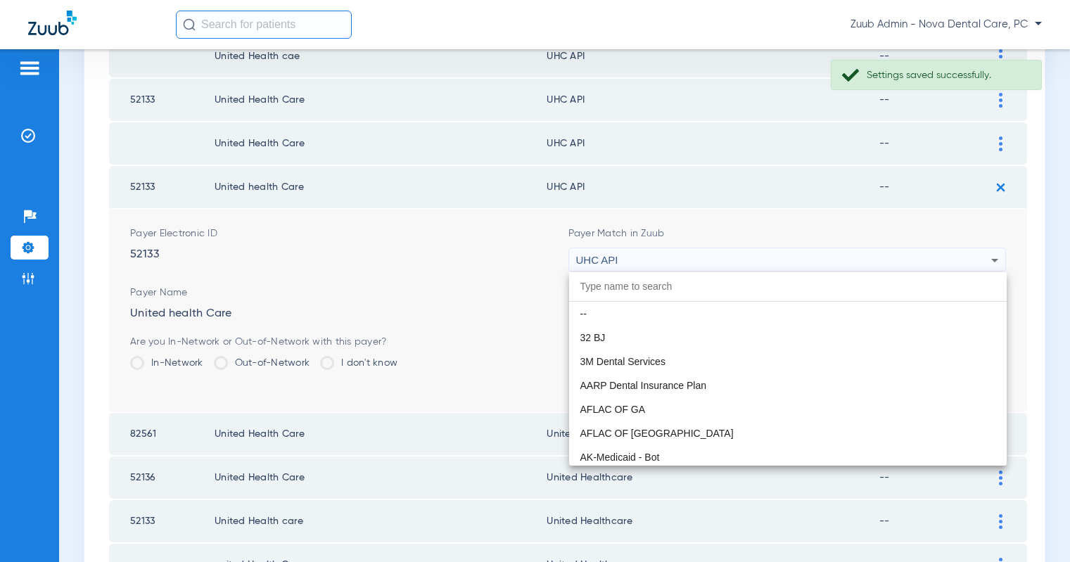
scroll to position [8641, 0]
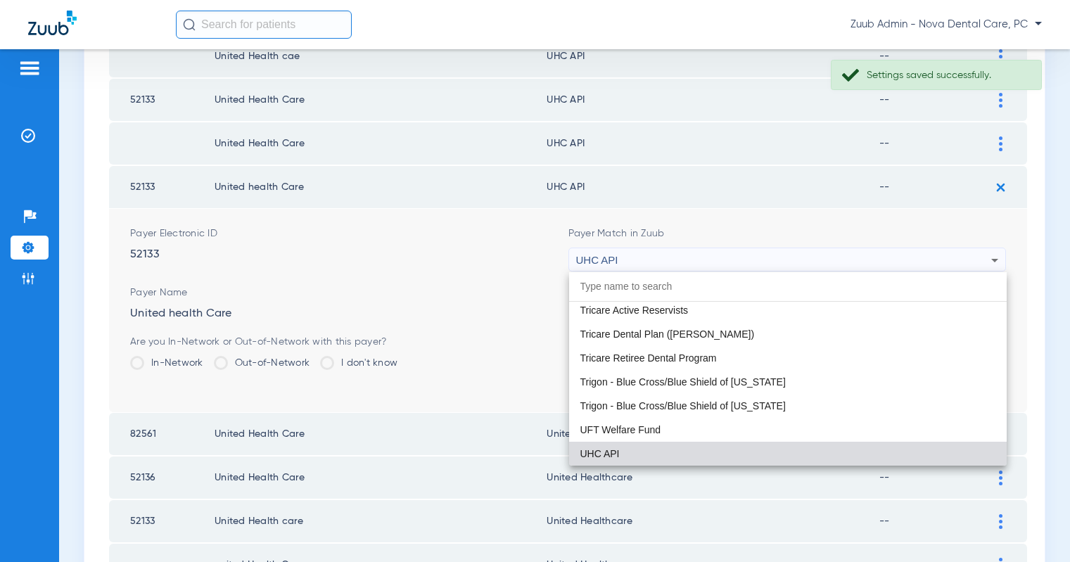
paste input "United Healthcare"
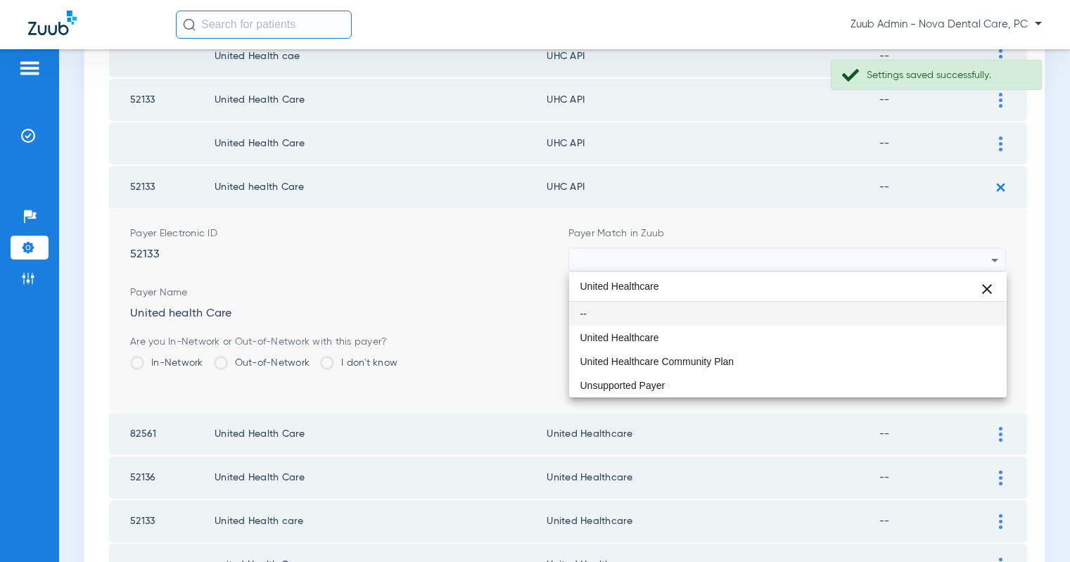
scroll to position [0, 0]
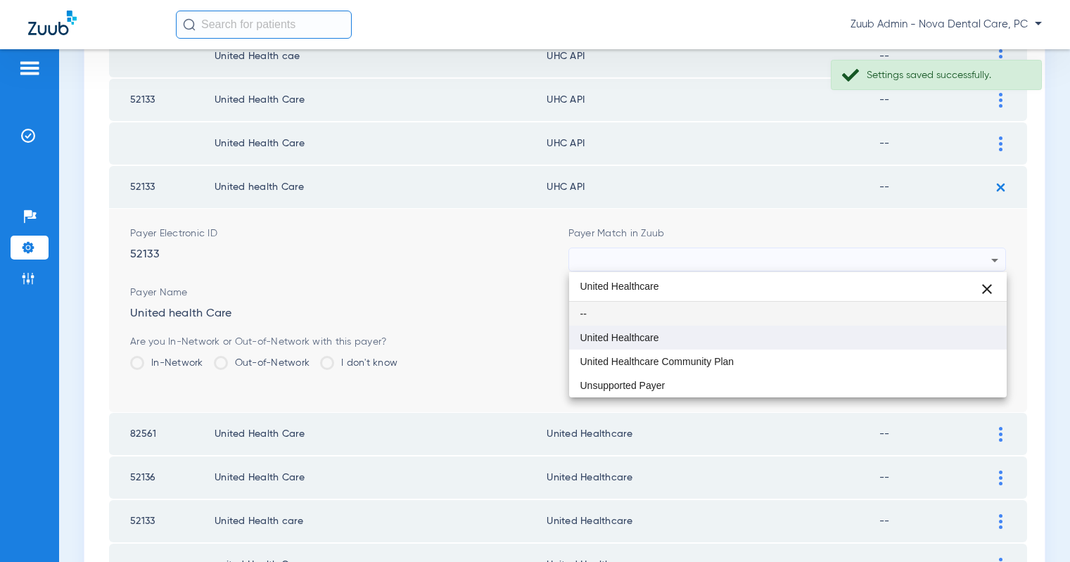
type input "United Healthcare"
click at [616, 337] on span "United Healthcare" at bounding box center [620, 338] width 79 height 10
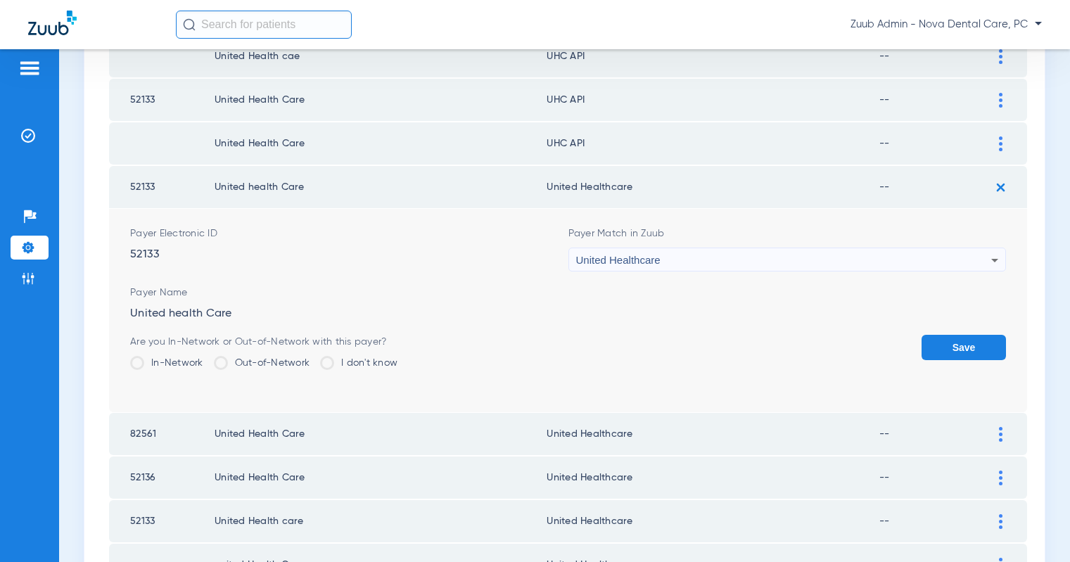
click at [970, 345] on button "Save" at bounding box center [964, 347] width 84 height 25
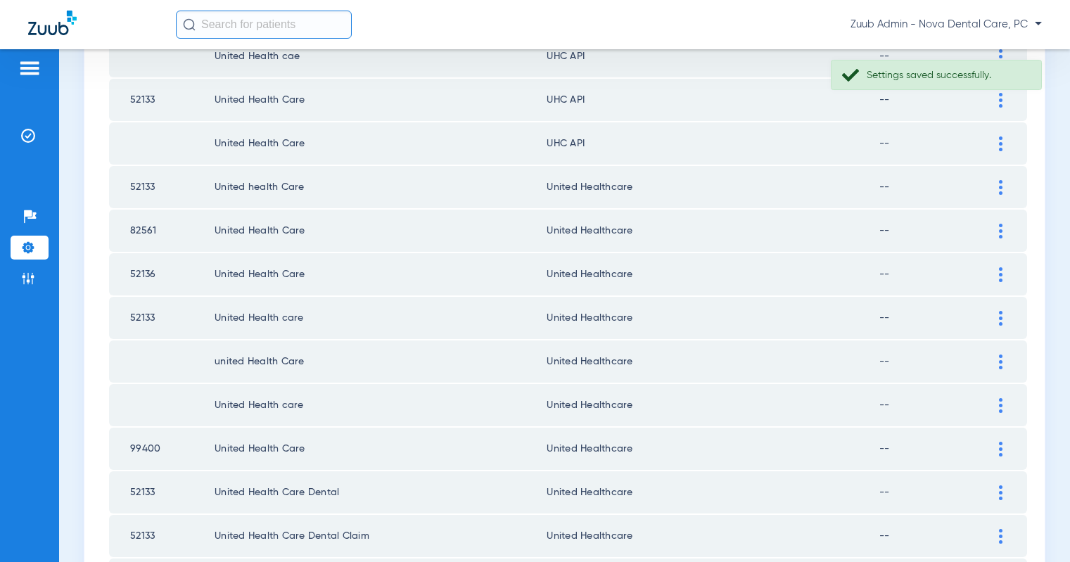
click at [1000, 146] on img at bounding box center [1001, 144] width 4 height 15
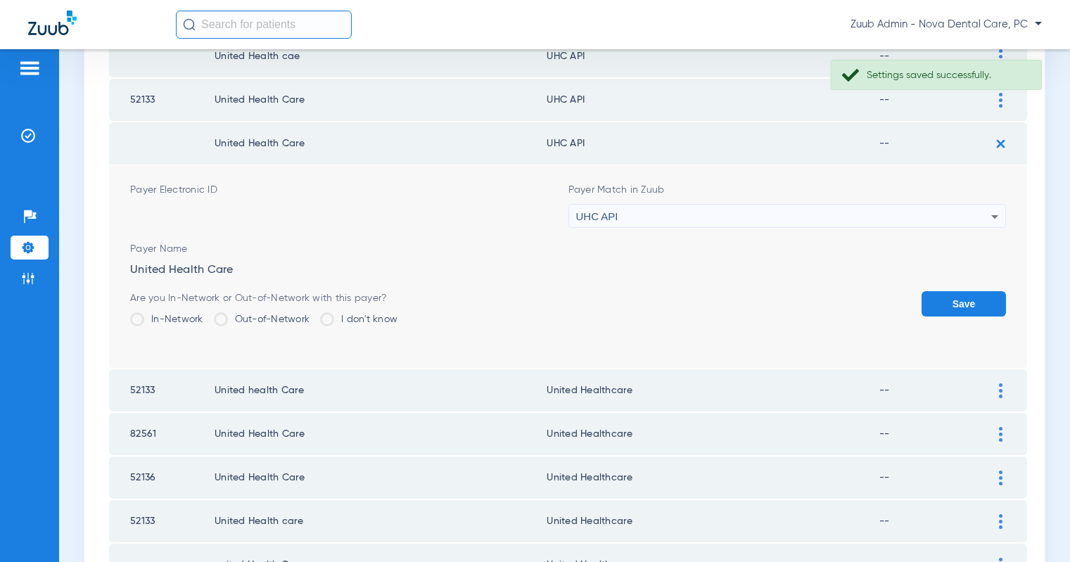
click at [818, 215] on div "UHC API" at bounding box center [784, 217] width 416 height 24
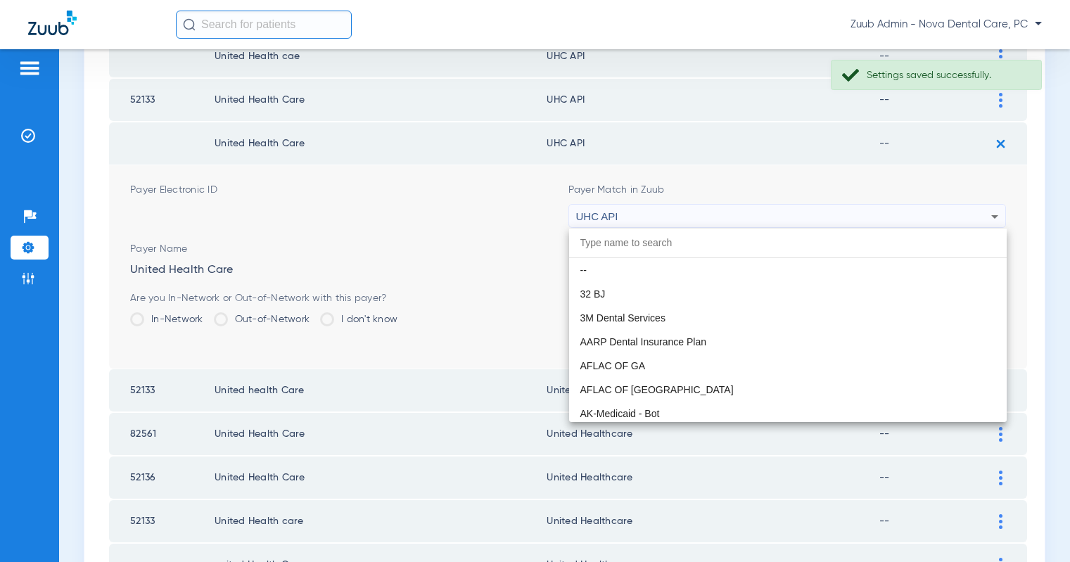
scroll to position [8641, 0]
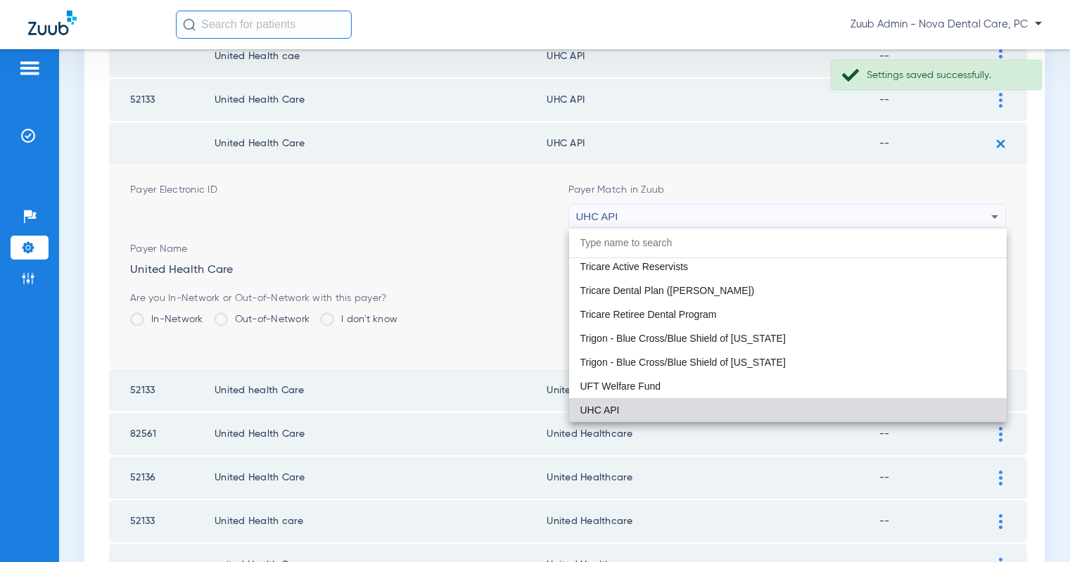
paste input "United Healthcare"
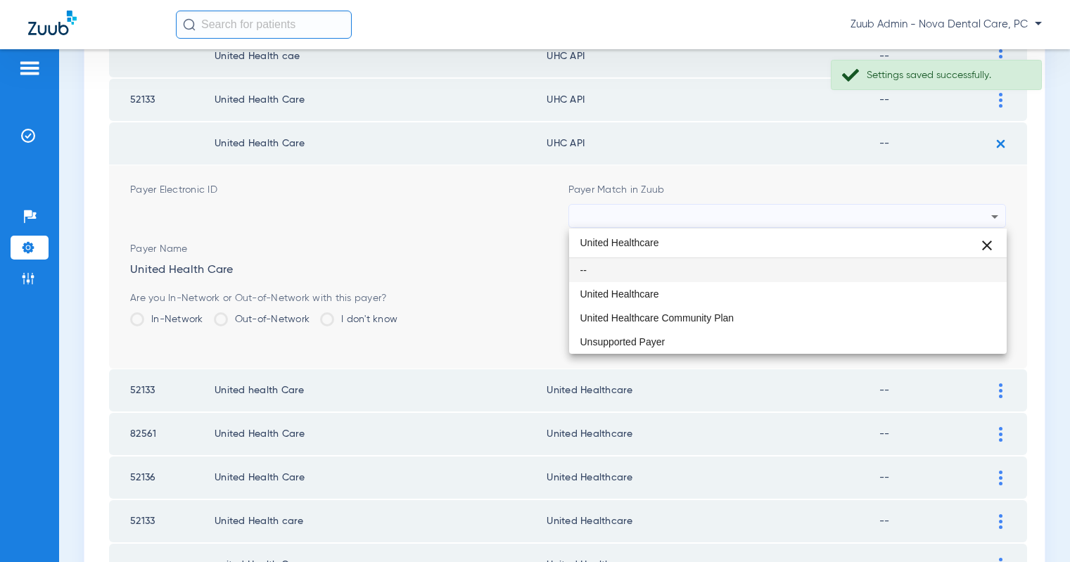
scroll to position [0, 0]
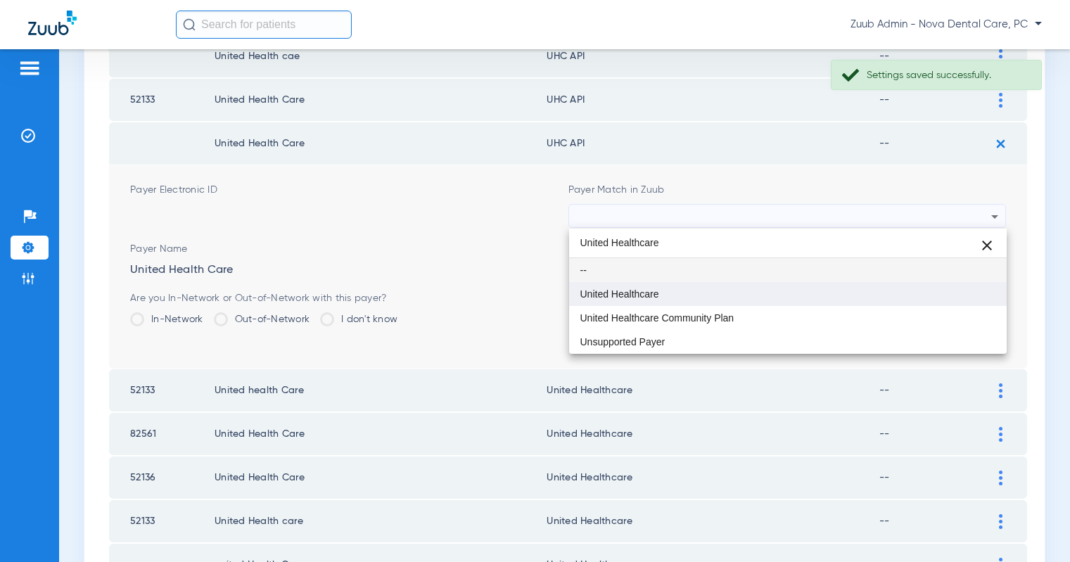
type input "United Healthcare"
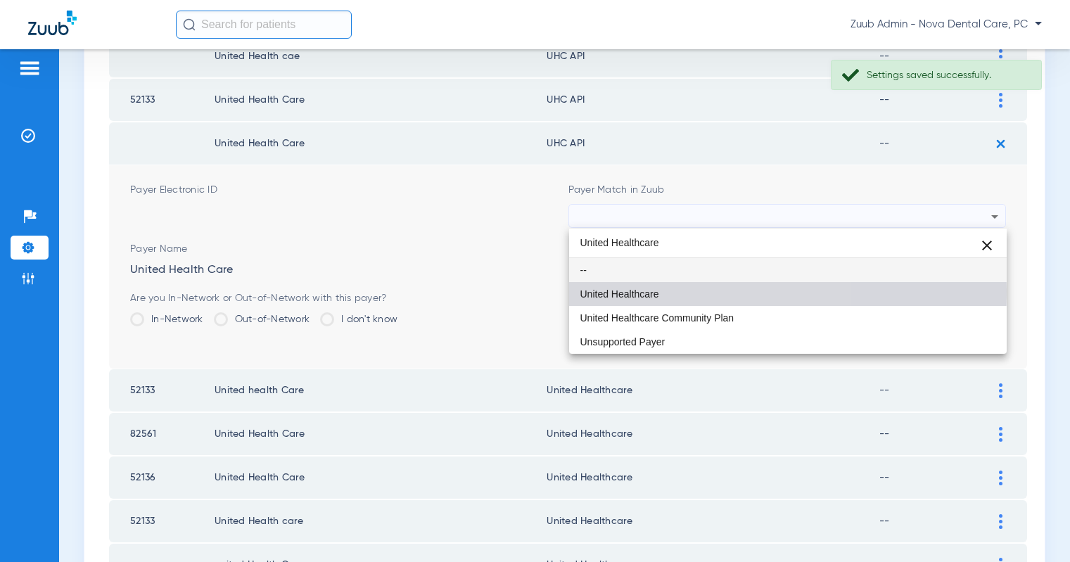
click at [661, 291] on mat-option "United Healthcare" at bounding box center [788, 294] width 438 height 24
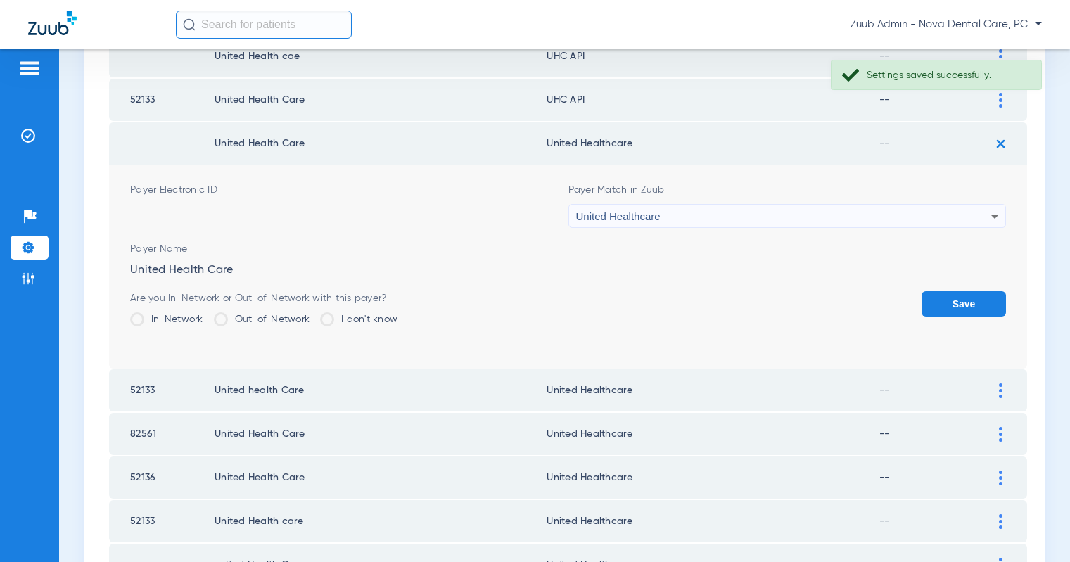
click at [968, 302] on button "Save" at bounding box center [964, 303] width 84 height 25
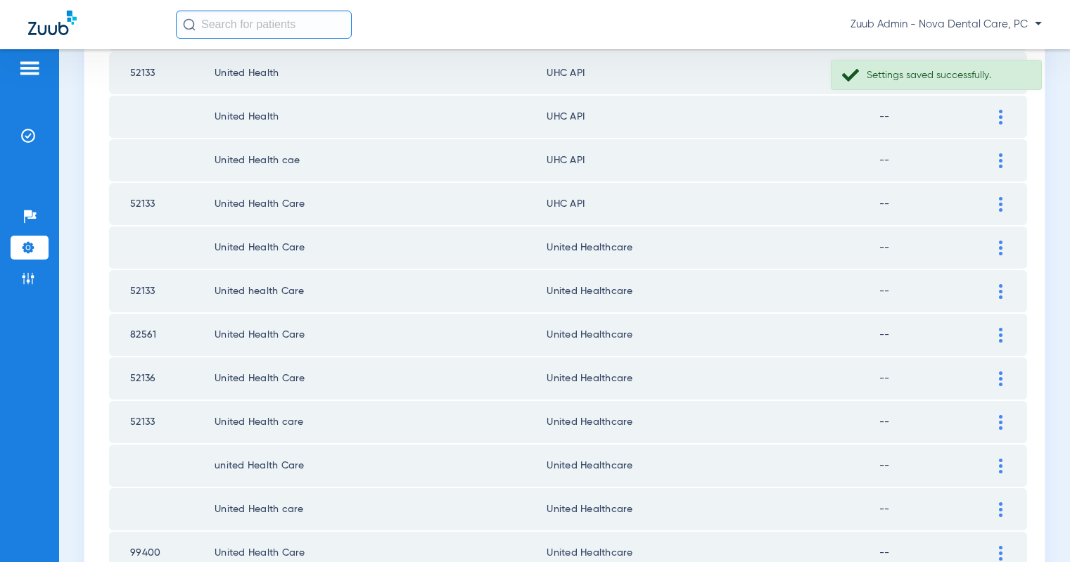
scroll to position [1376, 0]
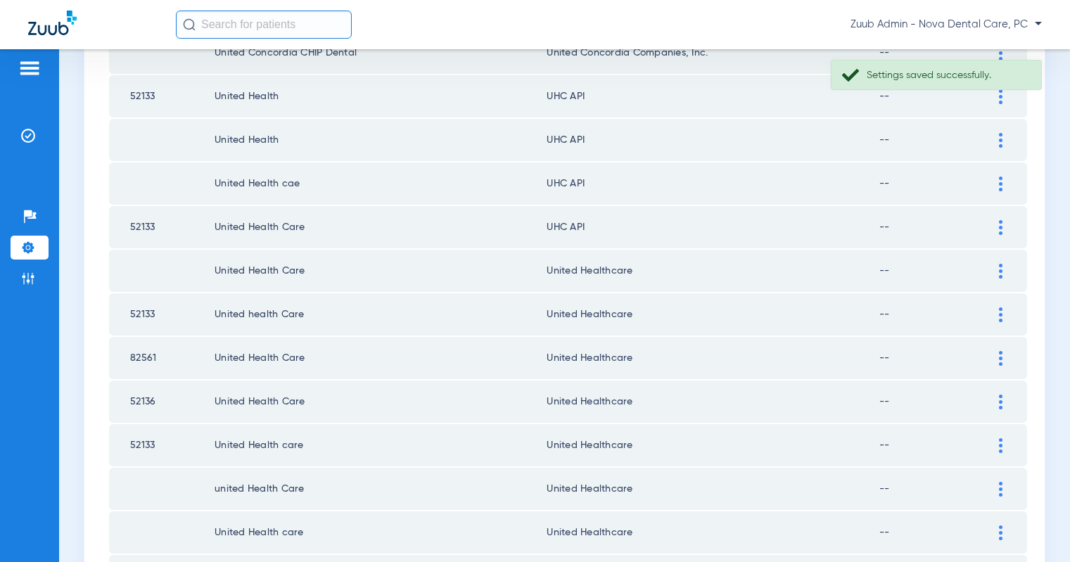
click at [1002, 230] on img at bounding box center [1001, 227] width 4 height 15
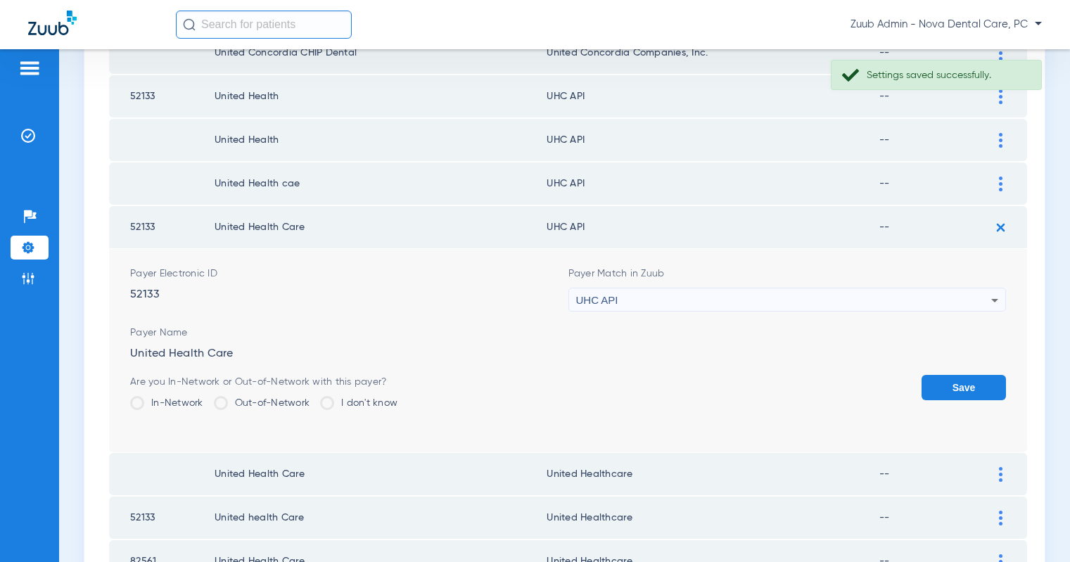
click at [861, 301] on div "UHC API" at bounding box center [784, 301] width 416 height 24
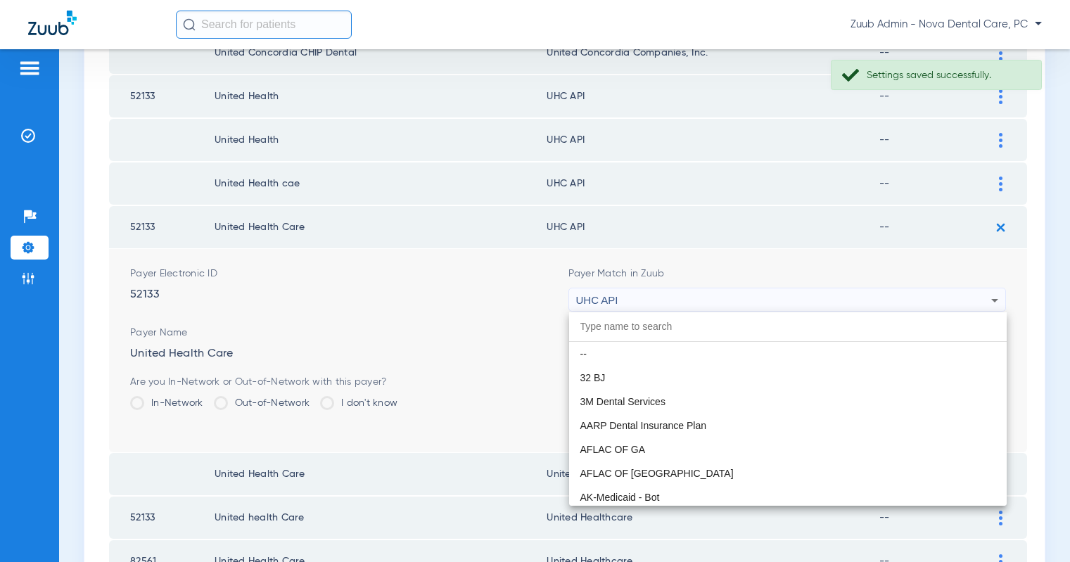
scroll to position [8641, 0]
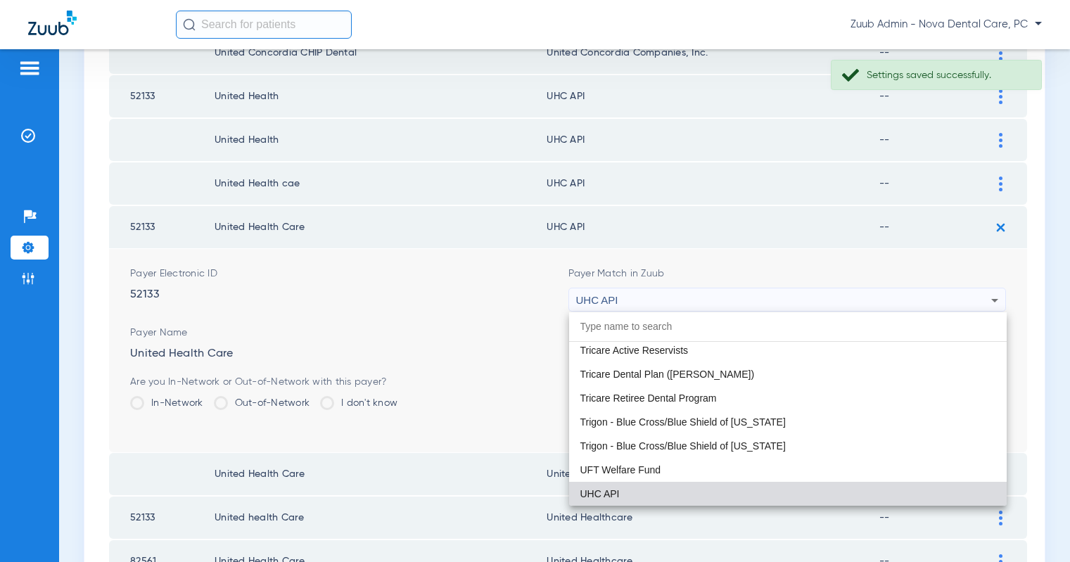
paste input "United Healthcare"
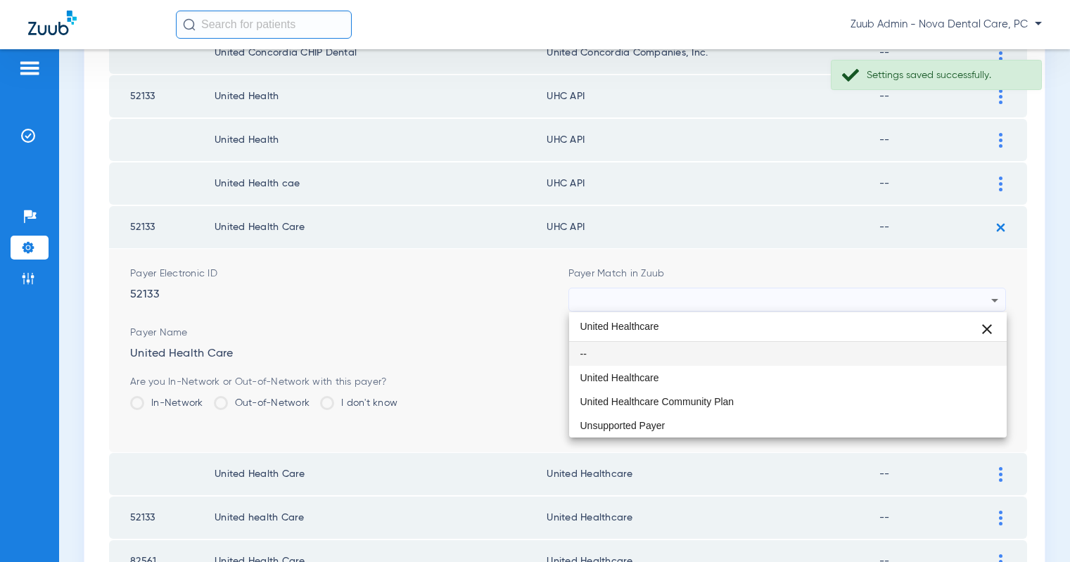
scroll to position [0, 0]
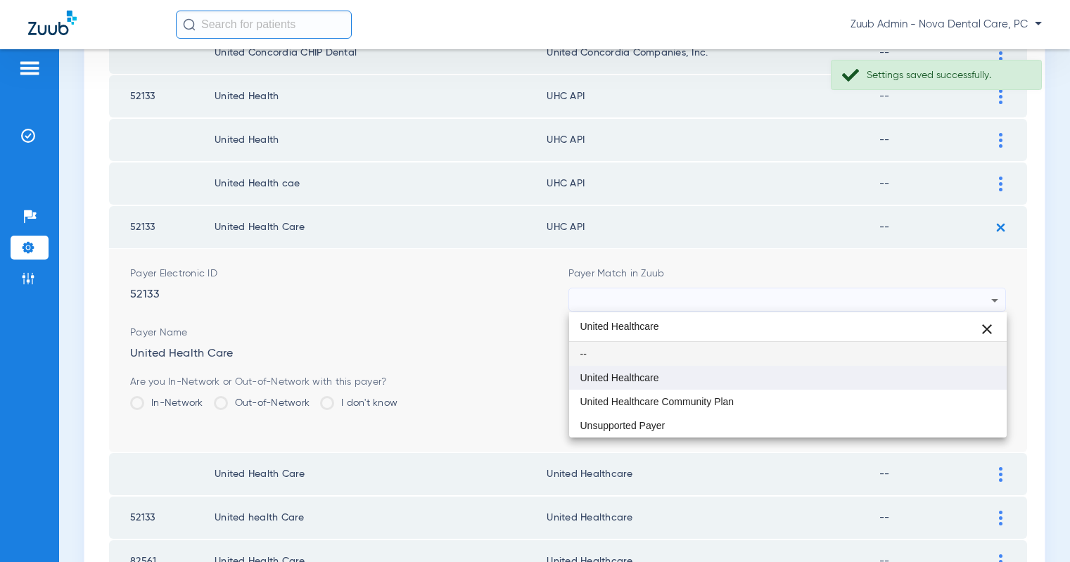
type input "United Healthcare"
click at [680, 372] on mat-option "United Healthcare" at bounding box center [788, 378] width 438 height 24
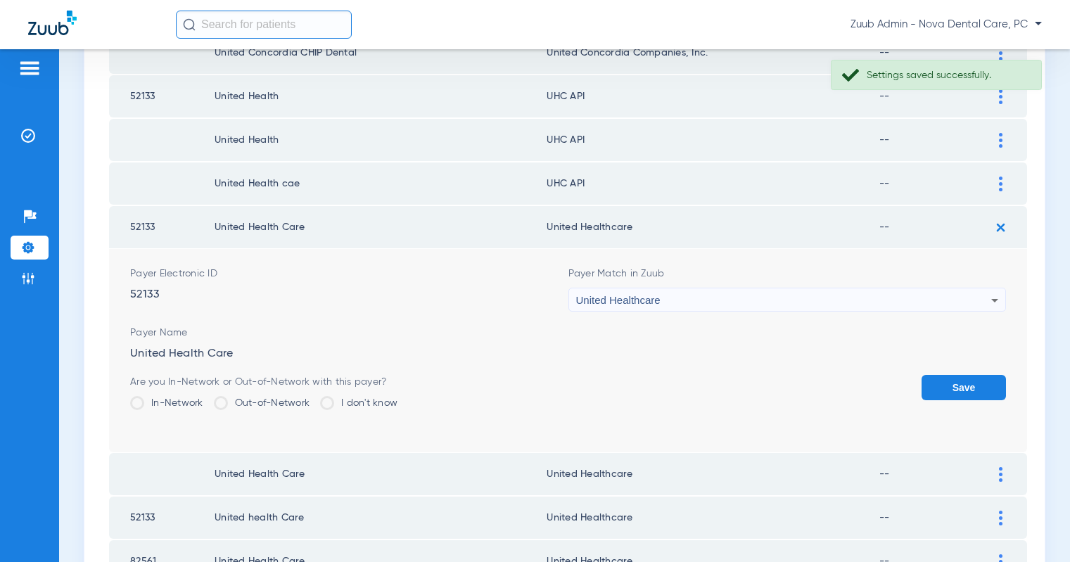
click at [961, 381] on button "Save" at bounding box center [964, 387] width 84 height 25
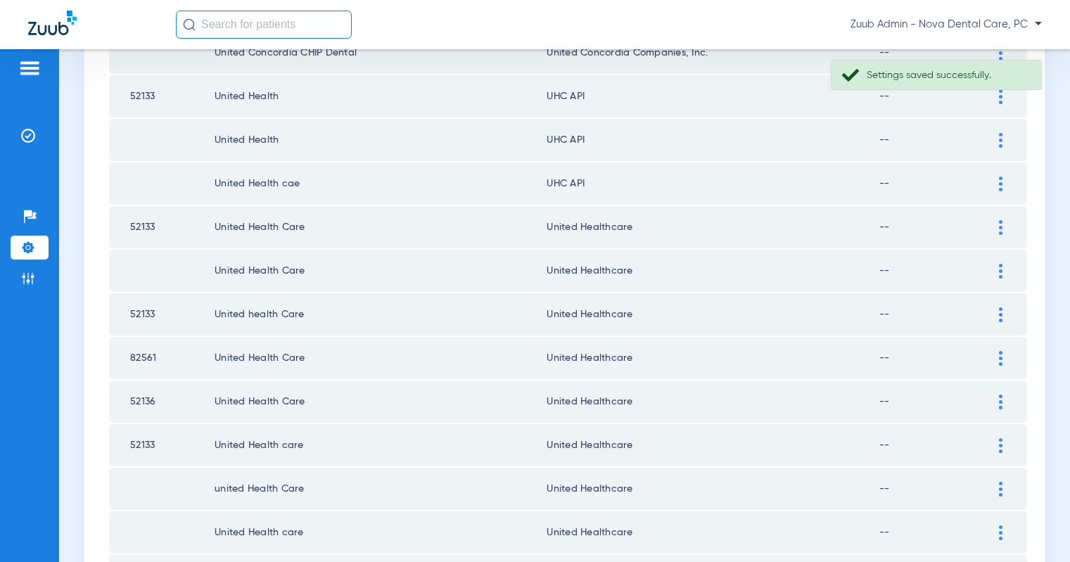
click at [1001, 186] on img at bounding box center [1001, 184] width 4 height 15
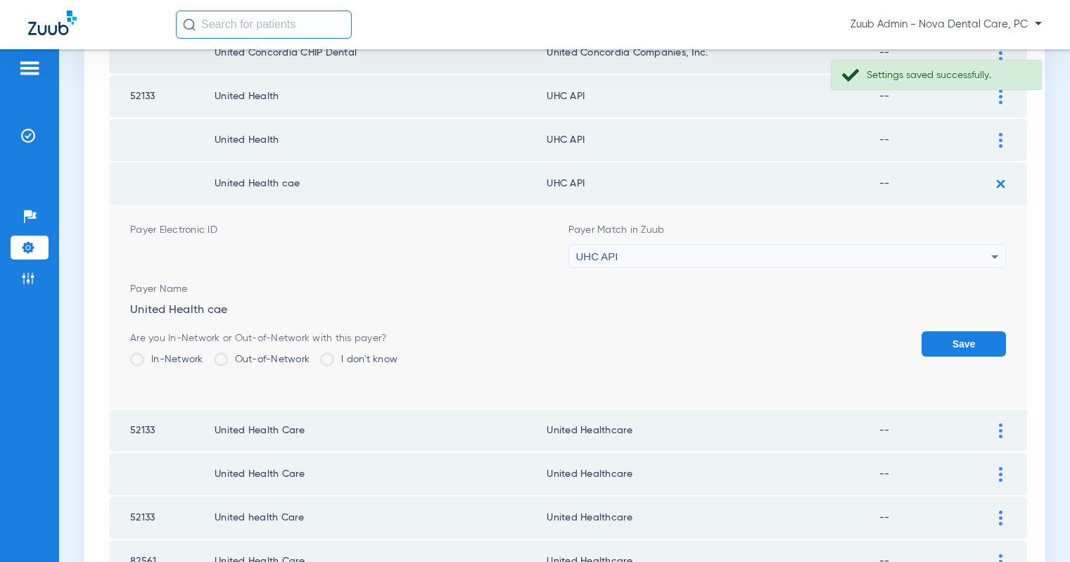
click at [902, 251] on div "UHC API" at bounding box center [784, 257] width 416 height 24
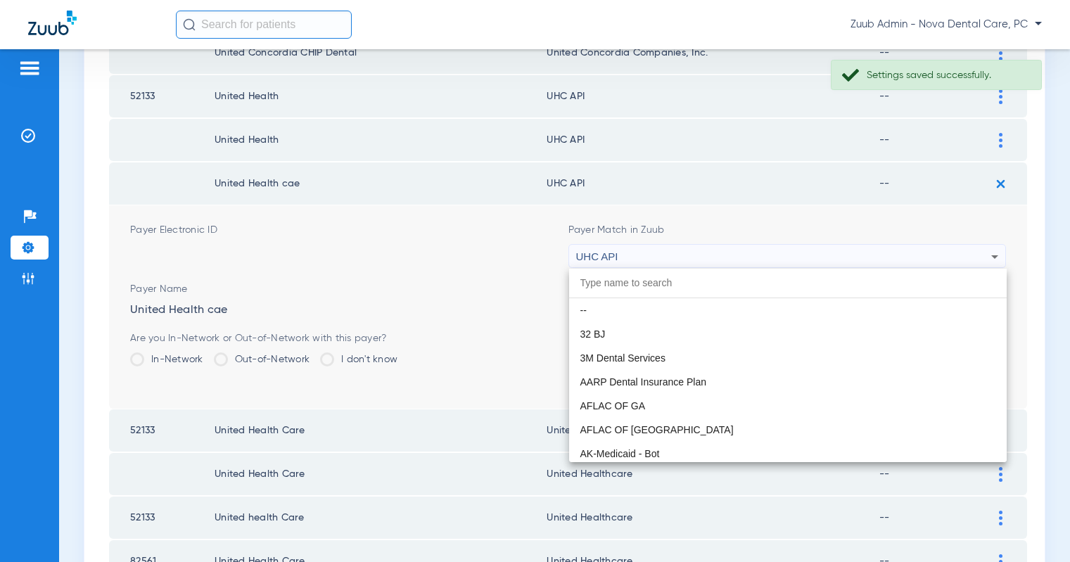
scroll to position [8641, 0]
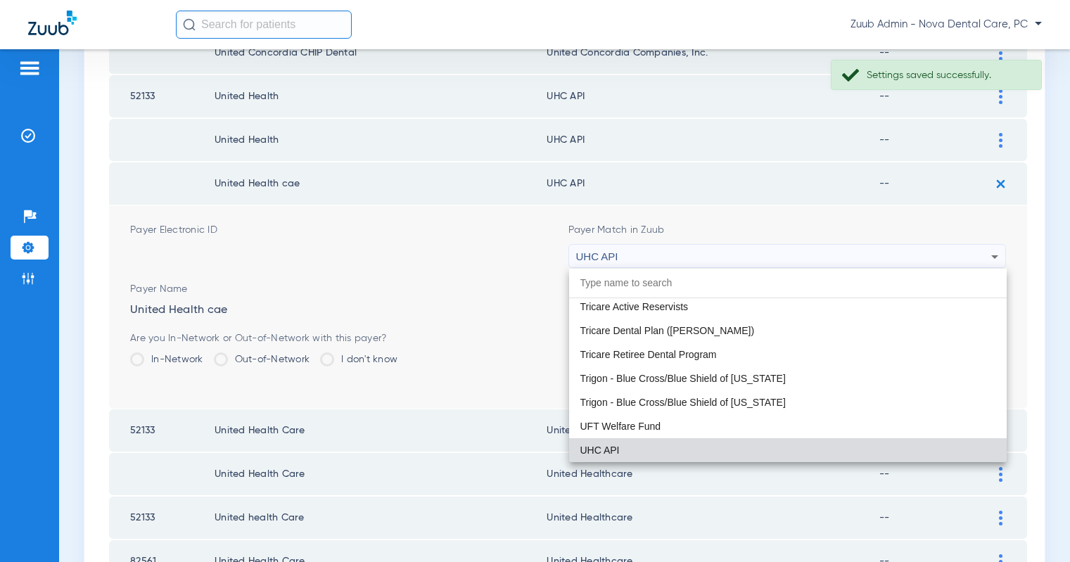
paste input "United Healthcare"
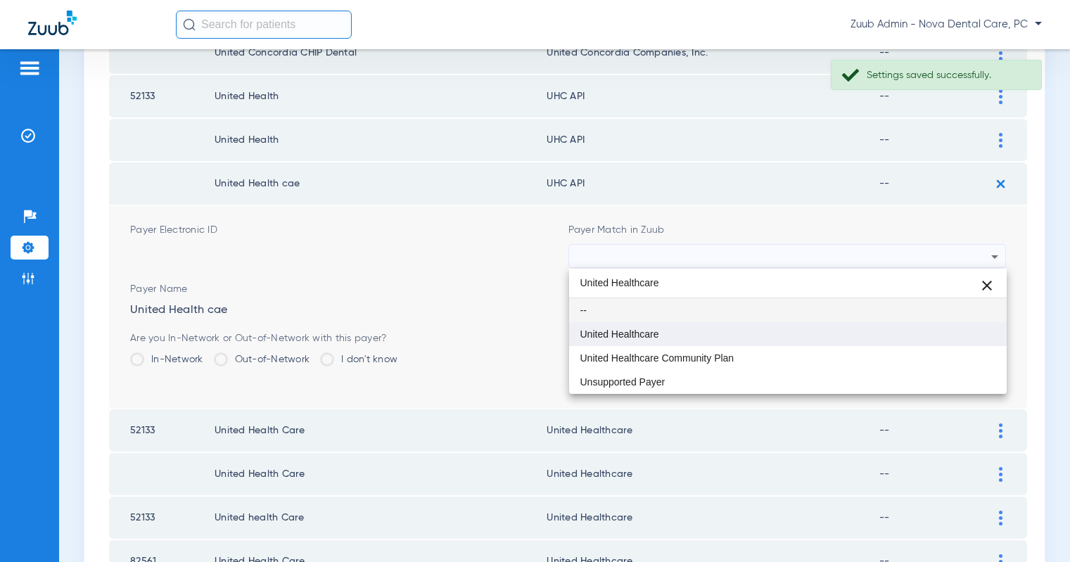
type input "United Healthcare"
click at [648, 331] on span "United Healthcare" at bounding box center [620, 334] width 79 height 10
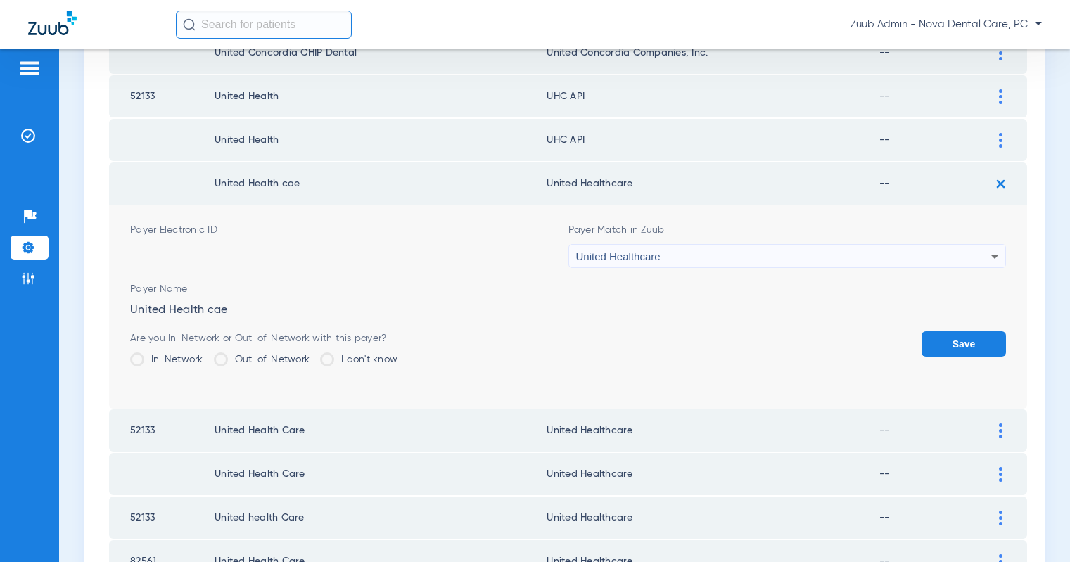
click at [940, 346] on button "Save" at bounding box center [964, 343] width 84 height 25
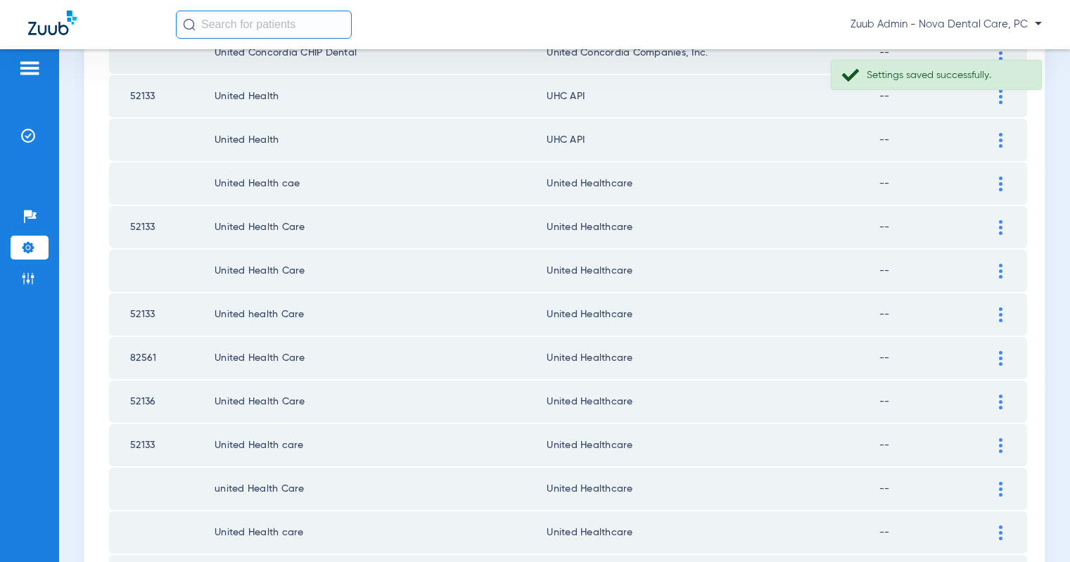
click at [1000, 138] on img at bounding box center [1001, 140] width 4 height 15
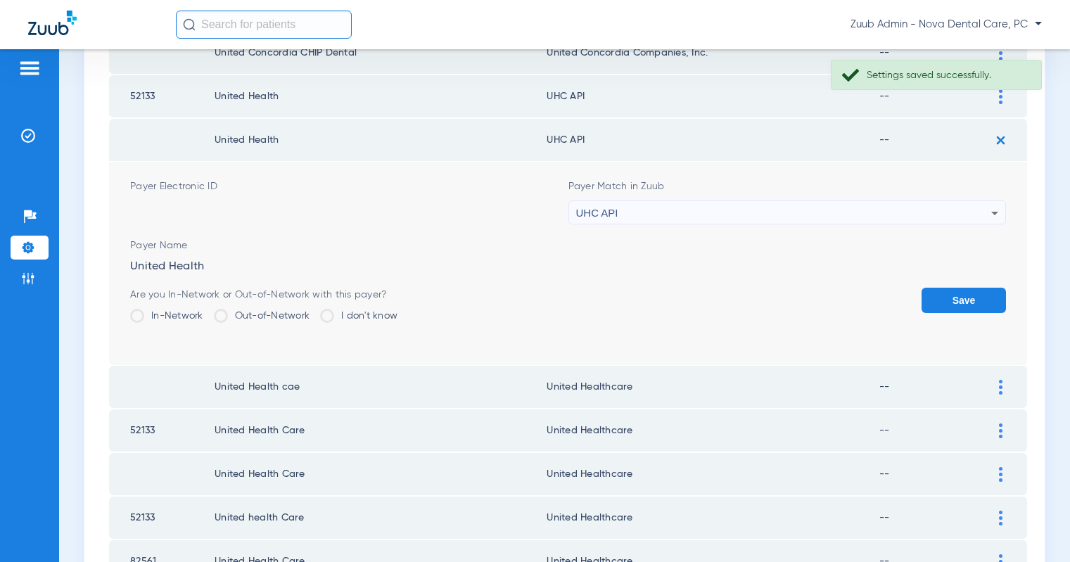
click at [888, 213] on div "UHC API" at bounding box center [784, 213] width 416 height 24
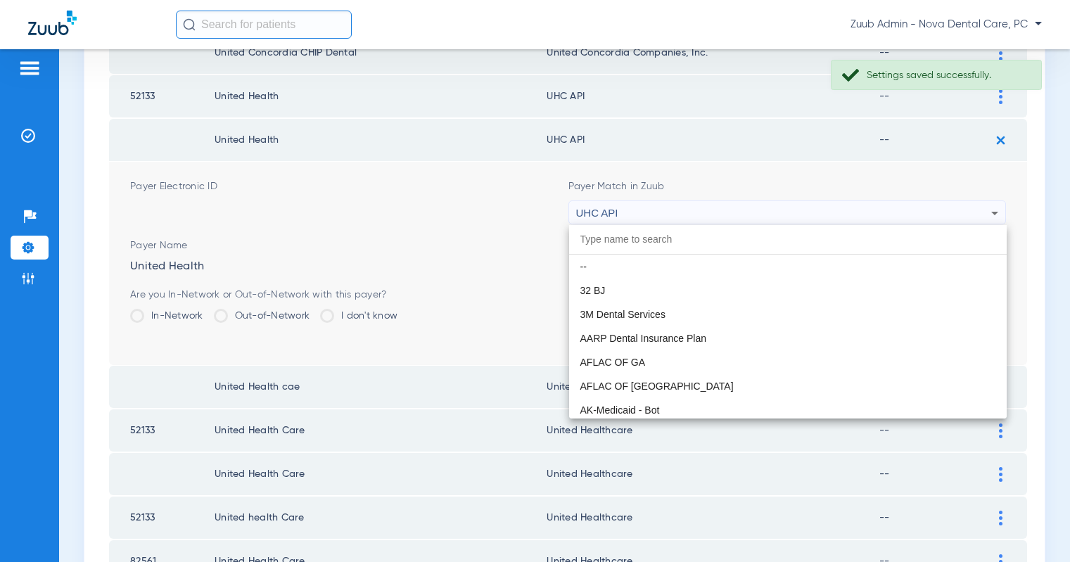
scroll to position [8641, 0]
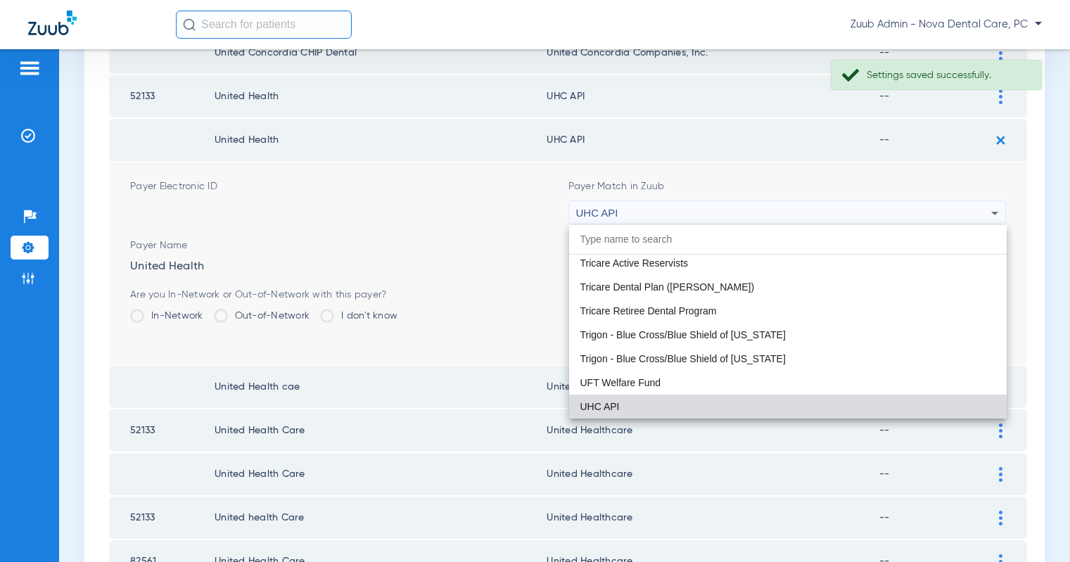
paste input "United Healthcare"
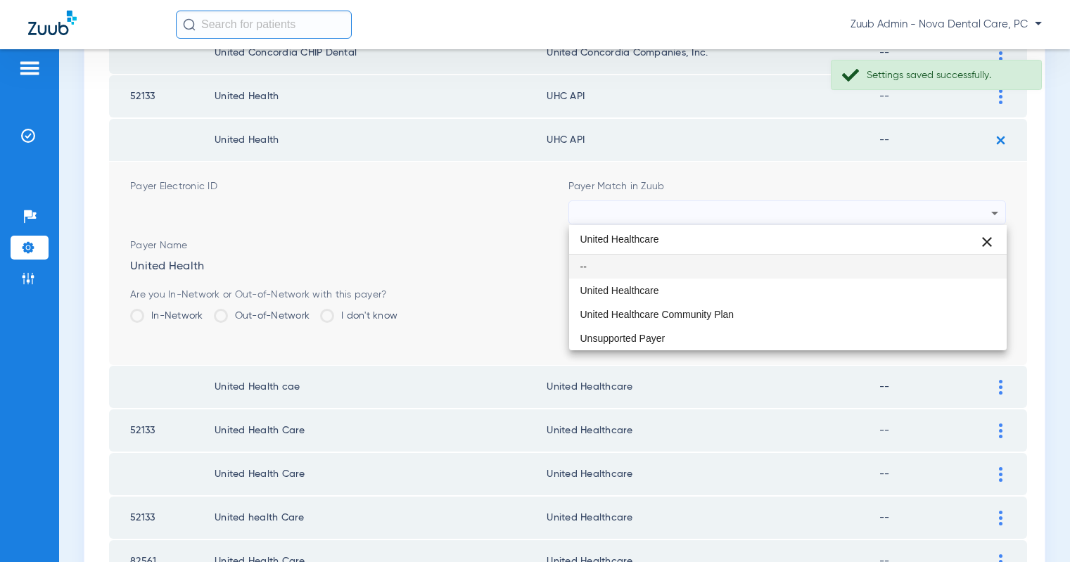
scroll to position [0, 0]
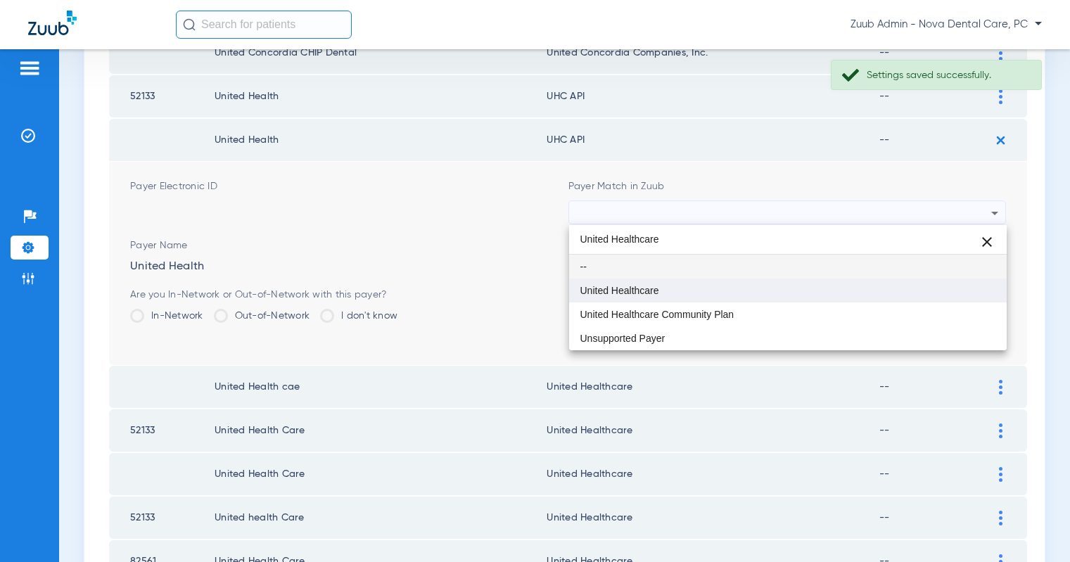
type input "United Healthcare"
click at [695, 286] on mat-option "United Healthcare" at bounding box center [788, 291] width 438 height 24
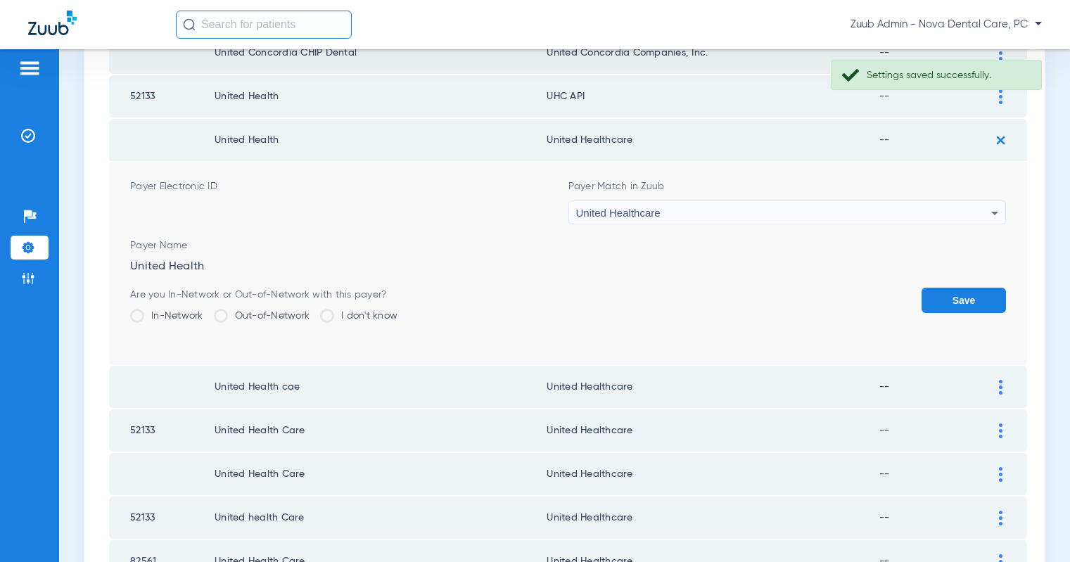
click at [965, 296] on button "Save" at bounding box center [964, 300] width 84 height 25
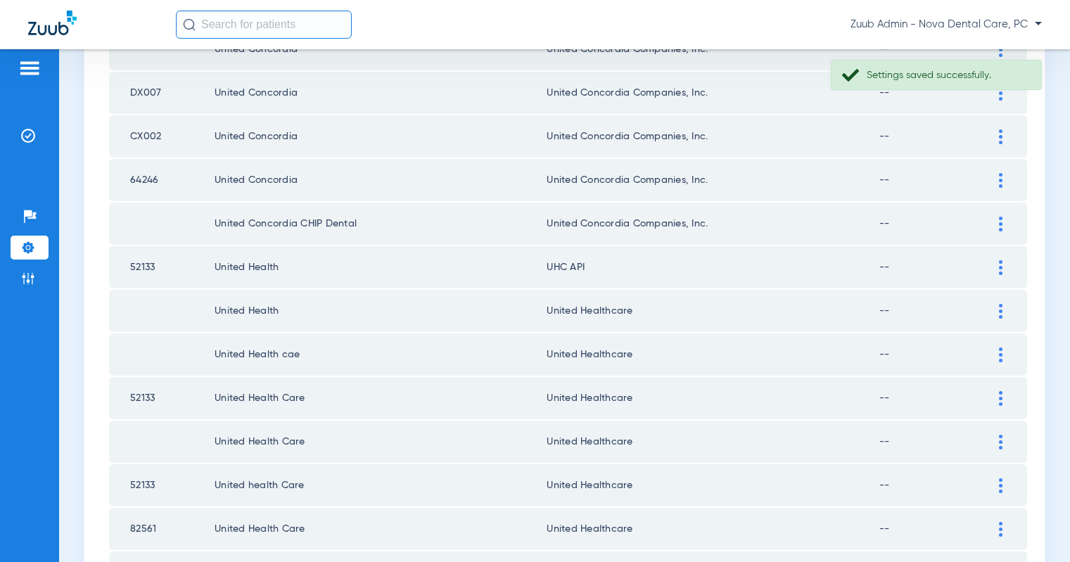
scroll to position [1200, 0]
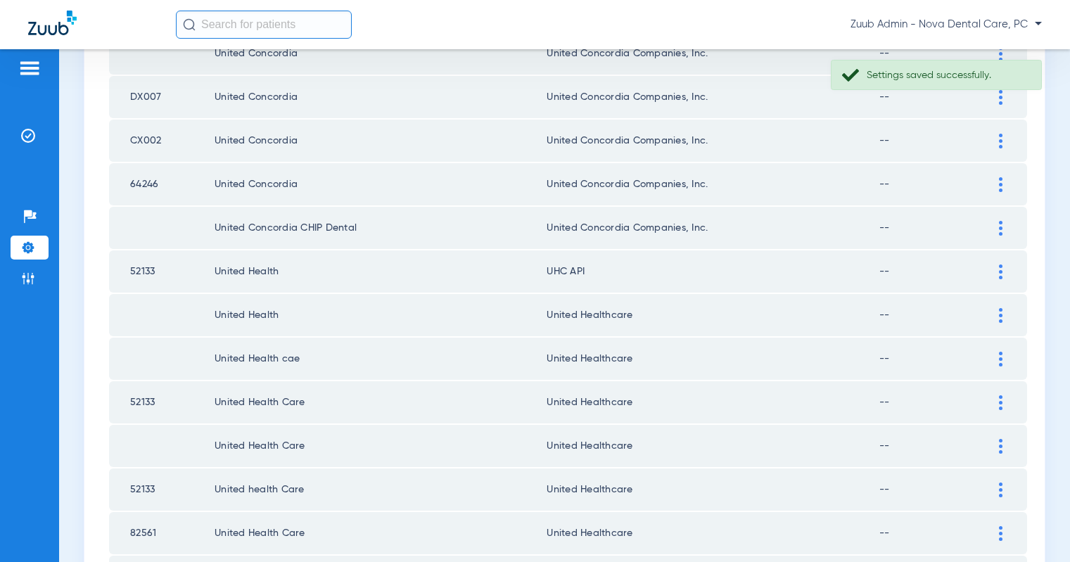
click at [999, 272] on img at bounding box center [1001, 272] width 4 height 15
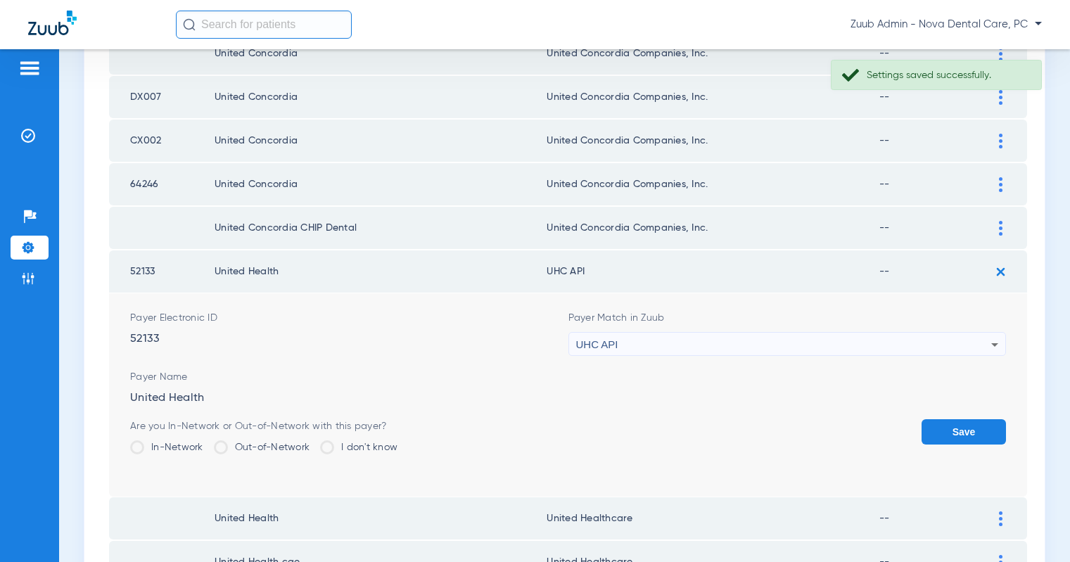
click at [898, 337] on div "UHC API" at bounding box center [784, 345] width 416 height 24
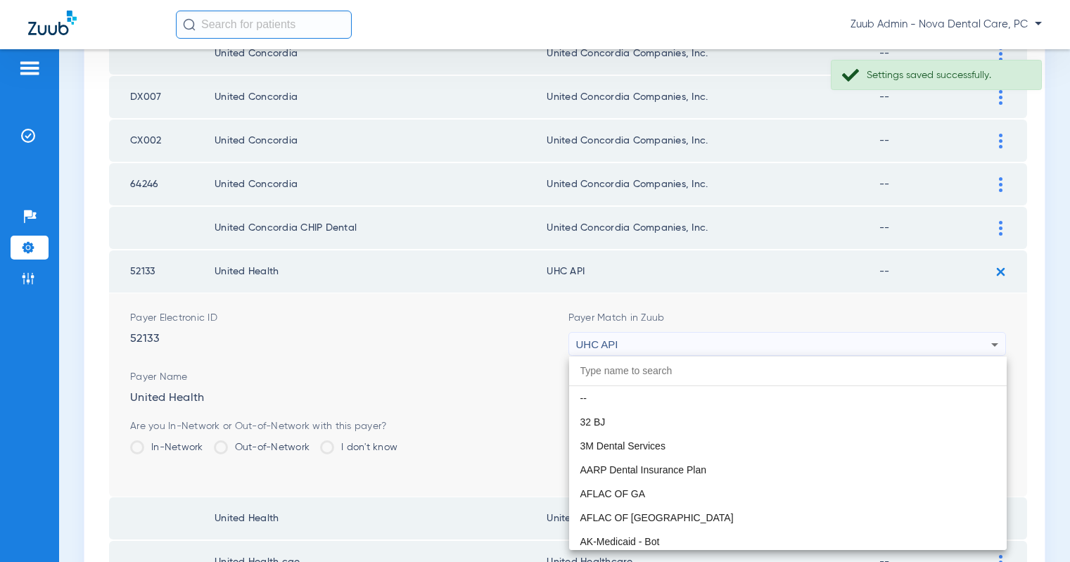
scroll to position [8641, 0]
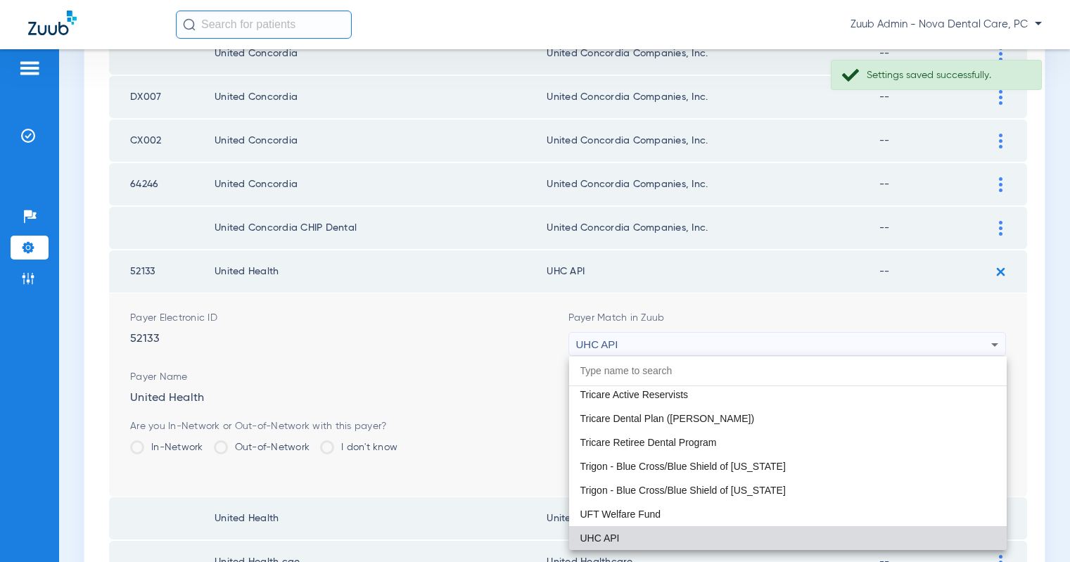
paste input "United Healthcare"
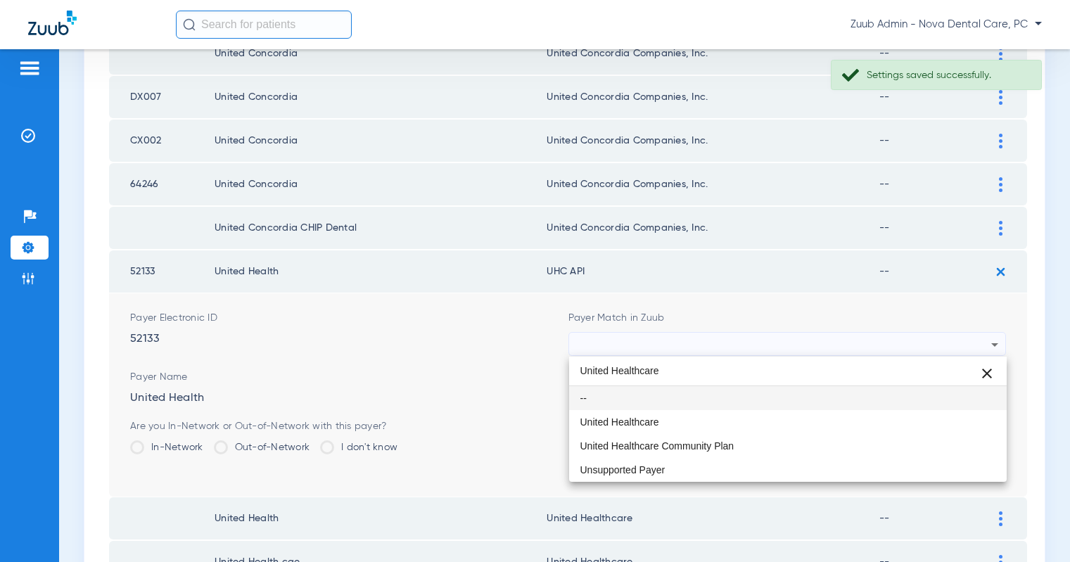
scroll to position [0, 0]
type input "United Healthcare"
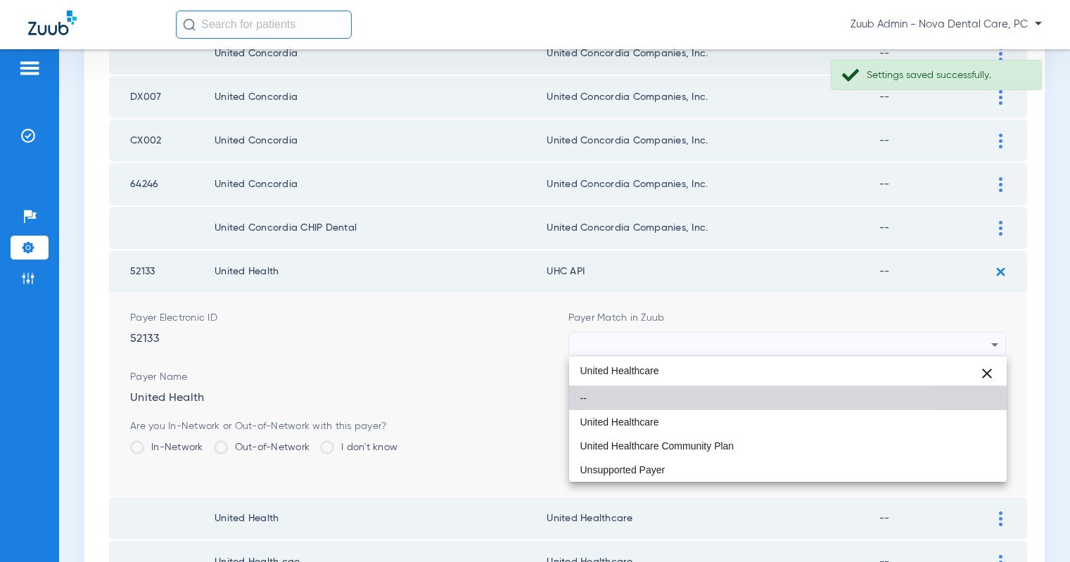
click at [704, 408] on mat-option "--" at bounding box center [788, 398] width 438 height 24
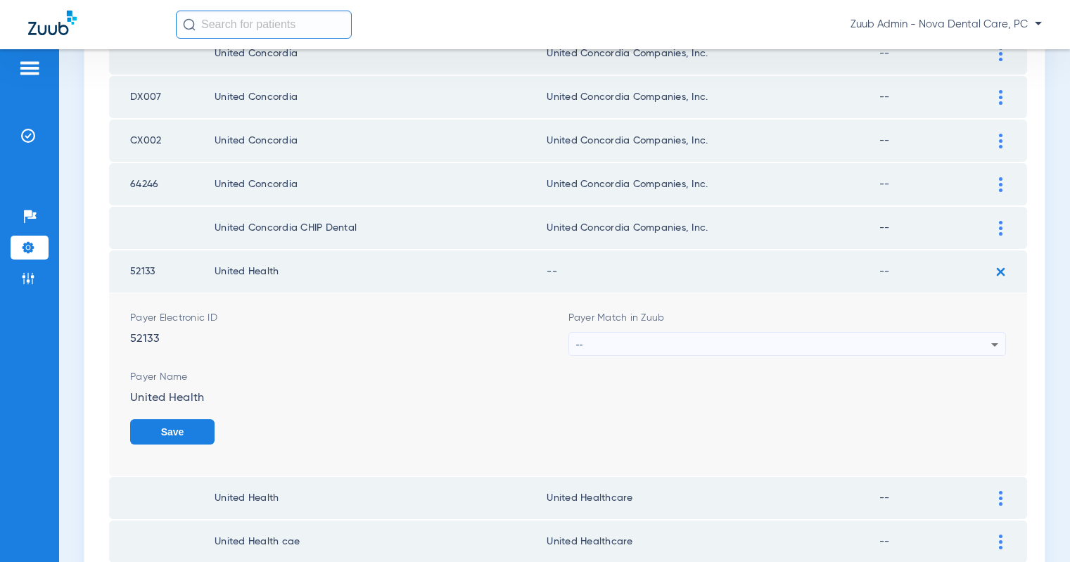
click at [755, 350] on div "--" at bounding box center [784, 345] width 416 height 24
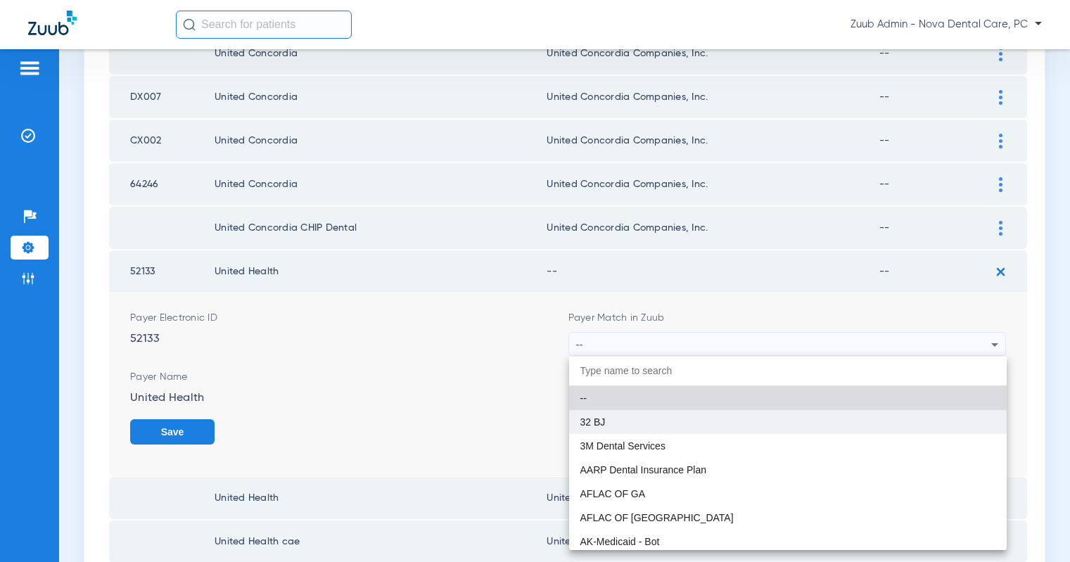
paste input "United Healthcare"
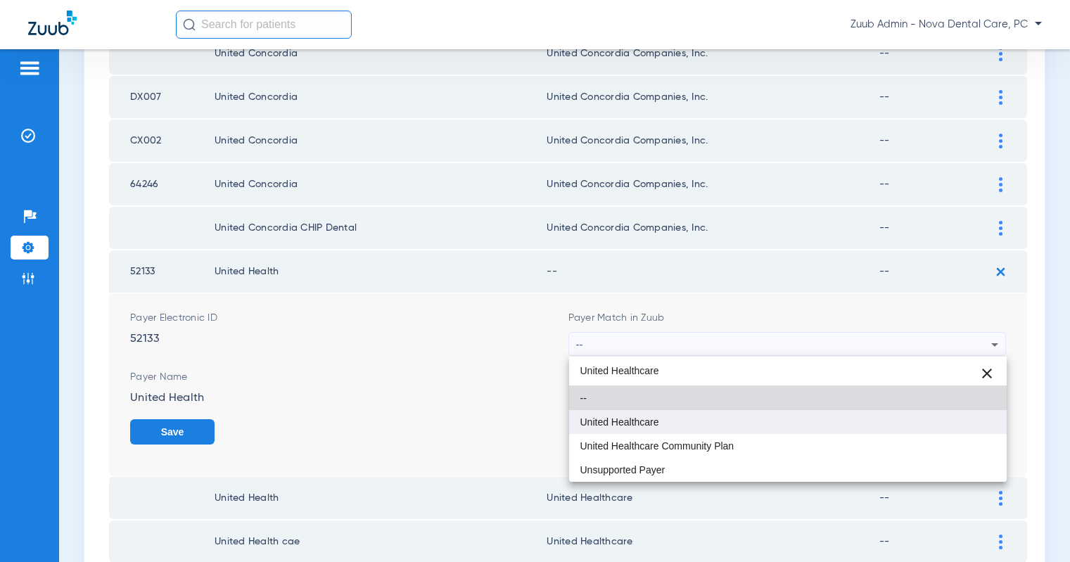
type input "United Healthcare"
click at [653, 419] on span "United Healthcare" at bounding box center [620, 422] width 79 height 10
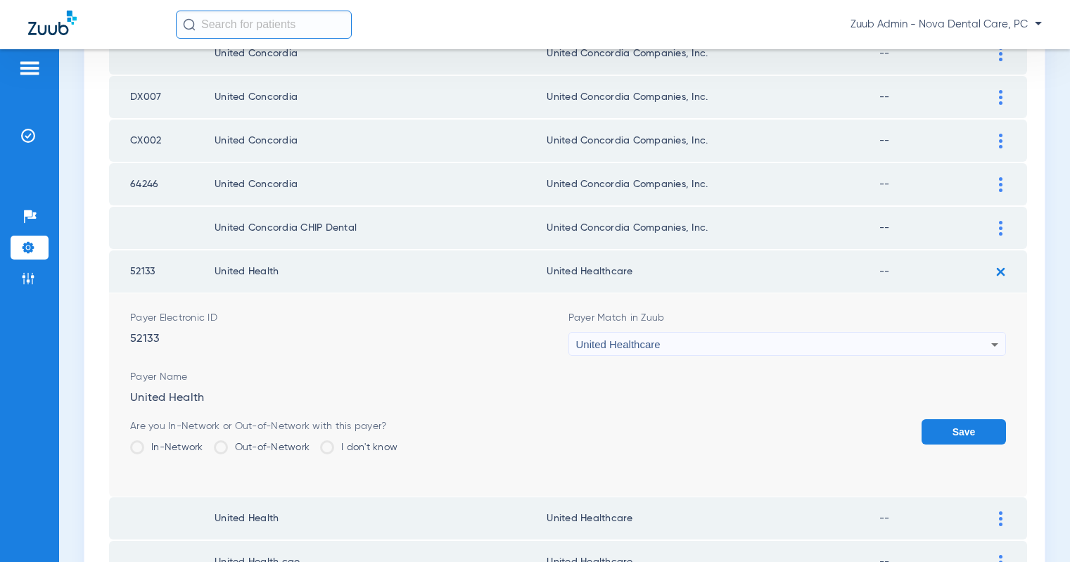
click at [975, 418] on form "Payer Electronic ID 52133 Payer Match in Zuub United Healthcare Payer Name Unit…" at bounding box center [568, 394] width 876 height 203
click at [947, 437] on button "Save" at bounding box center [964, 431] width 84 height 25
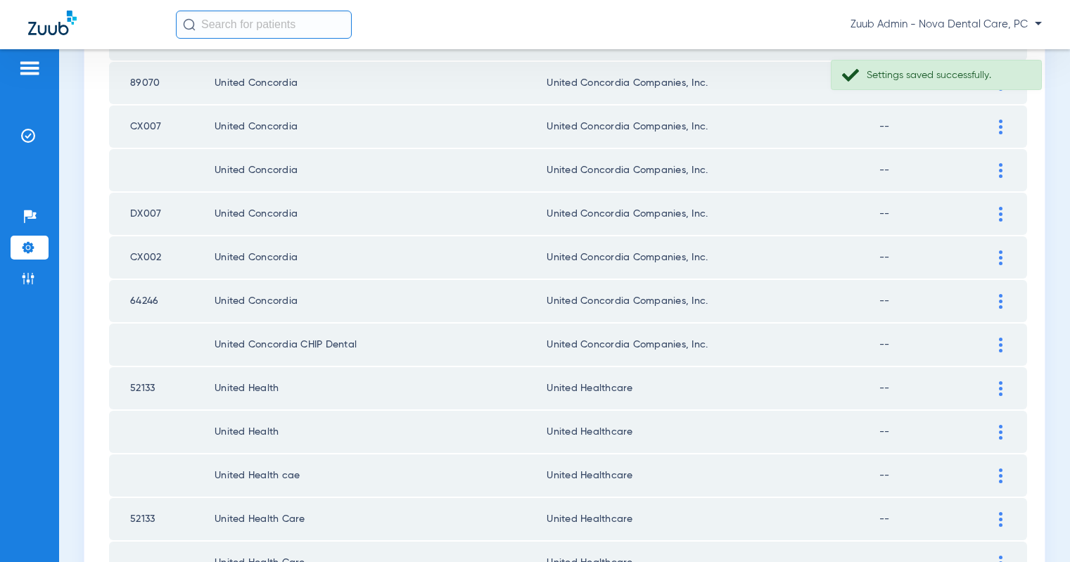
scroll to position [1996, 0]
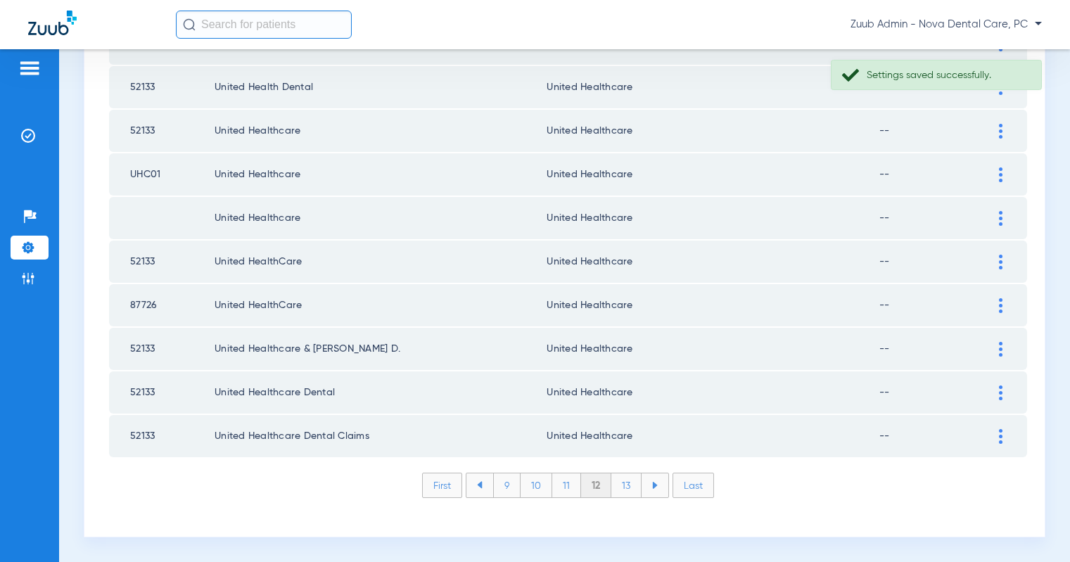
click at [569, 487] on li "11" at bounding box center [566, 486] width 29 height 24
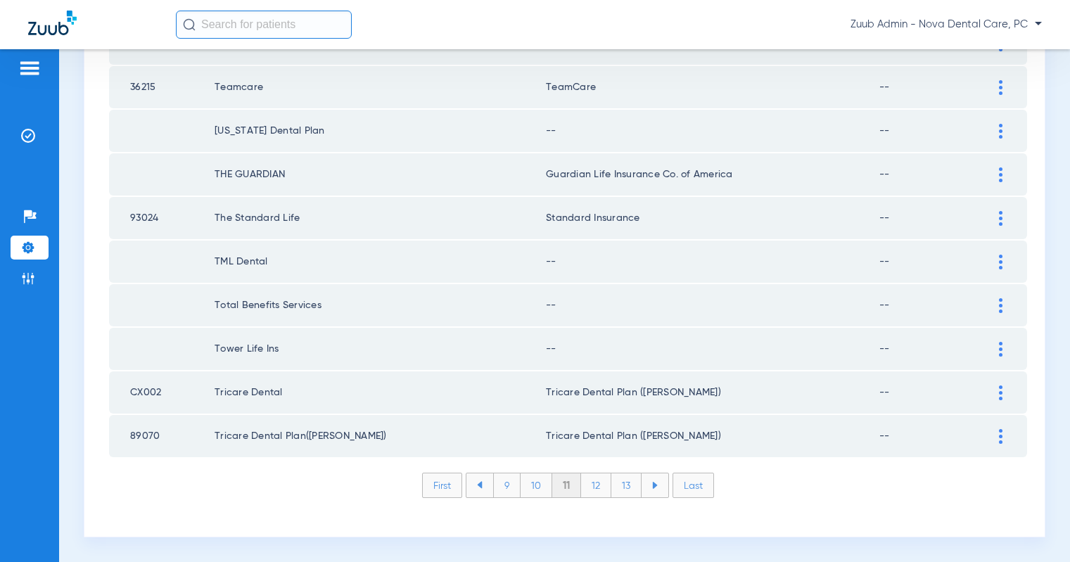
click at [999, 348] on img at bounding box center [1001, 349] width 4 height 15
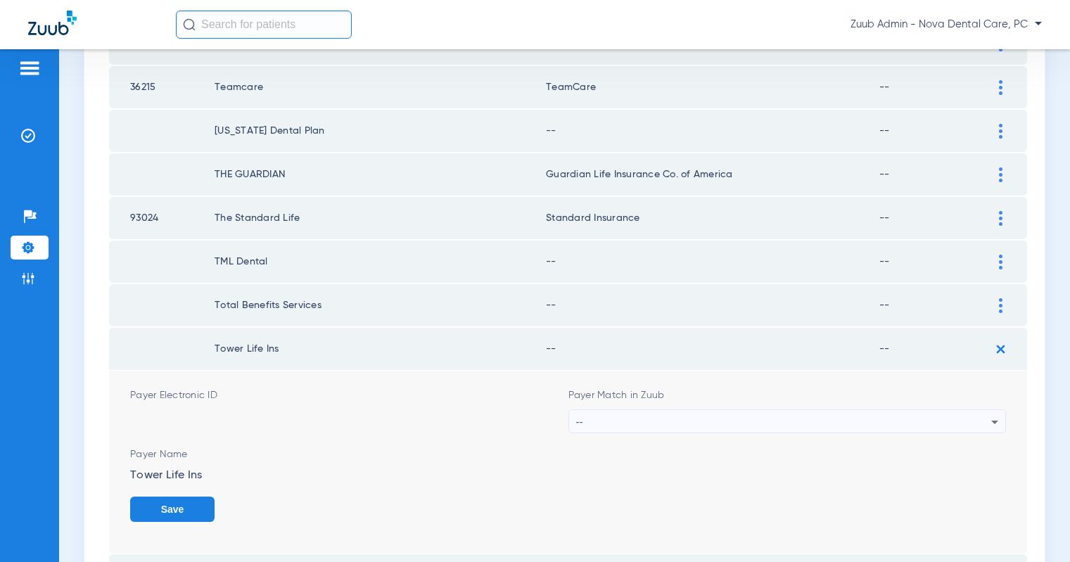
click at [923, 420] on div "--" at bounding box center [784, 422] width 416 height 24
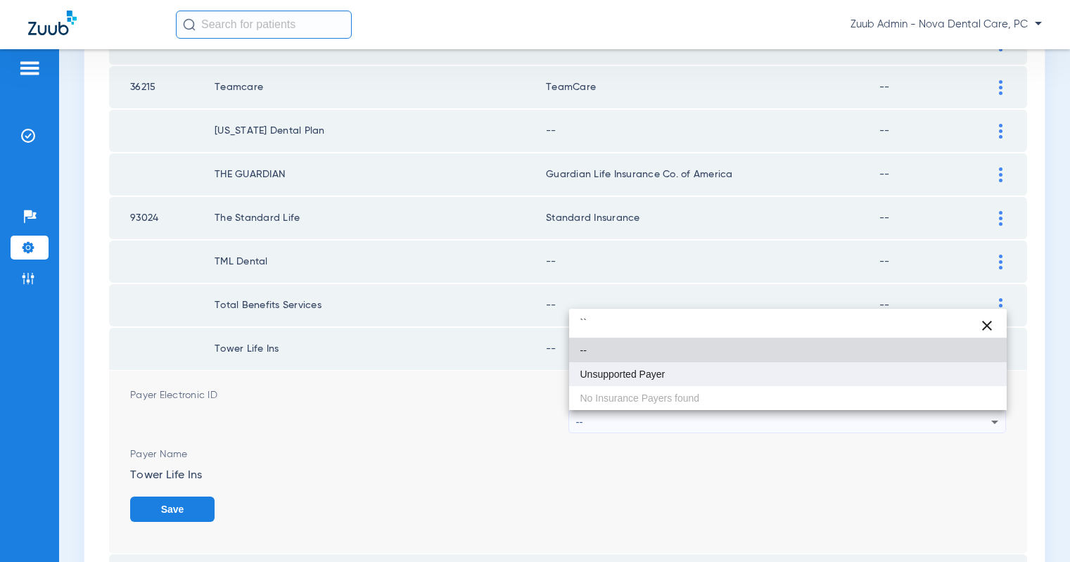
type input "``"
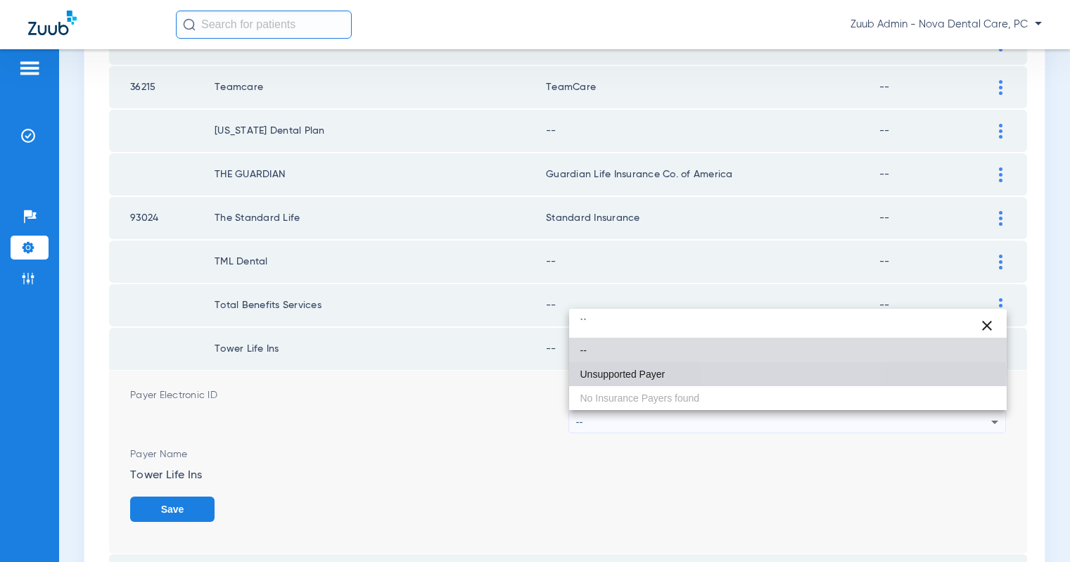
click at [765, 374] on mat-option "Unsupported Payer" at bounding box center [788, 374] width 438 height 24
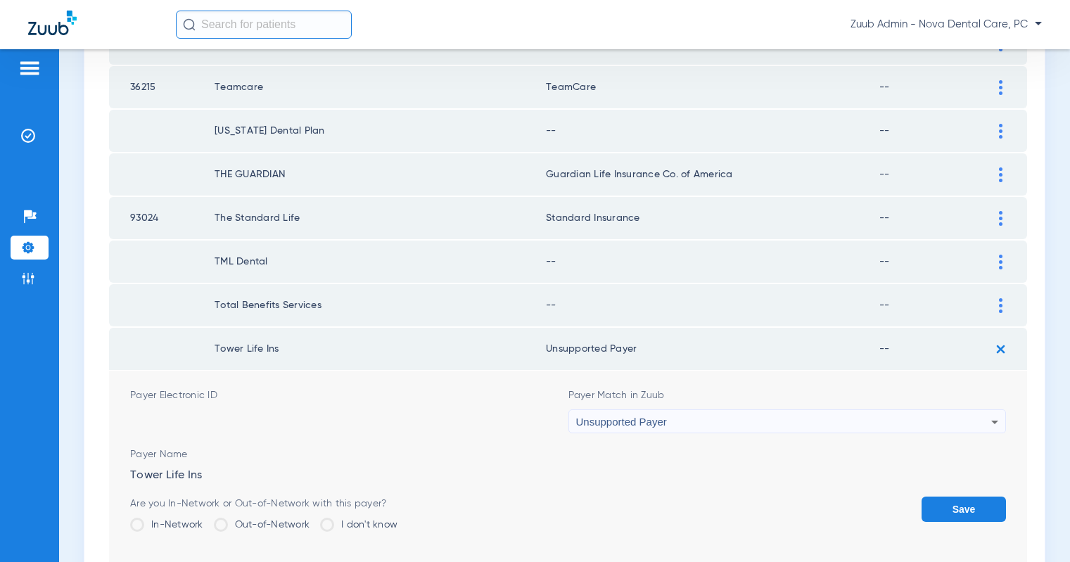
click at [961, 500] on button "Save" at bounding box center [964, 509] width 84 height 25
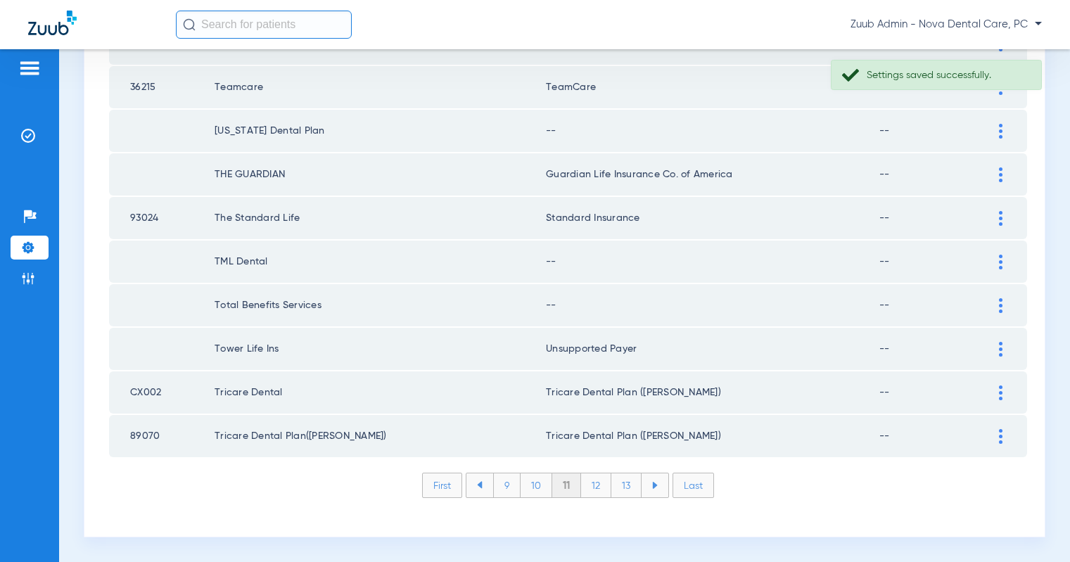
click at [1001, 305] on img at bounding box center [1001, 305] width 4 height 15
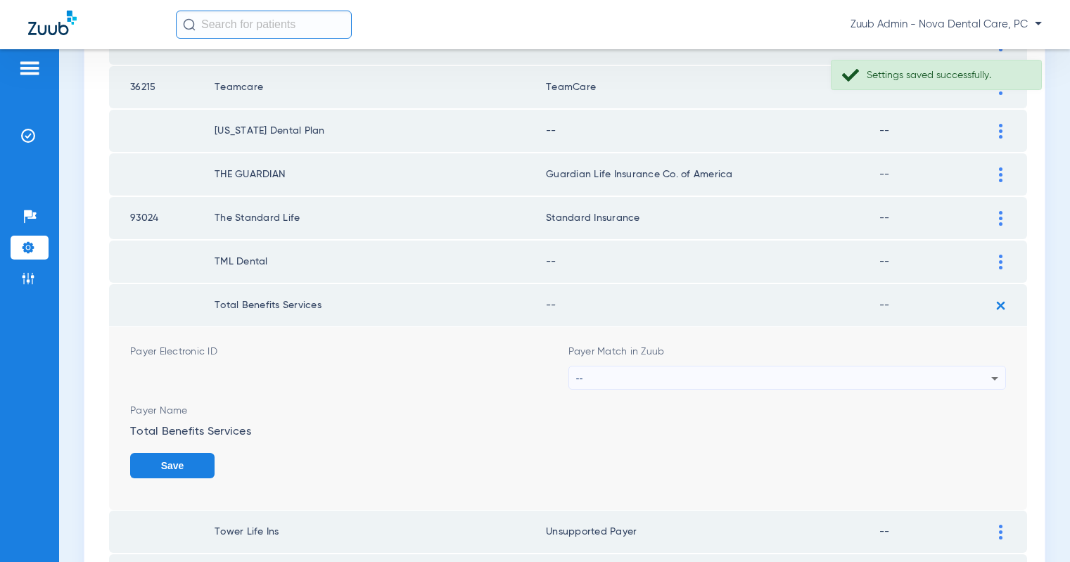
click at [896, 374] on div "--" at bounding box center [784, 379] width 416 height 24
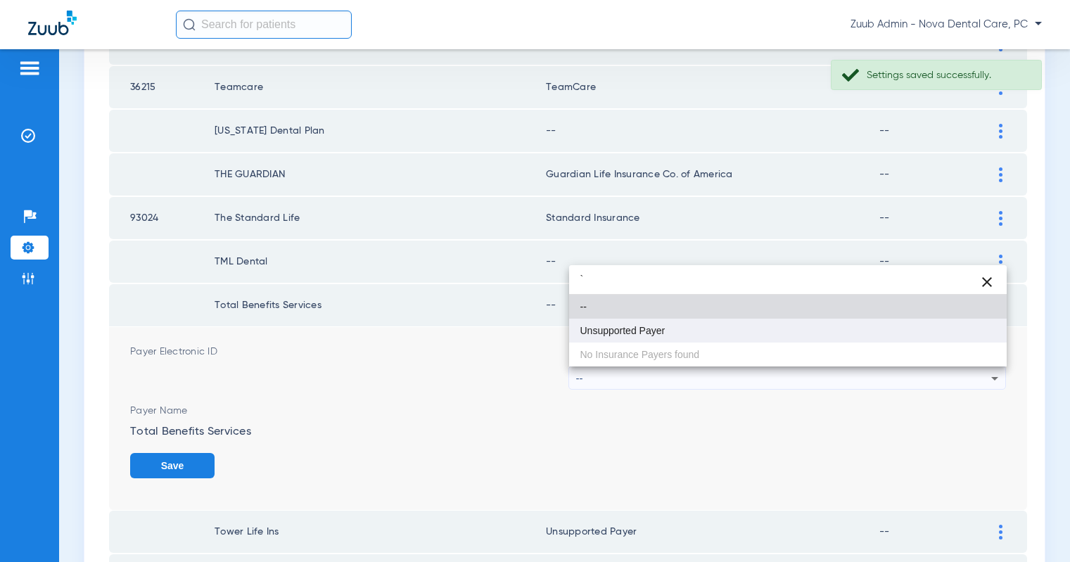
type input "`"
click at [766, 323] on mat-option "Unsupported Payer" at bounding box center [788, 331] width 438 height 24
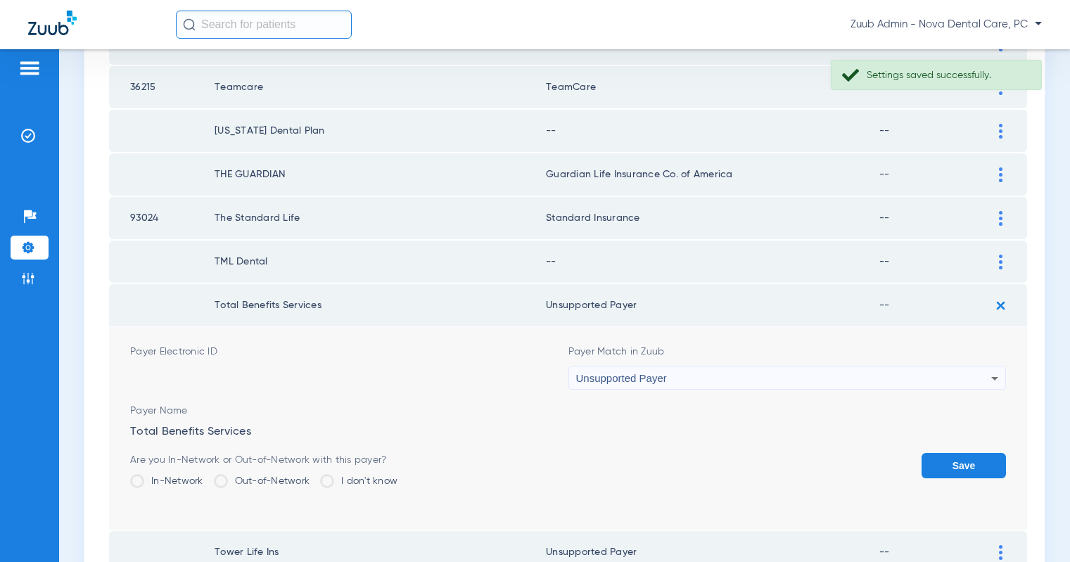
click at [979, 457] on button "Save" at bounding box center [964, 465] width 84 height 25
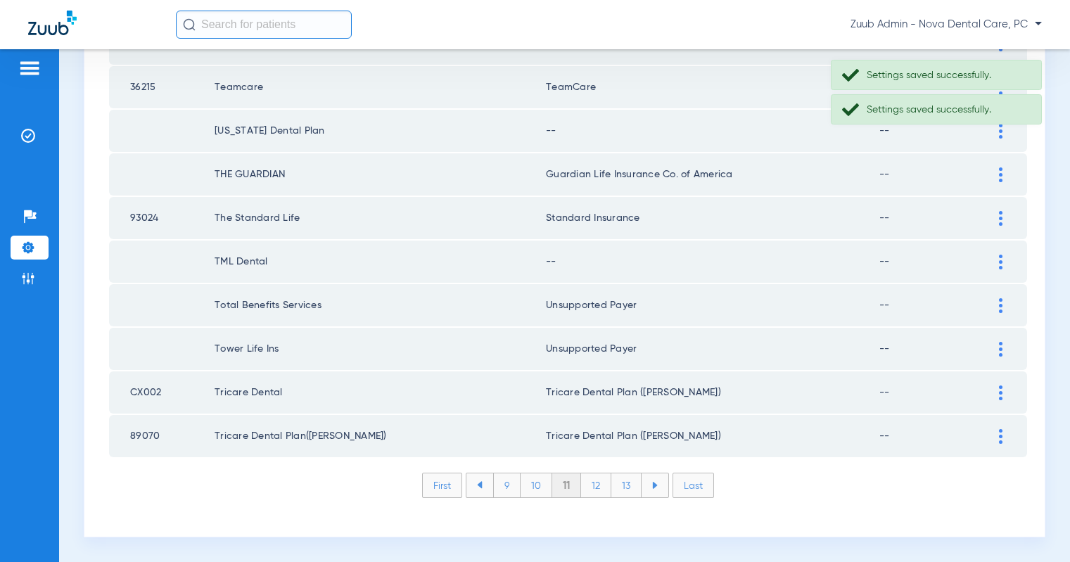
click at [999, 255] on img at bounding box center [1001, 262] width 4 height 15
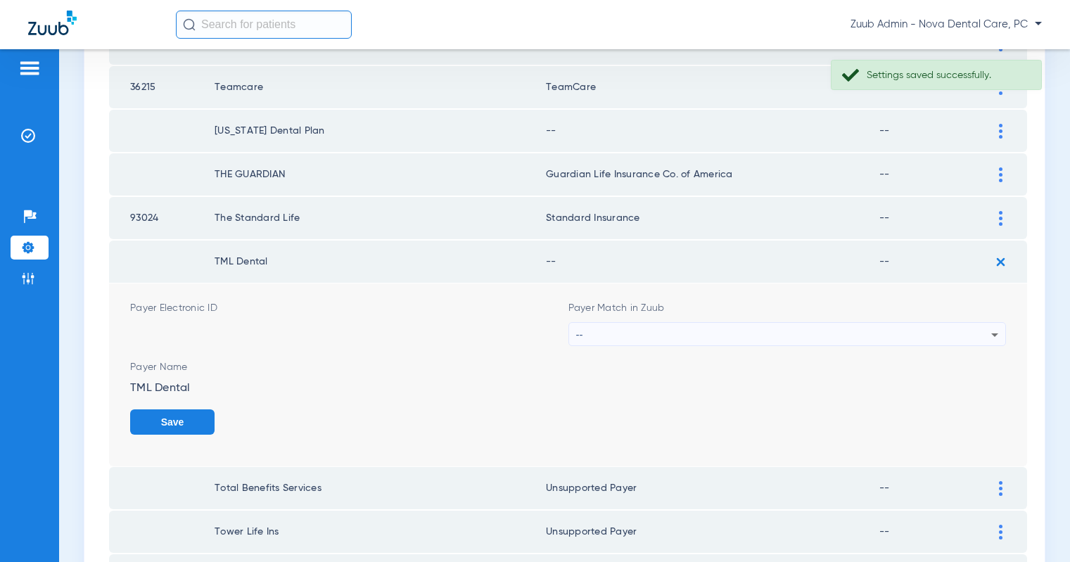
click at [783, 329] on div "--" at bounding box center [784, 335] width 416 height 24
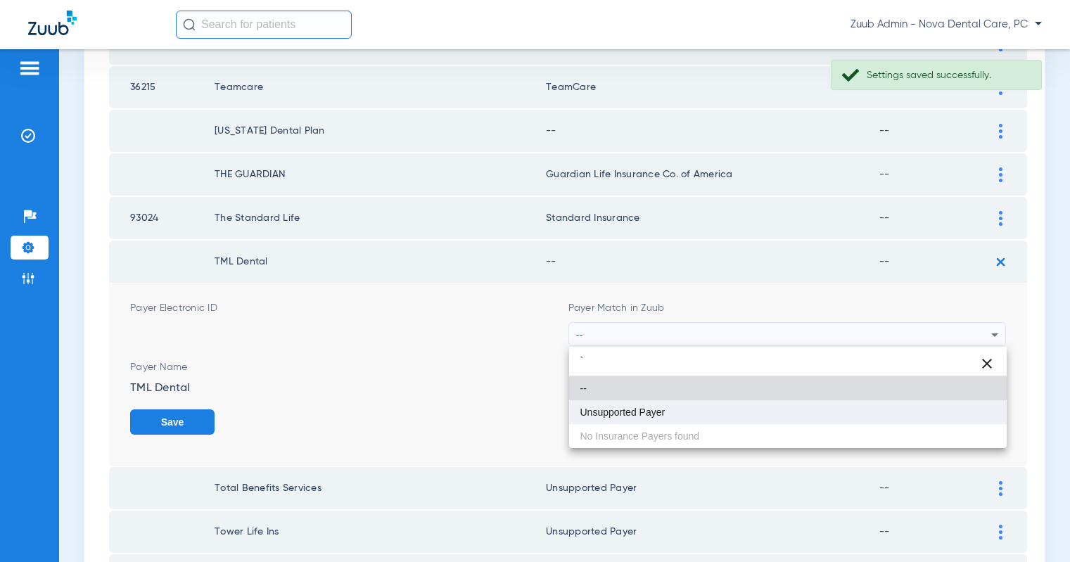
type input "`"
click at [645, 410] on span "Unsupported Payer" at bounding box center [623, 412] width 85 height 10
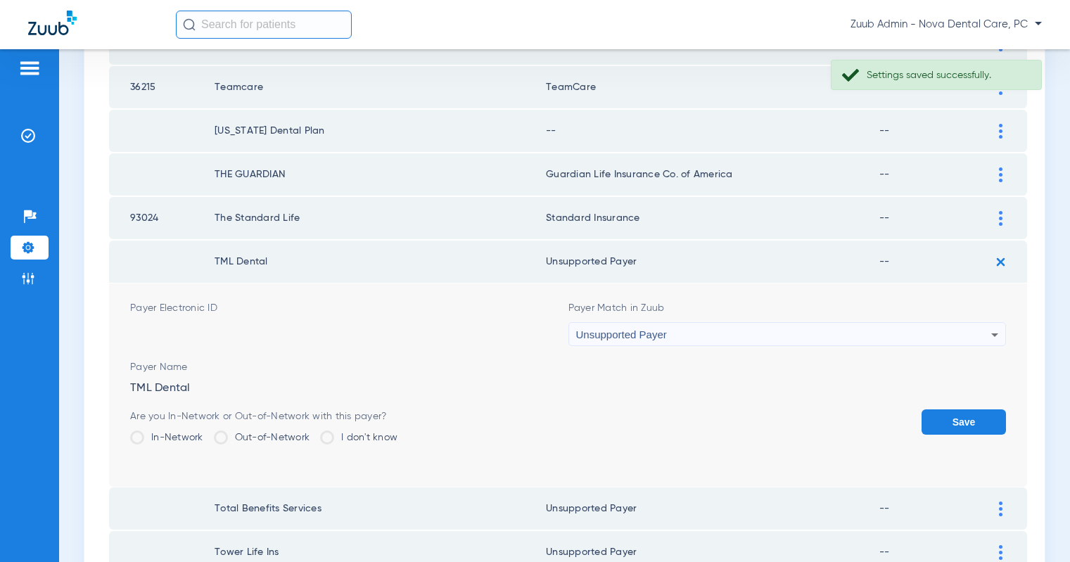
click at [951, 426] on button "Save" at bounding box center [964, 422] width 84 height 25
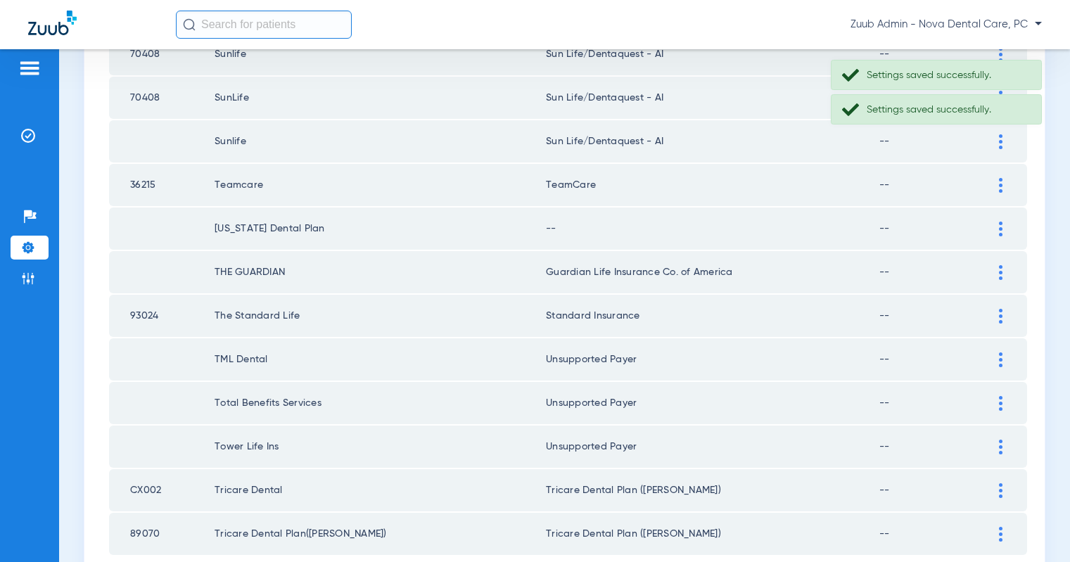
scroll to position [1894, 0]
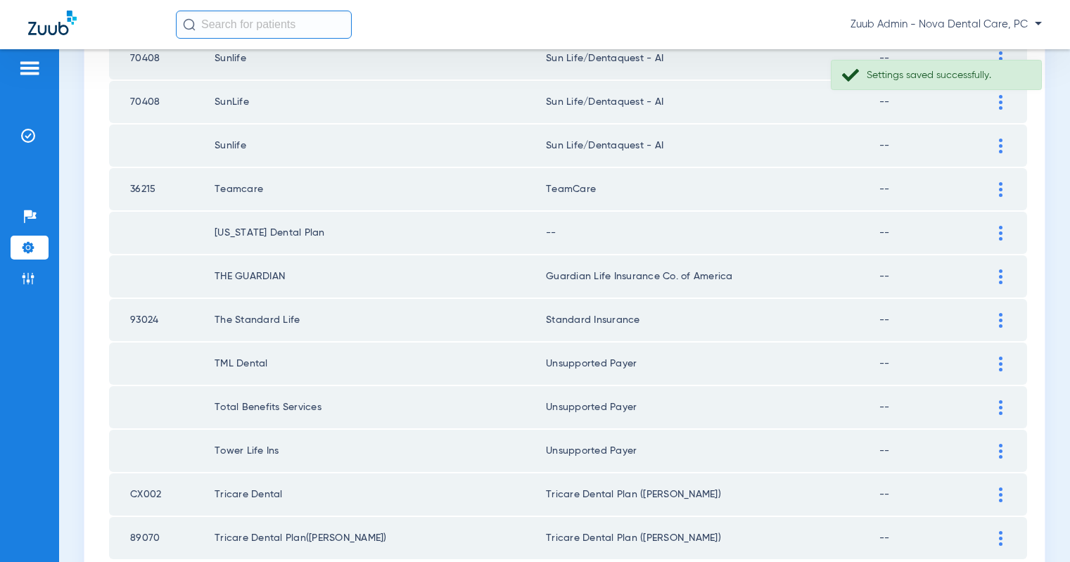
click at [999, 229] on img at bounding box center [1001, 233] width 4 height 15
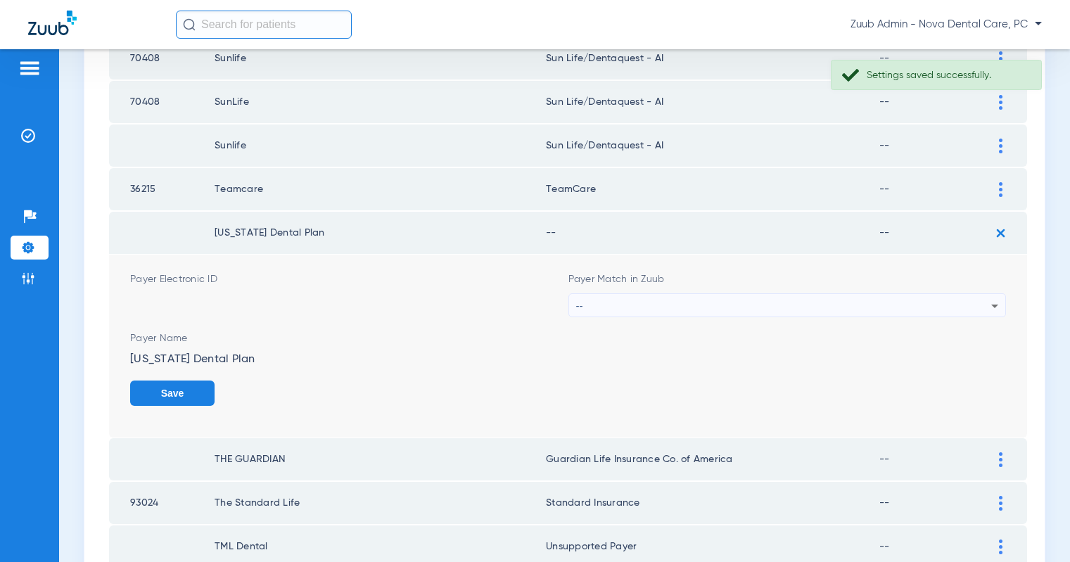
click at [913, 310] on div "--" at bounding box center [784, 306] width 416 height 24
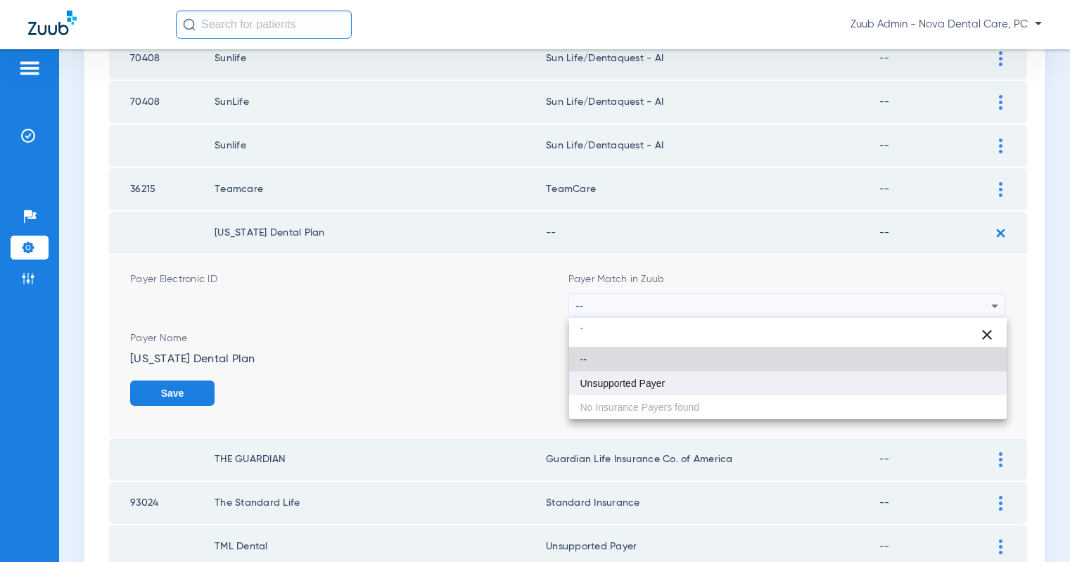
type input "`"
click at [669, 386] on mat-option "Unsupported Payer" at bounding box center [788, 384] width 438 height 24
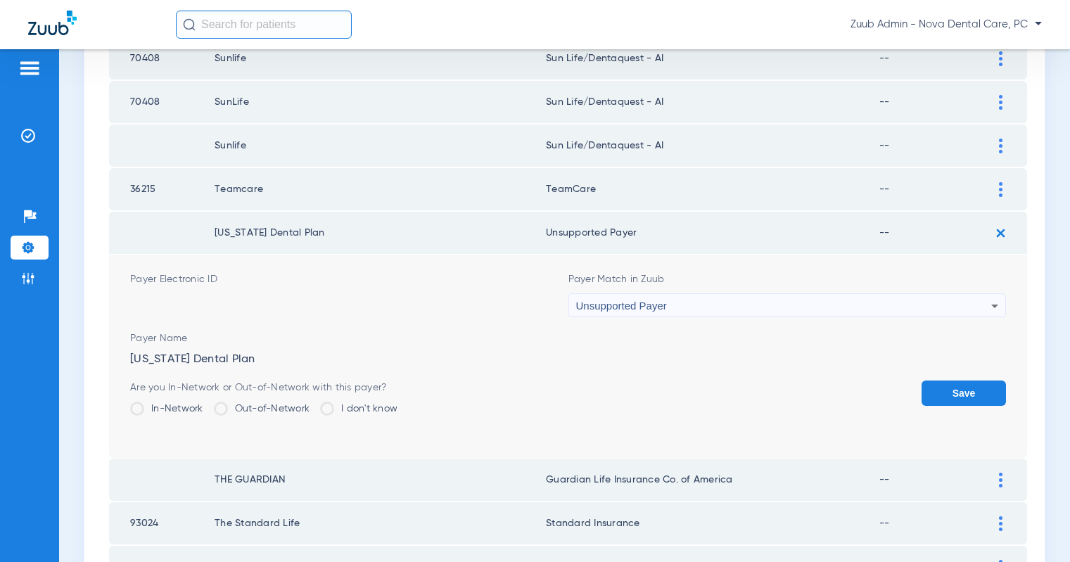
click at [965, 399] on button "Save" at bounding box center [964, 393] width 84 height 25
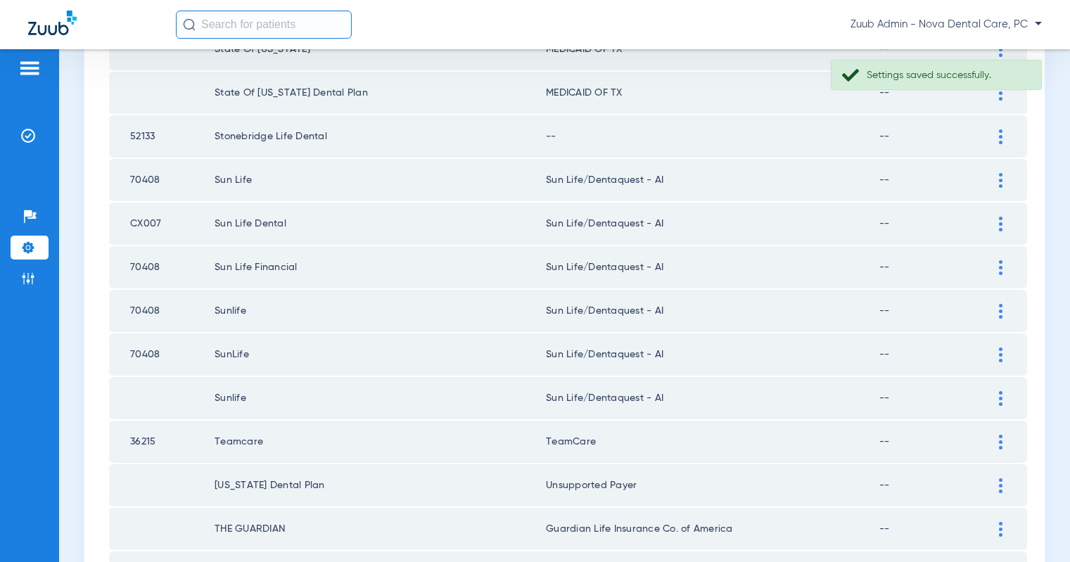
scroll to position [1441, 0]
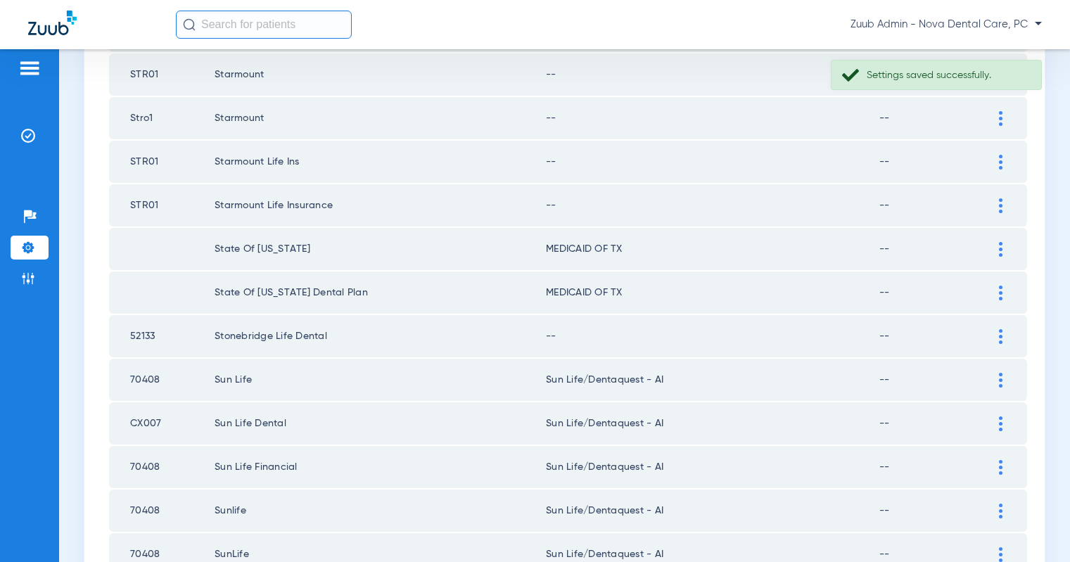
click at [1000, 332] on img at bounding box center [1001, 336] width 4 height 15
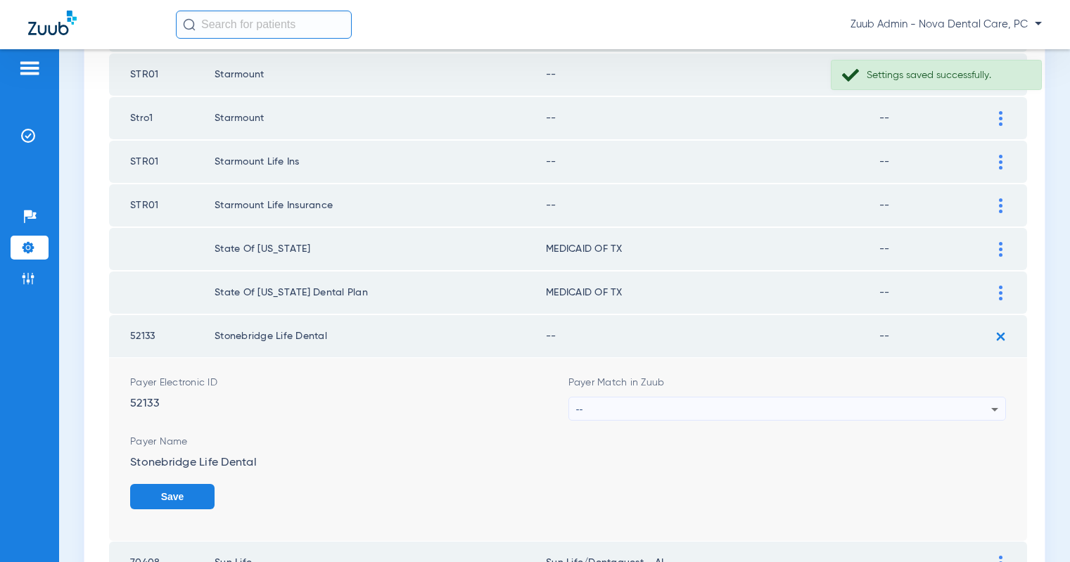
click at [942, 404] on div "--" at bounding box center [784, 410] width 416 height 24
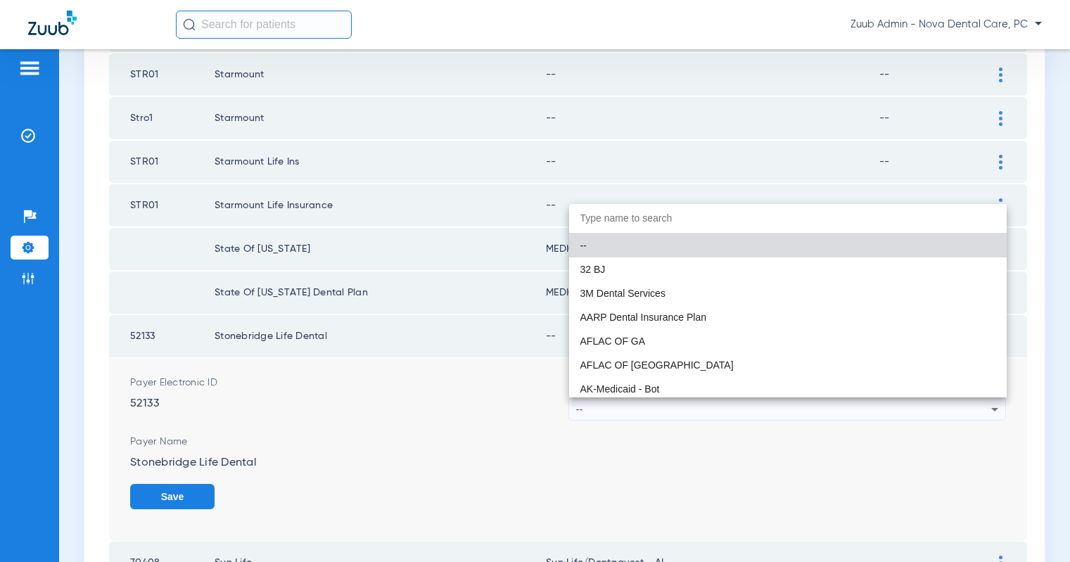
paste input "United Healthcare"
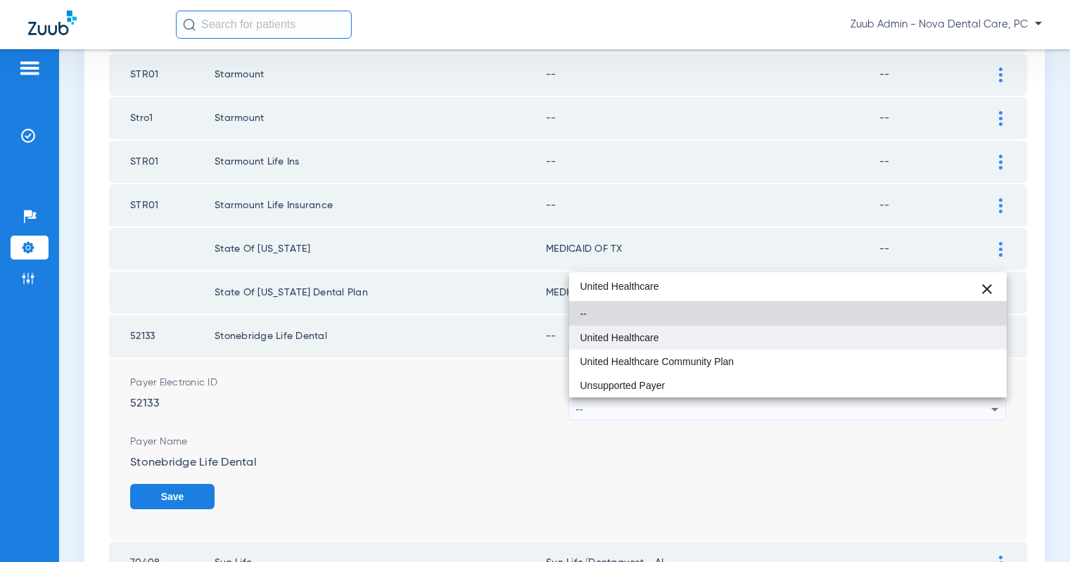
type input "United Healthcare"
click at [768, 329] on mat-option "United Healthcare" at bounding box center [788, 338] width 438 height 24
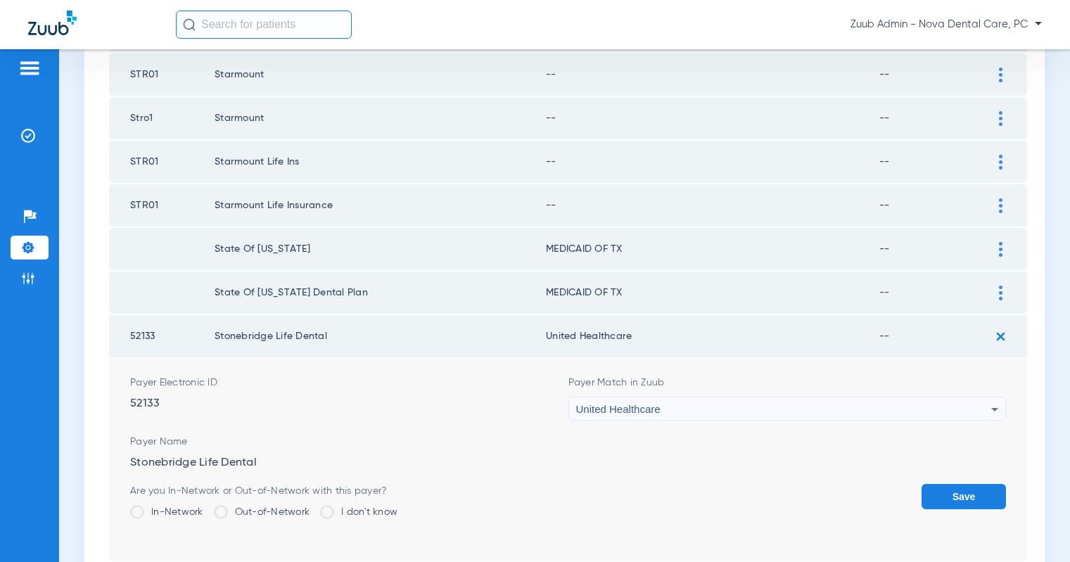
click at [980, 407] on div "United Healthcare" at bounding box center [784, 410] width 416 height 24
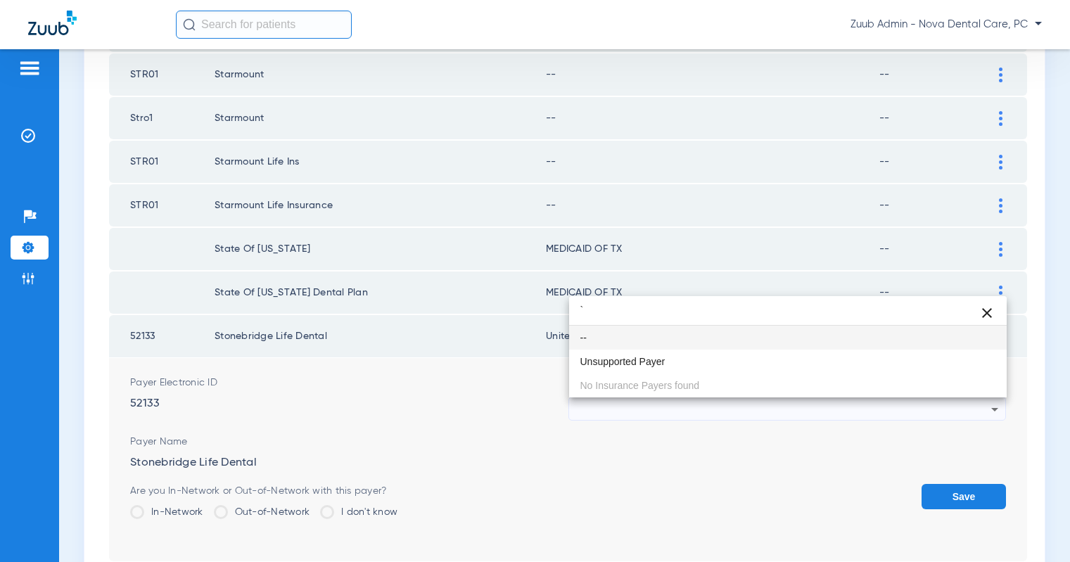
scroll to position [0, 0]
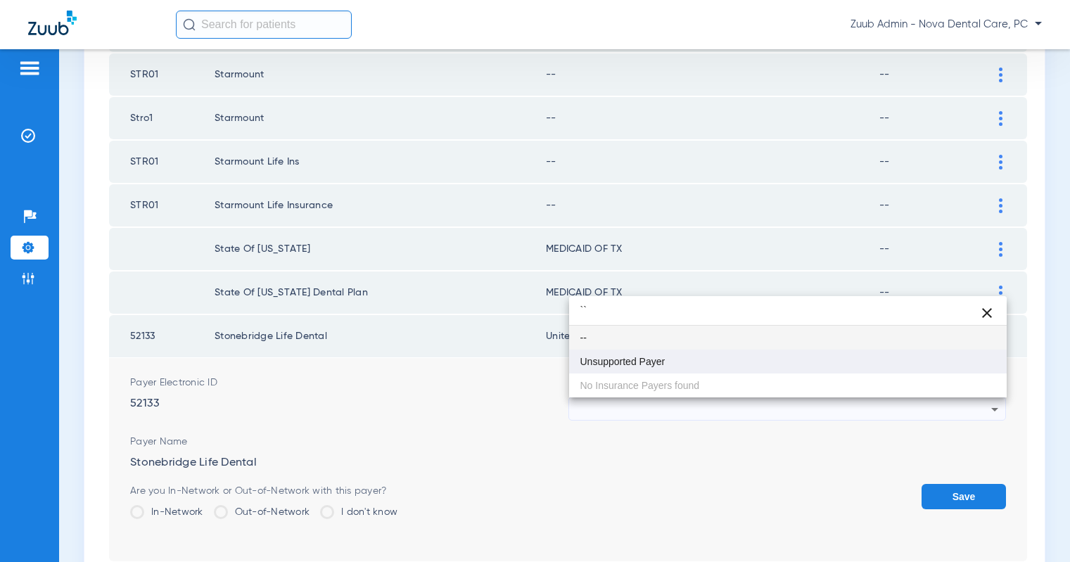
type input "``"
click at [780, 366] on mat-option "Unsupported Payer" at bounding box center [788, 362] width 438 height 24
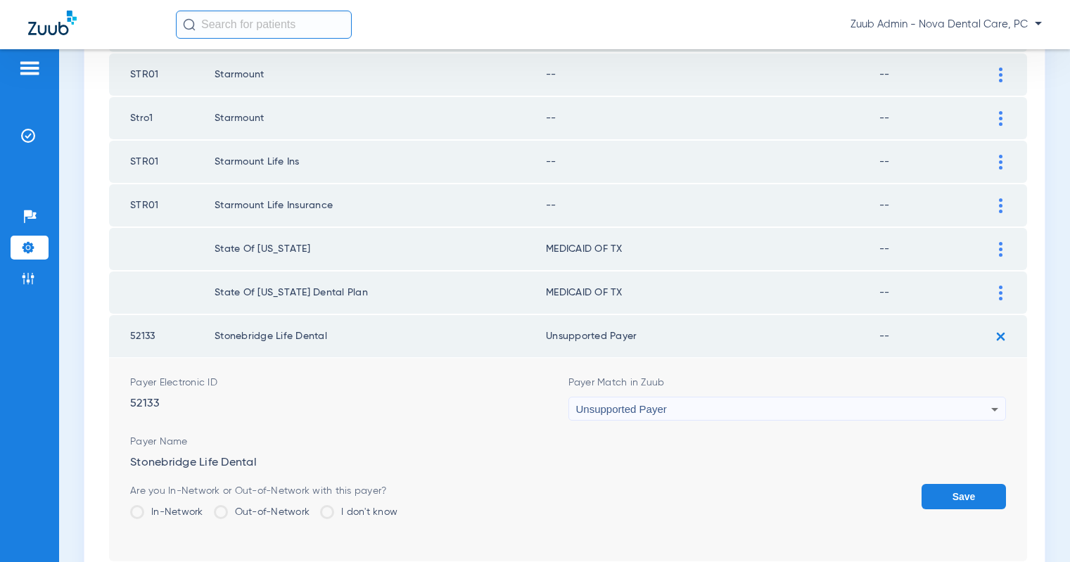
click at [951, 498] on button "Save" at bounding box center [964, 496] width 84 height 25
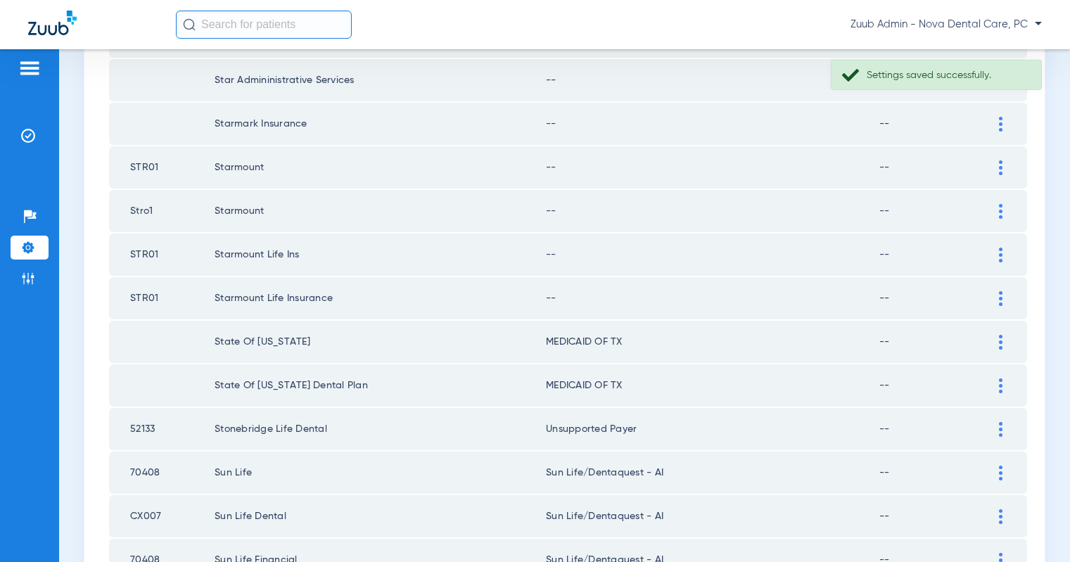
scroll to position [1348, 0]
click at [1002, 292] on img at bounding box center [1001, 299] width 4 height 15
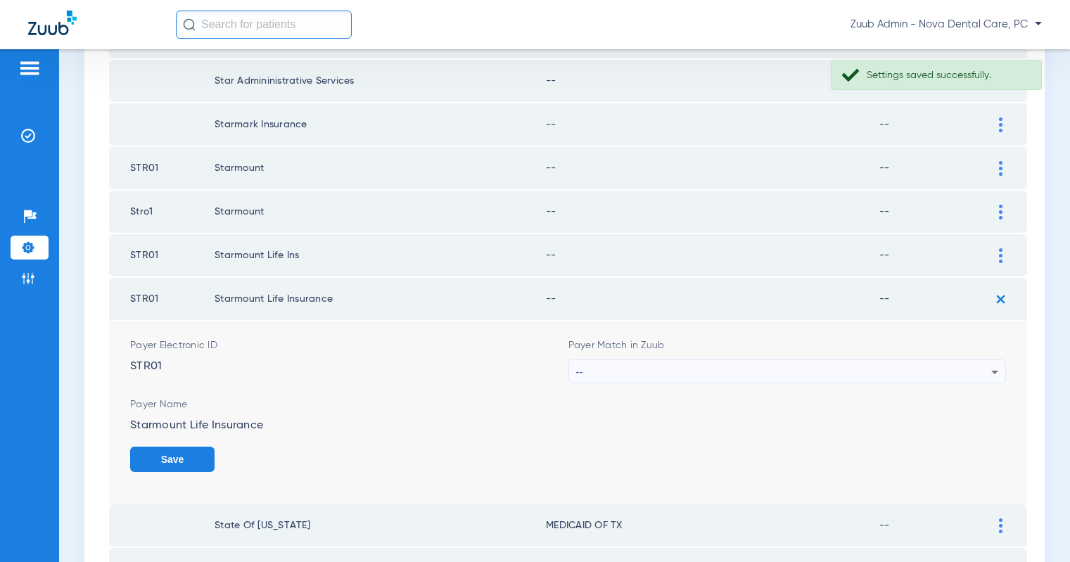
click at [897, 367] on div "--" at bounding box center [784, 372] width 416 height 24
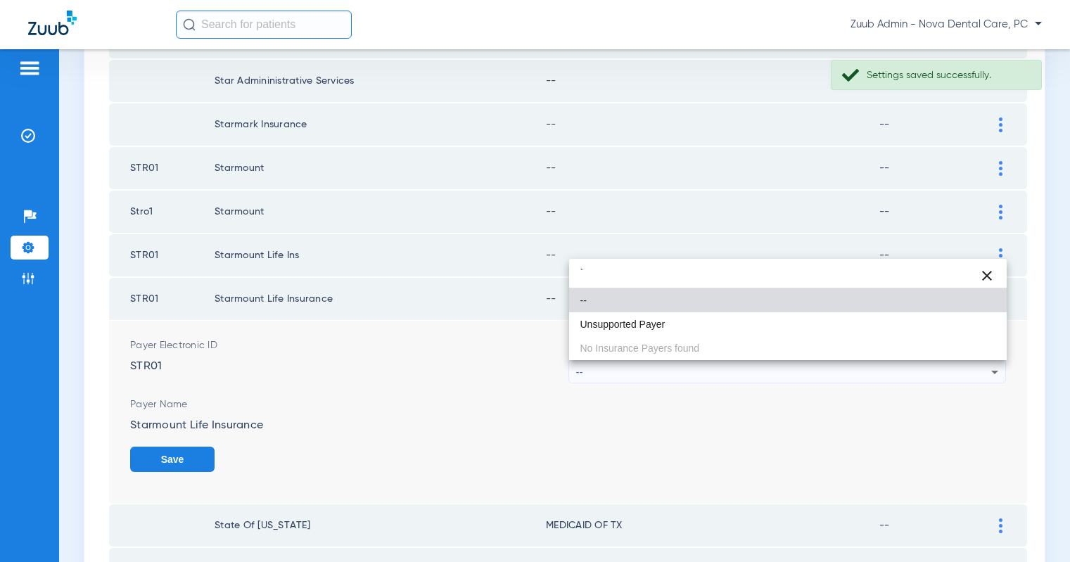
type input "`"
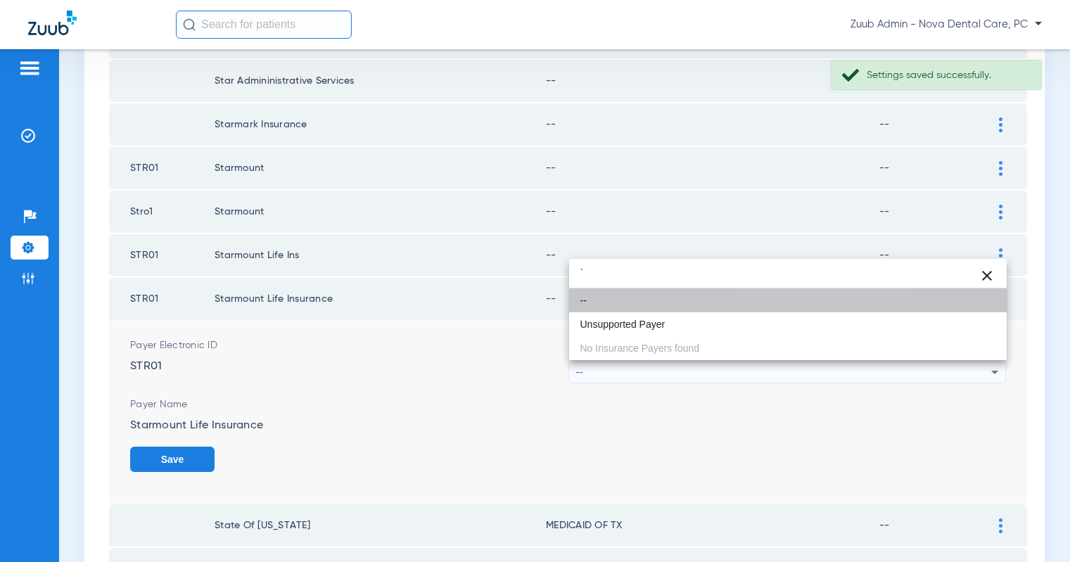
click at [782, 304] on mat-option "--" at bounding box center [788, 301] width 438 height 24
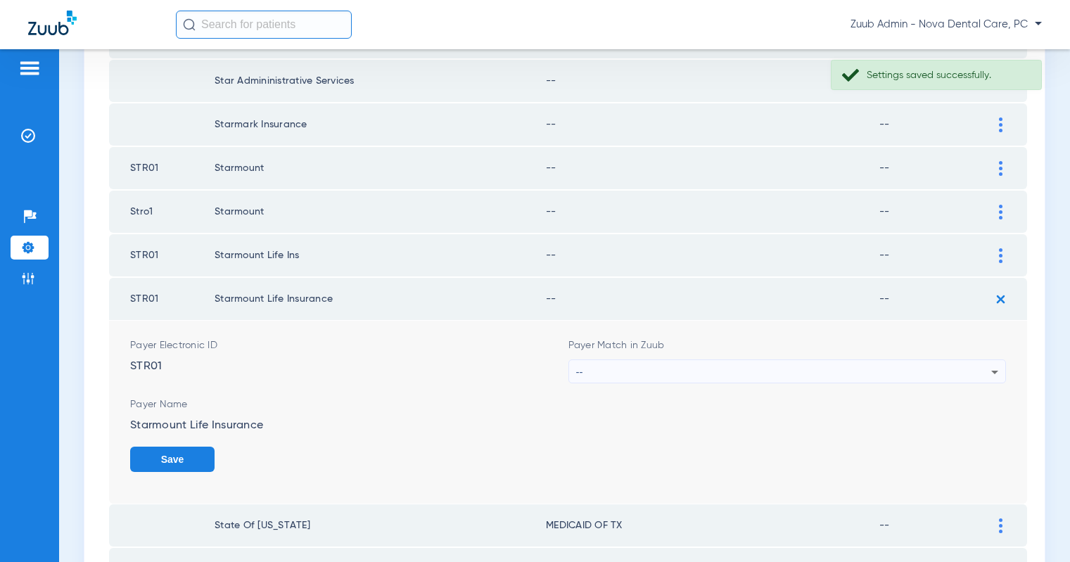
click at [845, 372] on div "--" at bounding box center [784, 372] width 416 height 24
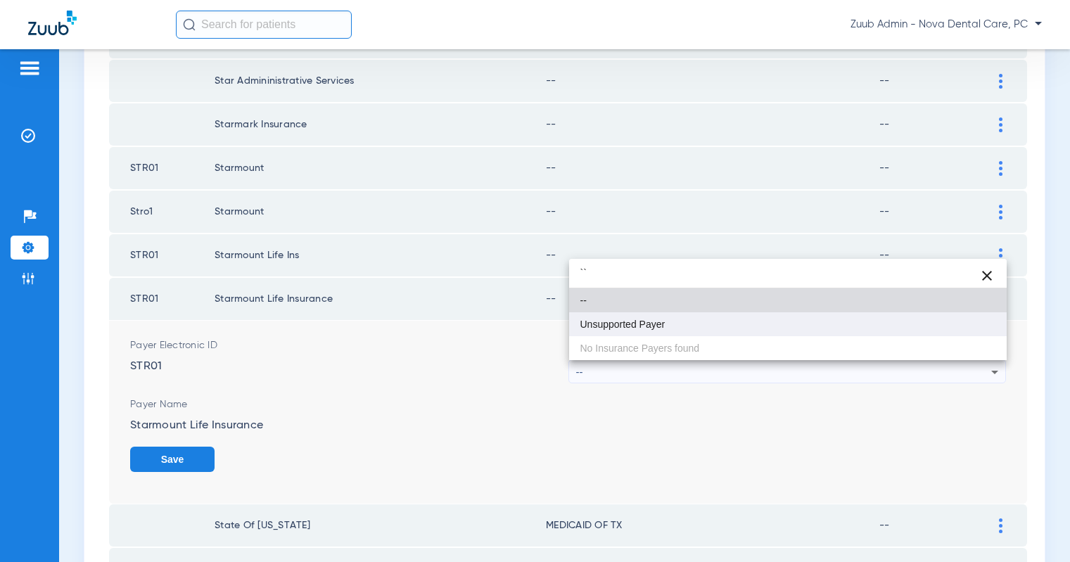
type input "``"
click at [735, 315] on mat-option "Unsupported Payer" at bounding box center [788, 324] width 438 height 24
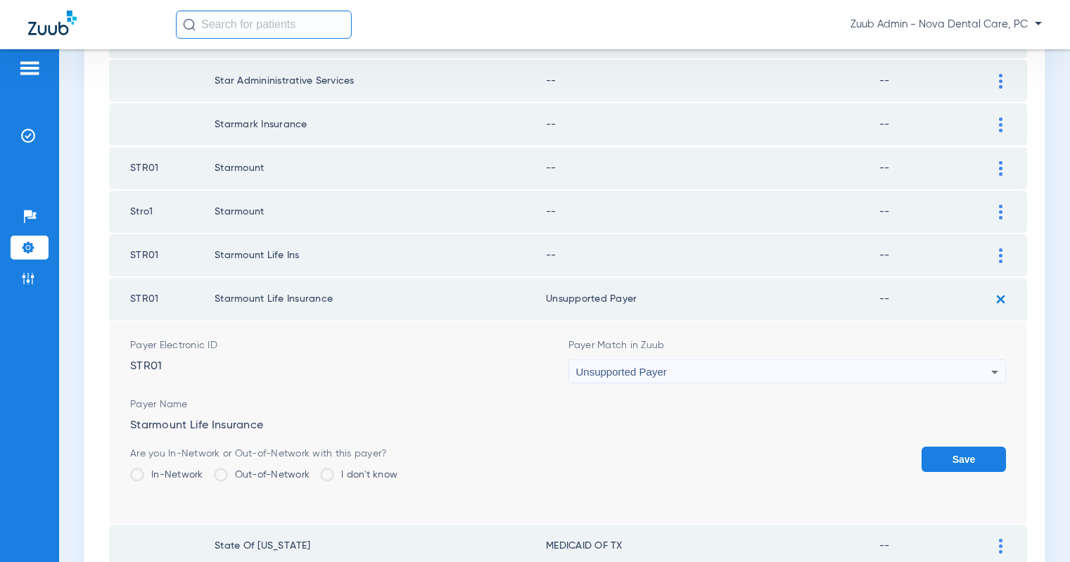
click at [942, 457] on button "Save" at bounding box center [964, 459] width 84 height 25
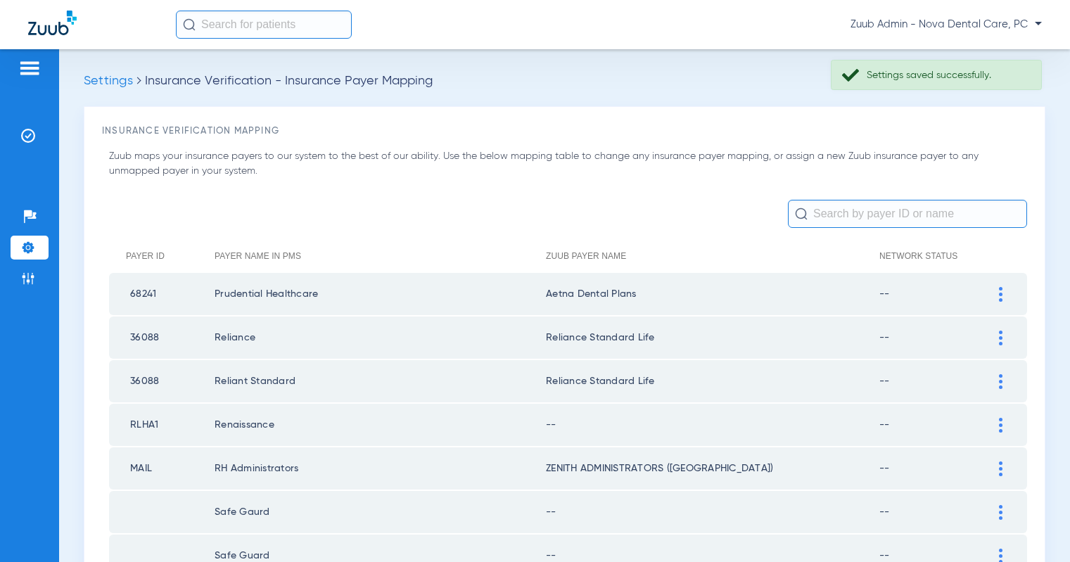
scroll to position [1348, 0]
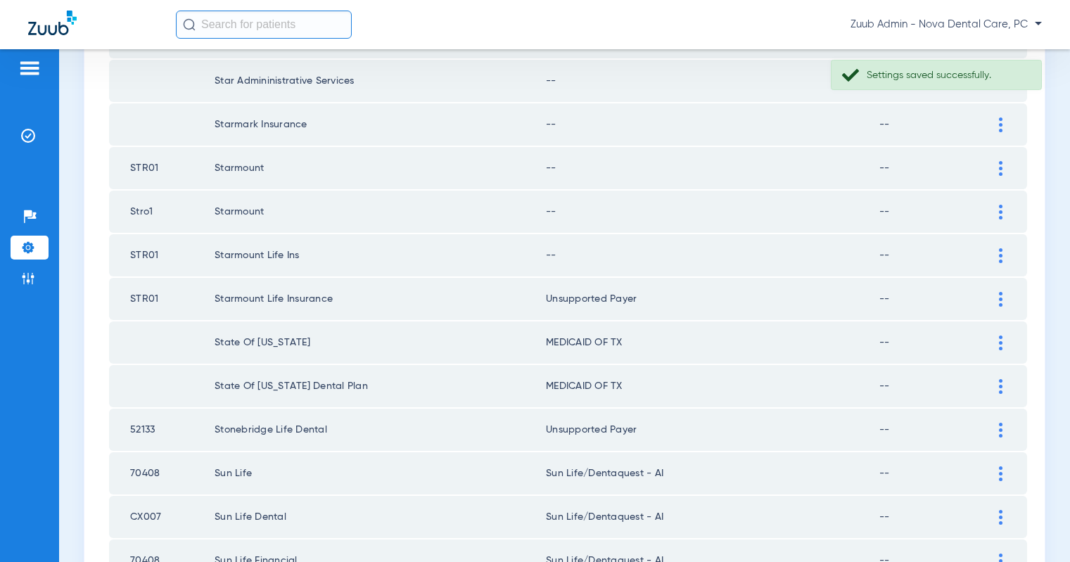
click at [1001, 258] on img at bounding box center [1001, 255] width 4 height 15
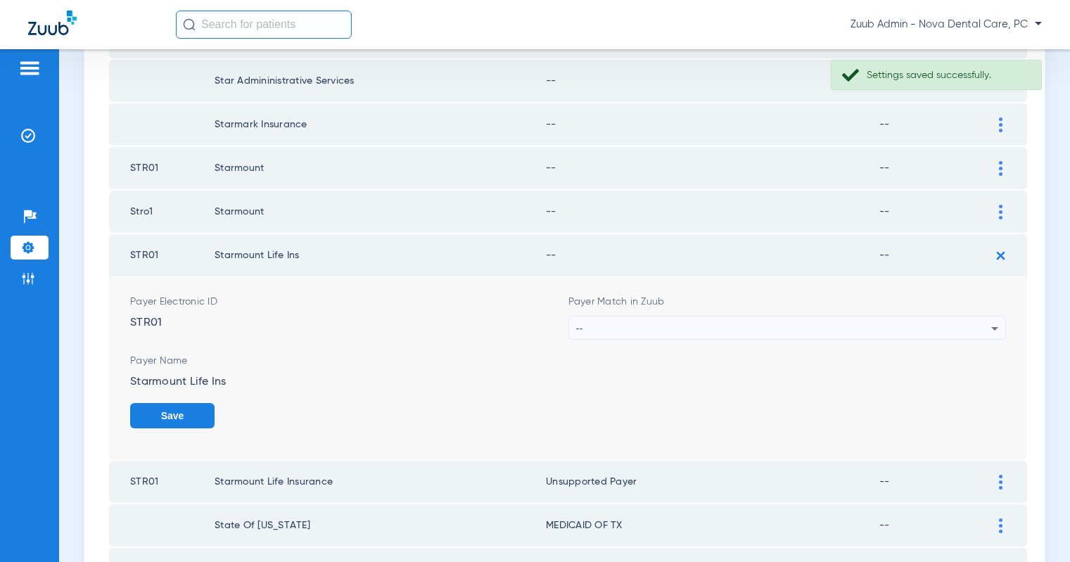
click at [839, 324] on div "--" at bounding box center [784, 329] width 416 height 24
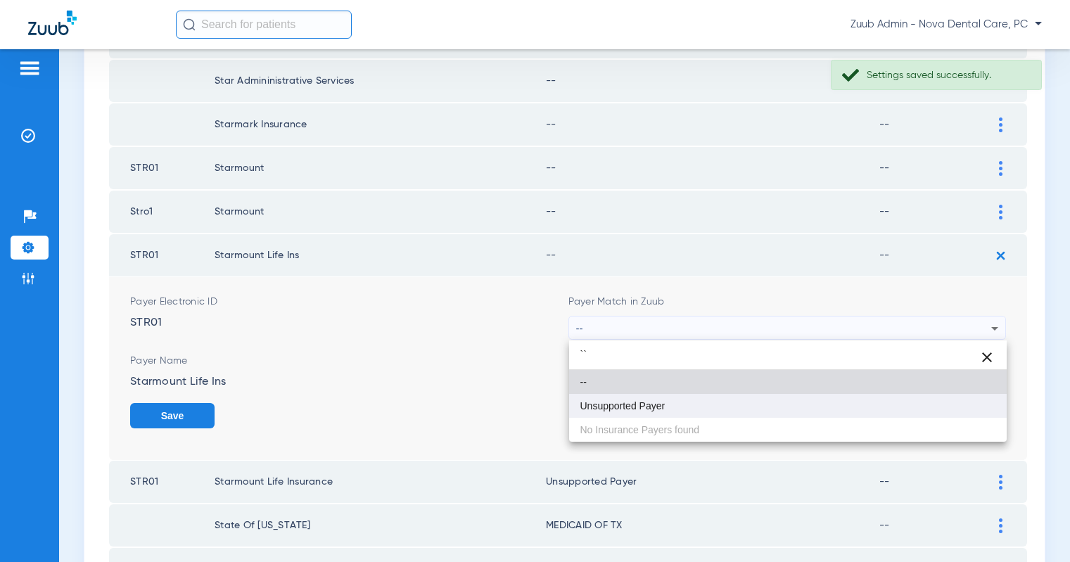
type input "``"
click at [660, 405] on span "Unsupported Payer" at bounding box center [623, 406] width 85 height 10
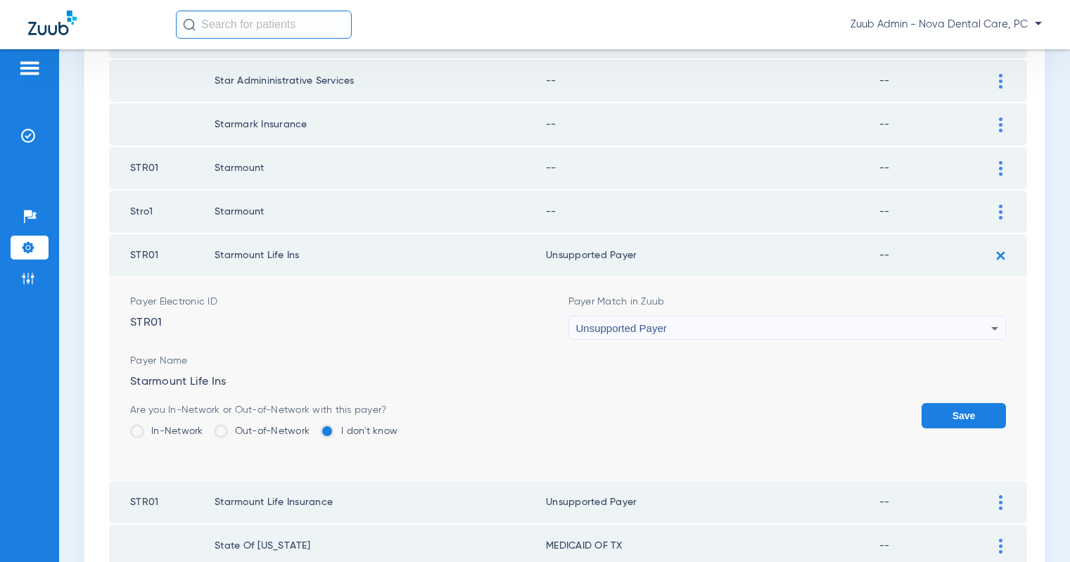
click at [958, 412] on button "Save" at bounding box center [964, 415] width 84 height 25
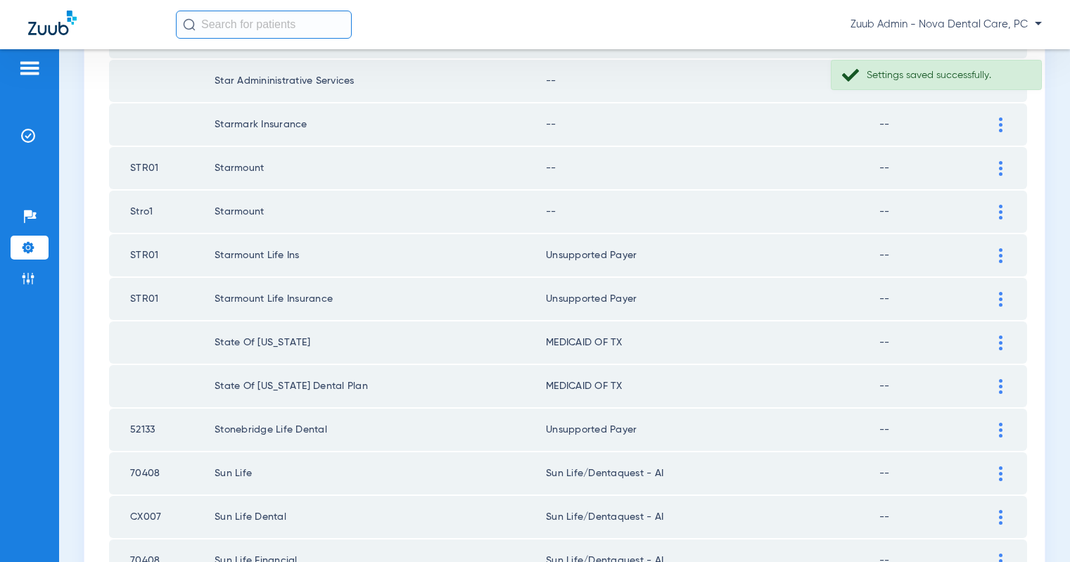
click at [999, 209] on img at bounding box center [1001, 212] width 4 height 15
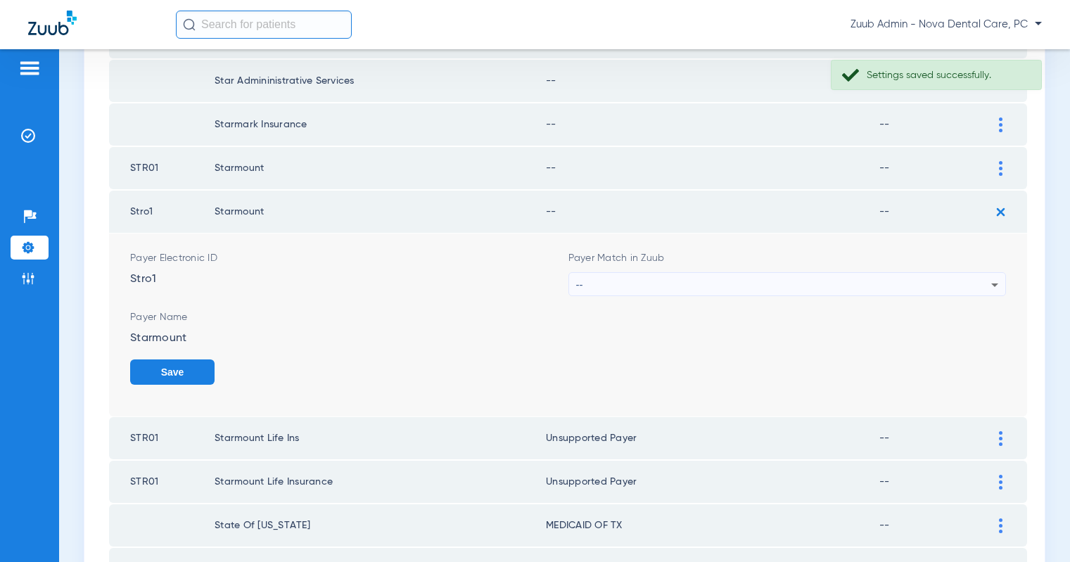
click at [850, 279] on div "--" at bounding box center [784, 285] width 416 height 24
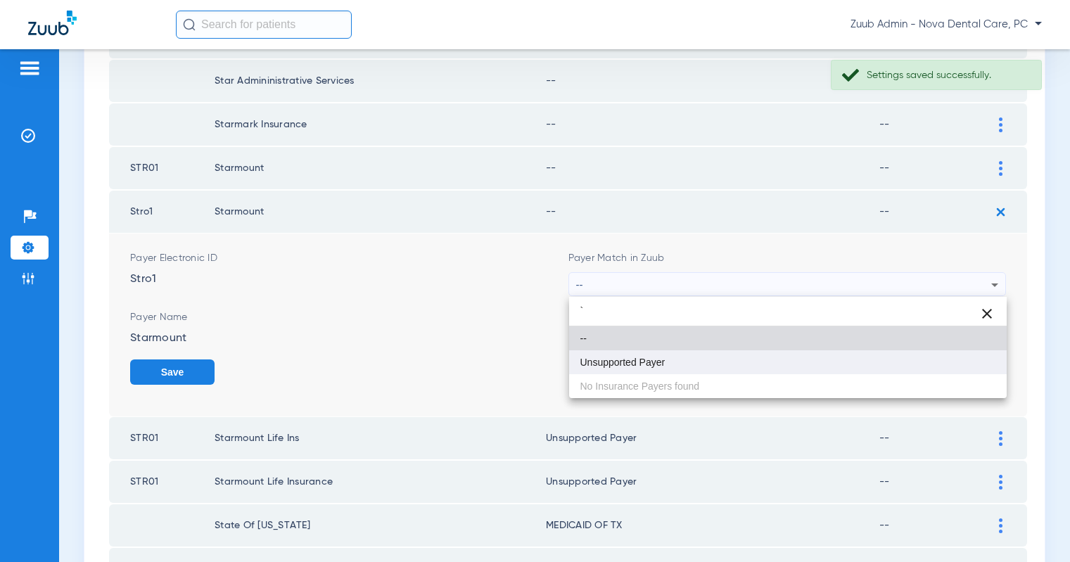
type input "`"
click at [630, 360] on span "Unsupported Payer" at bounding box center [623, 362] width 85 height 10
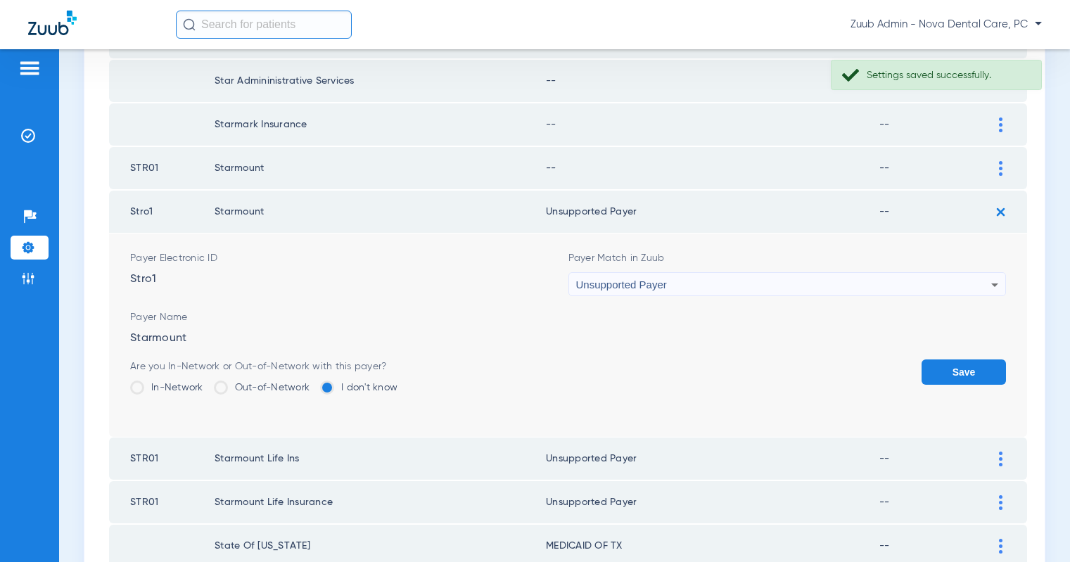
click at [945, 375] on button "Save" at bounding box center [964, 372] width 84 height 25
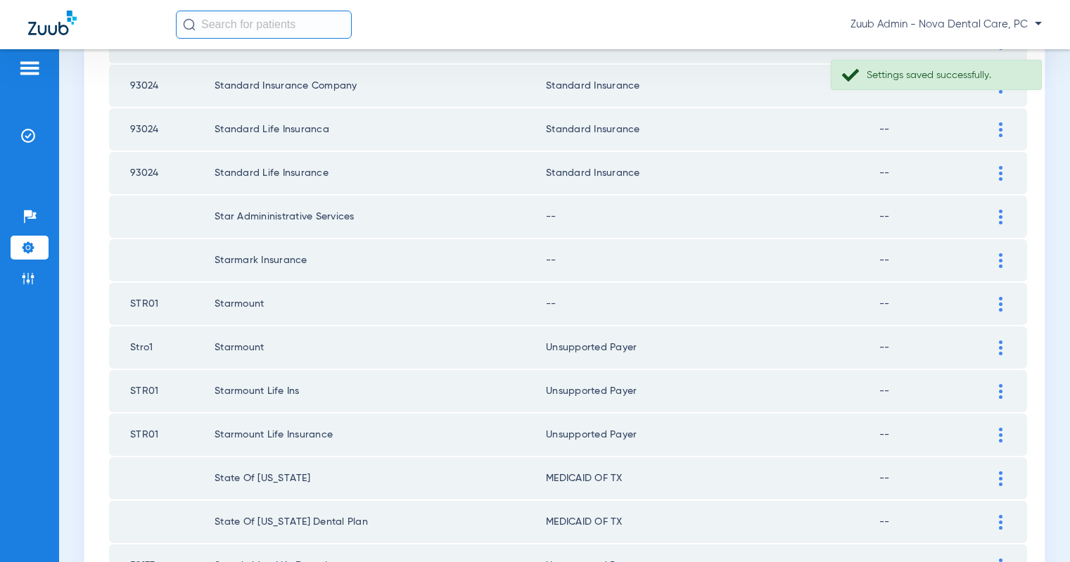
scroll to position [1211, 0]
click at [1001, 303] on img at bounding box center [1001, 305] width 4 height 15
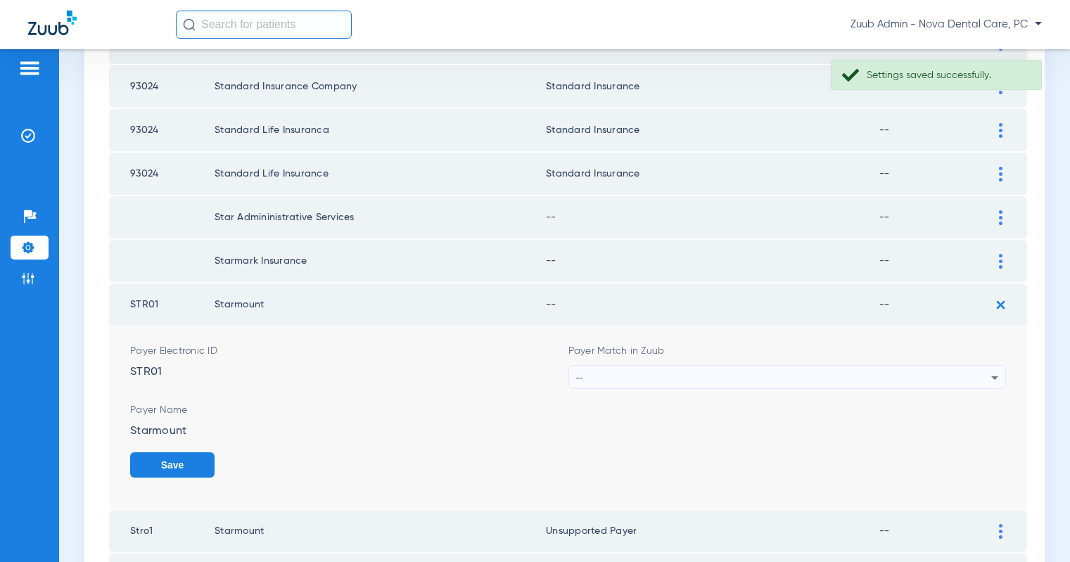
click at [910, 375] on div "--" at bounding box center [784, 378] width 416 height 24
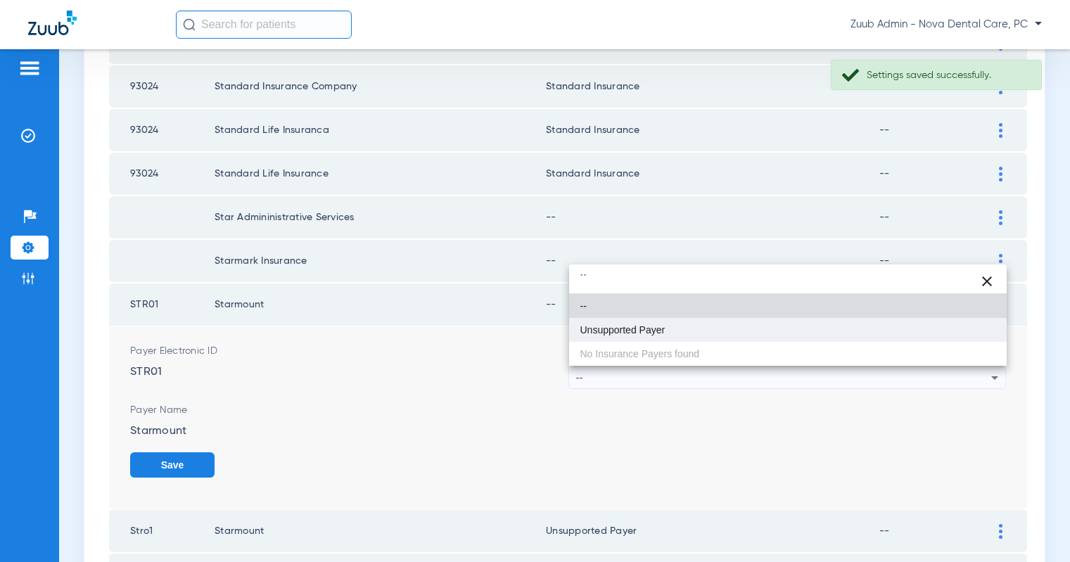
type input "``"
click at [778, 327] on mat-option "Unsupported Payer" at bounding box center [788, 330] width 438 height 24
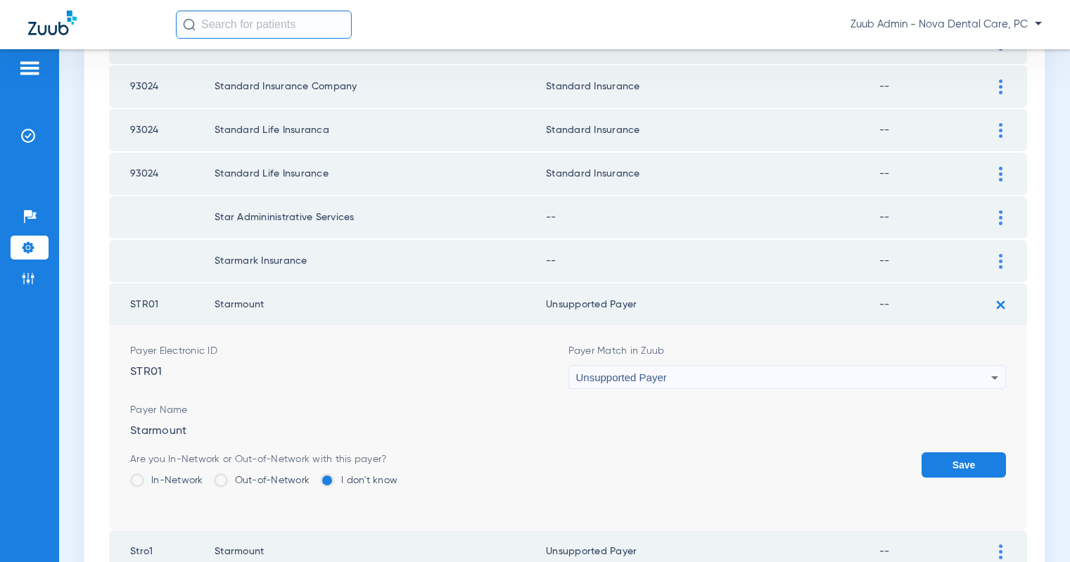
click at [946, 459] on button "Save" at bounding box center [964, 464] width 84 height 25
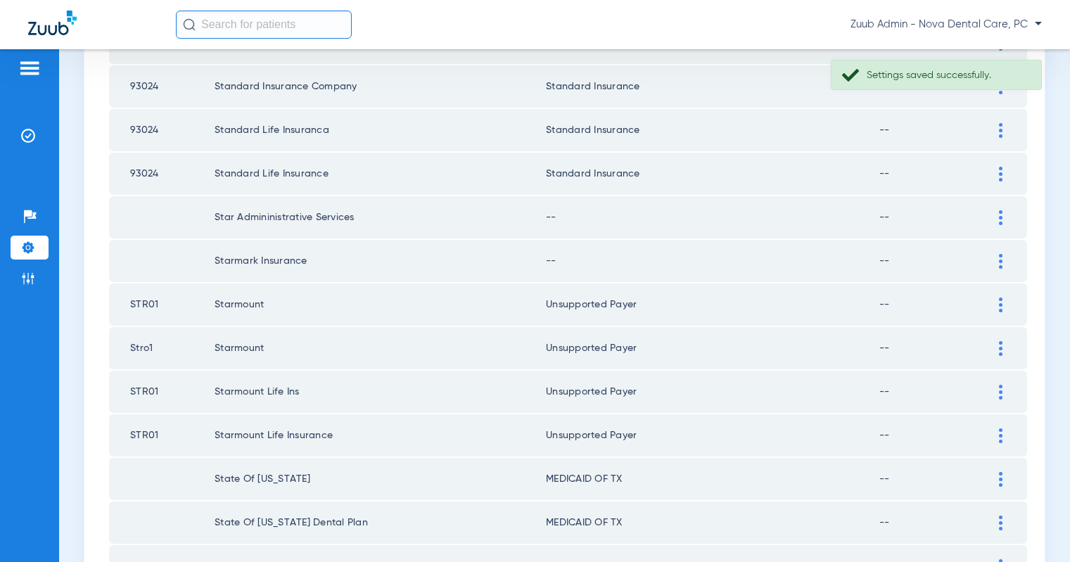
click at [999, 260] on div at bounding box center [1001, 261] width 25 height 15
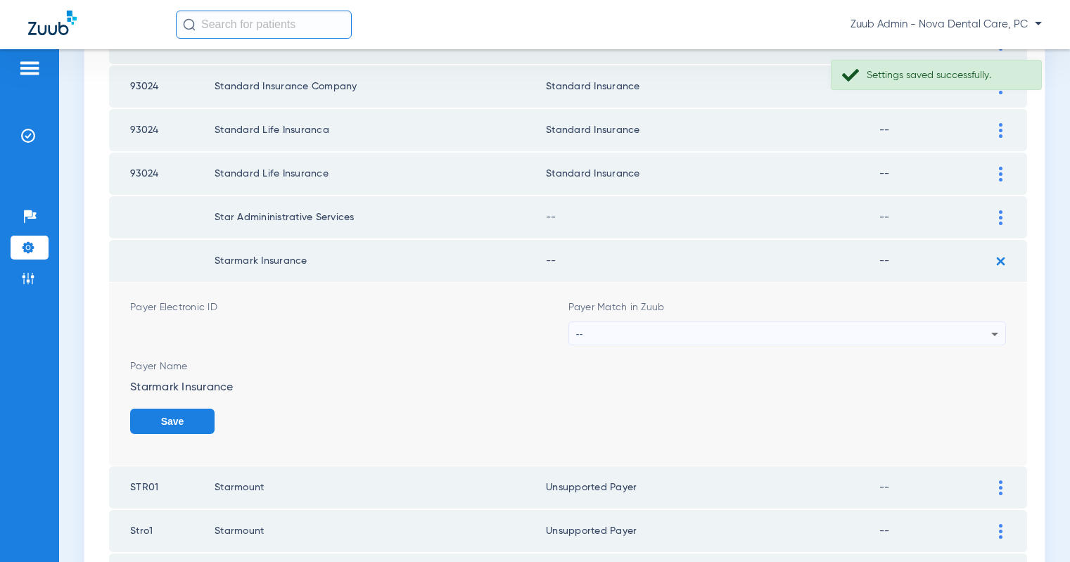
click at [832, 329] on div "--" at bounding box center [784, 334] width 416 height 24
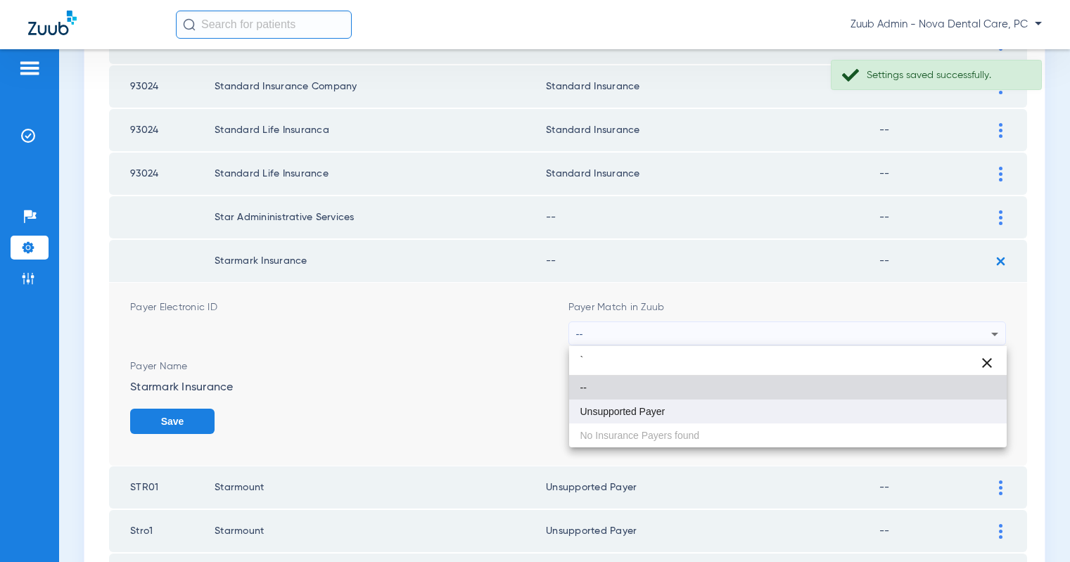
type input "`"
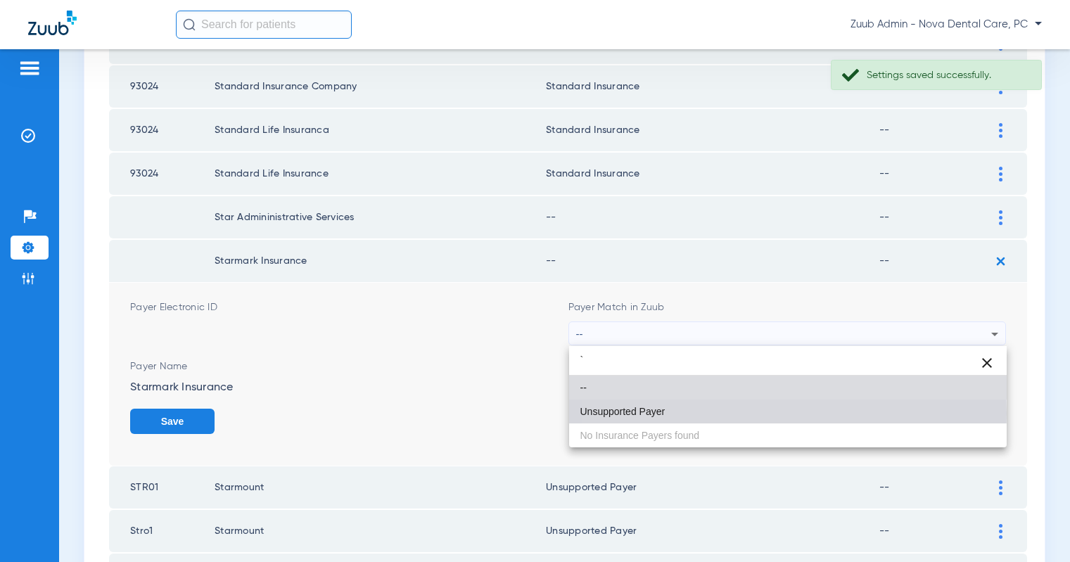
click at [705, 414] on mat-option "Unsupported Payer" at bounding box center [788, 412] width 438 height 24
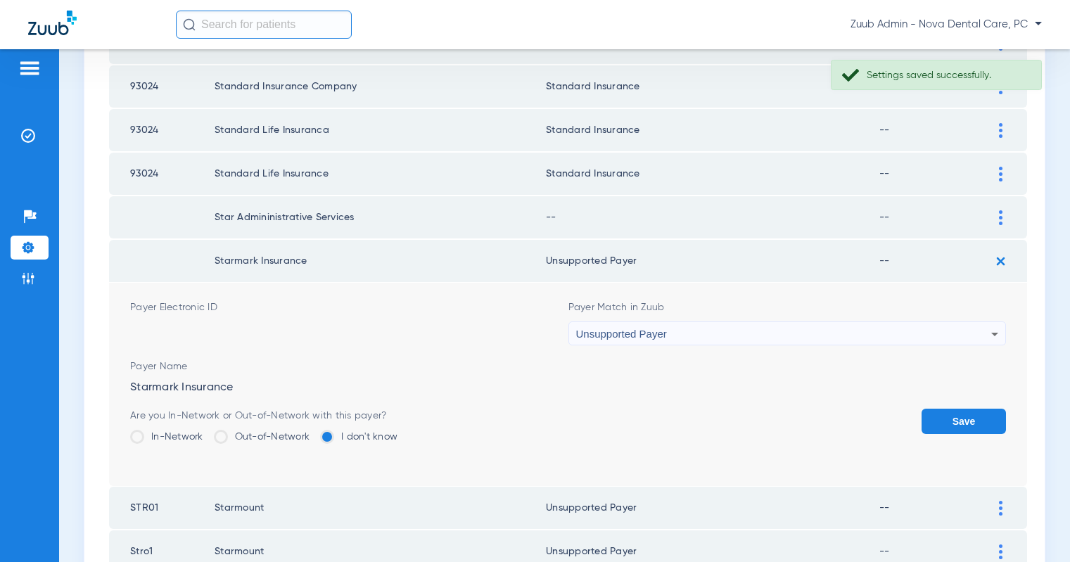
click at [968, 414] on button "Save" at bounding box center [964, 421] width 84 height 25
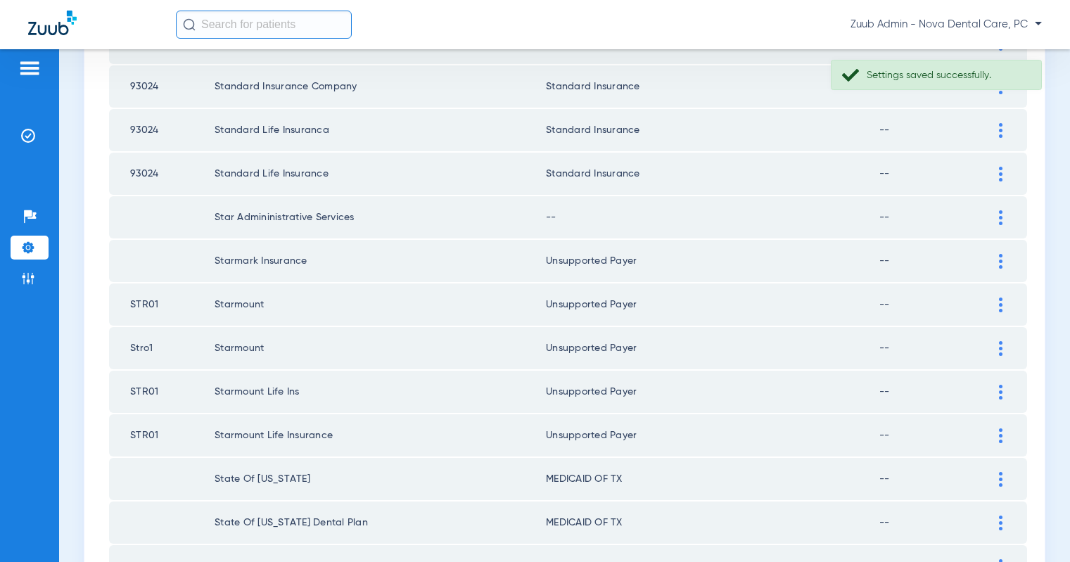
click at [1001, 220] on img at bounding box center [1001, 217] width 4 height 15
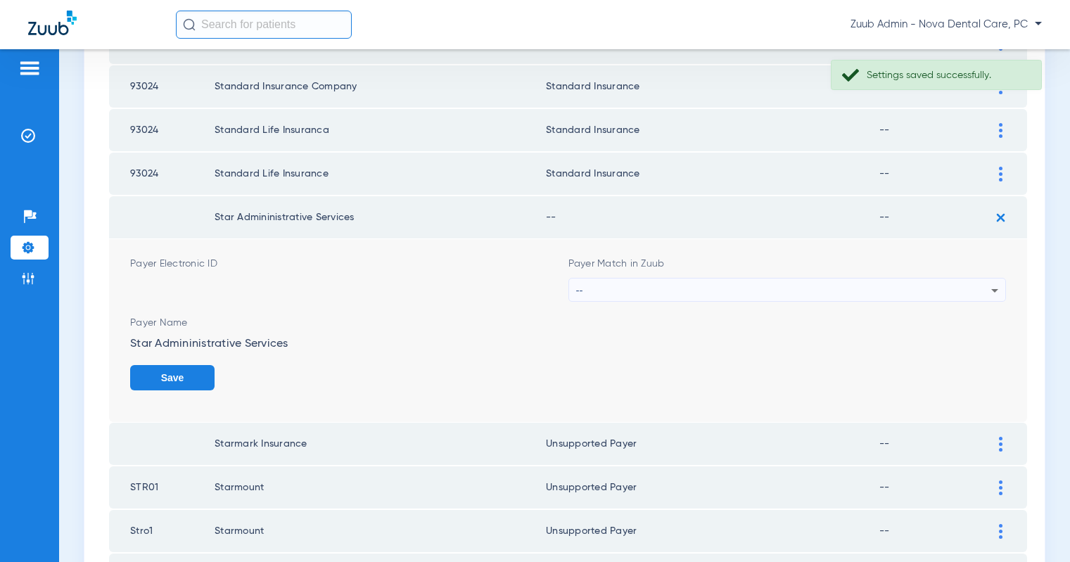
click at [856, 286] on div "--" at bounding box center [784, 291] width 416 height 24
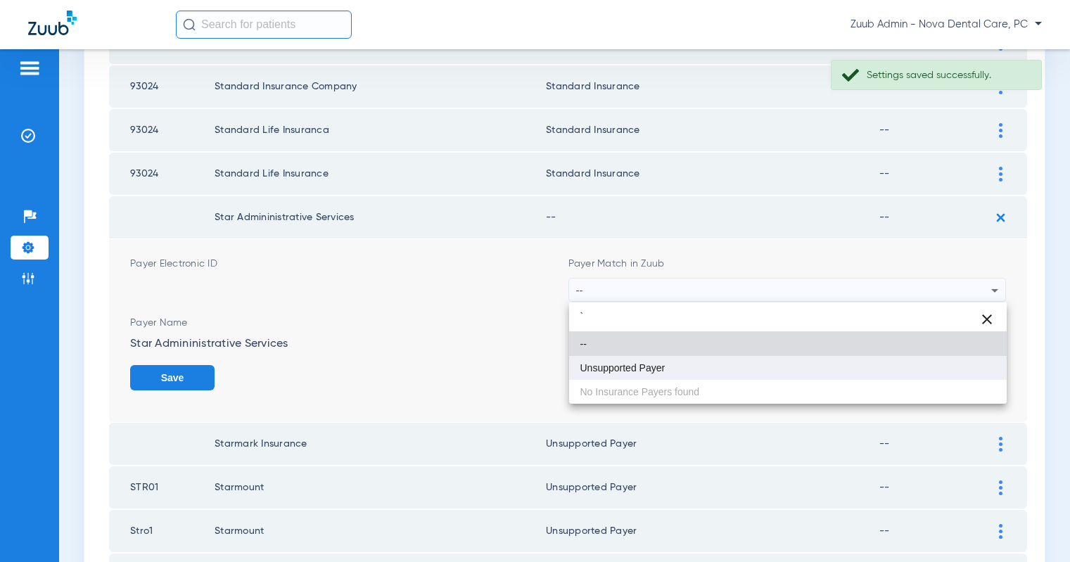
type input "`"
click at [673, 370] on mat-option "Unsupported Payer" at bounding box center [788, 368] width 438 height 24
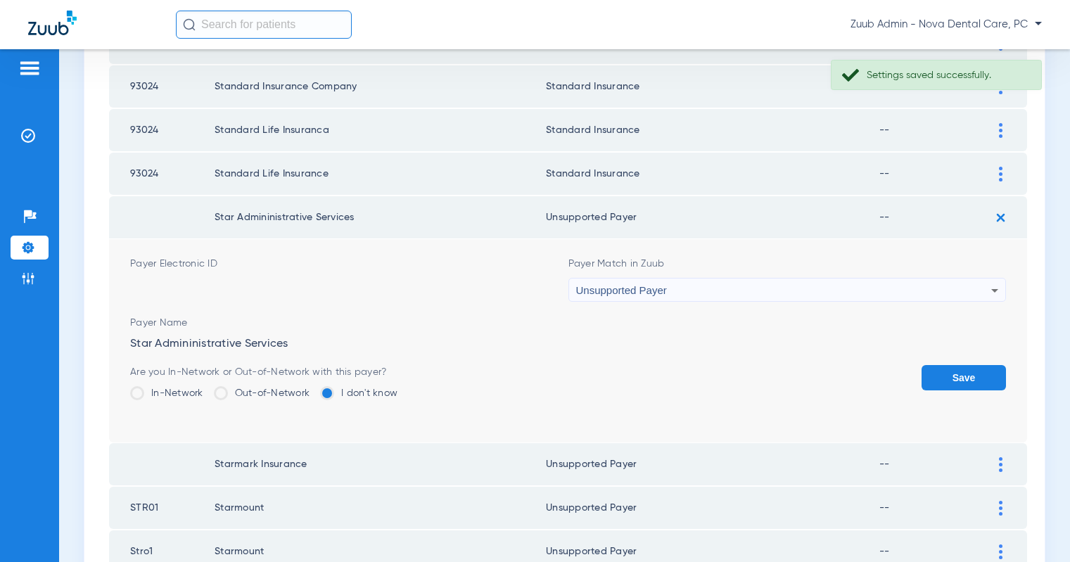
click at [952, 343] on div "Payer Name Star Admininistrative Services" at bounding box center [568, 333] width 876 height 35
click at [966, 376] on button "Save" at bounding box center [964, 377] width 84 height 25
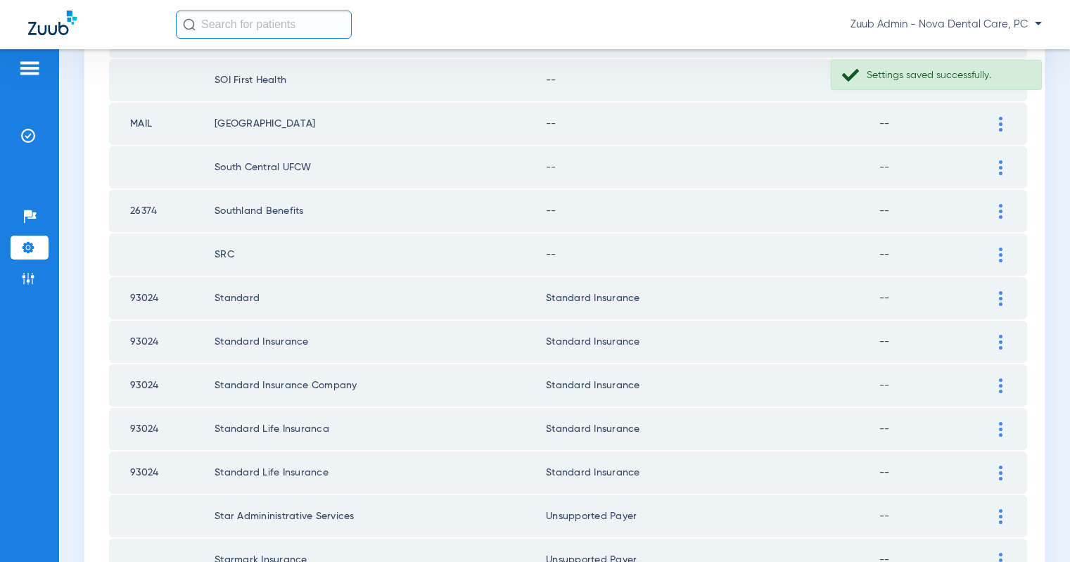
scroll to position [871, 0]
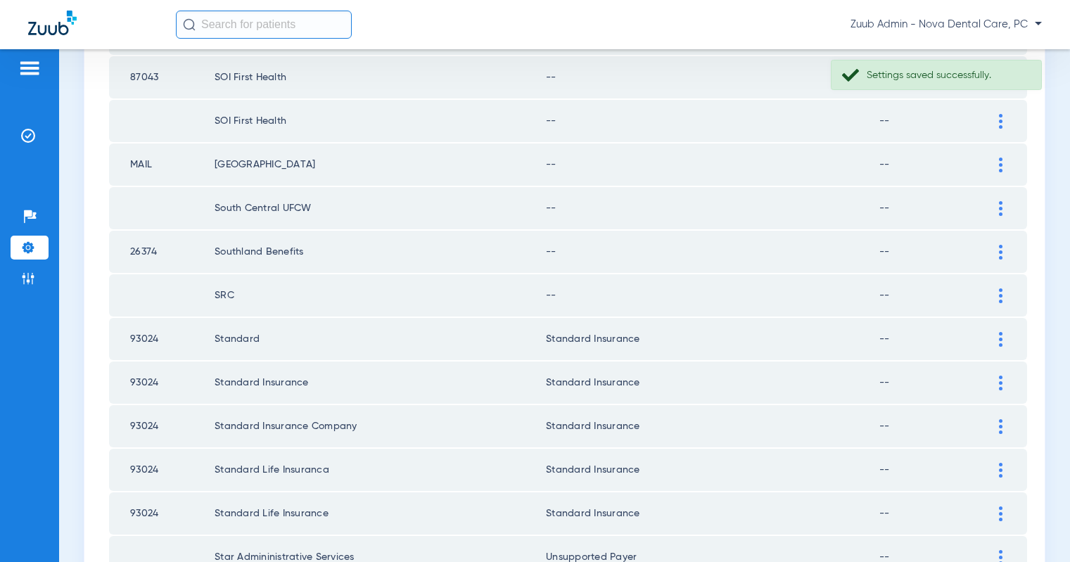
click at [999, 291] on img at bounding box center [1001, 296] width 4 height 15
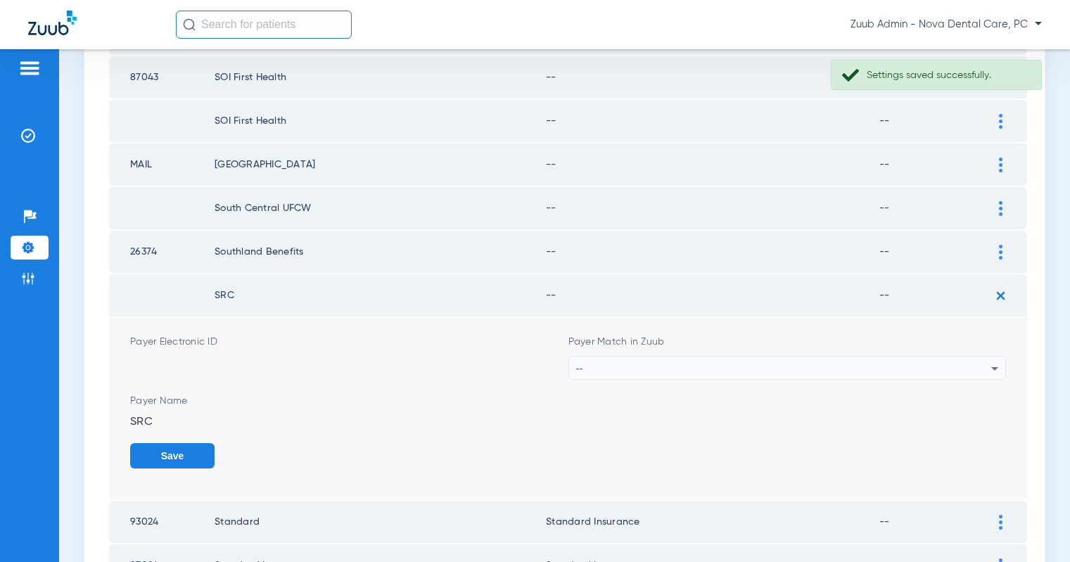
click at [857, 366] on div "--" at bounding box center [784, 369] width 416 height 24
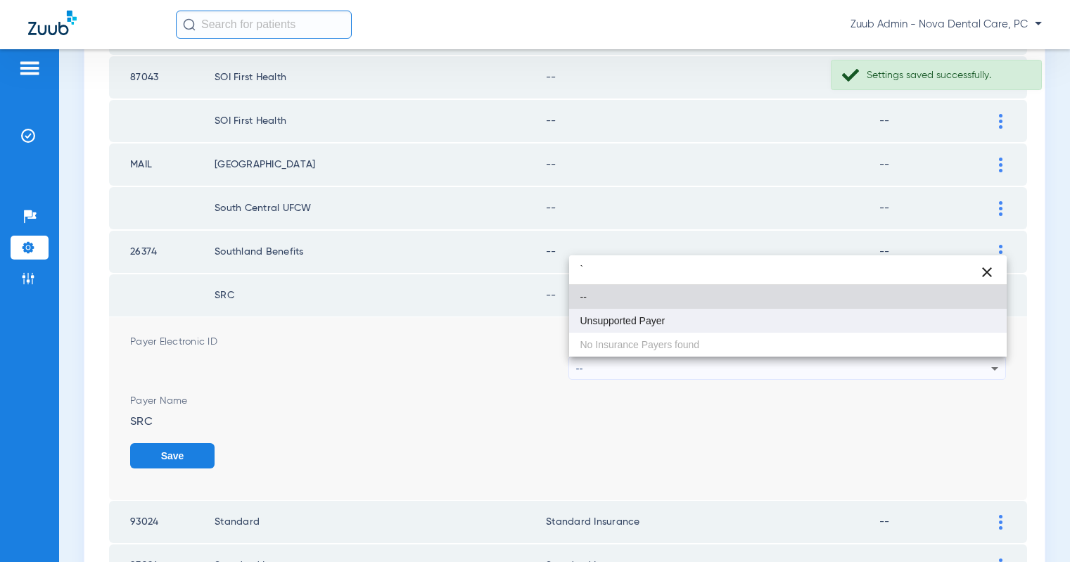
type input "`"
click at [665, 322] on mat-option "Unsupported Payer" at bounding box center [788, 321] width 438 height 24
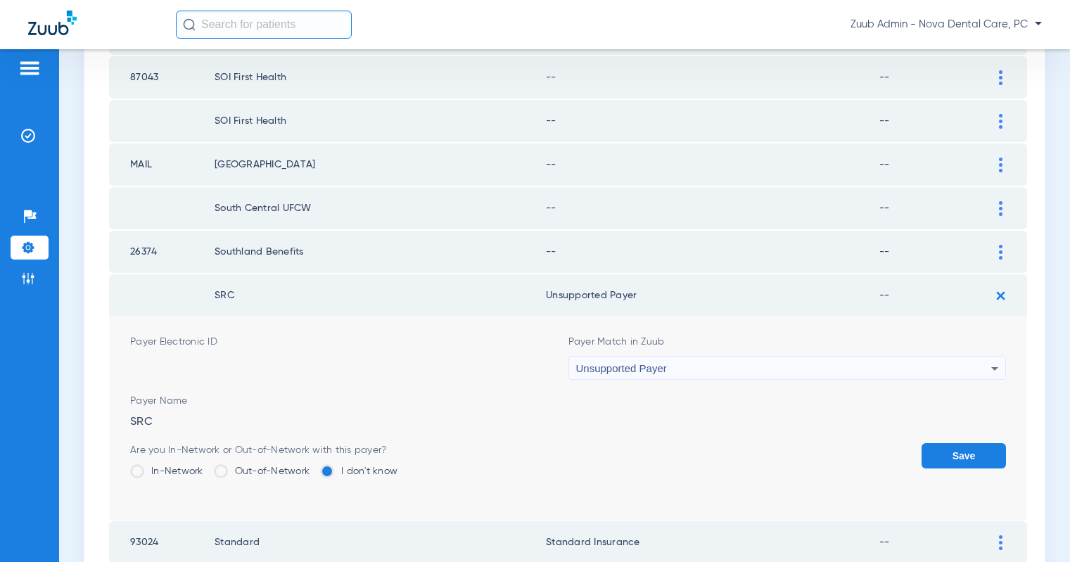
click at [971, 453] on button "Save" at bounding box center [964, 455] width 84 height 25
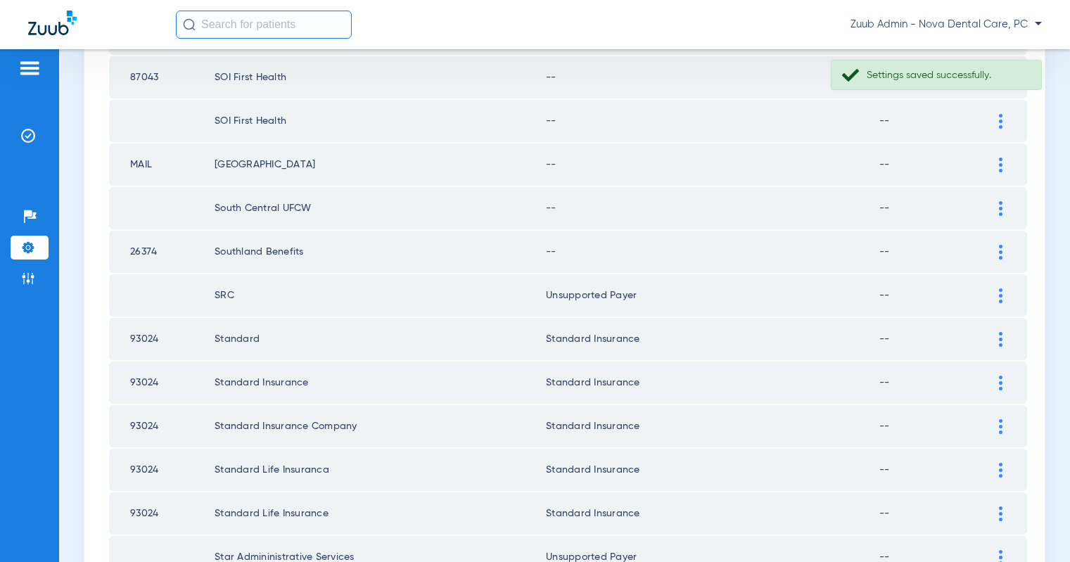
click at [999, 251] on div at bounding box center [1001, 252] width 25 height 15
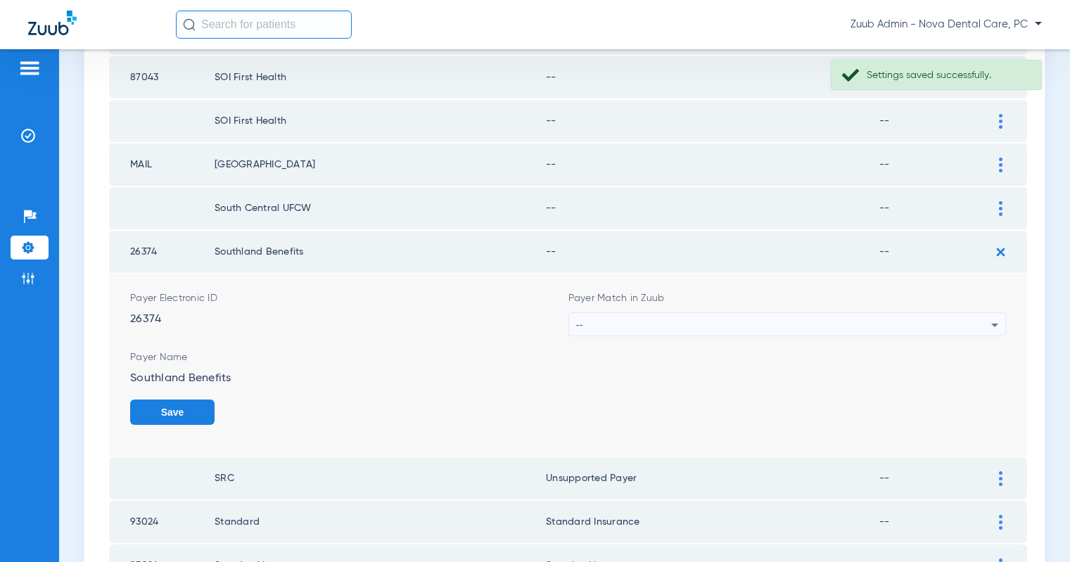
click at [868, 322] on div "--" at bounding box center [784, 325] width 416 height 24
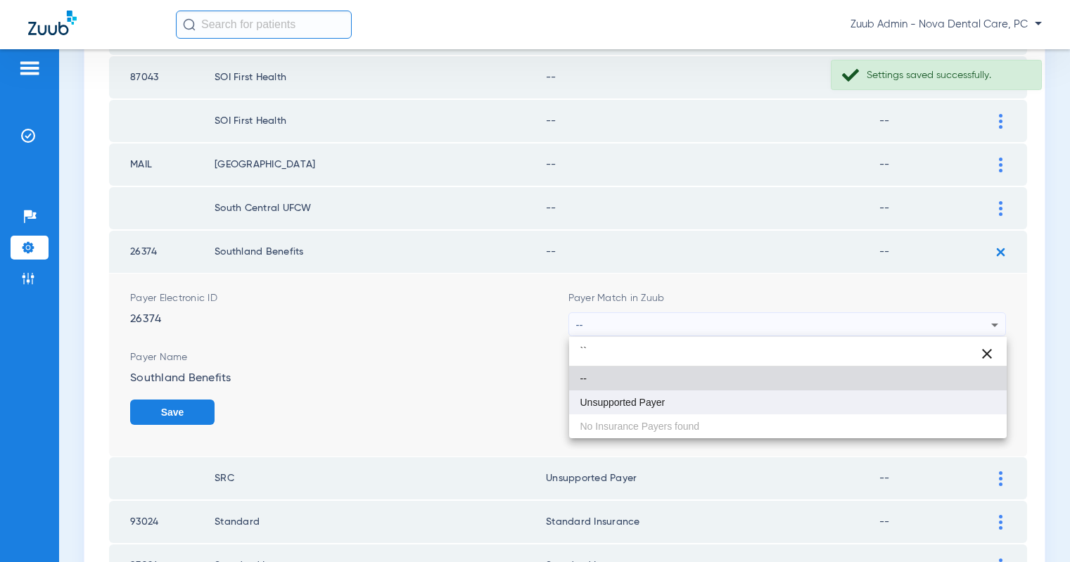
type input "``"
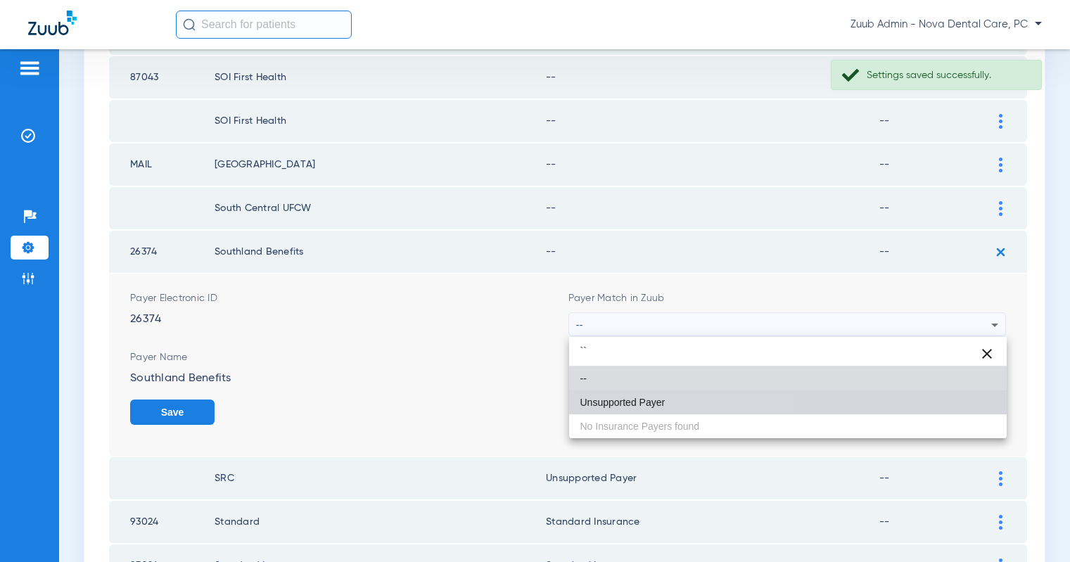
click at [632, 398] on span "Unsupported Payer" at bounding box center [623, 403] width 85 height 10
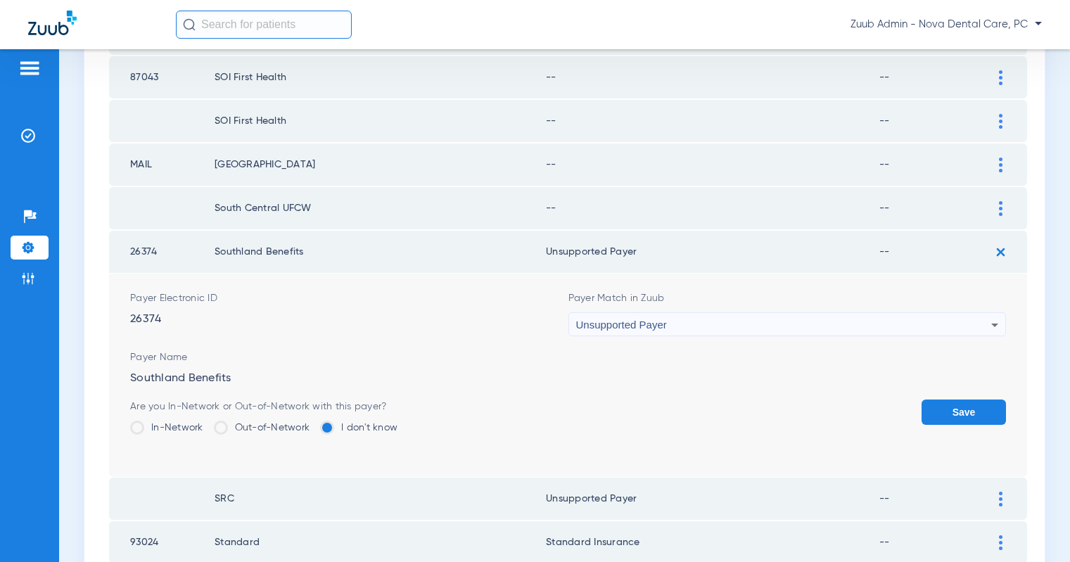
click at [952, 402] on button "Save" at bounding box center [964, 412] width 84 height 25
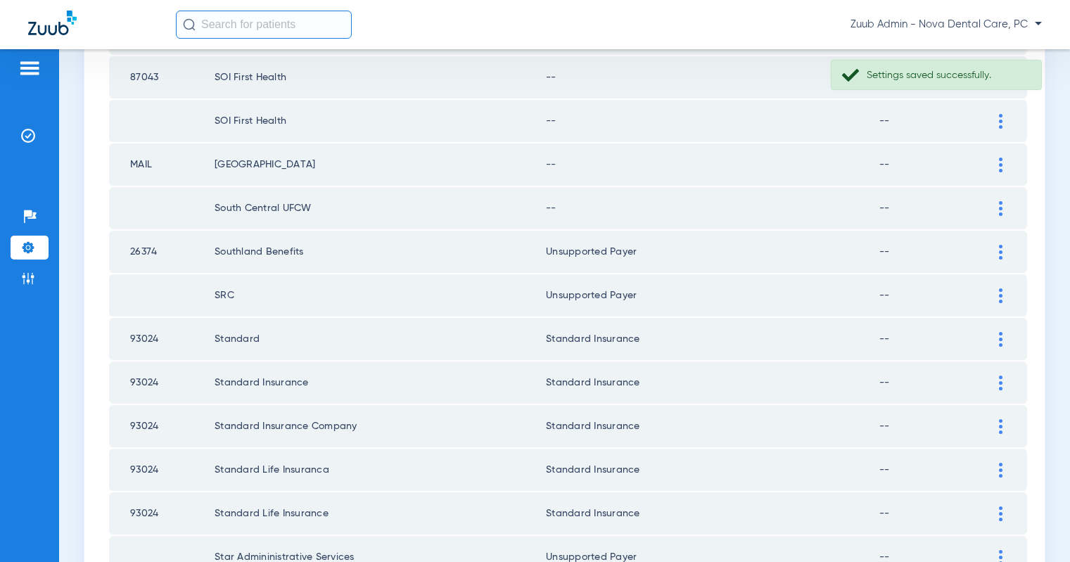
click at [1002, 210] on img at bounding box center [1001, 208] width 4 height 15
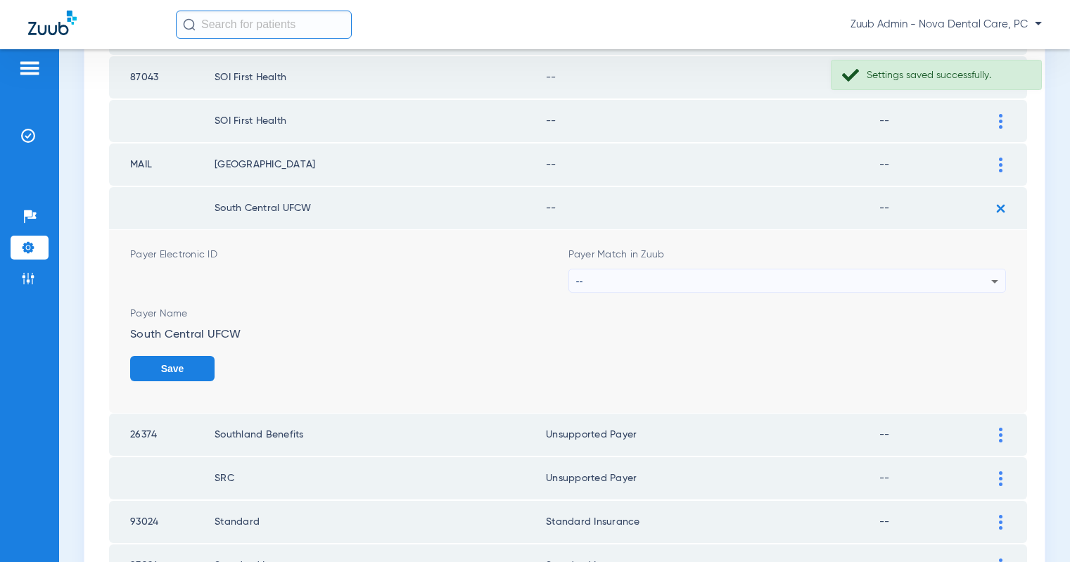
click at [858, 272] on div "--" at bounding box center [784, 282] width 416 height 24
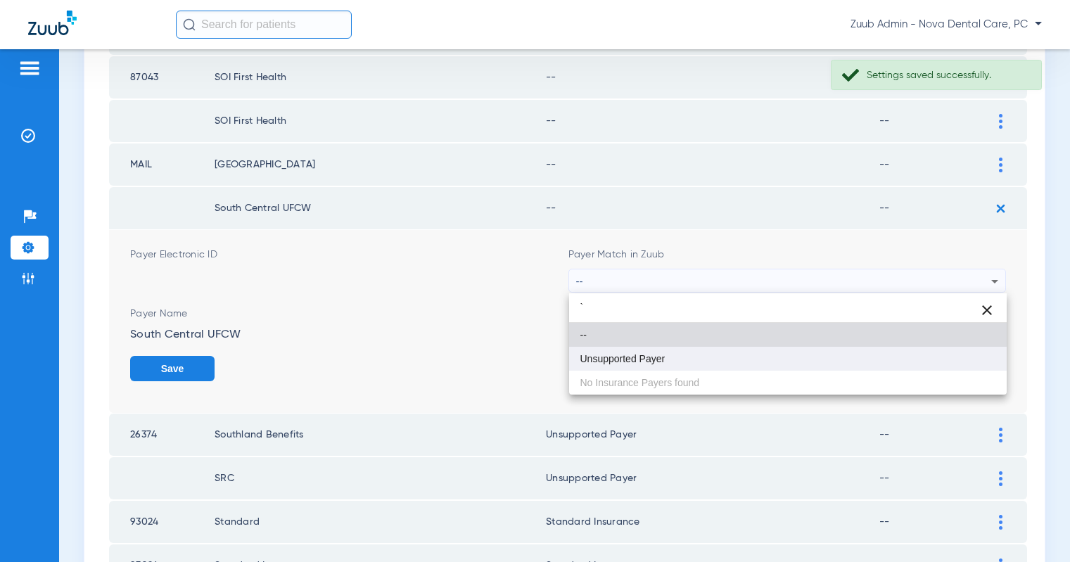
type input "`"
click at [667, 353] on mat-option "Unsupported Payer" at bounding box center [788, 359] width 438 height 24
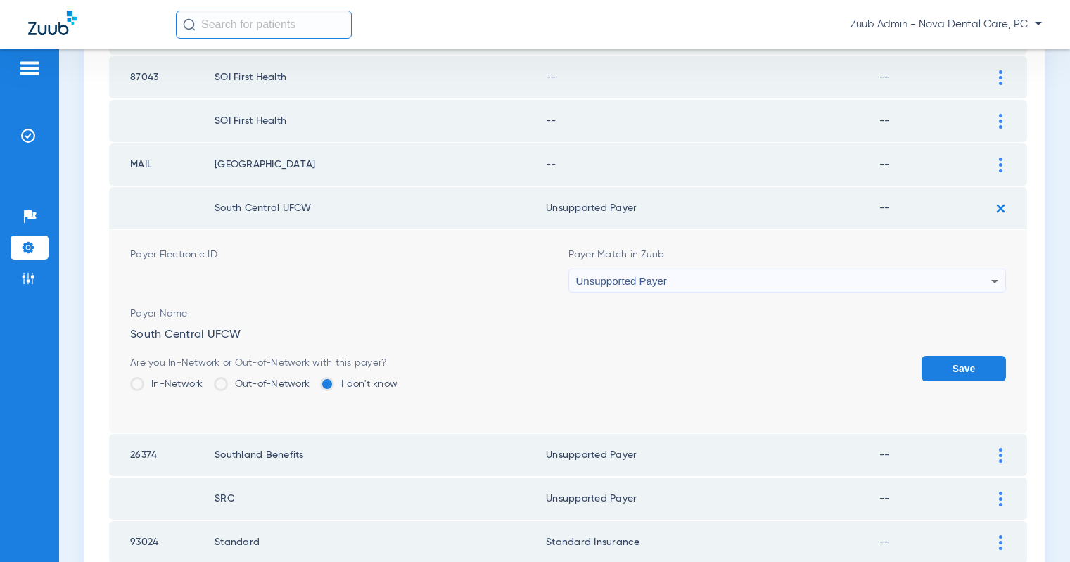
click at [946, 358] on button "Save" at bounding box center [964, 368] width 84 height 25
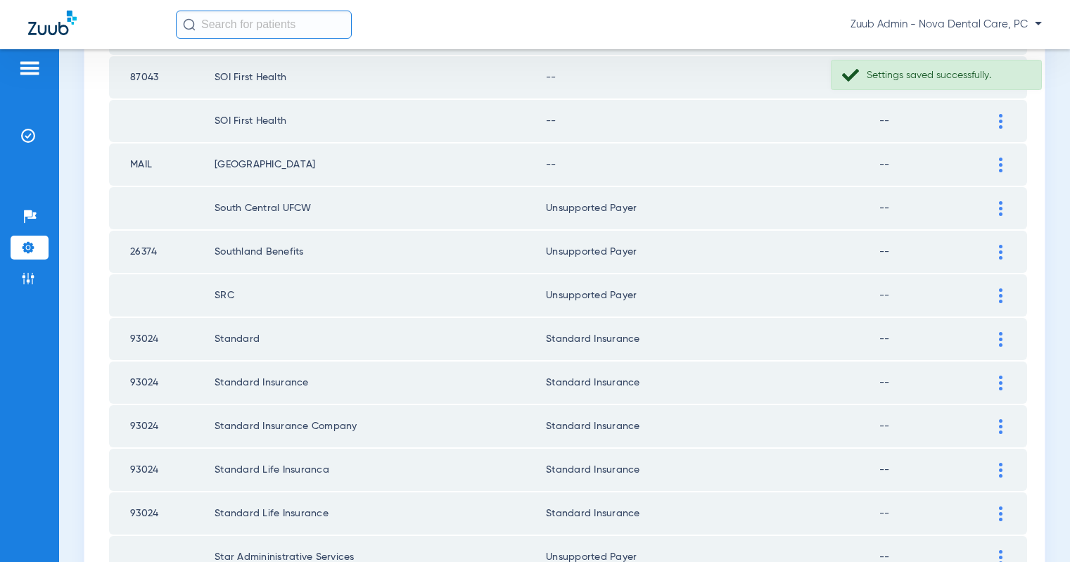
click at [1000, 162] on img at bounding box center [1001, 165] width 4 height 15
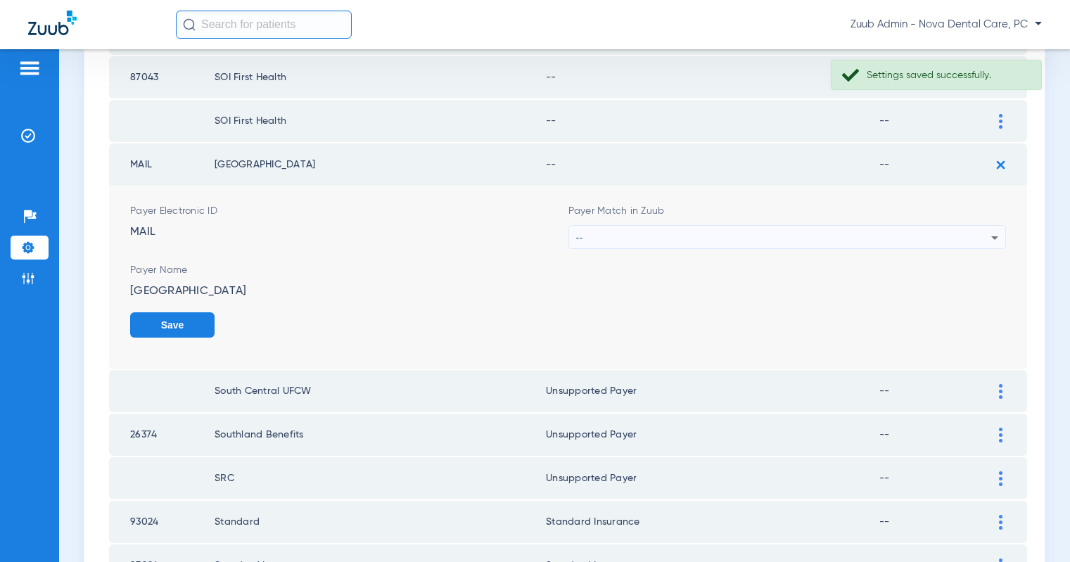
click at [830, 238] on div "--" at bounding box center [784, 238] width 416 height 24
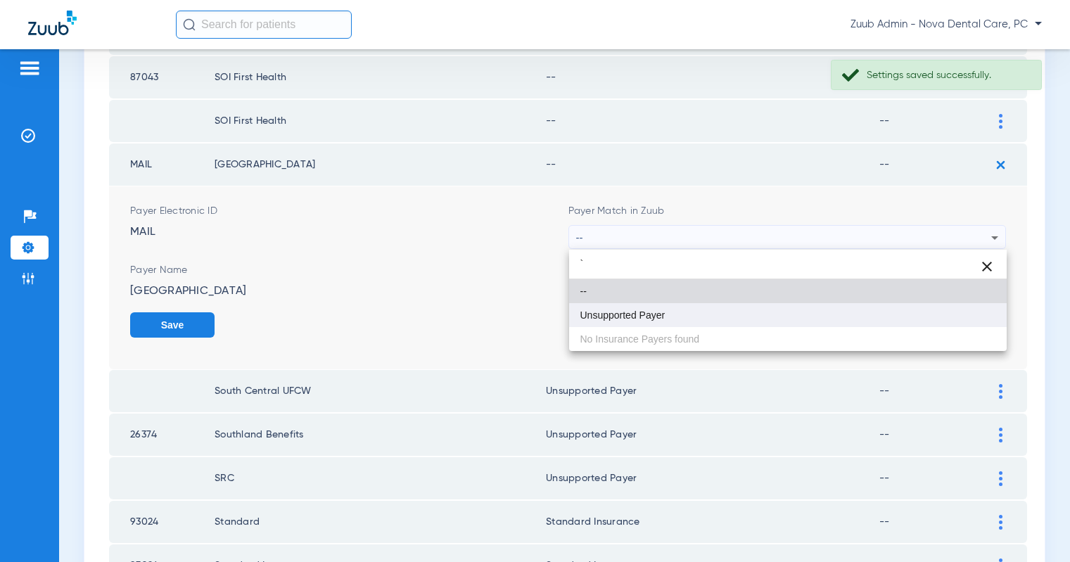
type input "`"
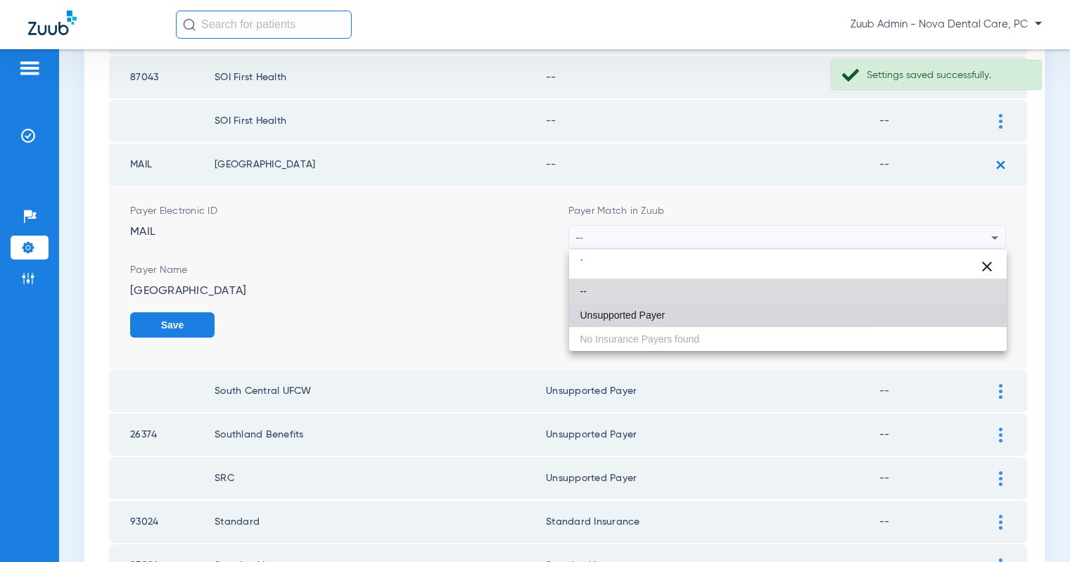
click at [670, 311] on mat-option "Unsupported Payer" at bounding box center [788, 315] width 438 height 24
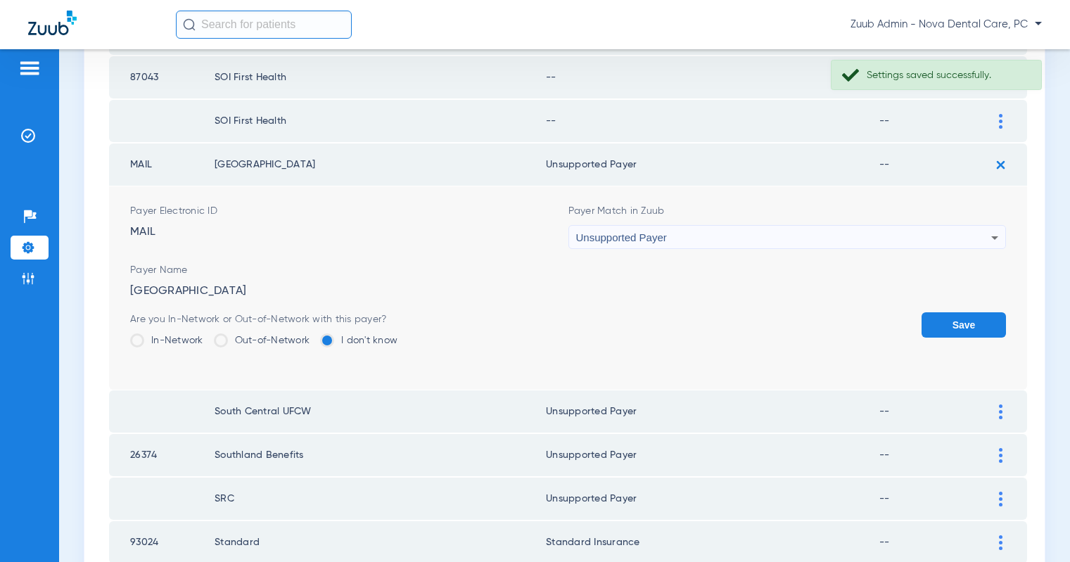
click at [942, 319] on button "Save" at bounding box center [964, 324] width 84 height 25
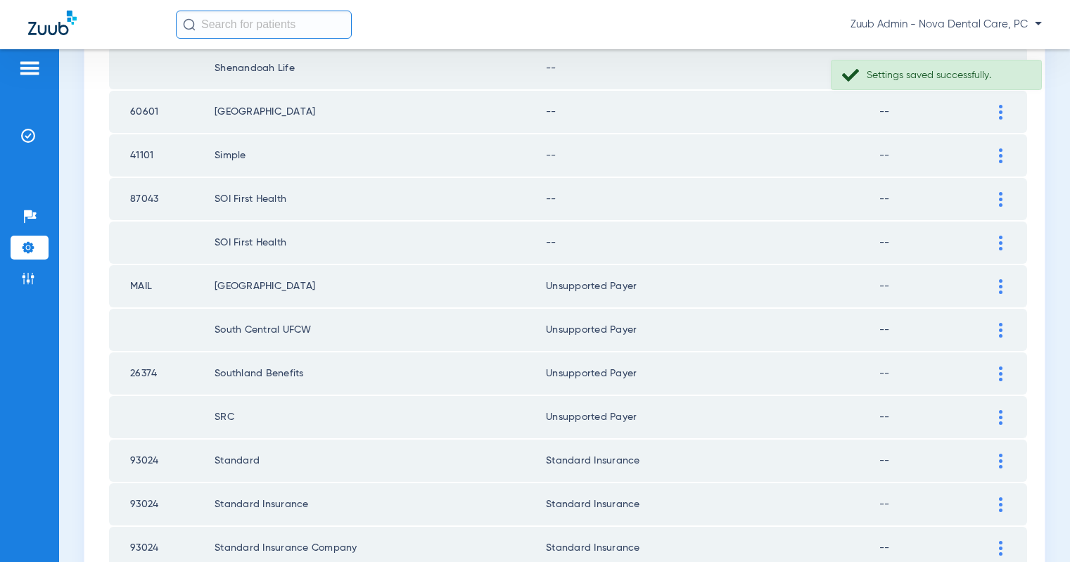
scroll to position [749, 0]
click at [1001, 241] on img at bounding box center [1001, 243] width 4 height 15
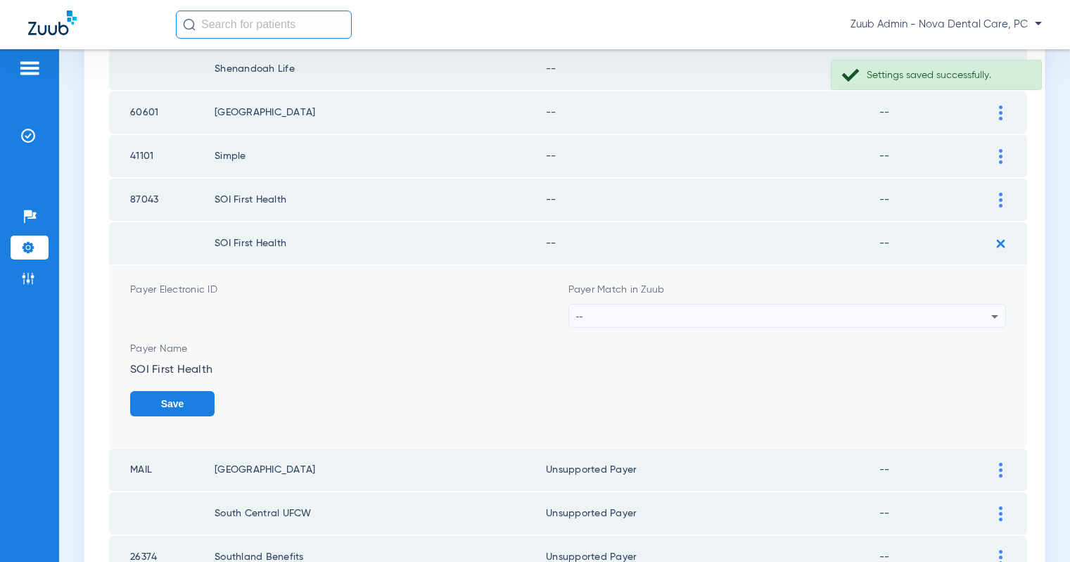
click at [930, 316] on div "--" at bounding box center [784, 317] width 416 height 24
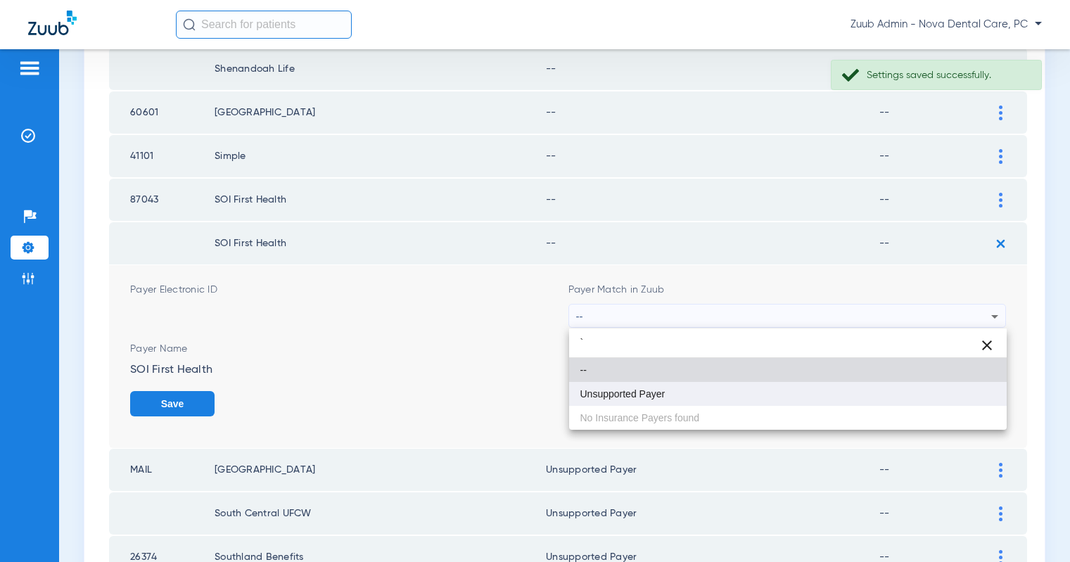
type input "`"
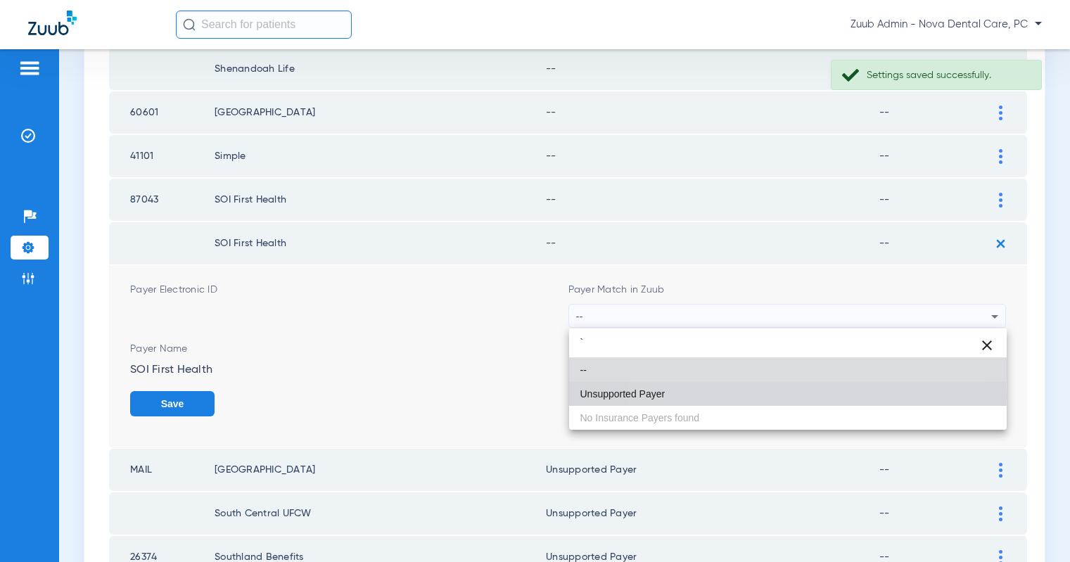
click at [728, 395] on mat-option "Unsupported Payer" at bounding box center [788, 394] width 438 height 24
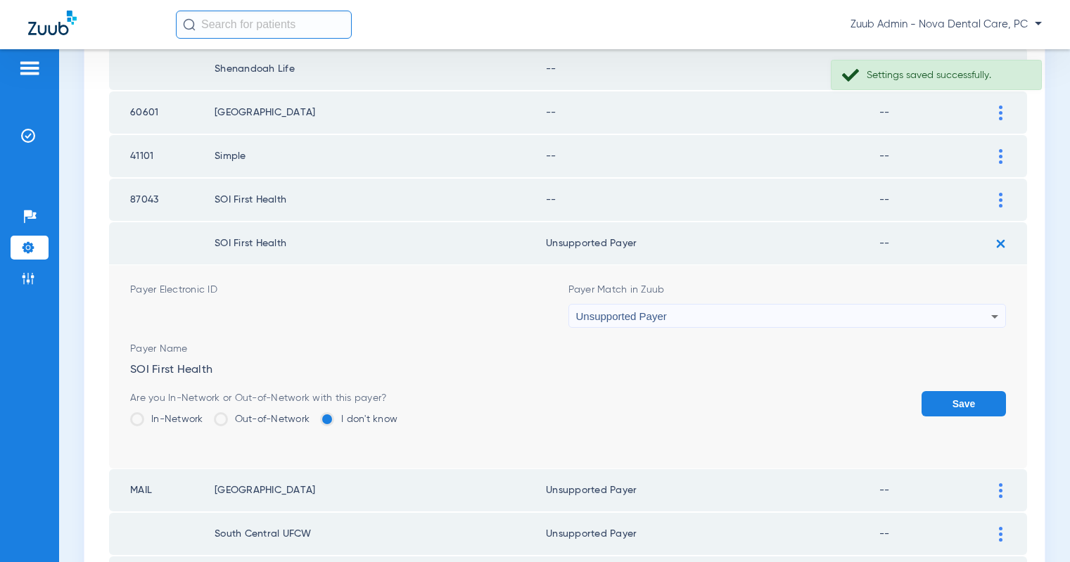
click at [958, 390] on form "Payer Electronic ID Payer Match in Zuub Unsupported Payer Payer Name SOI First …" at bounding box center [568, 366] width 876 height 203
click at [944, 406] on button "Save" at bounding box center [964, 403] width 84 height 25
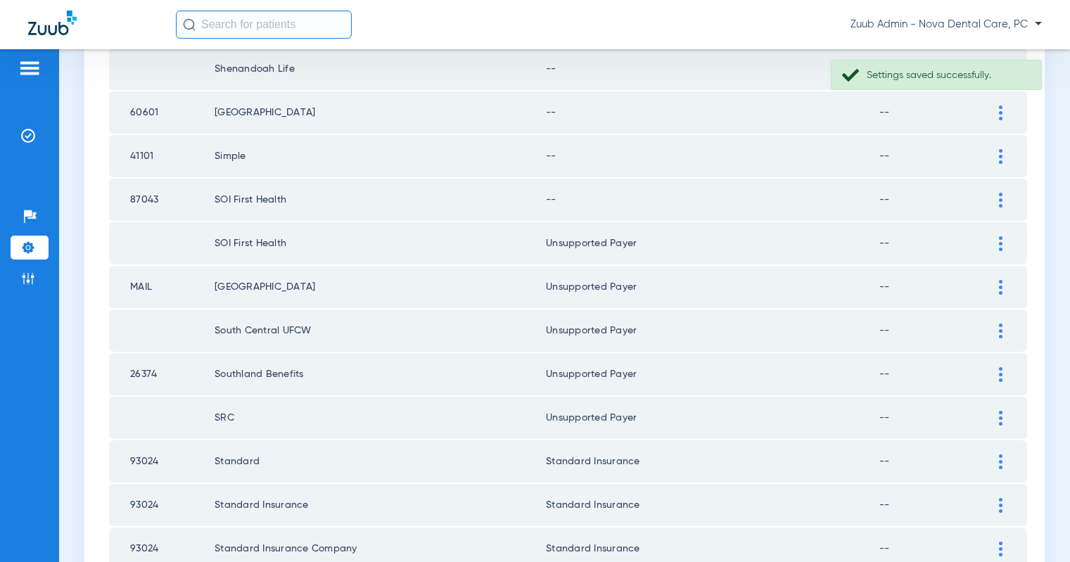
click at [999, 198] on div at bounding box center [1001, 200] width 25 height 15
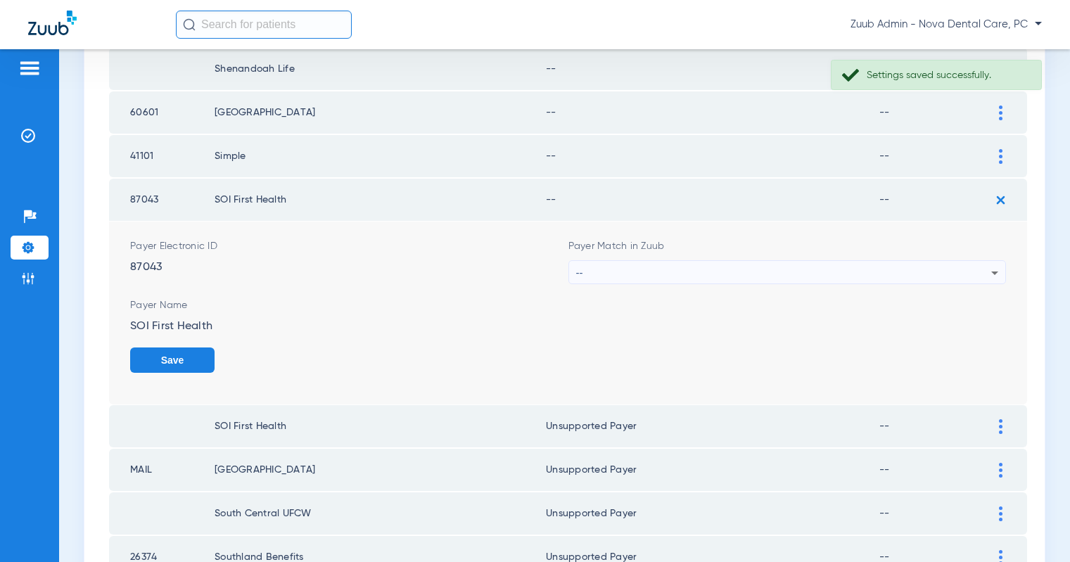
click at [904, 274] on div "--" at bounding box center [784, 273] width 416 height 24
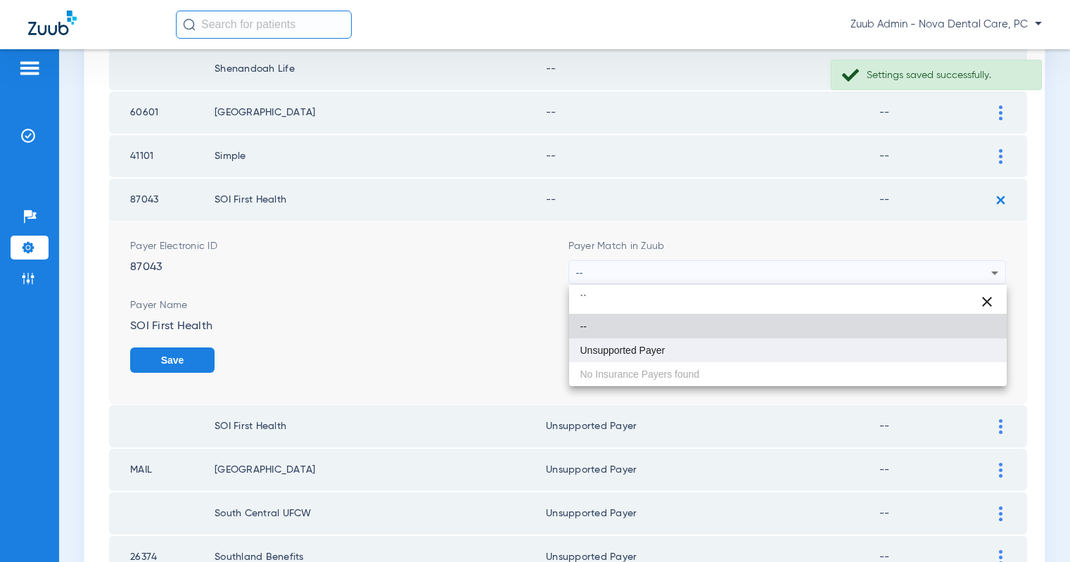
type input "``"
click at [679, 344] on mat-option "Unsupported Payer" at bounding box center [788, 350] width 438 height 24
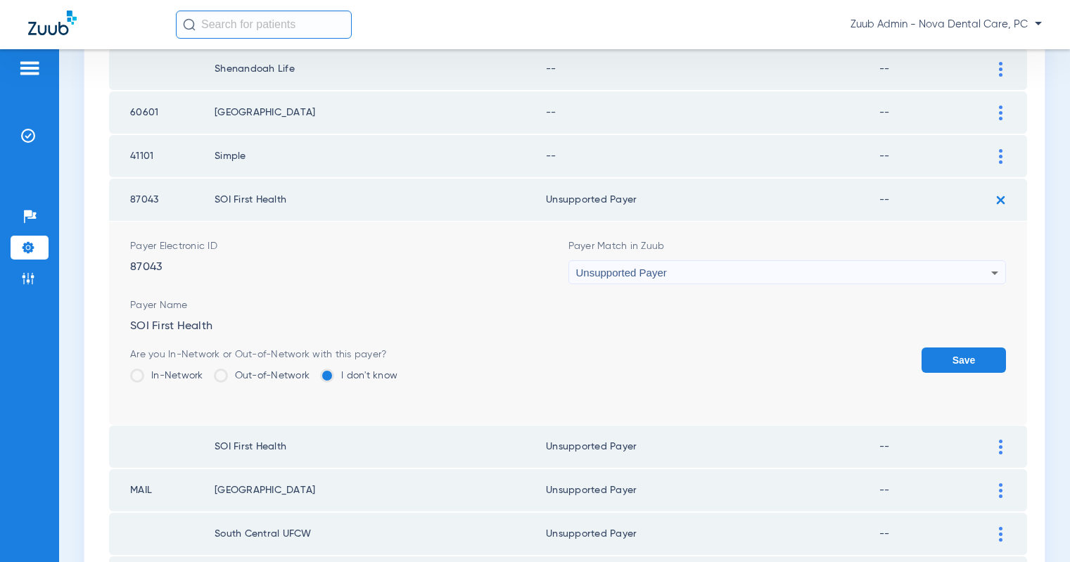
click at [945, 360] on button "Save" at bounding box center [964, 360] width 84 height 25
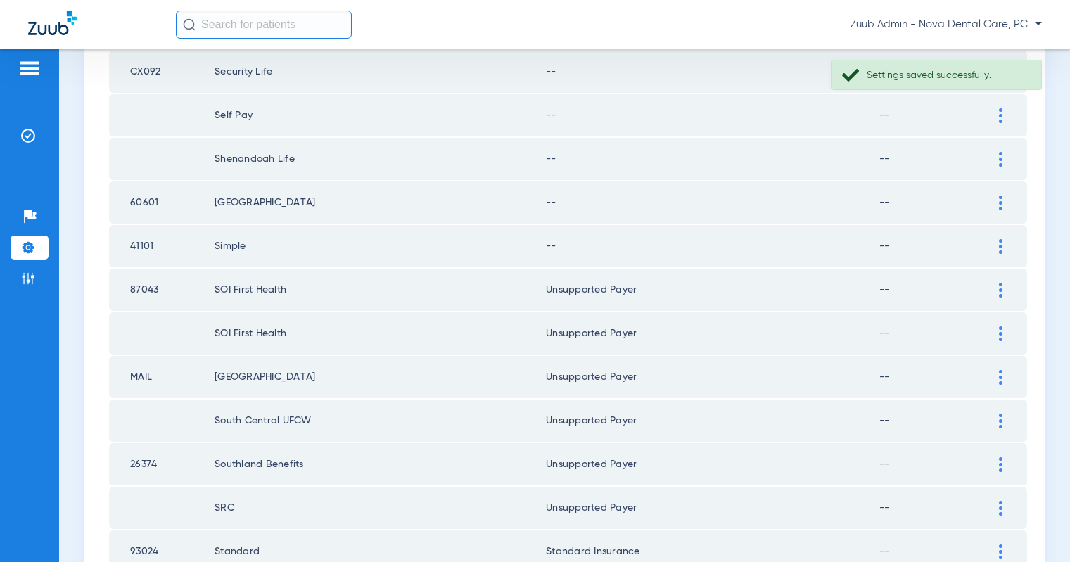
scroll to position [654, 0]
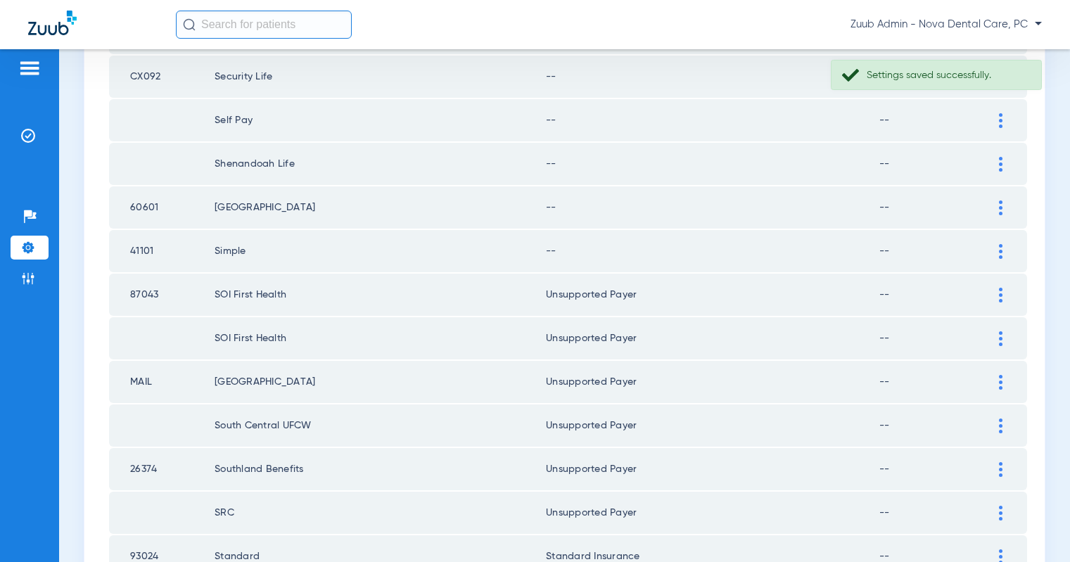
click at [1001, 252] on img at bounding box center [1001, 251] width 4 height 15
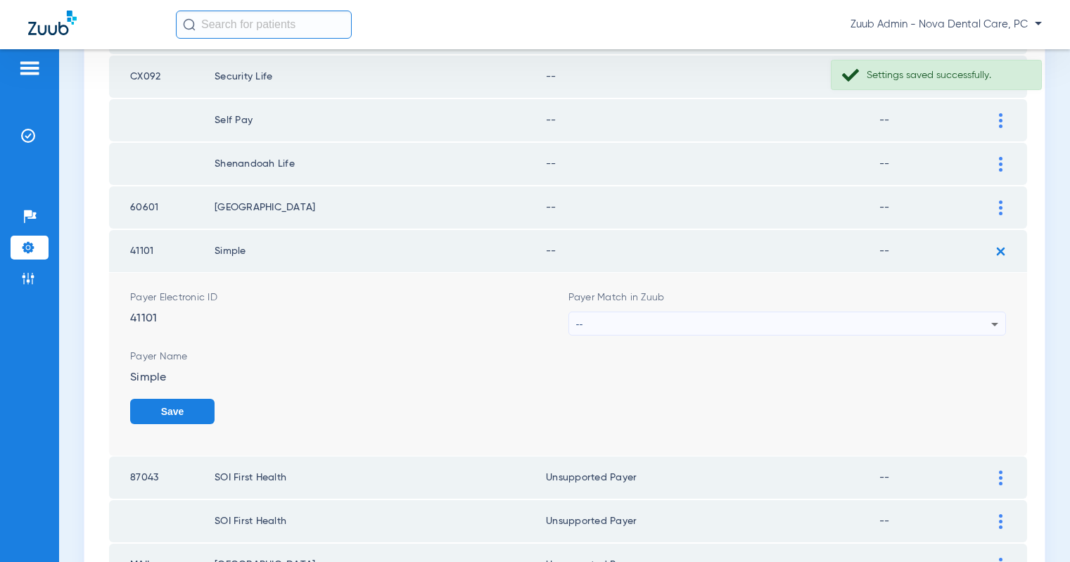
click at [902, 319] on div "--" at bounding box center [784, 324] width 416 height 24
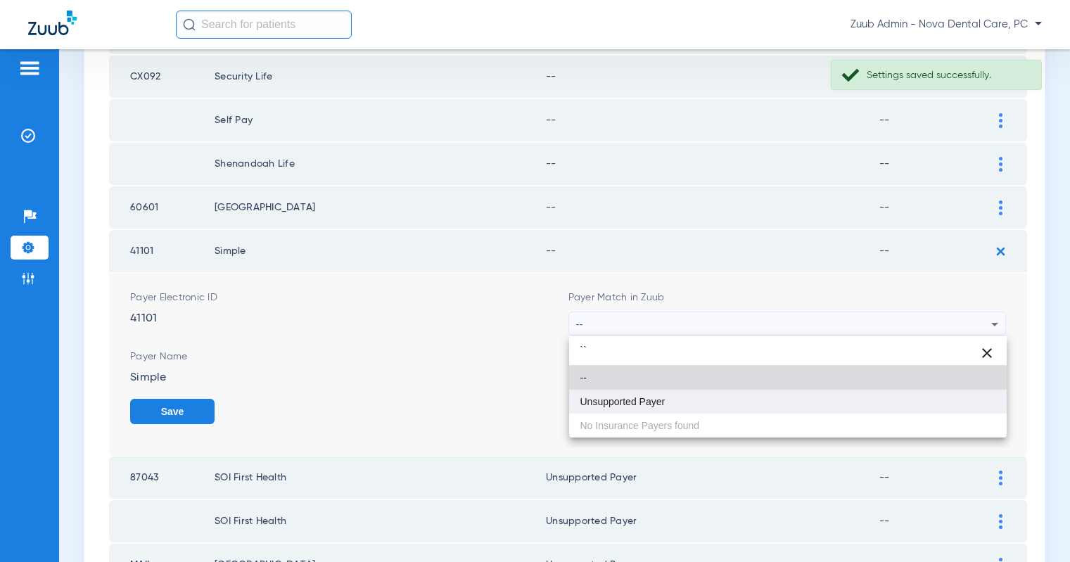
type input "``"
click at [692, 403] on mat-option "Unsupported Payer" at bounding box center [788, 402] width 438 height 24
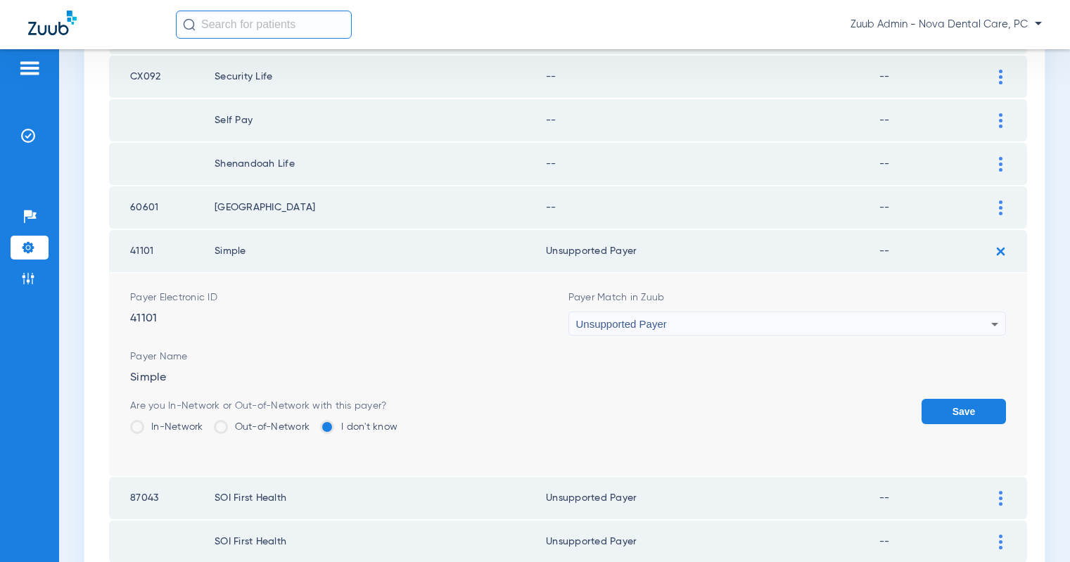
click at [962, 405] on button "Save" at bounding box center [964, 411] width 84 height 25
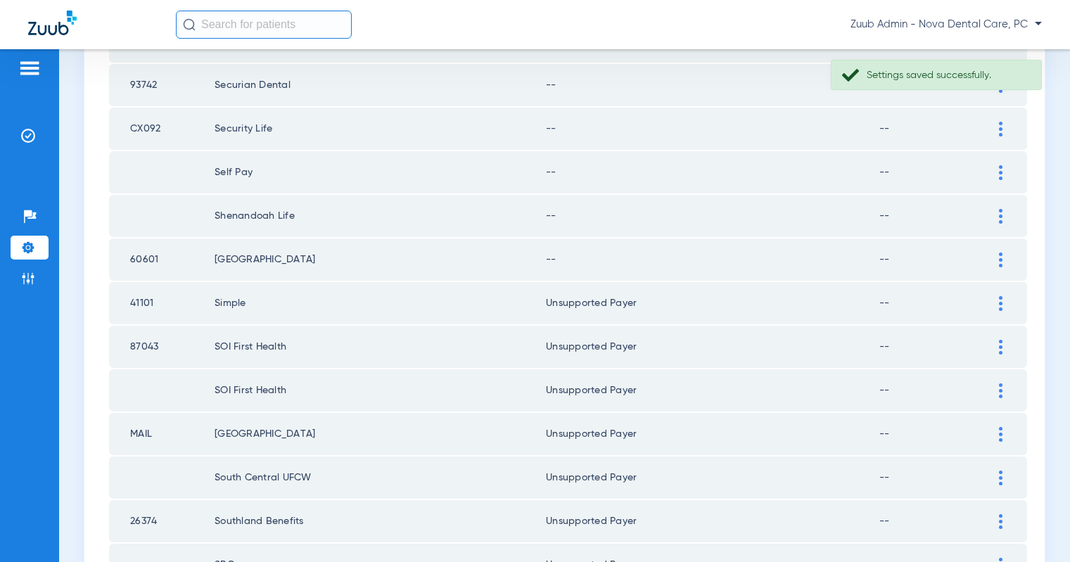
scroll to position [595, 0]
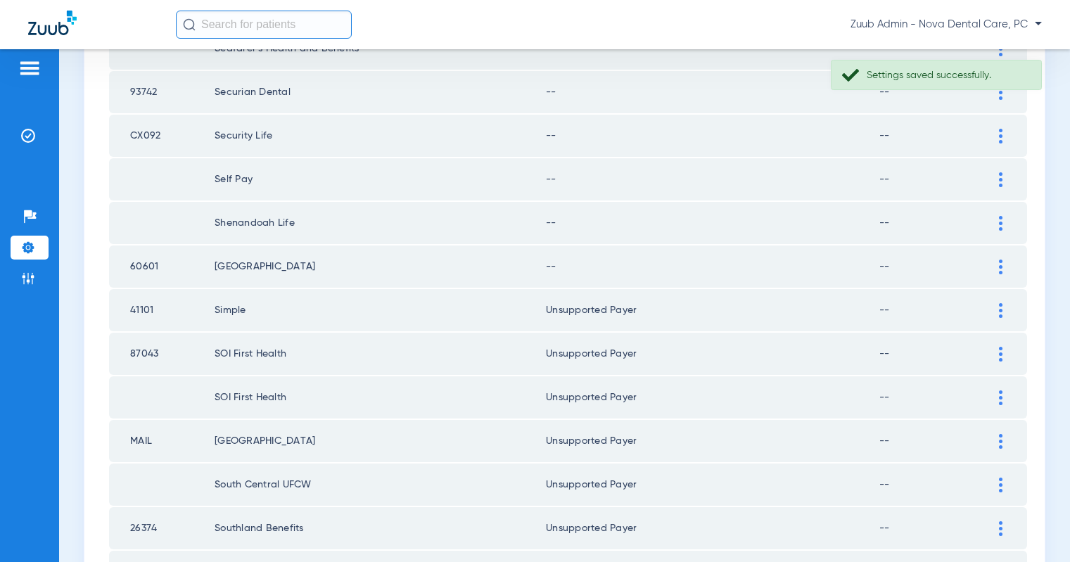
click at [1001, 270] on img at bounding box center [1001, 267] width 4 height 15
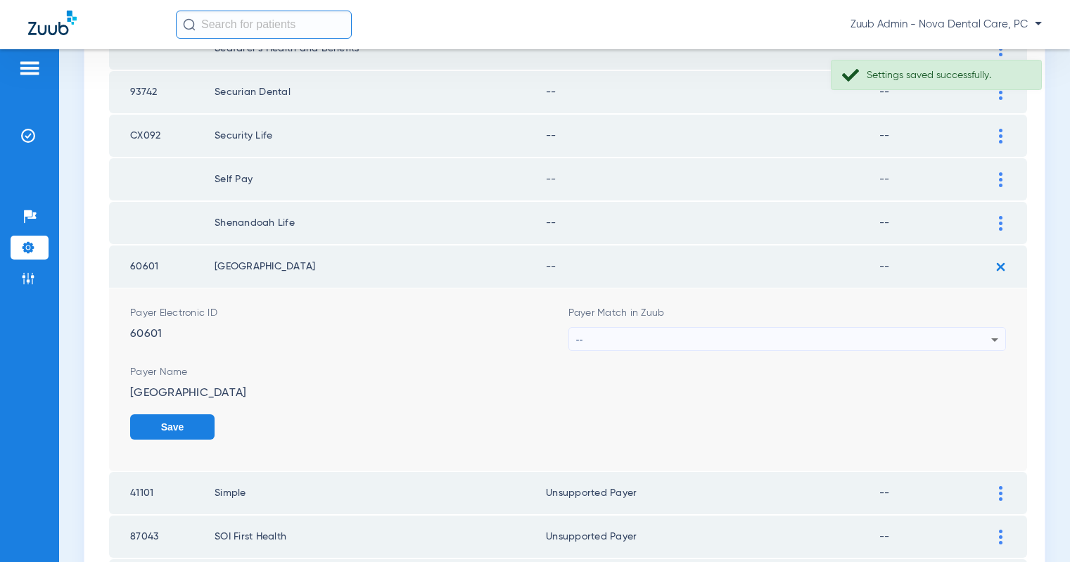
click at [932, 337] on div "--" at bounding box center [784, 340] width 416 height 24
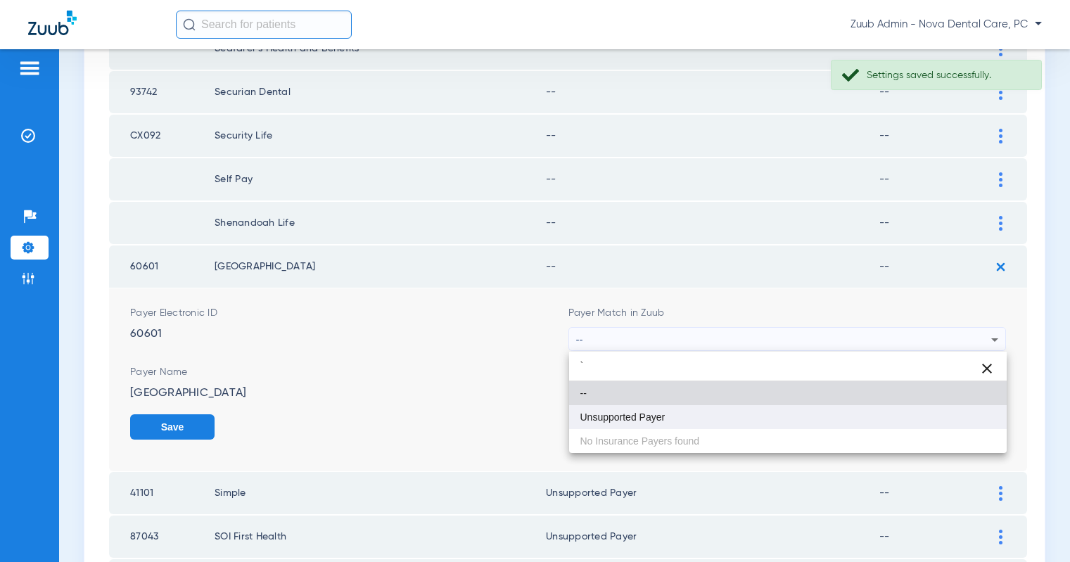
type input "`"
click at [729, 412] on mat-option "Unsupported Payer" at bounding box center [788, 417] width 438 height 24
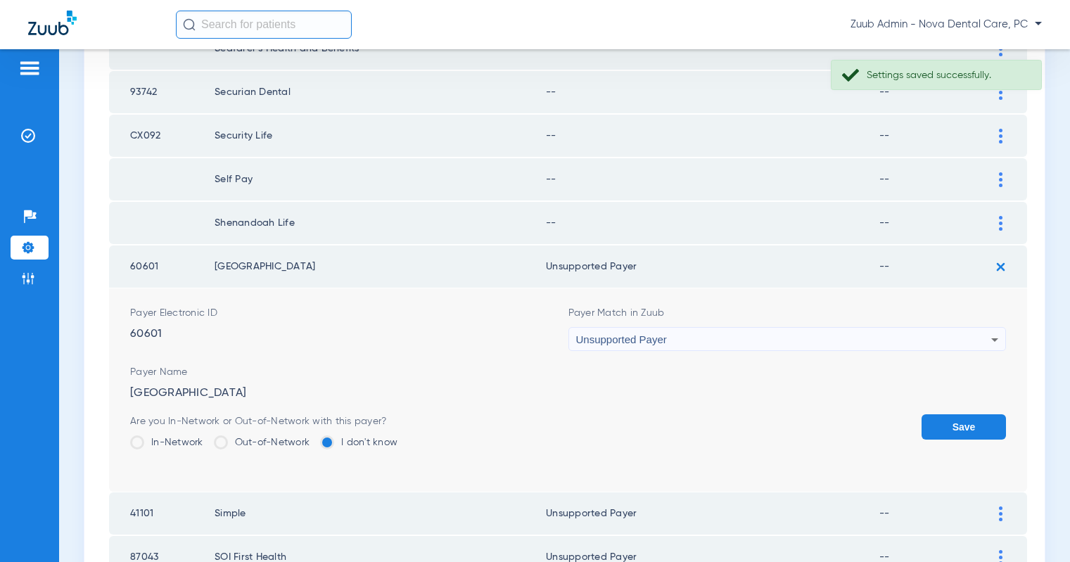
click at [968, 426] on button "Save" at bounding box center [964, 426] width 84 height 25
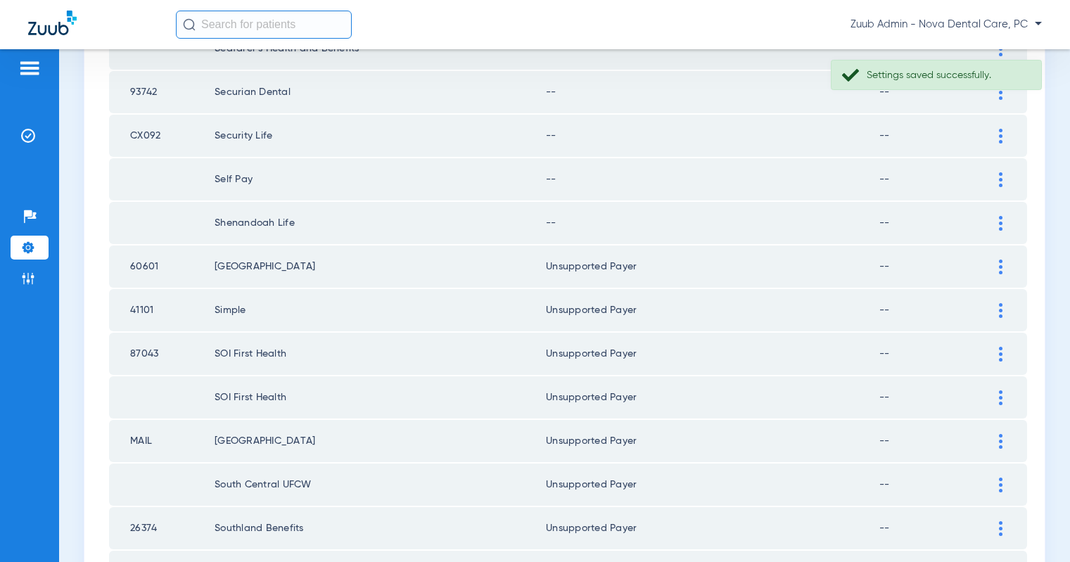
click at [998, 223] on div at bounding box center [1001, 223] width 25 height 15
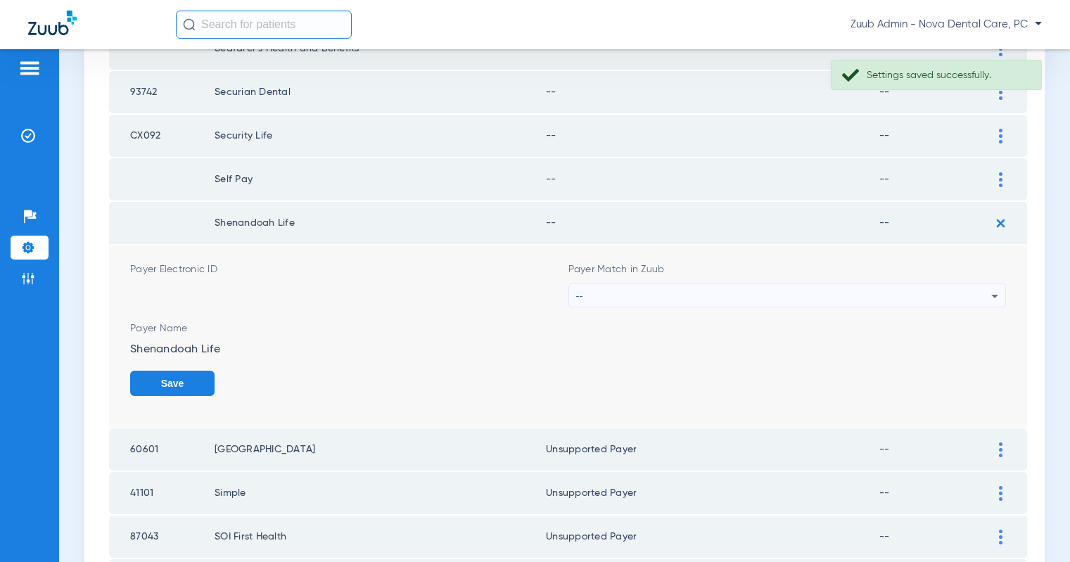
click at [863, 295] on div "--" at bounding box center [784, 296] width 416 height 24
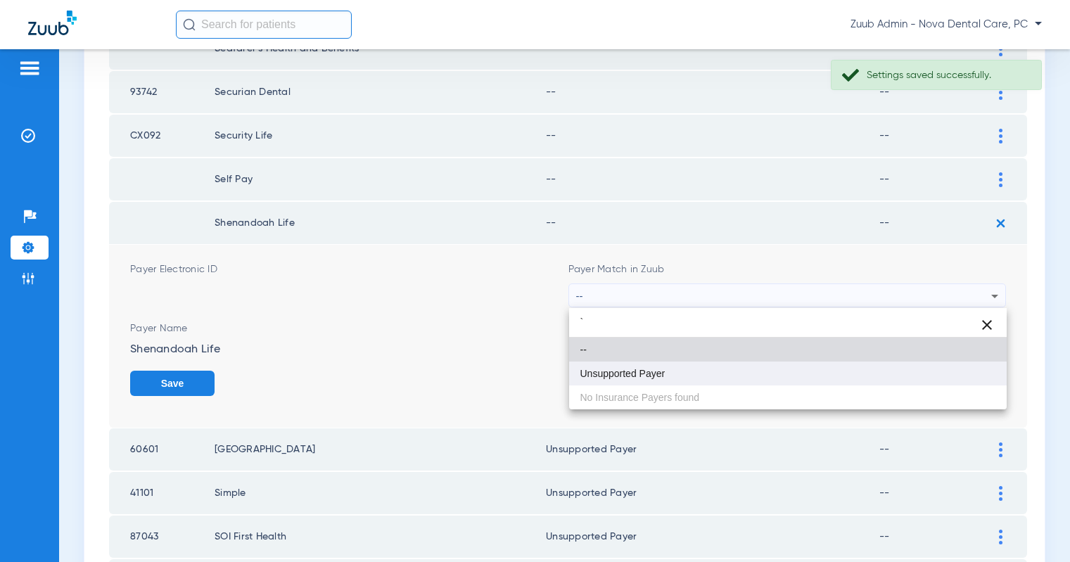
type input "`"
click at [682, 380] on mat-option "Unsupported Payer" at bounding box center [788, 374] width 438 height 24
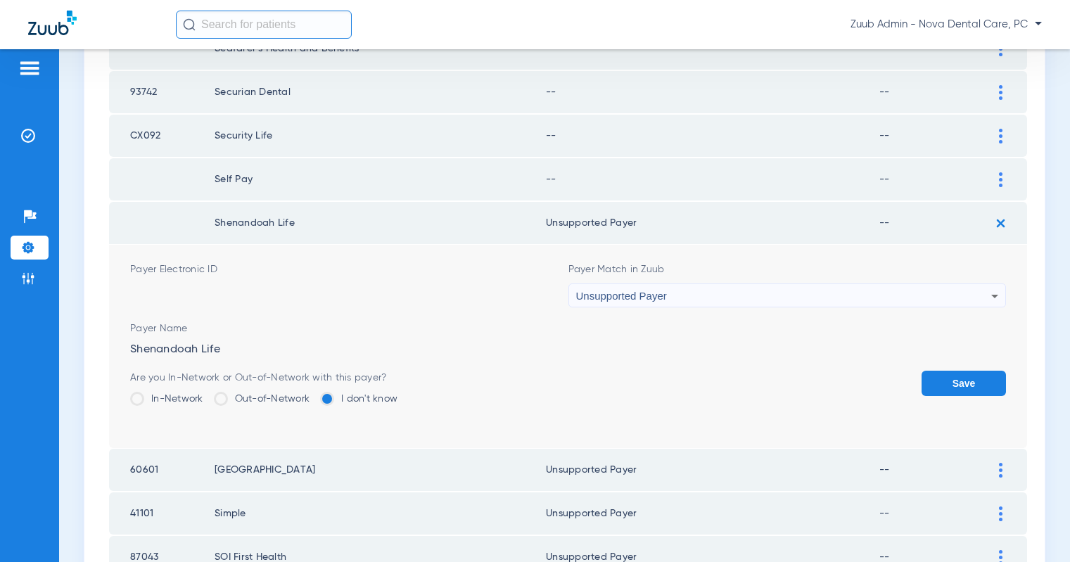
click at [980, 382] on button "Save" at bounding box center [964, 383] width 84 height 25
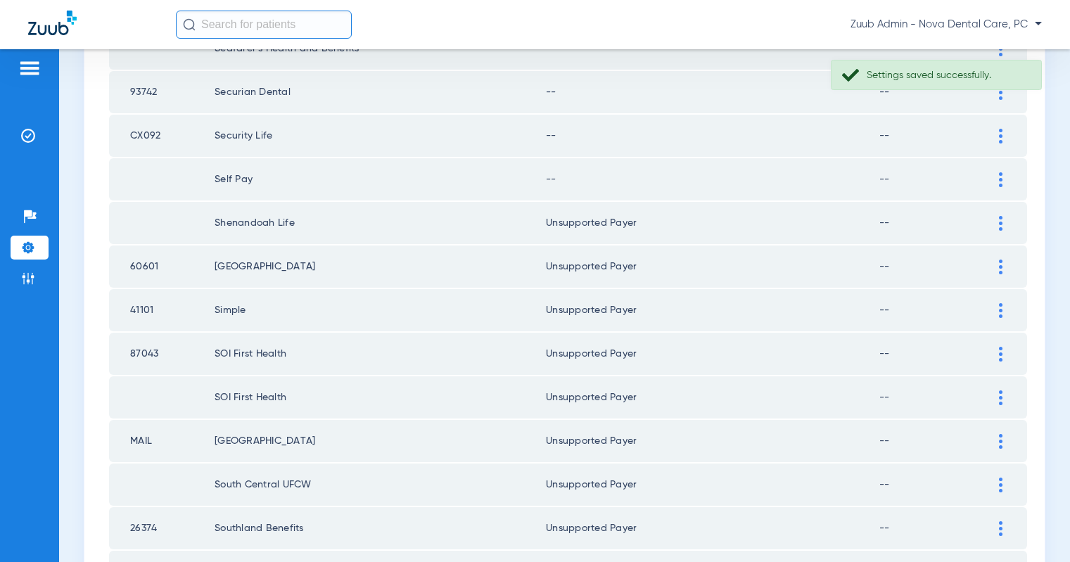
click at [999, 175] on img at bounding box center [1001, 179] width 4 height 15
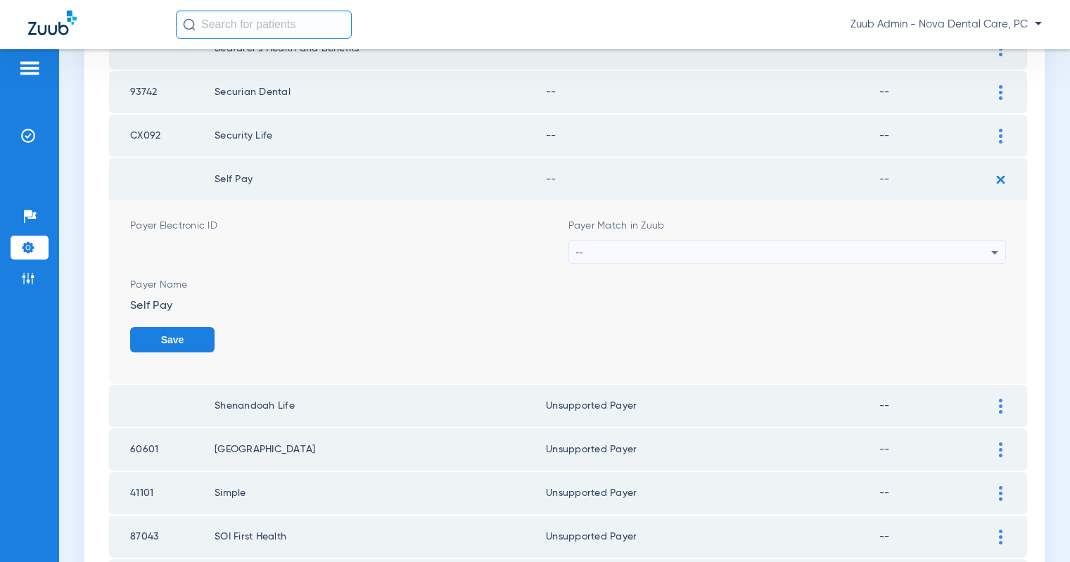
click at [918, 248] on div "--" at bounding box center [784, 253] width 416 height 24
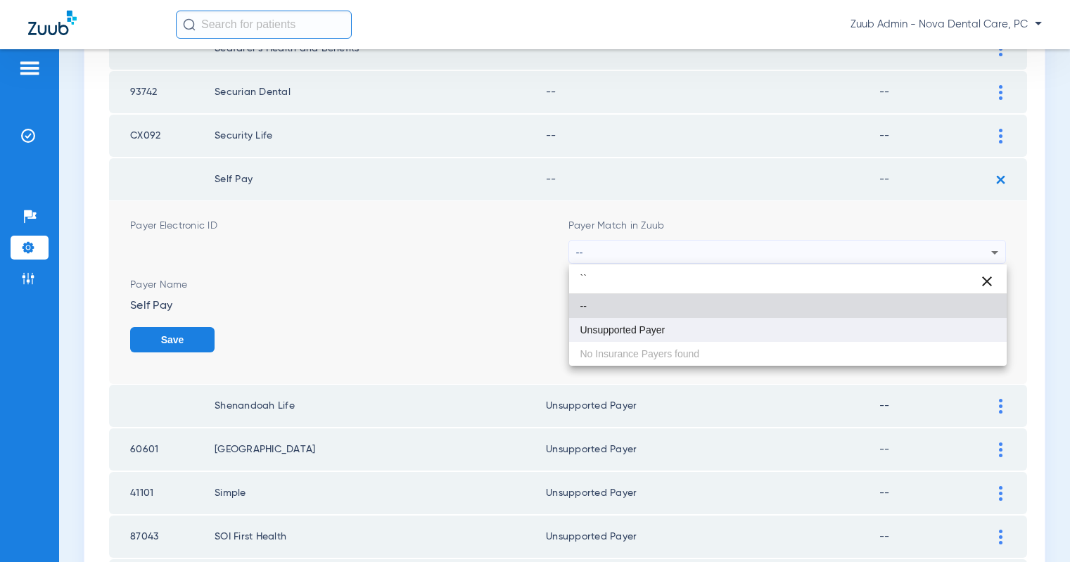
type input "``"
click at [651, 329] on span "Unsupported Payer" at bounding box center [623, 330] width 85 height 10
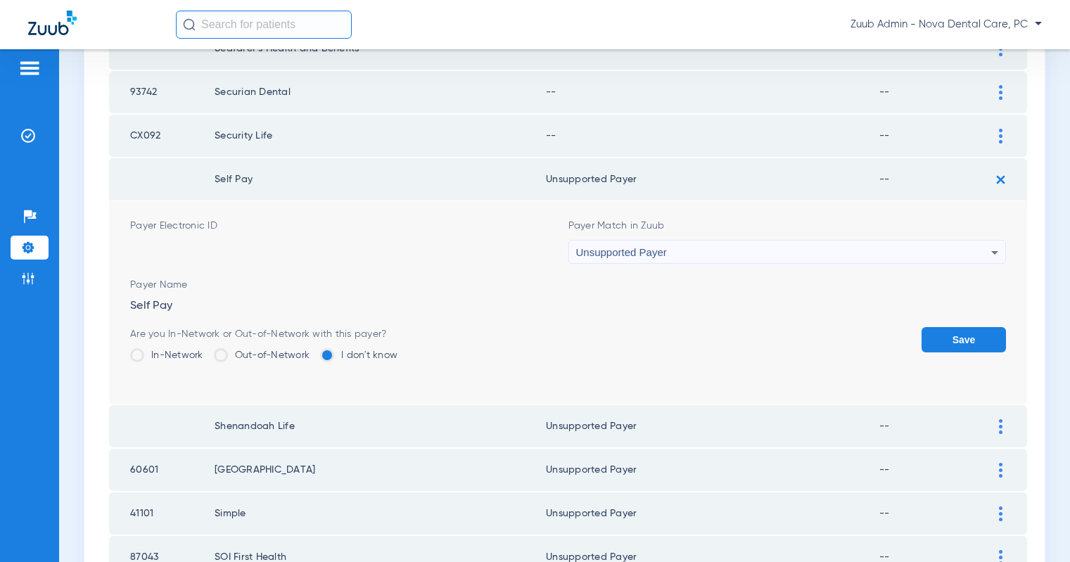
click at [949, 334] on button "Save" at bounding box center [964, 339] width 84 height 25
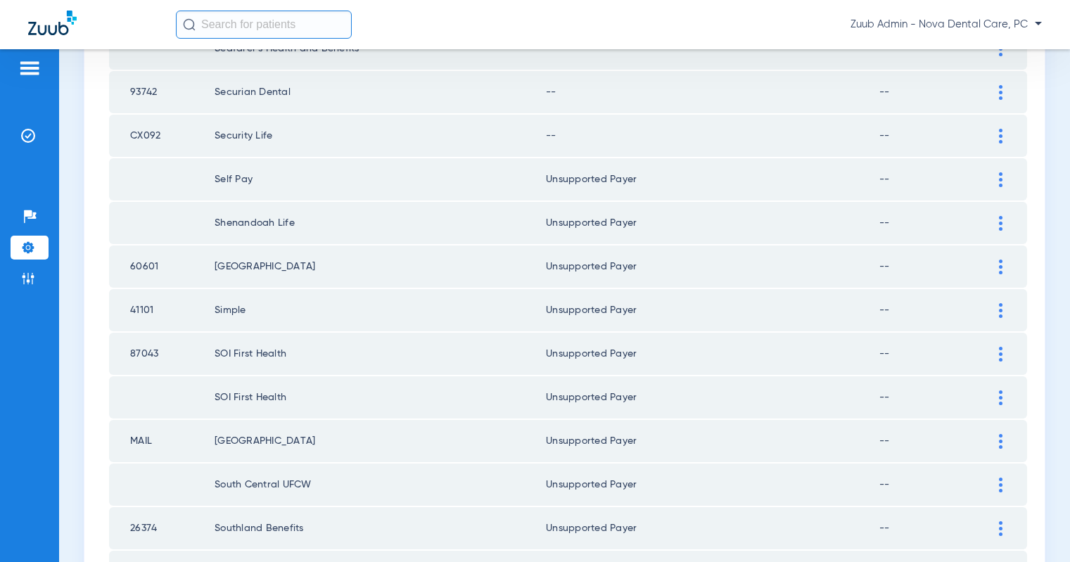
click at [1001, 140] on img at bounding box center [1001, 136] width 4 height 15
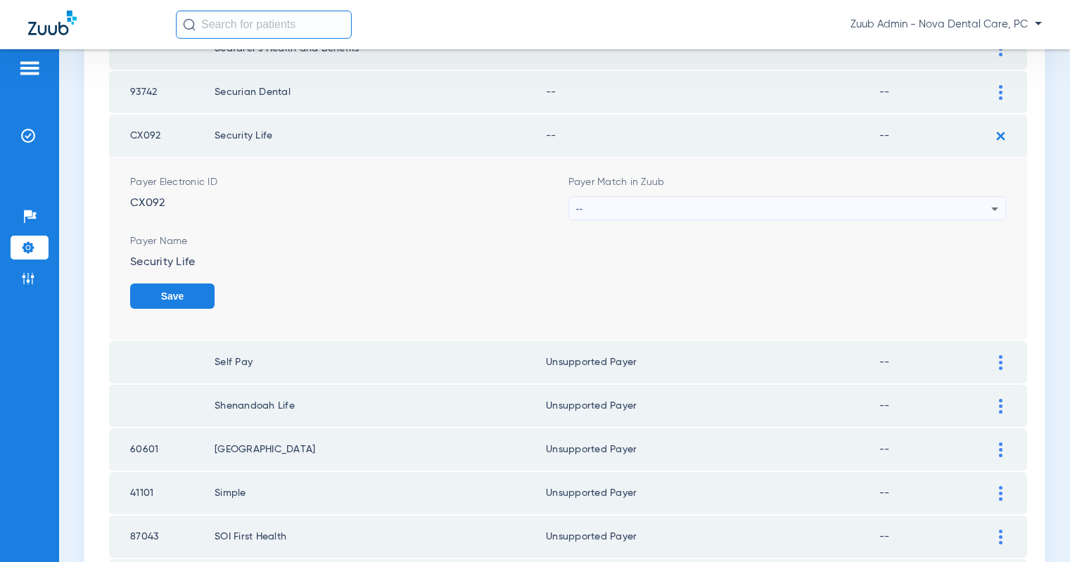
click at [962, 208] on div "--" at bounding box center [784, 209] width 416 height 24
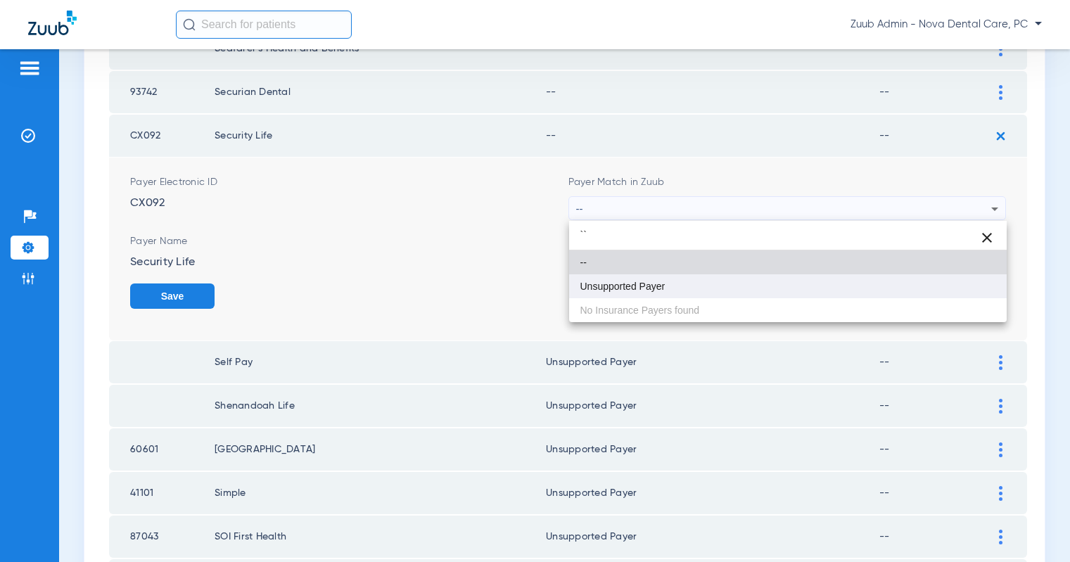
type input "``"
click at [707, 279] on mat-option "Unsupported Payer" at bounding box center [788, 286] width 438 height 24
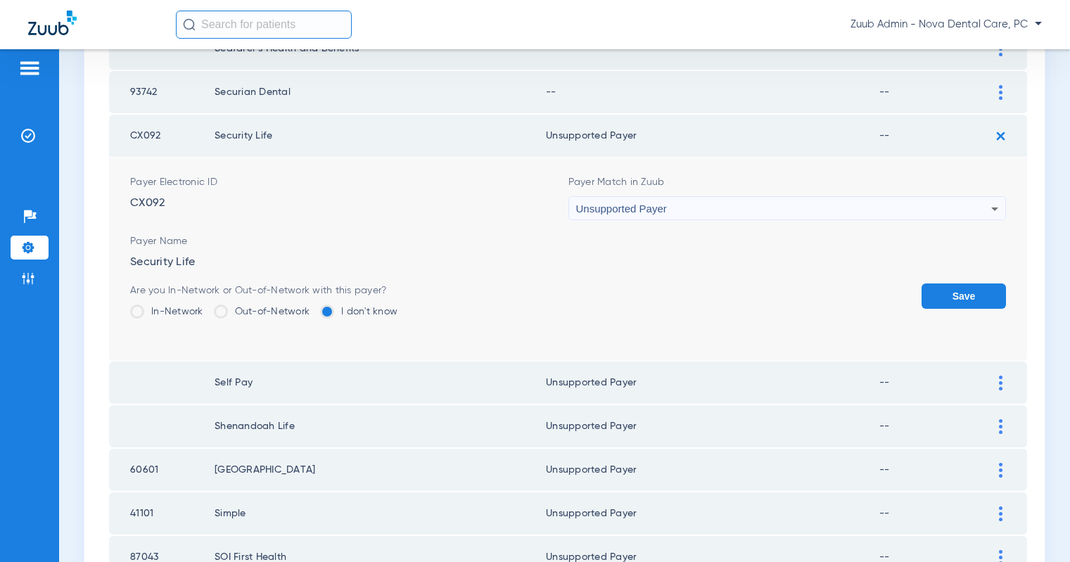
click at [934, 293] on button "Save" at bounding box center [964, 296] width 84 height 25
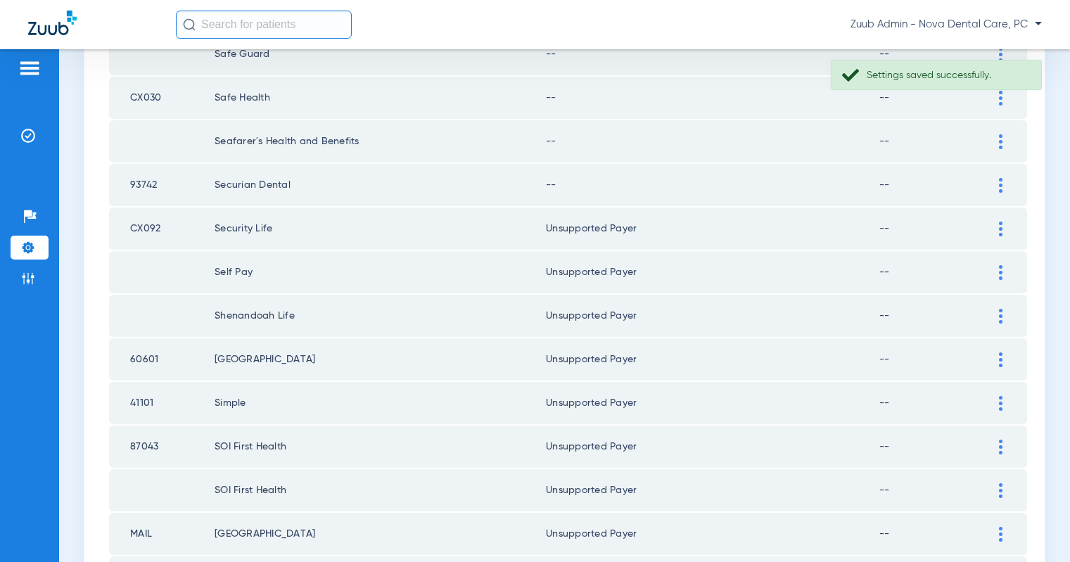
scroll to position [464, 0]
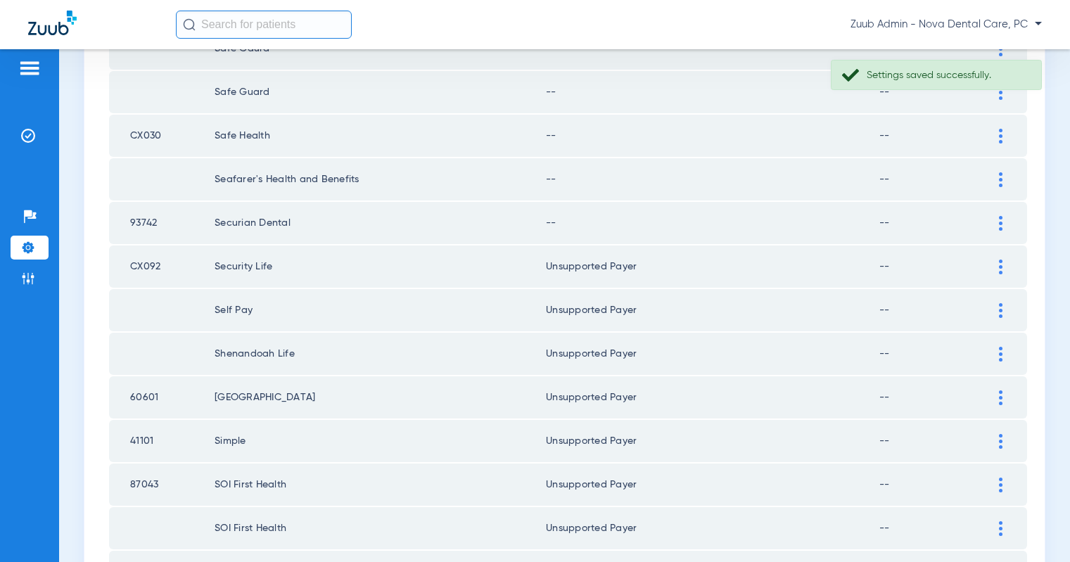
click at [998, 221] on div at bounding box center [1001, 223] width 25 height 15
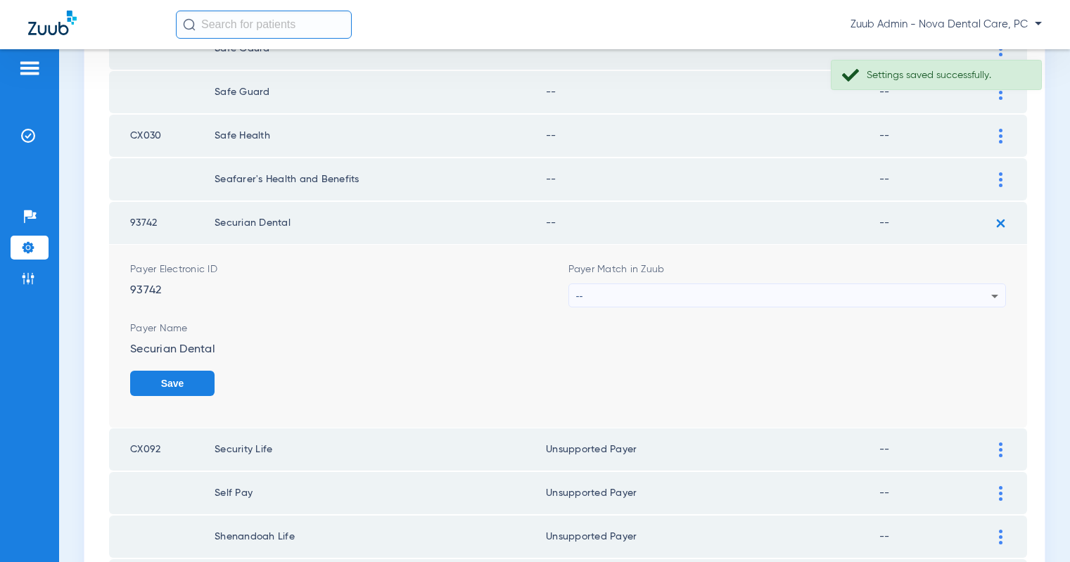
click at [842, 298] on div "--" at bounding box center [784, 296] width 416 height 24
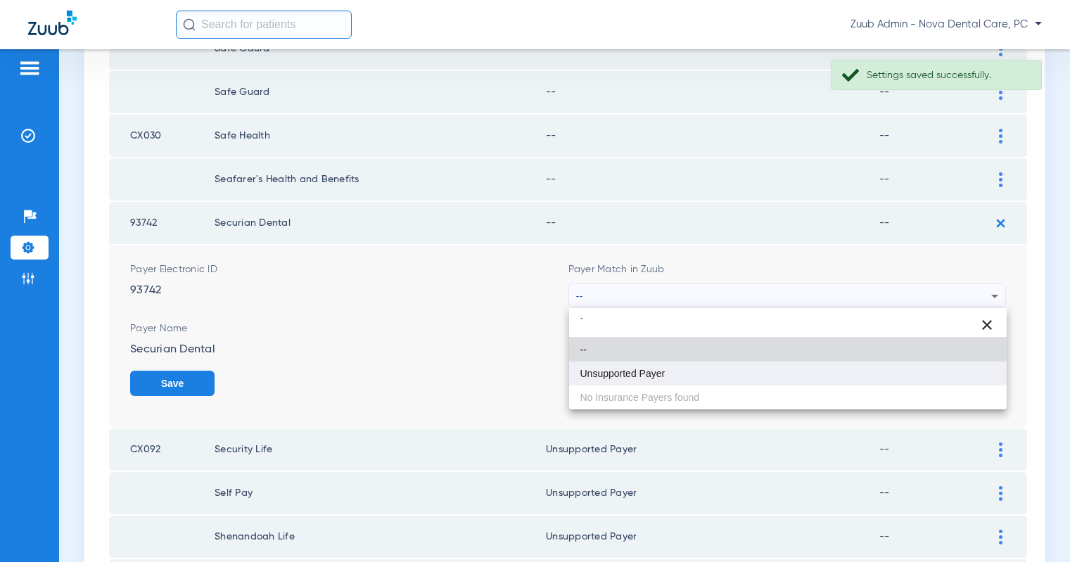
type input "`"
click at [668, 371] on mat-option "Unsupported Payer" at bounding box center [788, 374] width 438 height 24
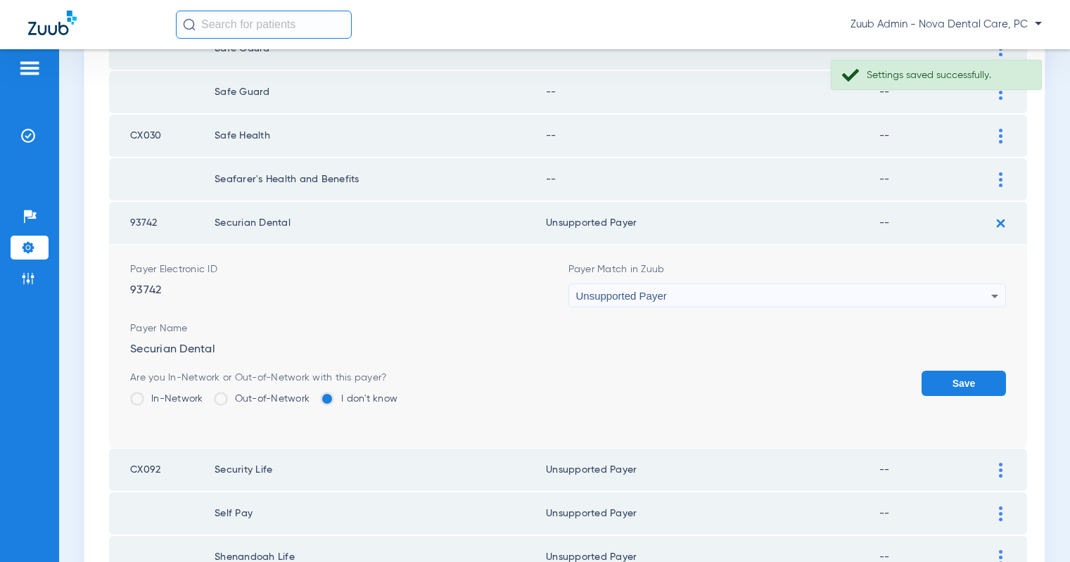
click at [972, 376] on button "Save" at bounding box center [964, 383] width 84 height 25
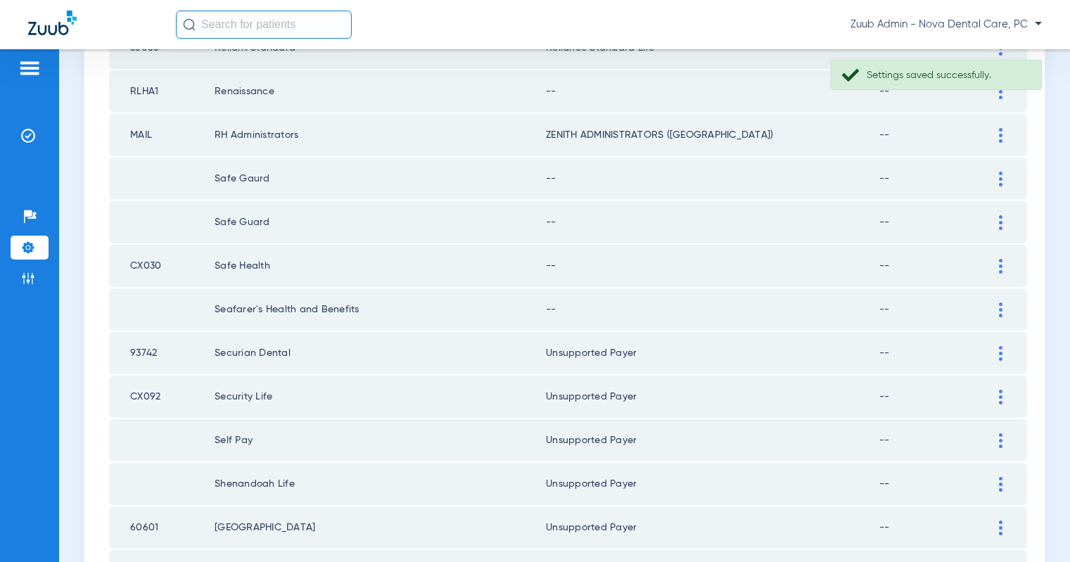
scroll to position [335, 0]
click at [1000, 305] on img at bounding box center [1001, 308] width 4 height 15
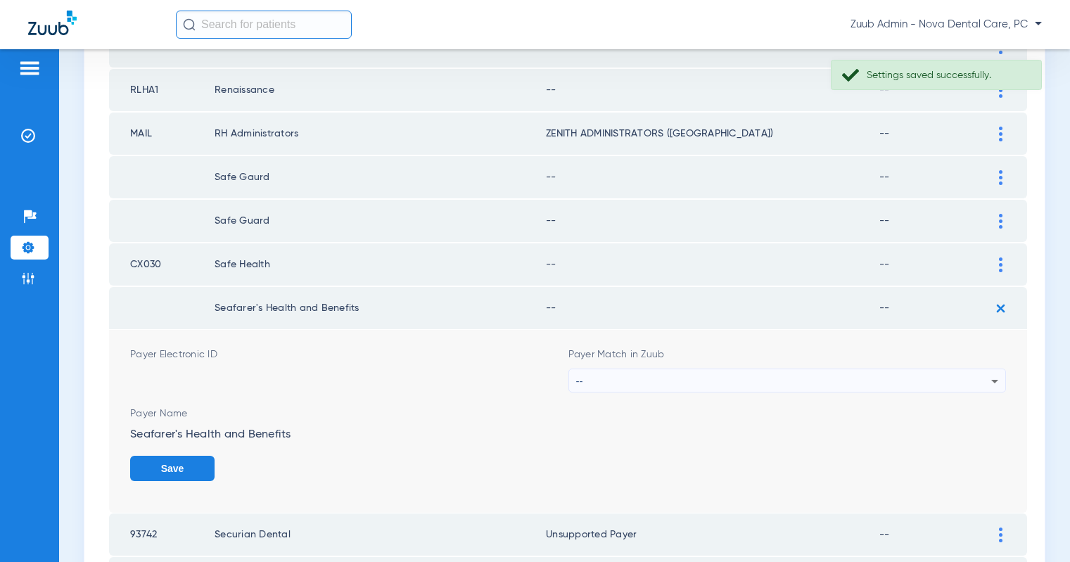
click at [910, 376] on div "--" at bounding box center [784, 381] width 416 height 24
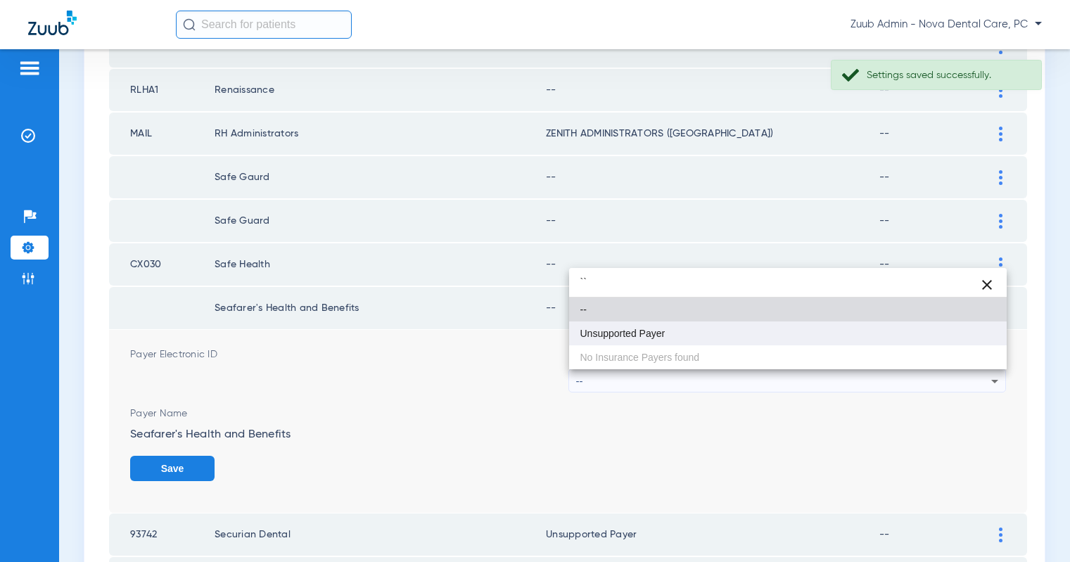
type input "``"
click at [726, 338] on mat-option "Unsupported Payer" at bounding box center [788, 334] width 438 height 24
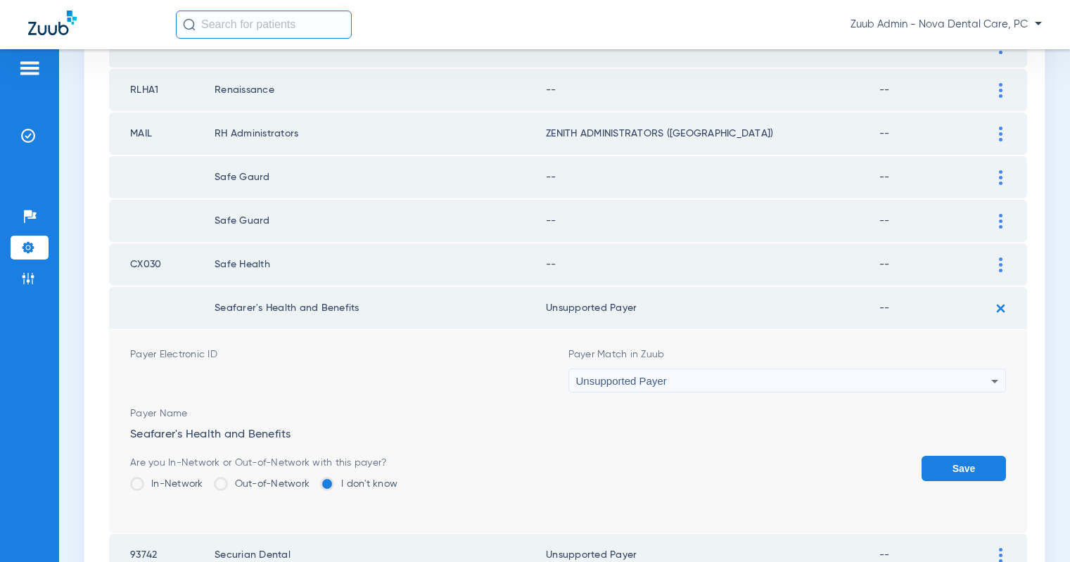
click at [939, 469] on button "Save" at bounding box center [964, 468] width 84 height 25
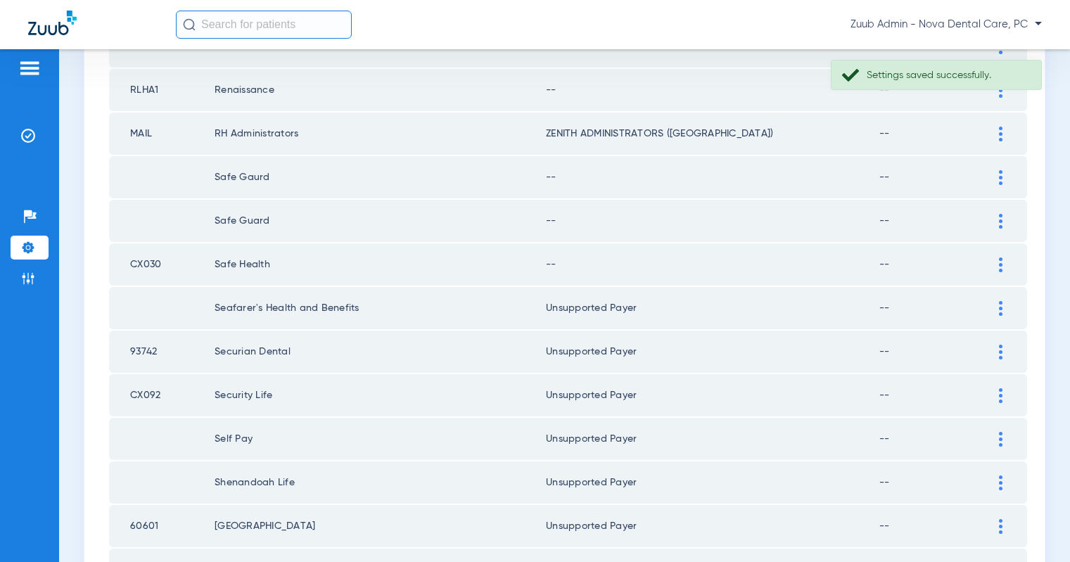
click at [1000, 261] on img at bounding box center [1001, 265] width 4 height 15
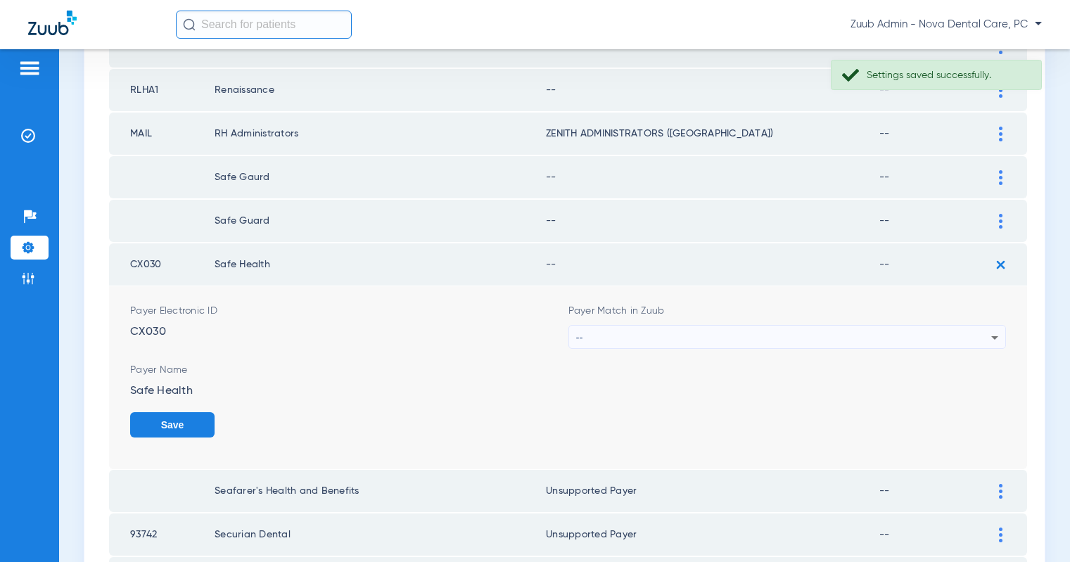
click at [894, 337] on div "--" at bounding box center [784, 338] width 416 height 24
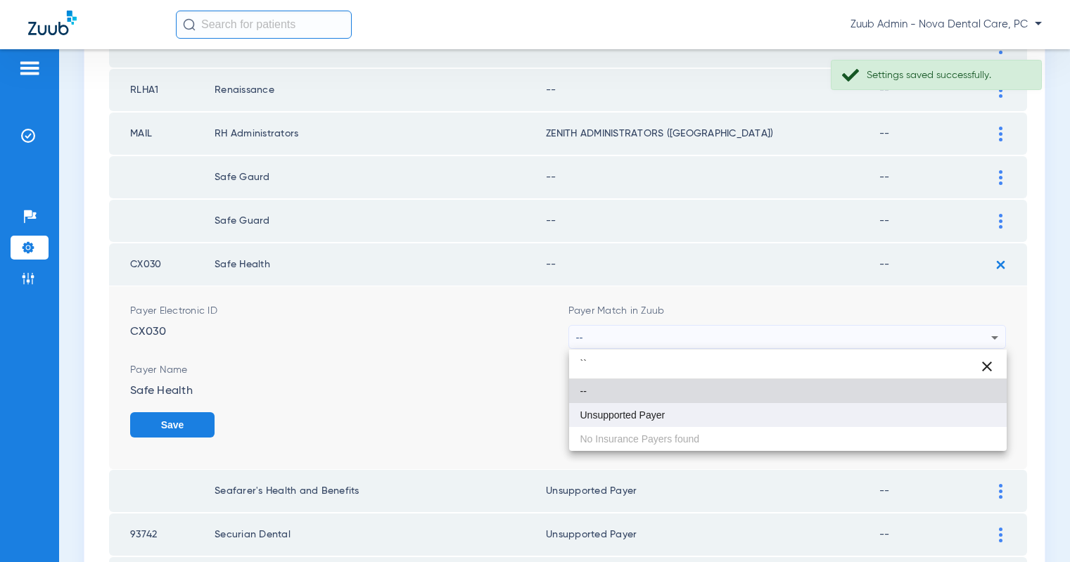
type input "``"
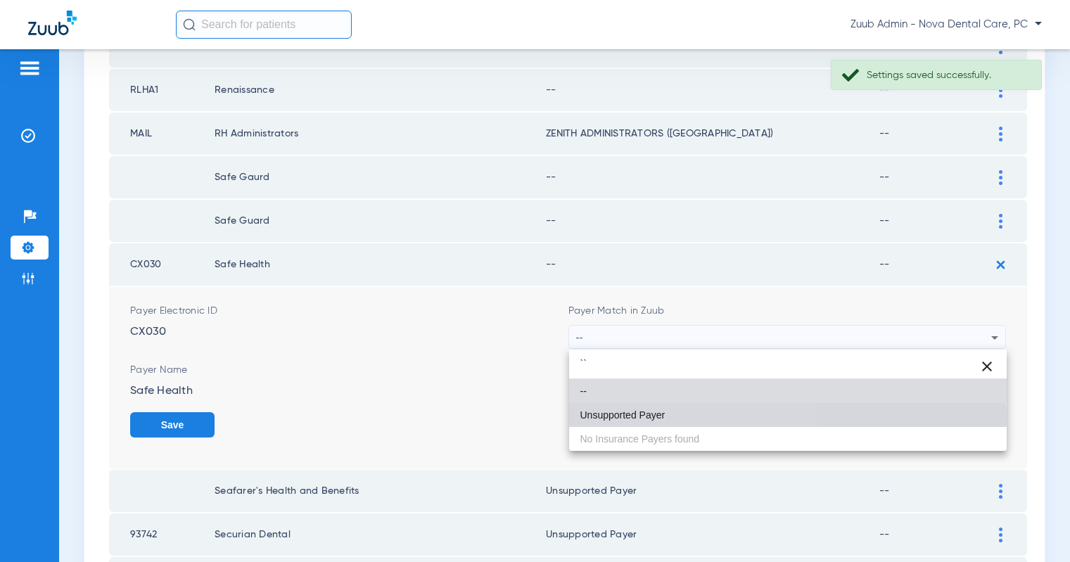
click at [644, 419] on span "Unsupported Payer" at bounding box center [623, 415] width 85 height 10
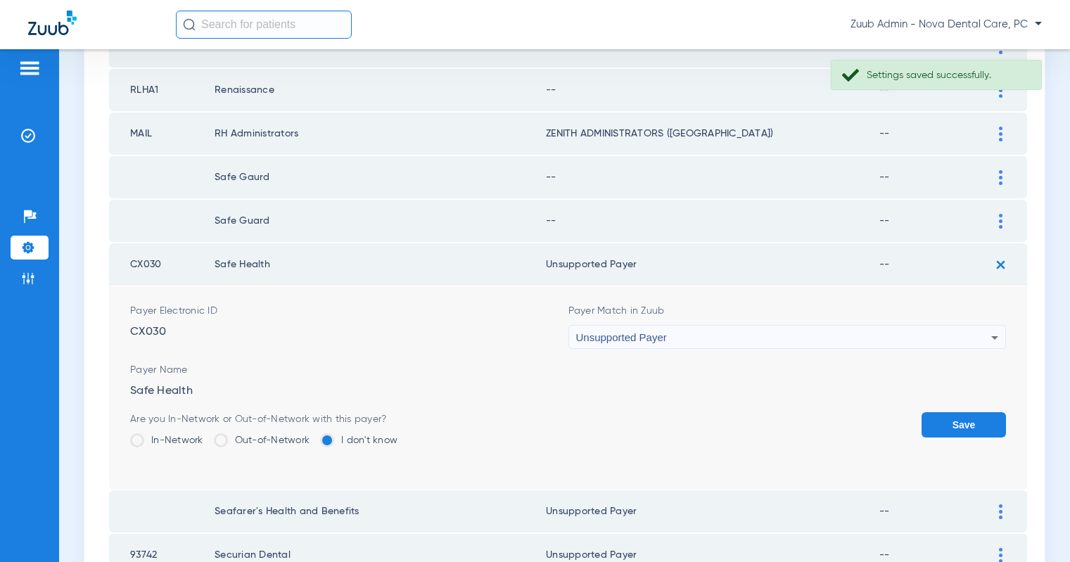
click at [976, 424] on button "Save" at bounding box center [964, 424] width 84 height 25
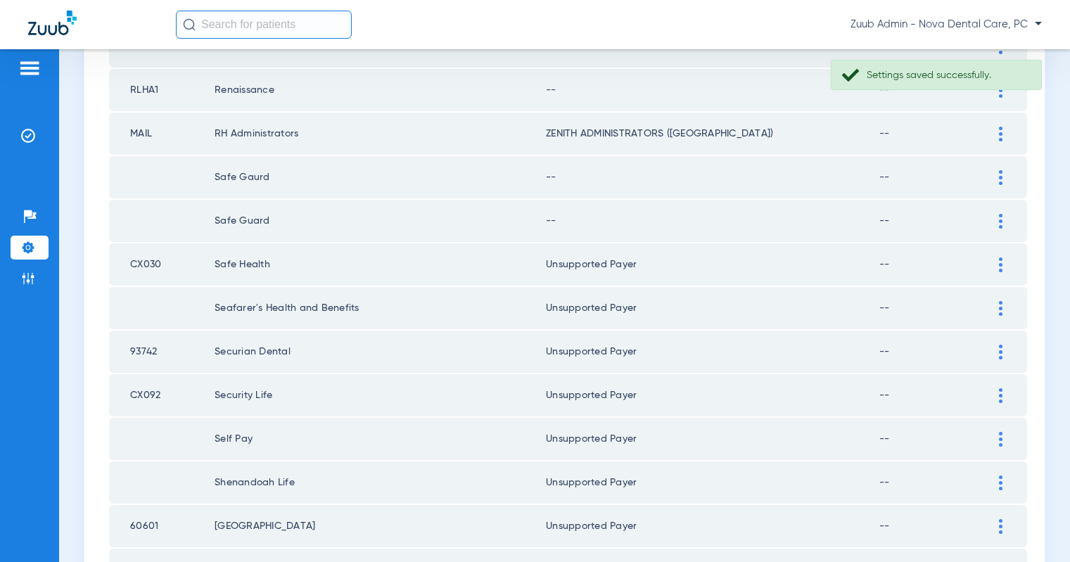
click at [1005, 215] on div at bounding box center [1001, 221] width 25 height 15
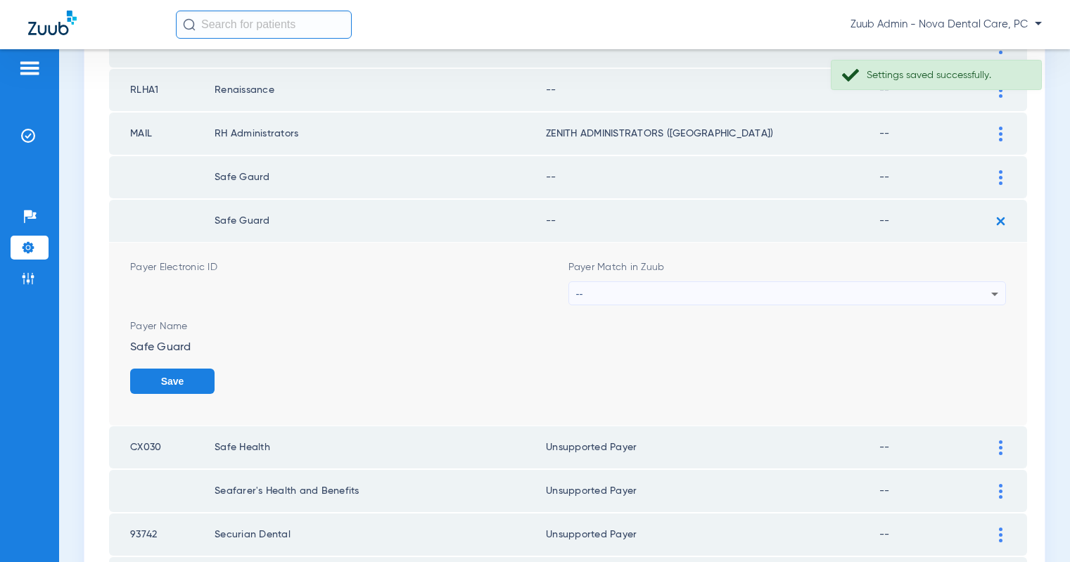
click at [942, 290] on div "--" at bounding box center [784, 294] width 416 height 24
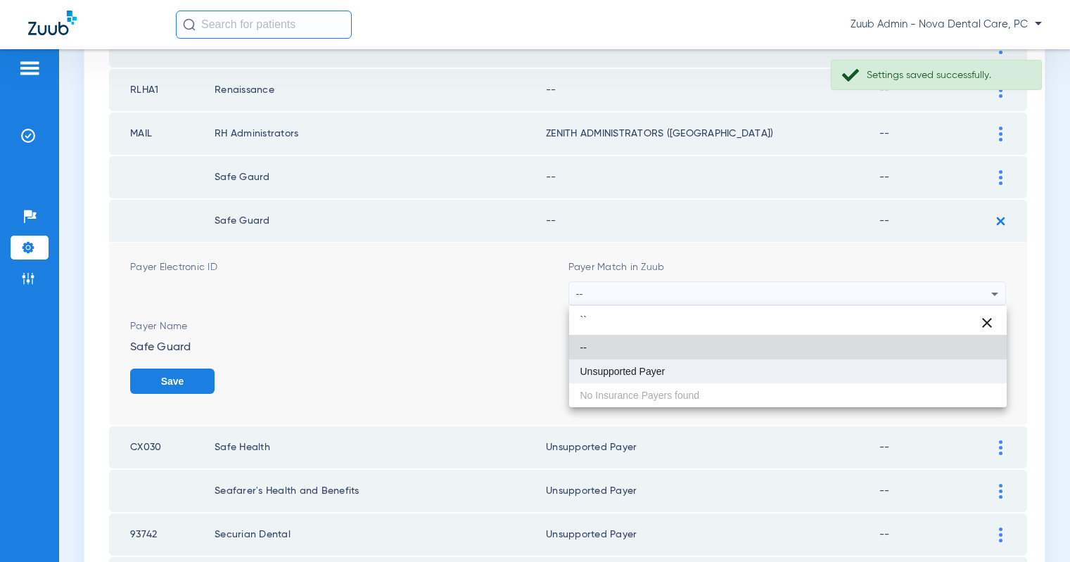
type input "``"
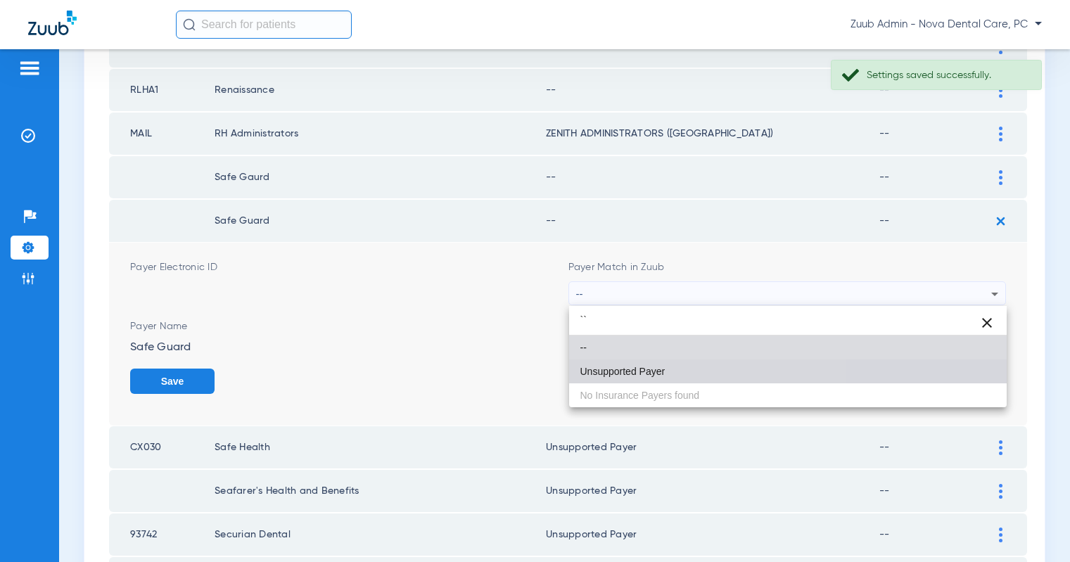
click at [659, 364] on mat-option "Unsupported Payer" at bounding box center [788, 372] width 438 height 24
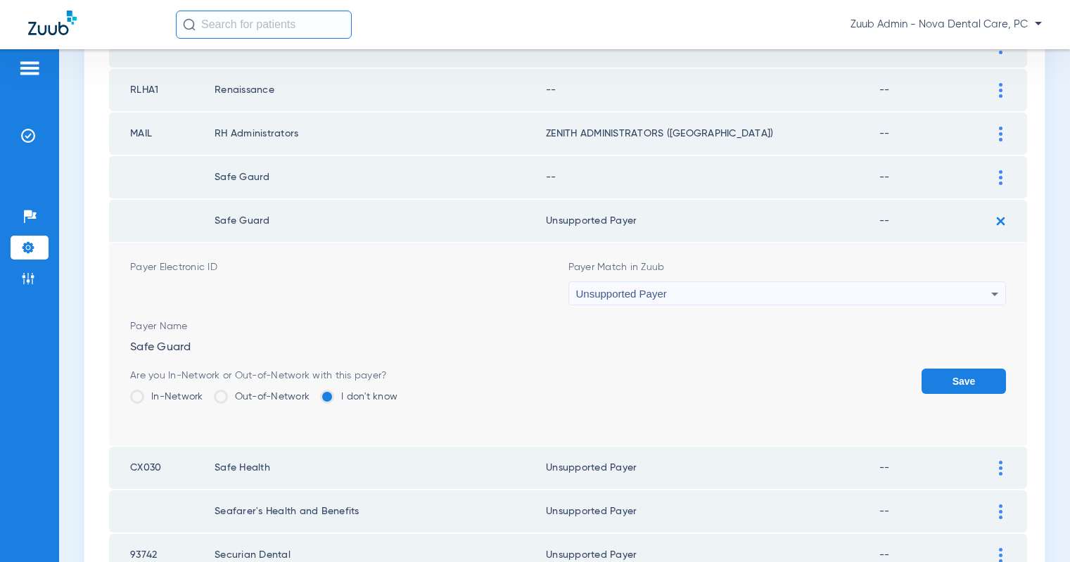
click at [934, 382] on button "Save" at bounding box center [964, 381] width 84 height 25
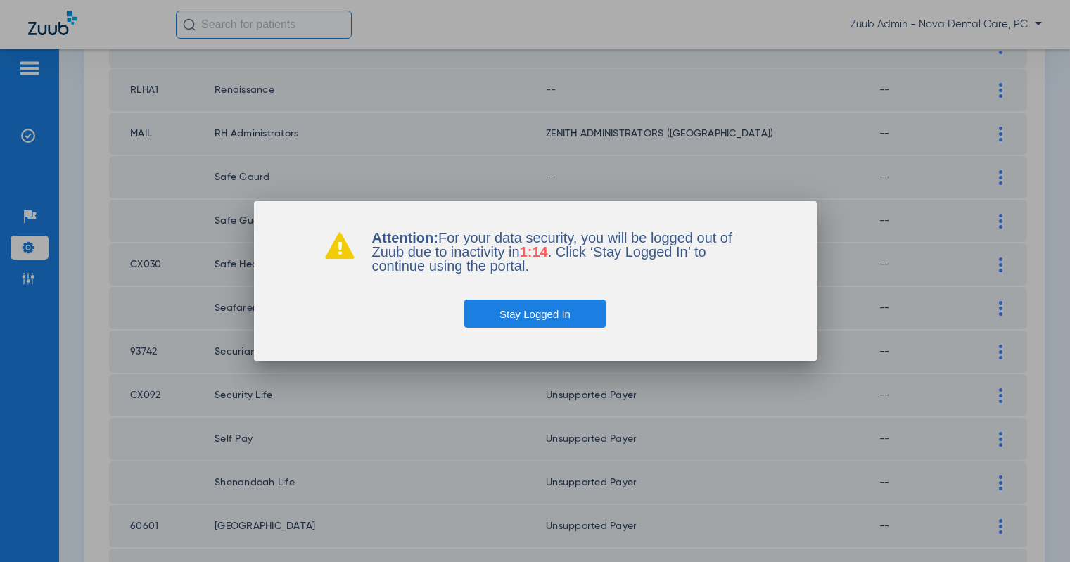
click at [526, 312] on button "Stay Logged In" at bounding box center [534, 314] width 141 height 28
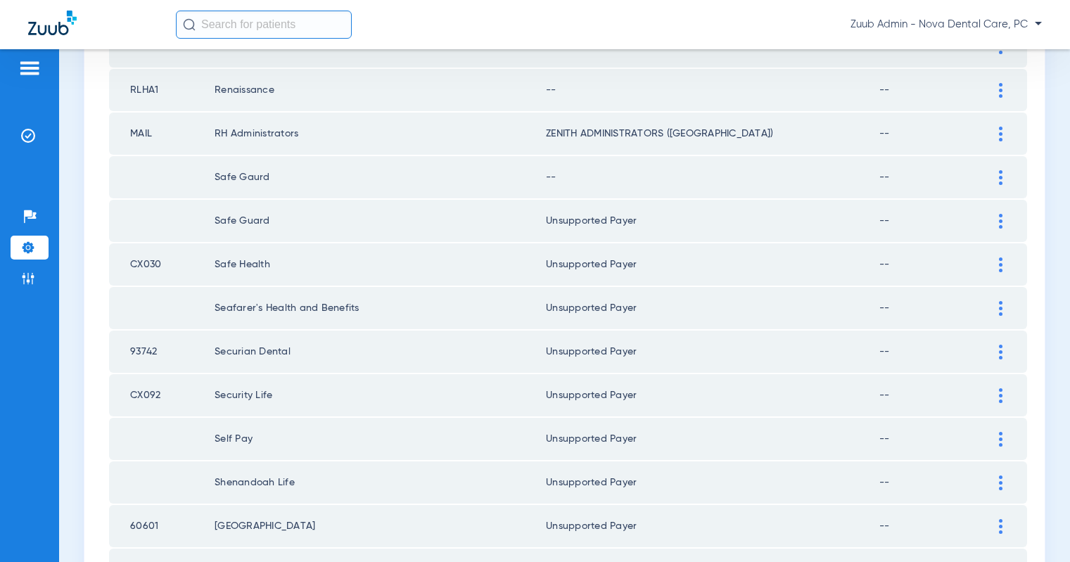
scroll to position [115, 0]
click at [276, 25] on input "text" at bounding box center [264, 25] width 176 height 28
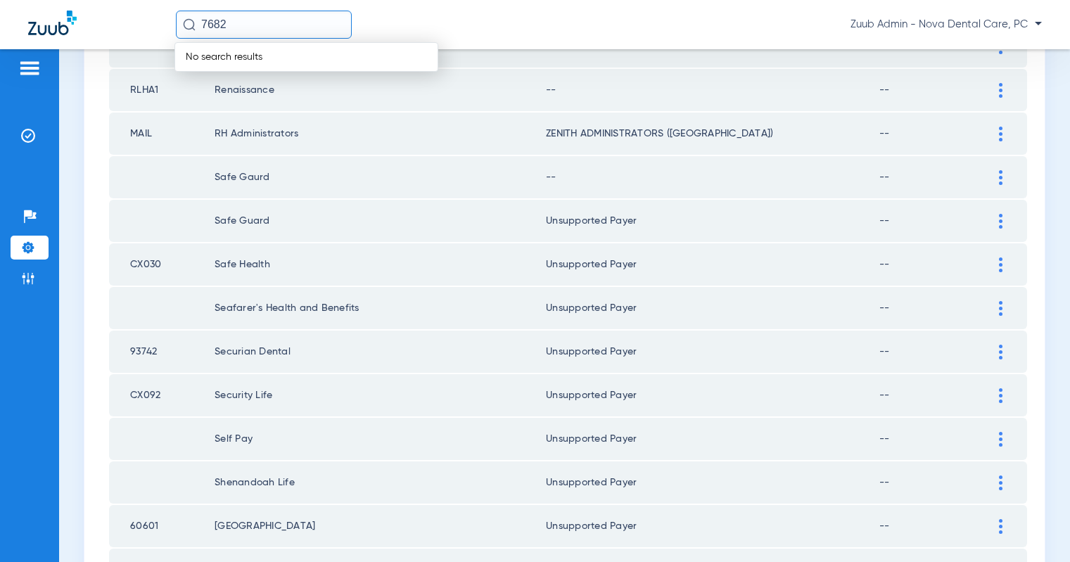
type input "7682"
click at [26, 246] on img at bounding box center [28, 248] width 14 height 14
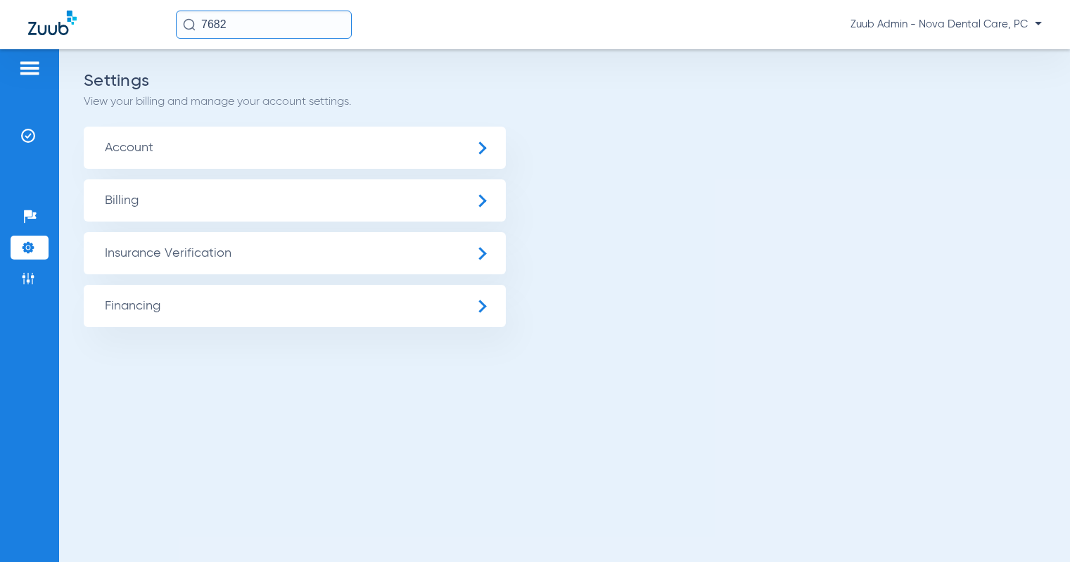
click at [145, 261] on span "Insurance Verification" at bounding box center [295, 253] width 422 height 42
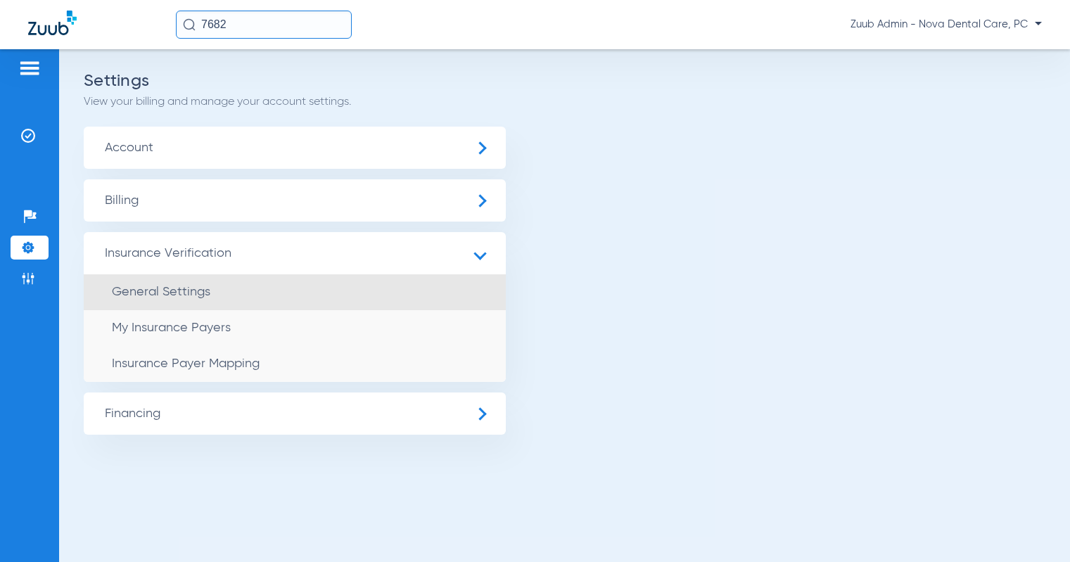
click at [160, 298] on li "General Settings" at bounding box center [295, 292] width 422 height 36
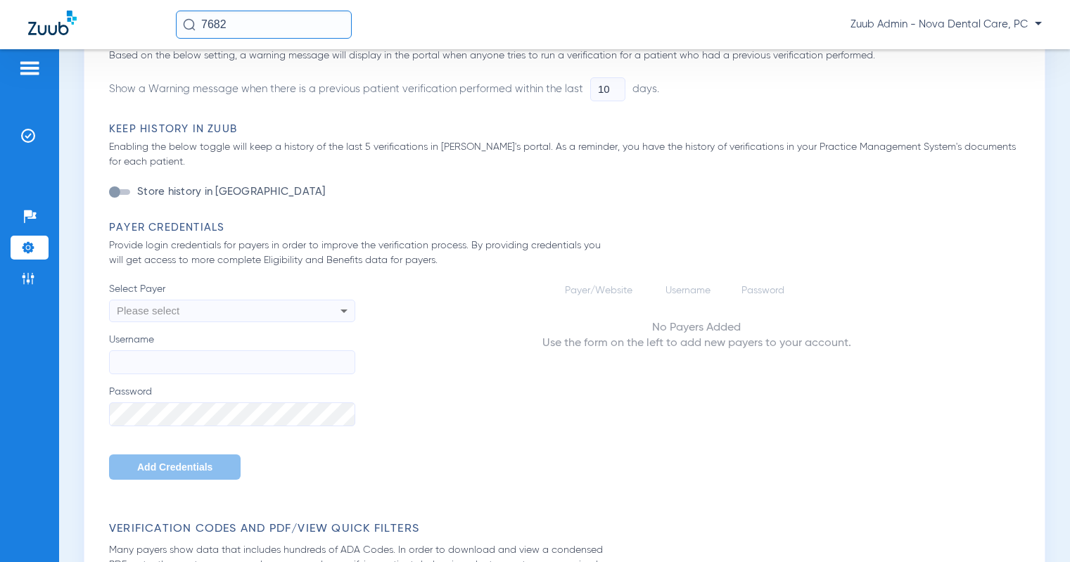
scroll to position [529, 0]
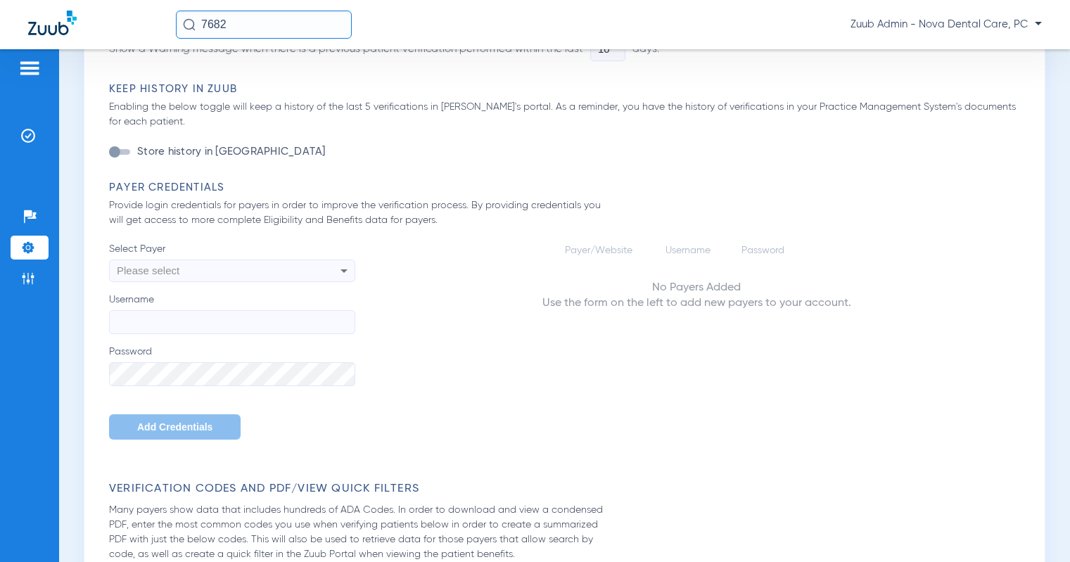
click at [312, 270] on div "Please select" at bounding box center [232, 271] width 245 height 24
click at [274, 298] on input "dropdown search" at bounding box center [233, 297] width 246 height 29
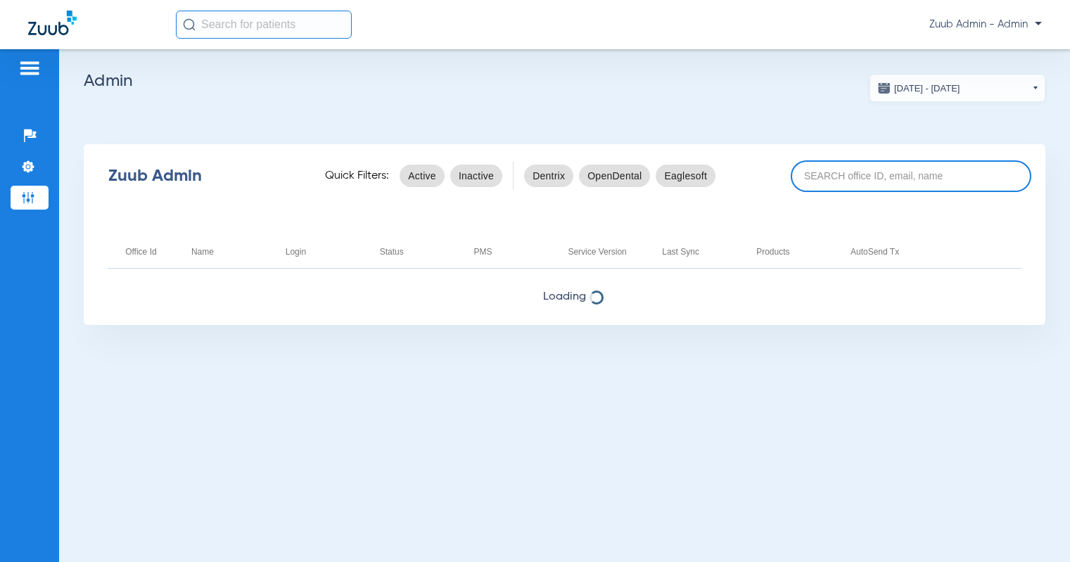
click at [825, 176] on input at bounding box center [911, 176] width 241 height 32
paste input "17005137"
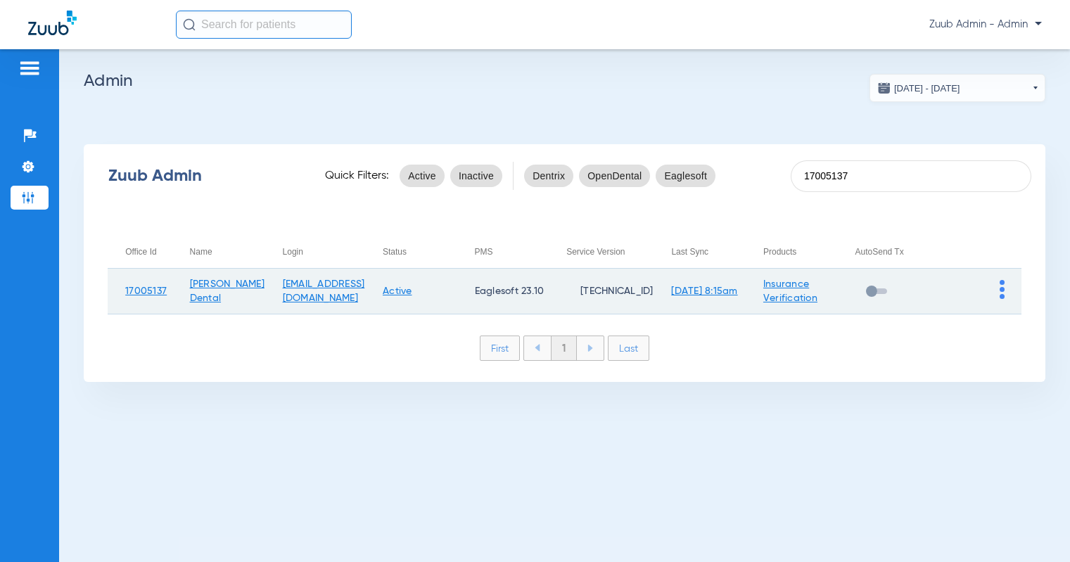
type input "17005137"
click at [1001, 293] on img at bounding box center [1002, 289] width 5 height 19
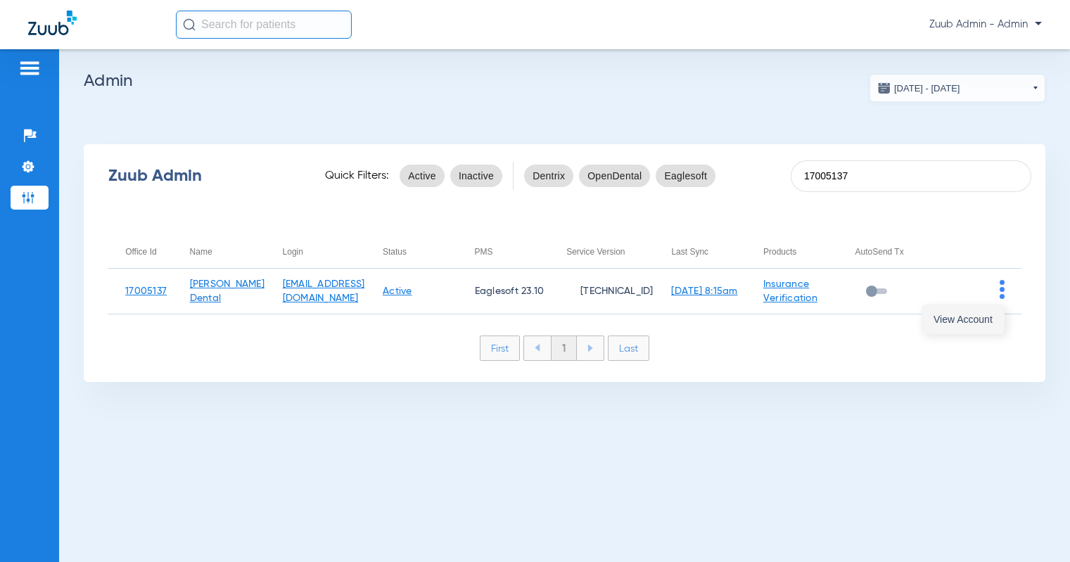
click at [963, 322] on span "View Account" at bounding box center [963, 320] width 59 height 10
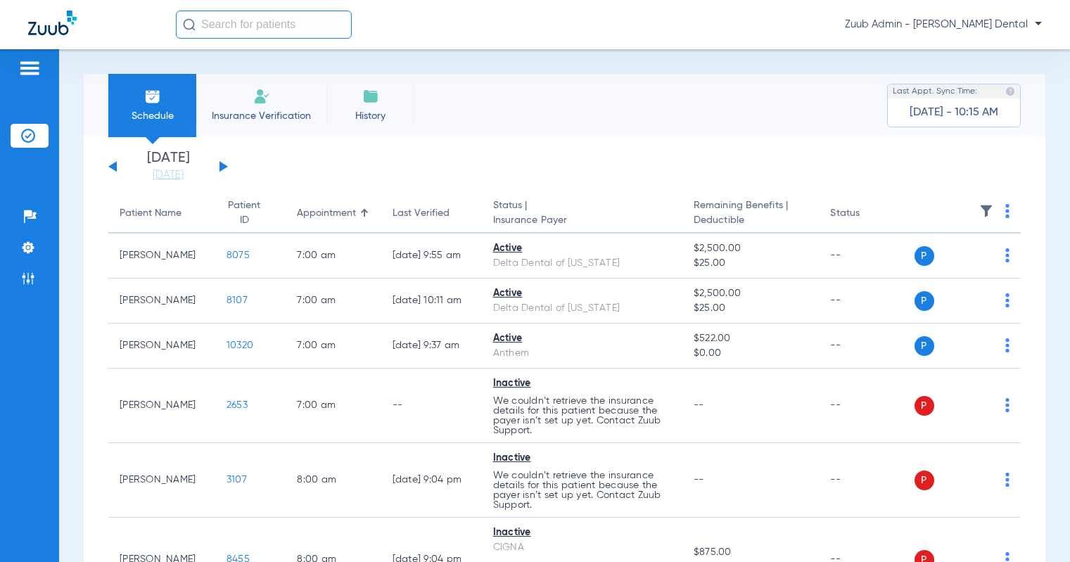
click at [277, 25] on input "text" at bounding box center [264, 25] width 176 height 28
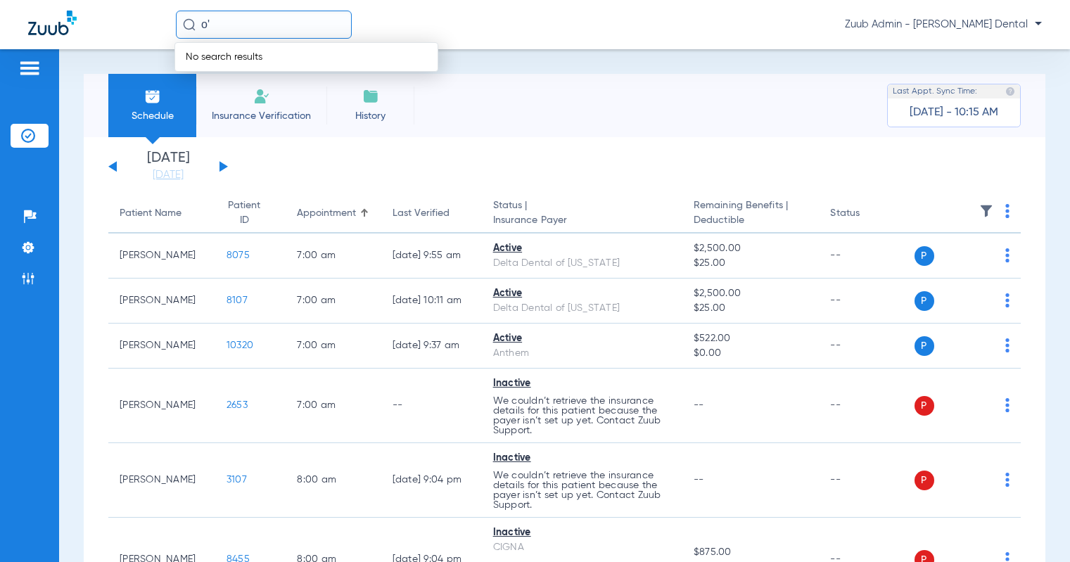
type input "o"
type input "O"
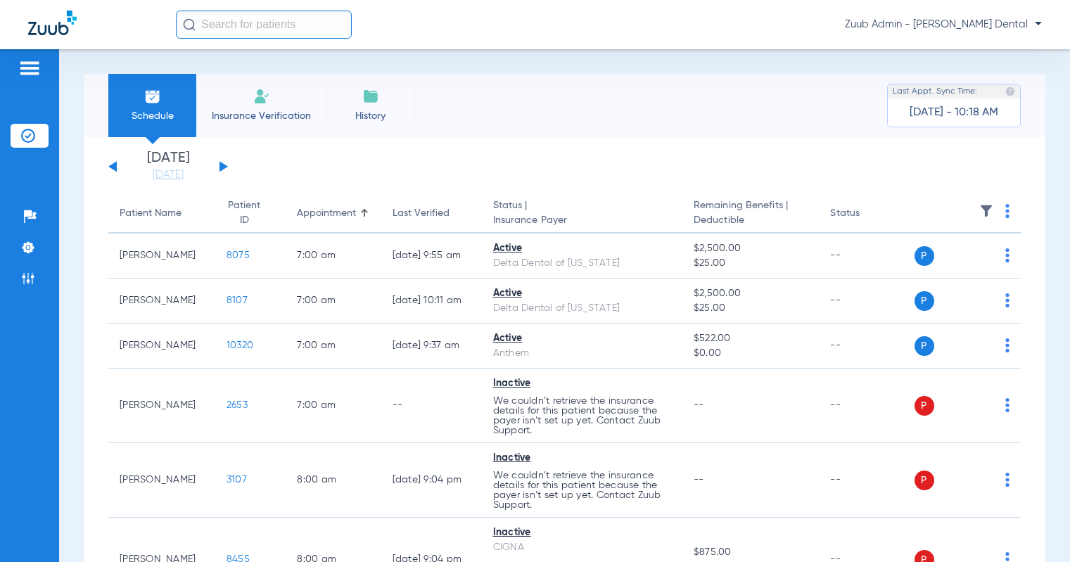
click at [224, 25] on input "text" at bounding box center [264, 25] width 176 height 28
type input "7"
type input "o"
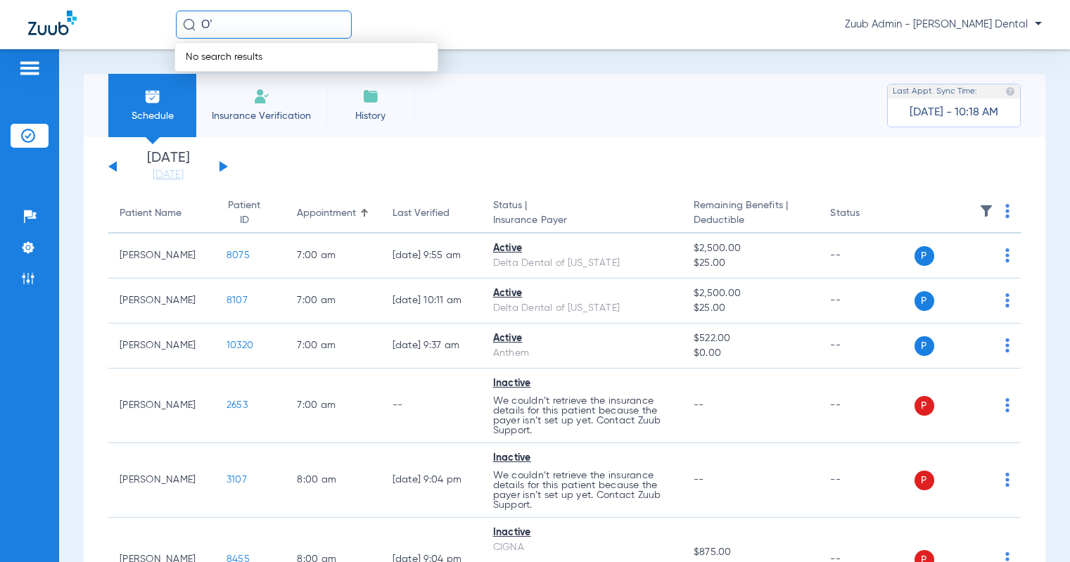
type input "O"
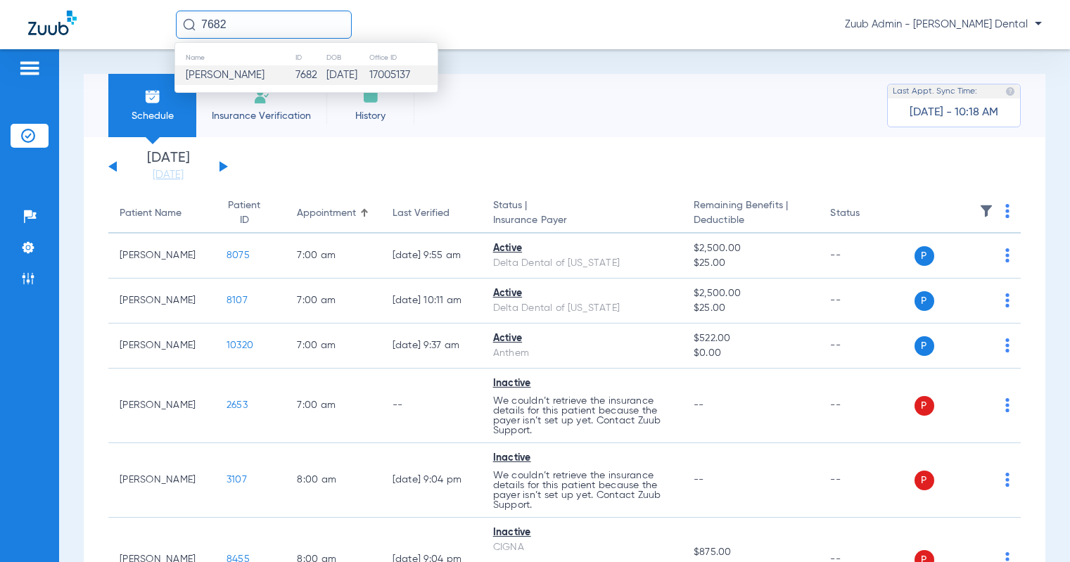
type input "7682"
click at [398, 79] on td "17005137" at bounding box center [403, 75] width 69 height 20
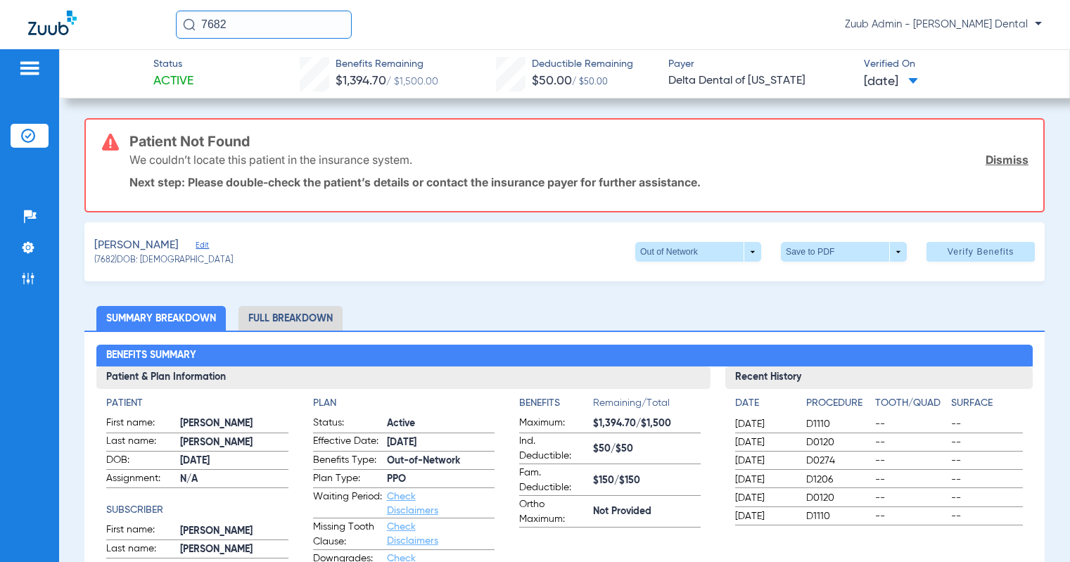
click at [202, 245] on span "Edit" at bounding box center [202, 247] width 13 height 13
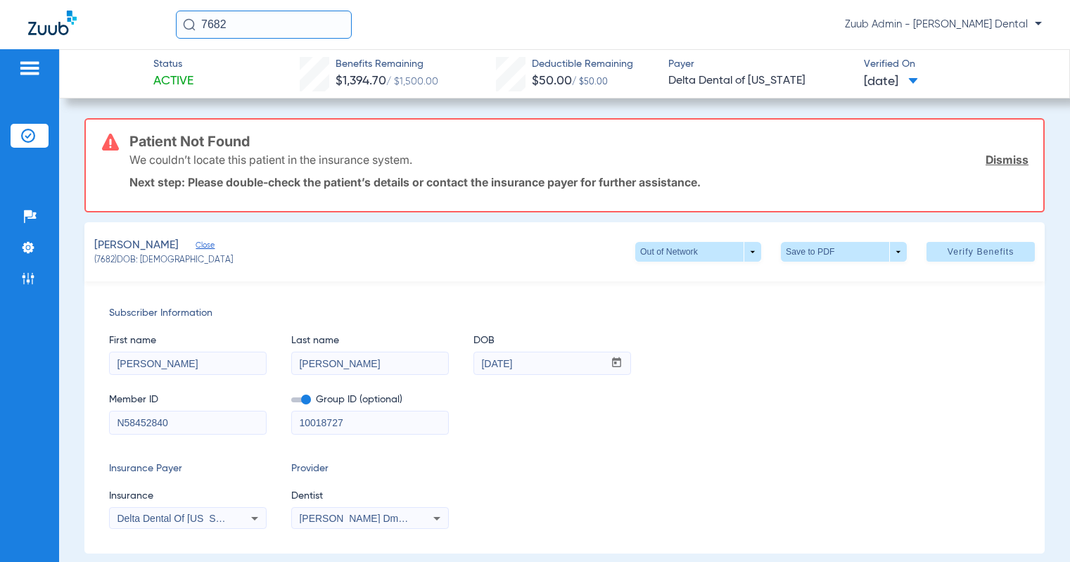
click at [305, 360] on input "OBoyle" at bounding box center [370, 364] width 156 height 23
type input "O'Boyle"
click at [1008, 251] on span "Verify Benefits" at bounding box center [981, 251] width 67 height 11
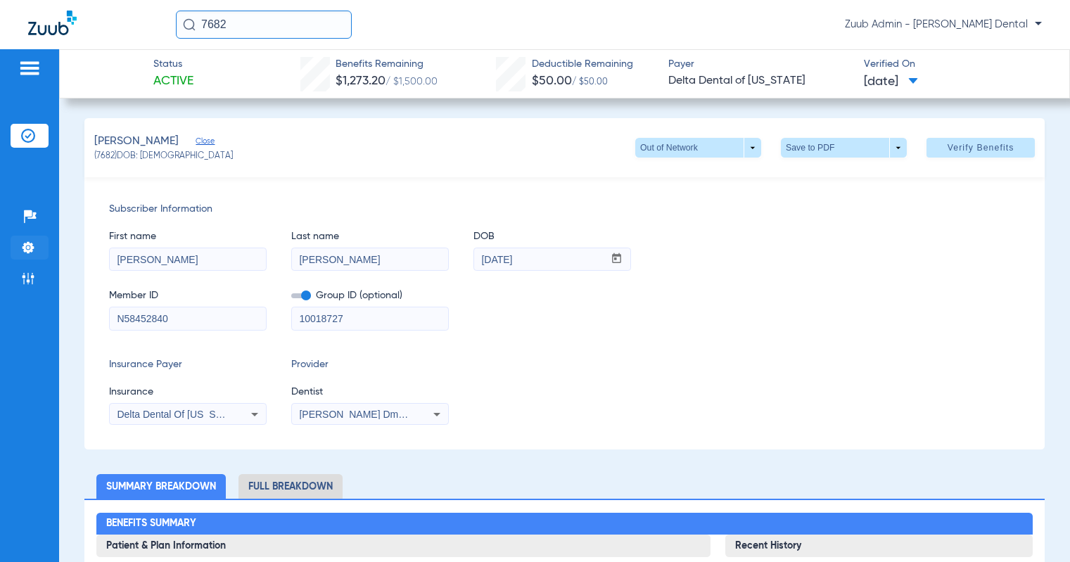
click at [30, 248] on img at bounding box center [28, 248] width 14 height 14
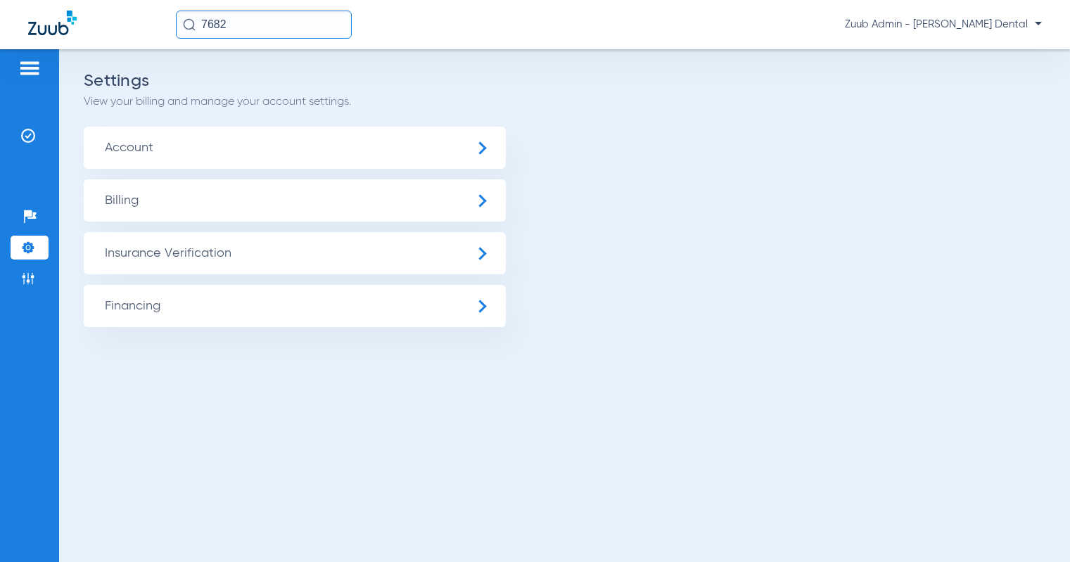
click at [170, 255] on span "Insurance Verification" at bounding box center [295, 253] width 422 height 42
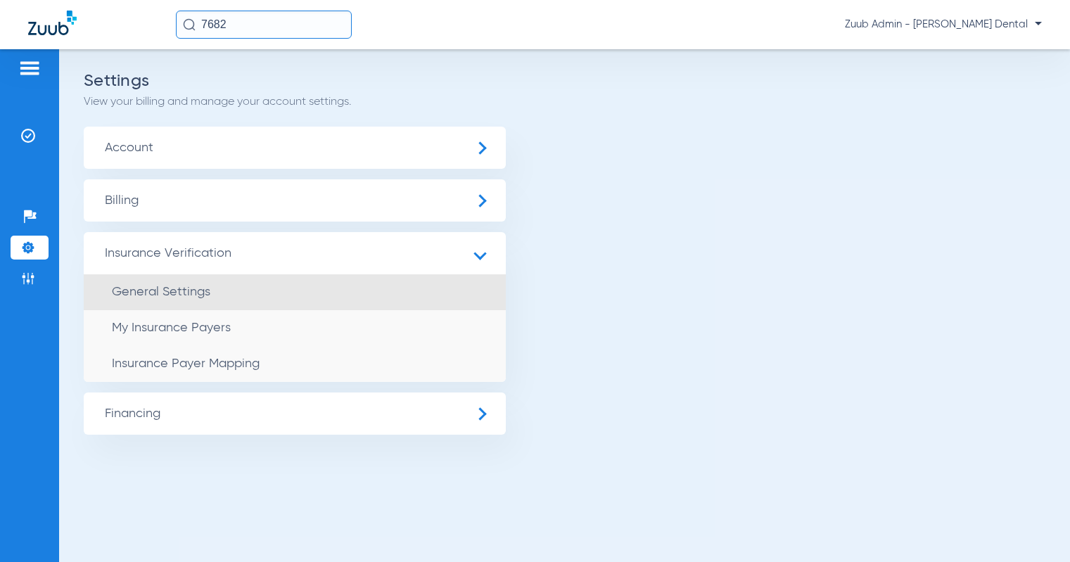
click at [172, 297] on span "General Settings" at bounding box center [161, 292] width 99 height 13
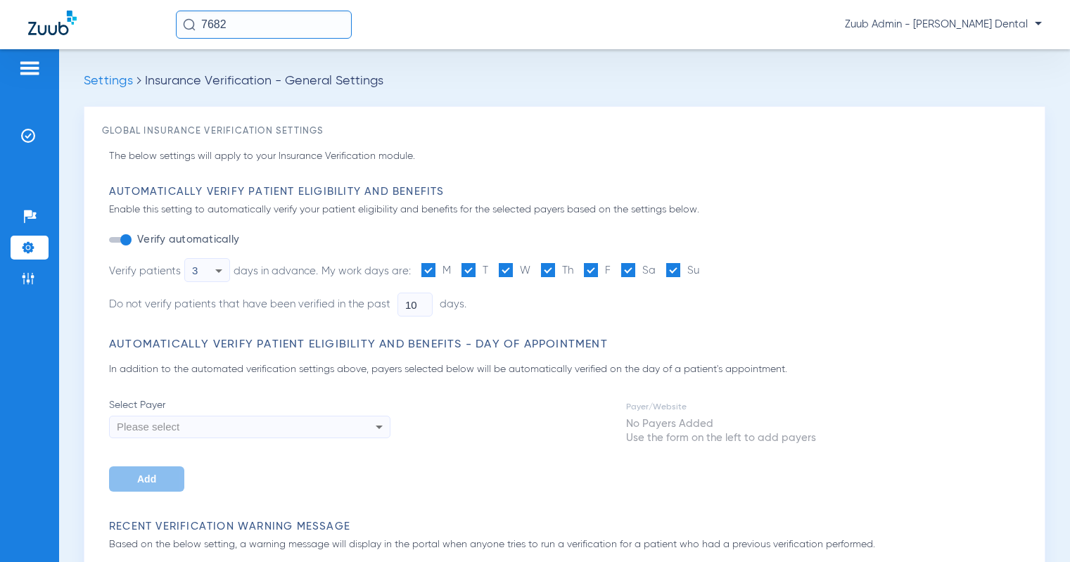
type input "3"
click at [373, 430] on icon at bounding box center [379, 427] width 17 height 17
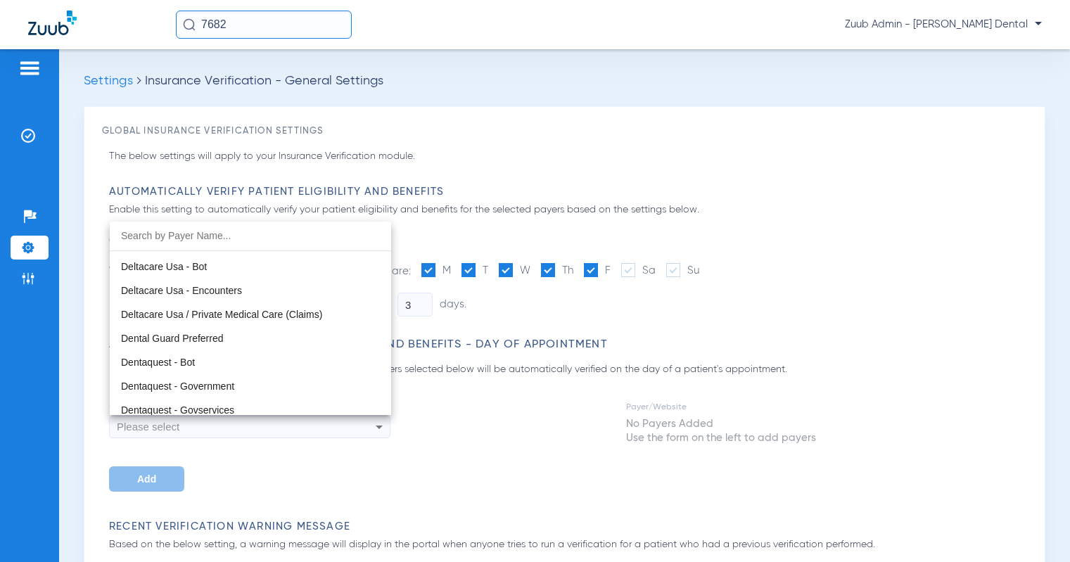
scroll to position [4376, 0]
click at [680, 170] on div at bounding box center [535, 281] width 1070 height 562
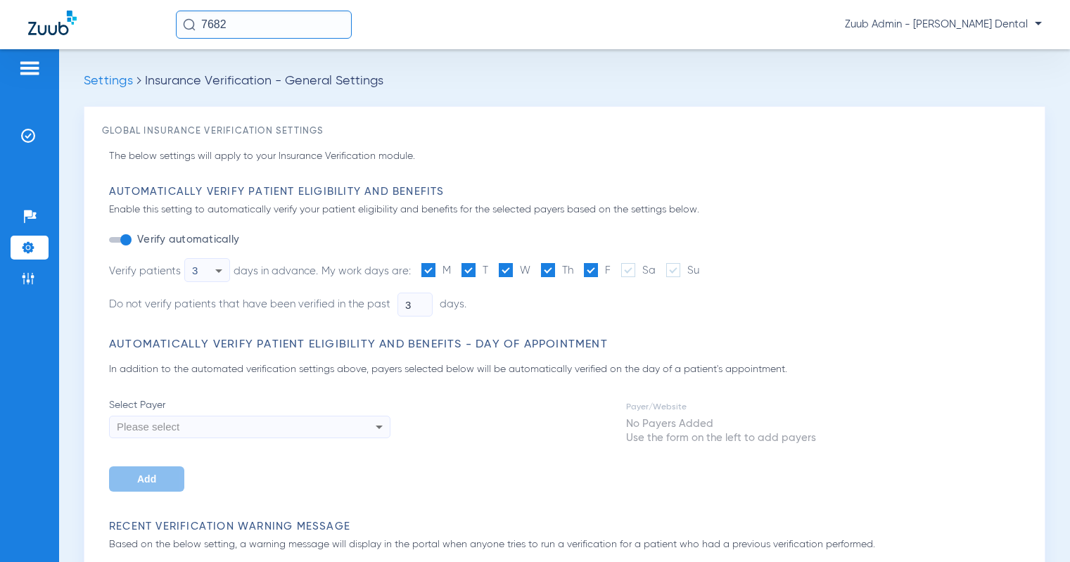
click at [262, 15] on input "7682" at bounding box center [264, 25] width 176 height 28
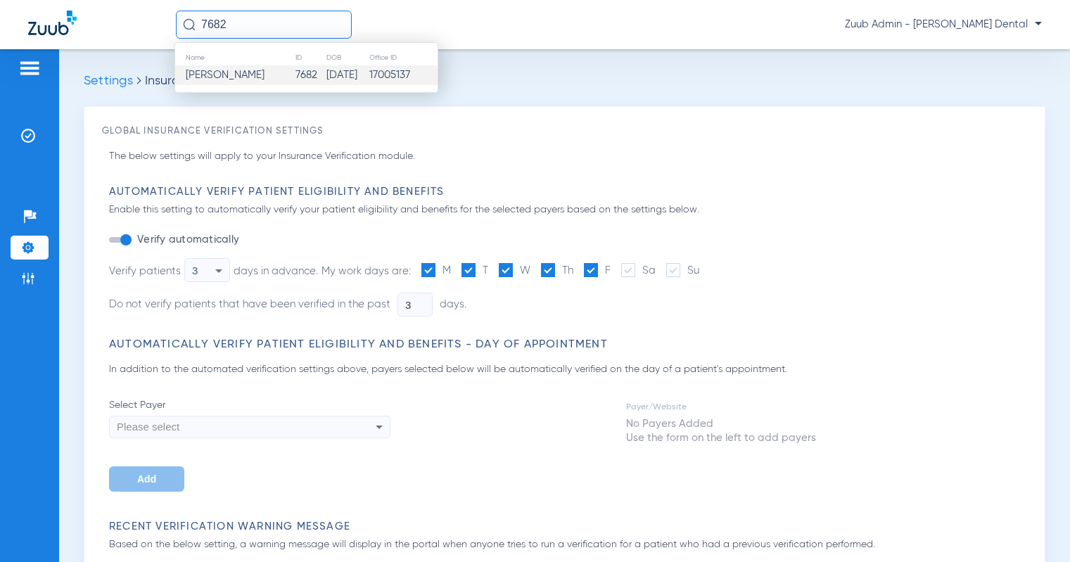
click at [255, 75] on span "Bridget Oboyle" at bounding box center [225, 75] width 79 height 11
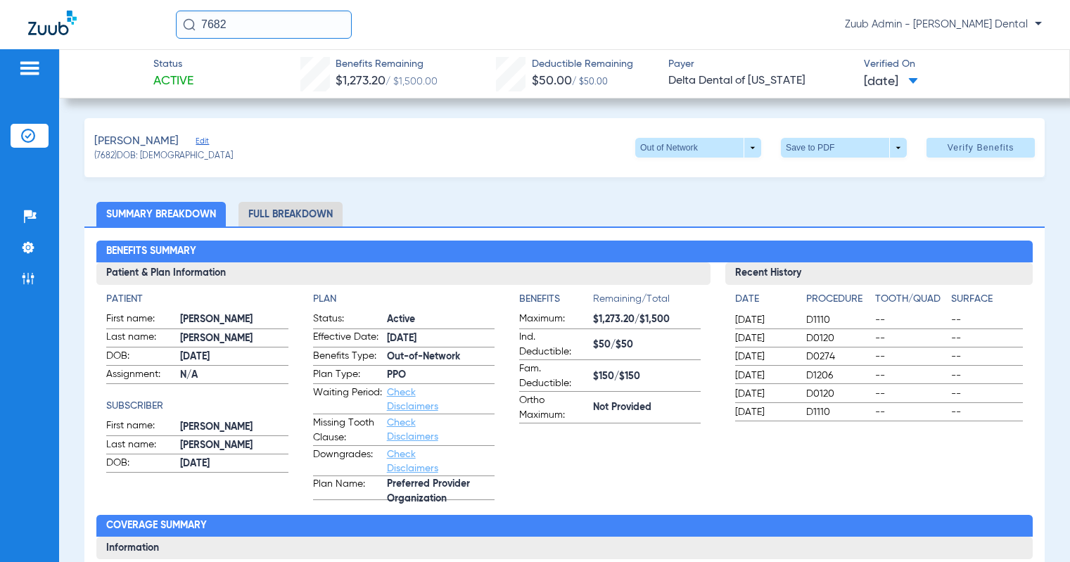
click at [198, 141] on span "Edit" at bounding box center [202, 143] width 13 height 13
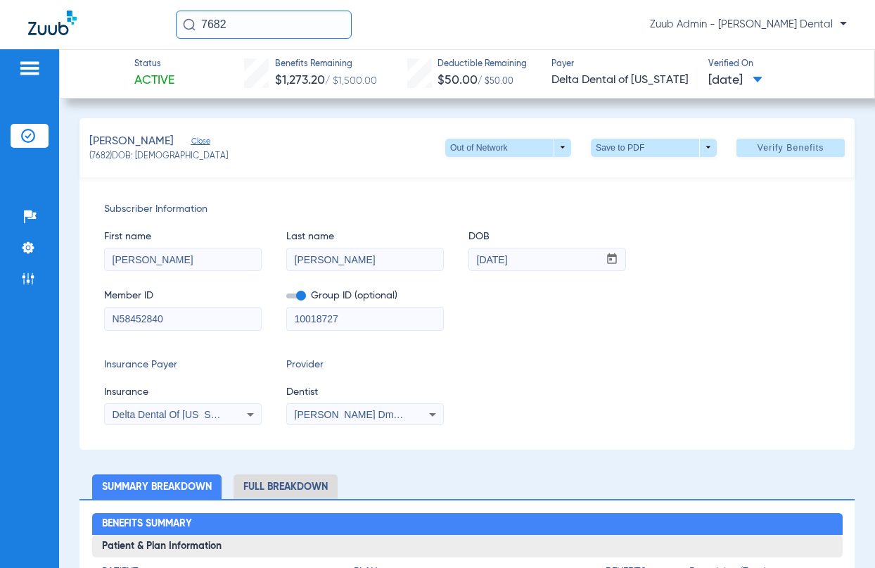
click at [171, 259] on input "Bridget" at bounding box center [183, 259] width 156 height 23
click at [394, 255] on input "OBoyle" at bounding box center [365, 259] width 156 height 23
click at [544, 253] on input "04/02/1967" at bounding box center [533, 259] width 129 height 23
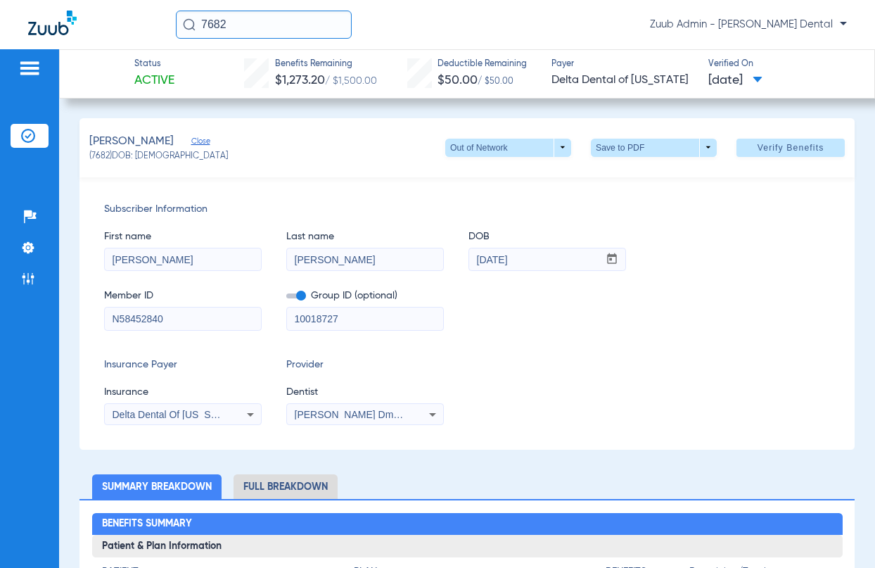
click at [544, 253] on input "04/02/1967" at bounding box center [533, 259] width 129 height 23
click at [212, 316] on input "N58452840" at bounding box center [183, 319] width 156 height 23
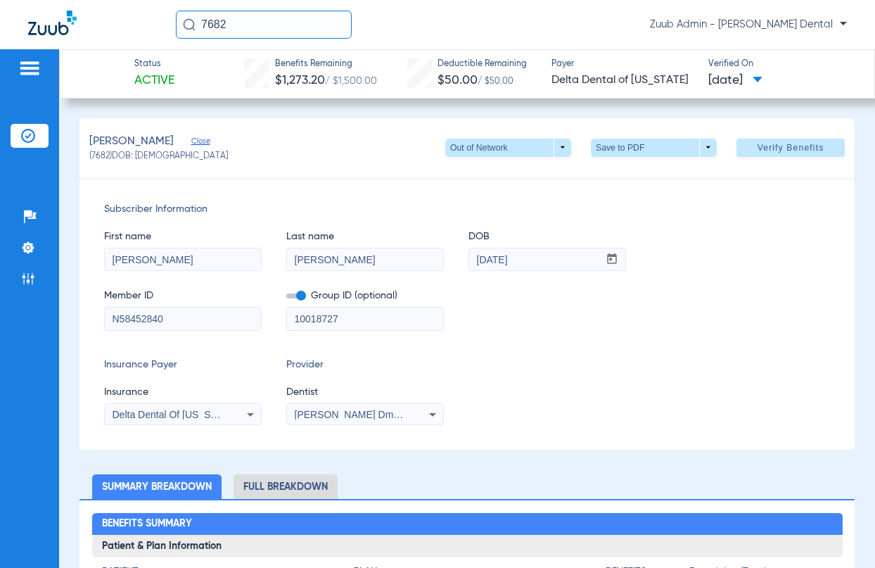
click at [212, 316] on input "N58452840" at bounding box center [183, 319] width 156 height 23
click at [572, 380] on div "Insurance Payer Insurance Delta Dental Of Oregon Provider Dentist Gerald Kenned…" at bounding box center [467, 391] width 726 height 68
click at [121, 319] on input "N58452840" at bounding box center [183, 319] width 156 height 23
drag, startPoint x: 165, startPoint y: 319, endPoint x: 94, endPoint y: 319, distance: 71.1
click at [94, 319] on div "Subscriber Information First name Bridget Last name OBoyle DOB mm / dd / yyyy 0…" at bounding box center [467, 313] width 775 height 272
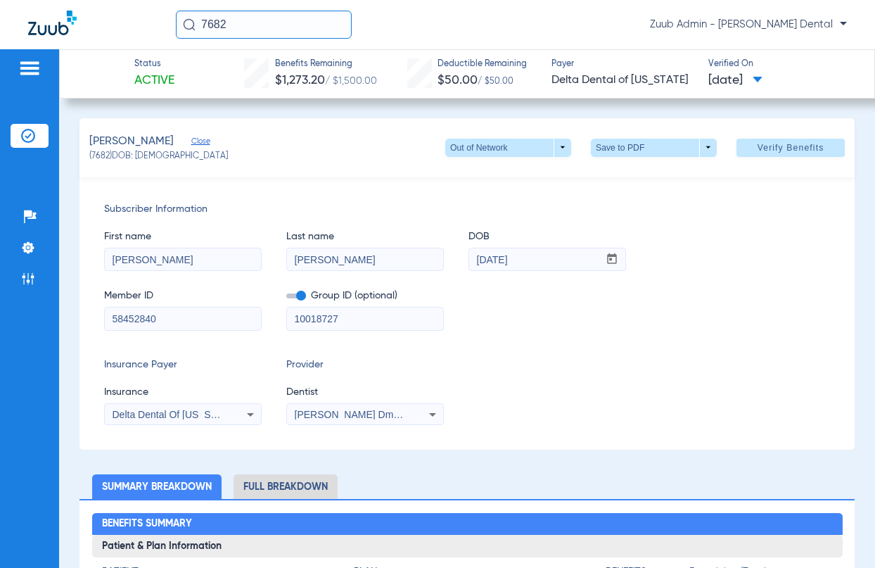
type input "58452840"
click at [537, 350] on div "Subscriber Information First name Bridget Last name OBoyle DOB mm / dd / yyyy 0…" at bounding box center [467, 313] width 775 height 272
